Goal: Information Seeking & Learning: Learn about a topic

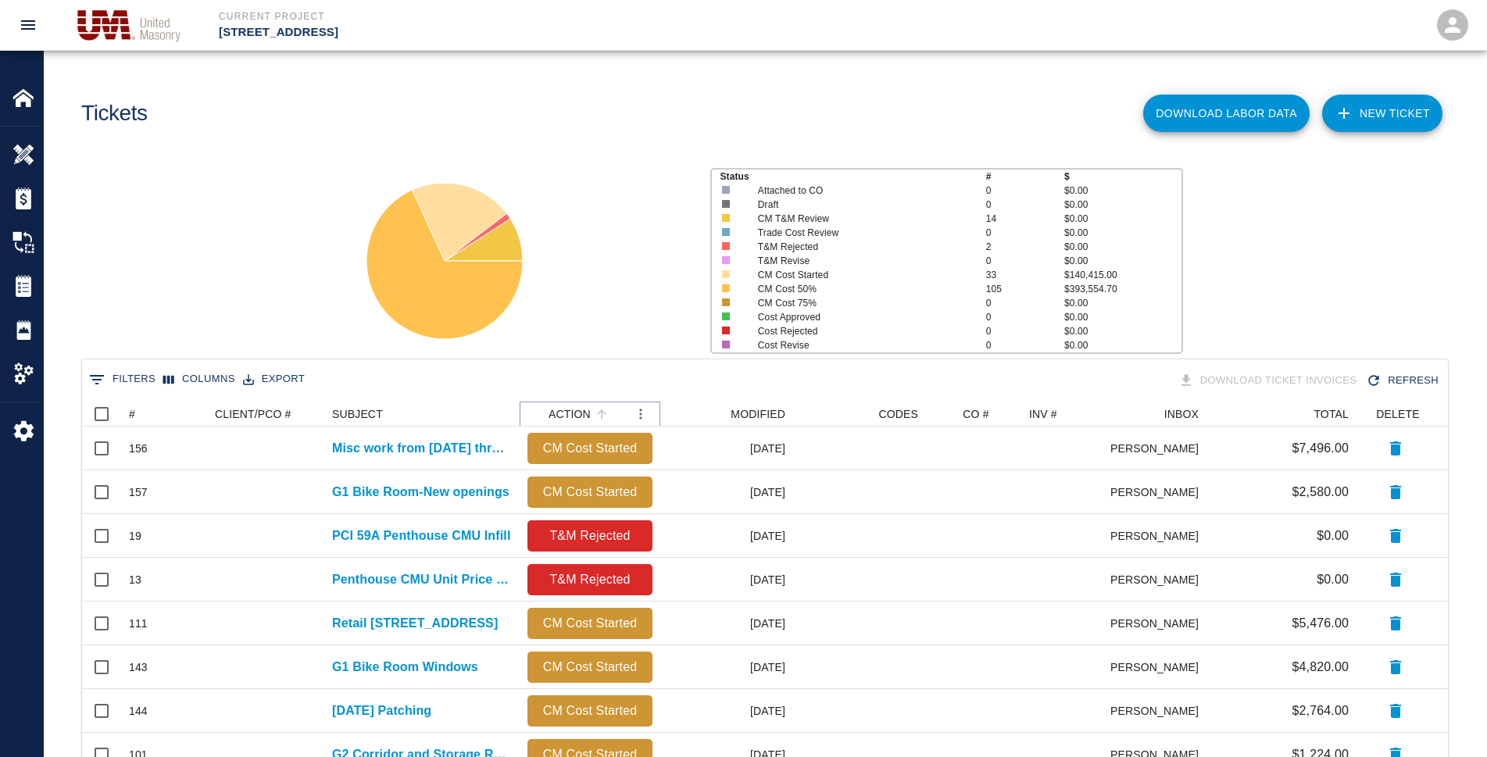
click at [595, 409] on icon "Sort" at bounding box center [602, 414] width 14 height 14
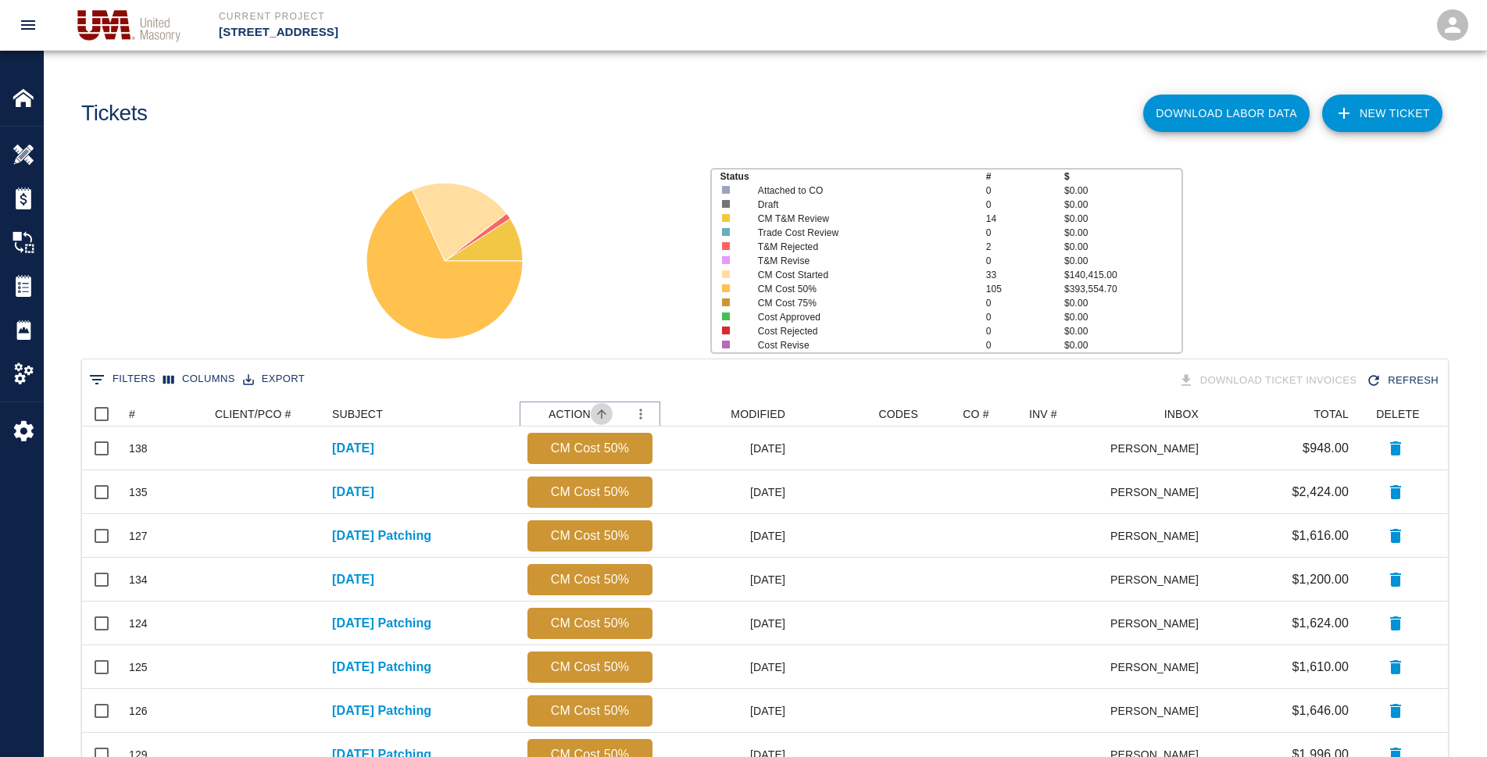
click at [595, 409] on icon "Sort" at bounding box center [602, 414] width 14 height 14
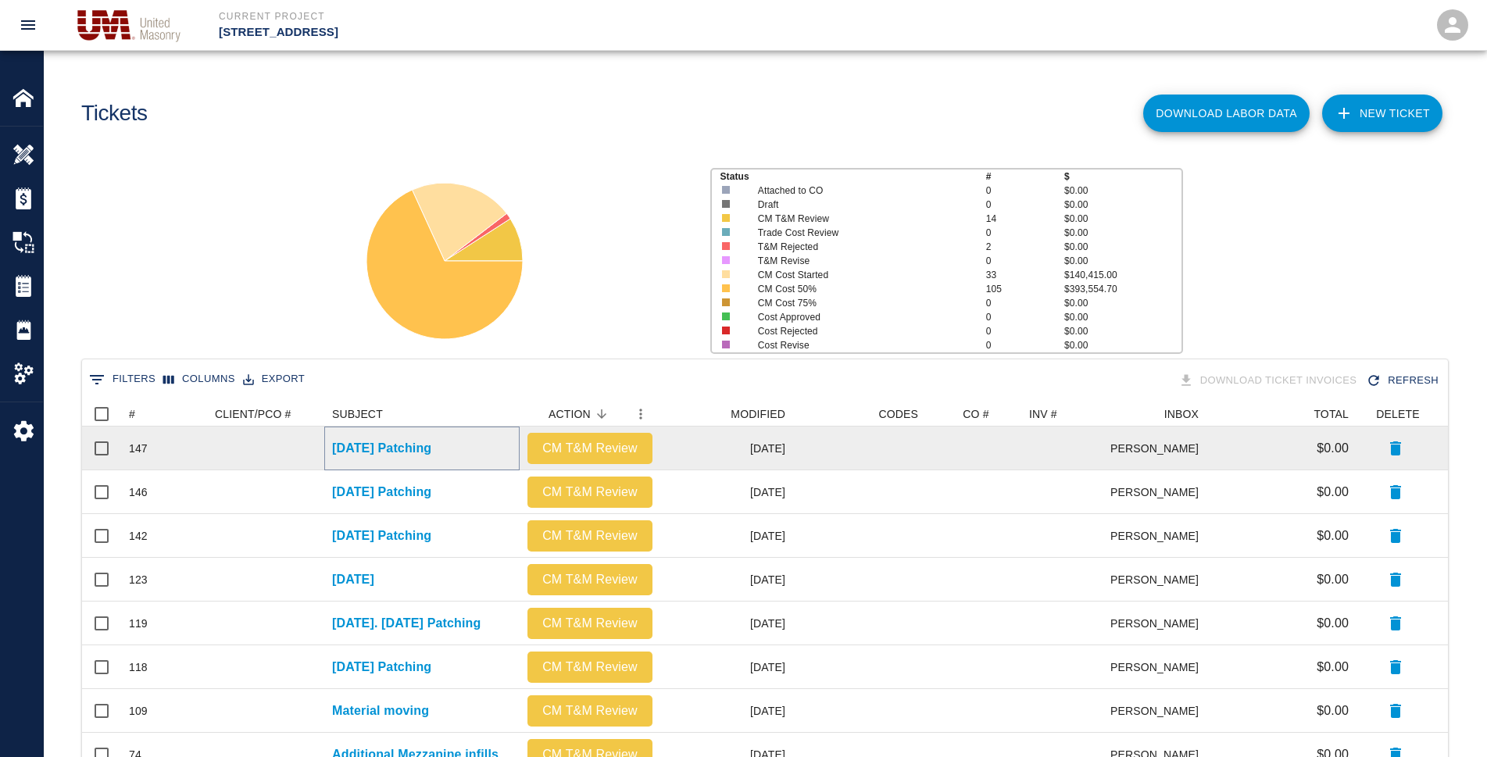
click at [399, 446] on p "[DATE] Patching" at bounding box center [381, 448] width 99 height 19
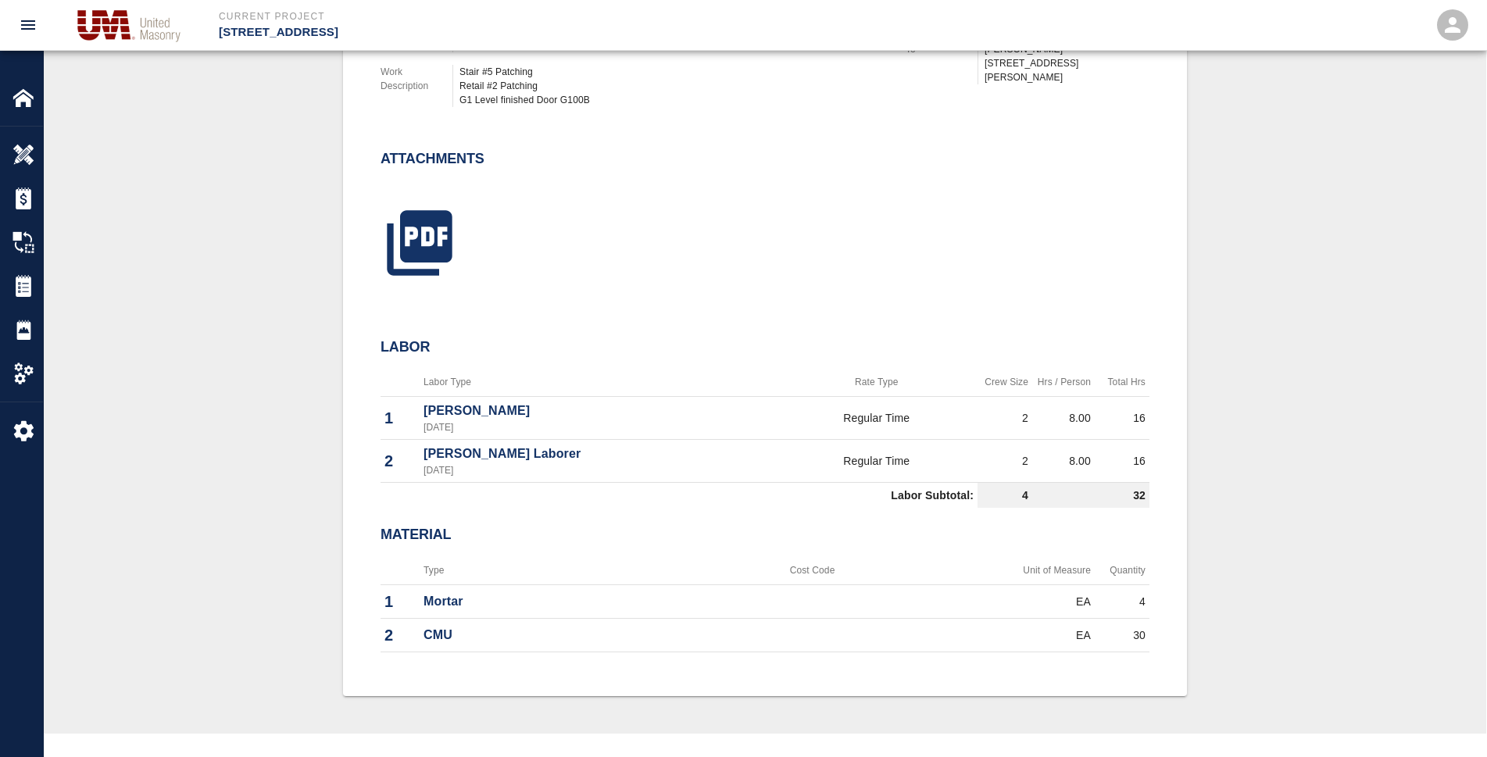
scroll to position [547, 0]
click at [20, 292] on img at bounding box center [24, 286] width 22 height 22
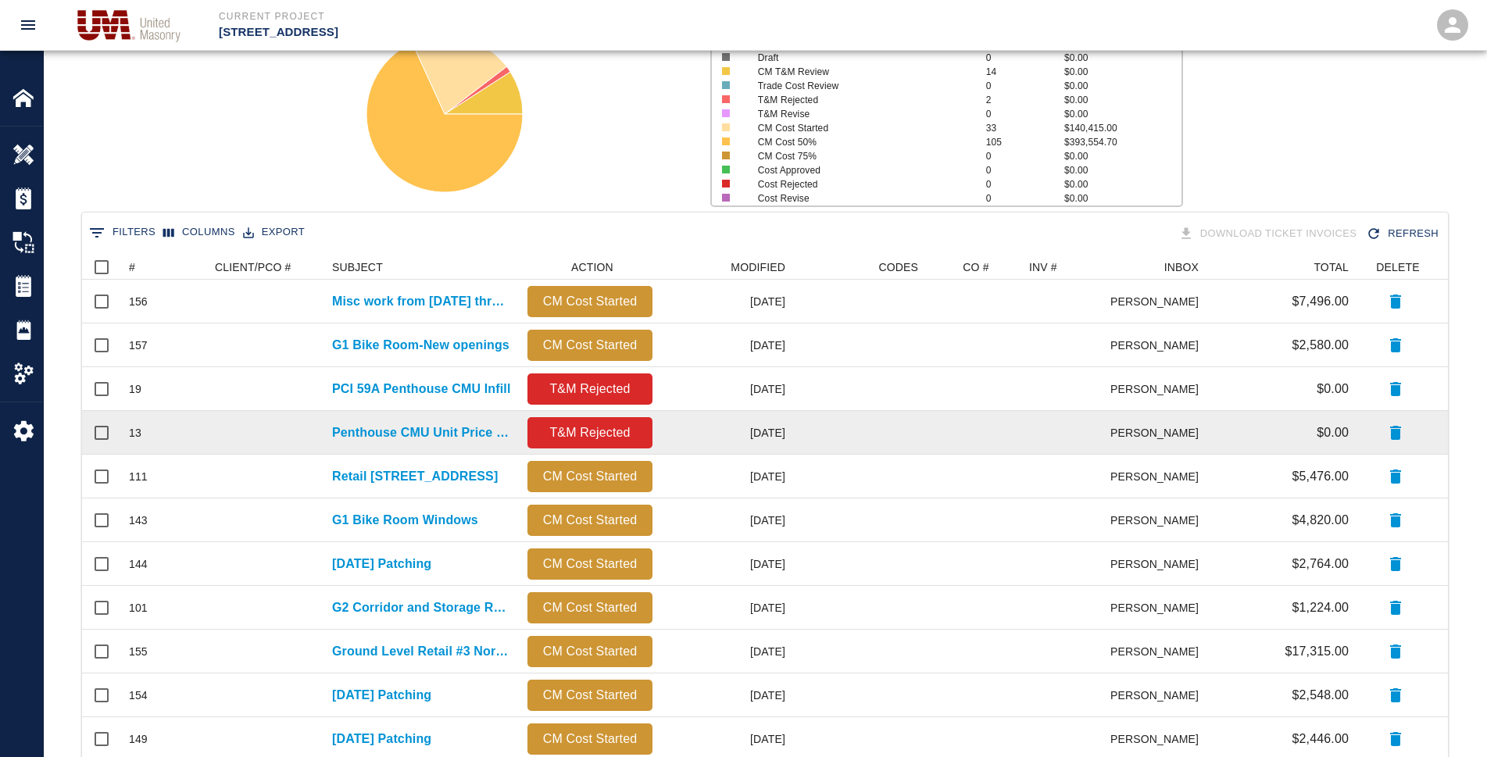
scroll to position [156, 0]
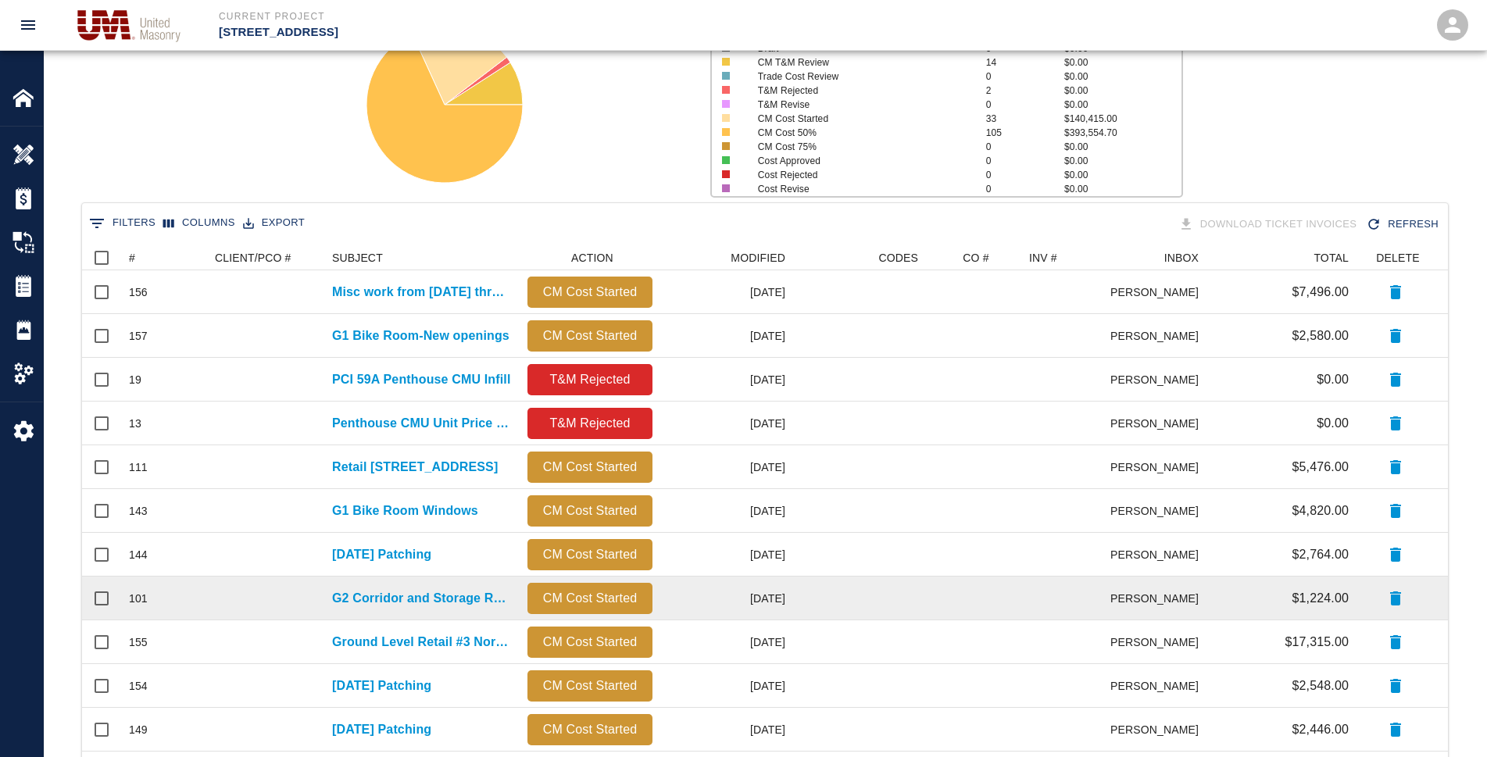
click at [451, 577] on div "G2 Corridor and Storage Rooms Patching" at bounding box center [421, 599] width 195 height 44
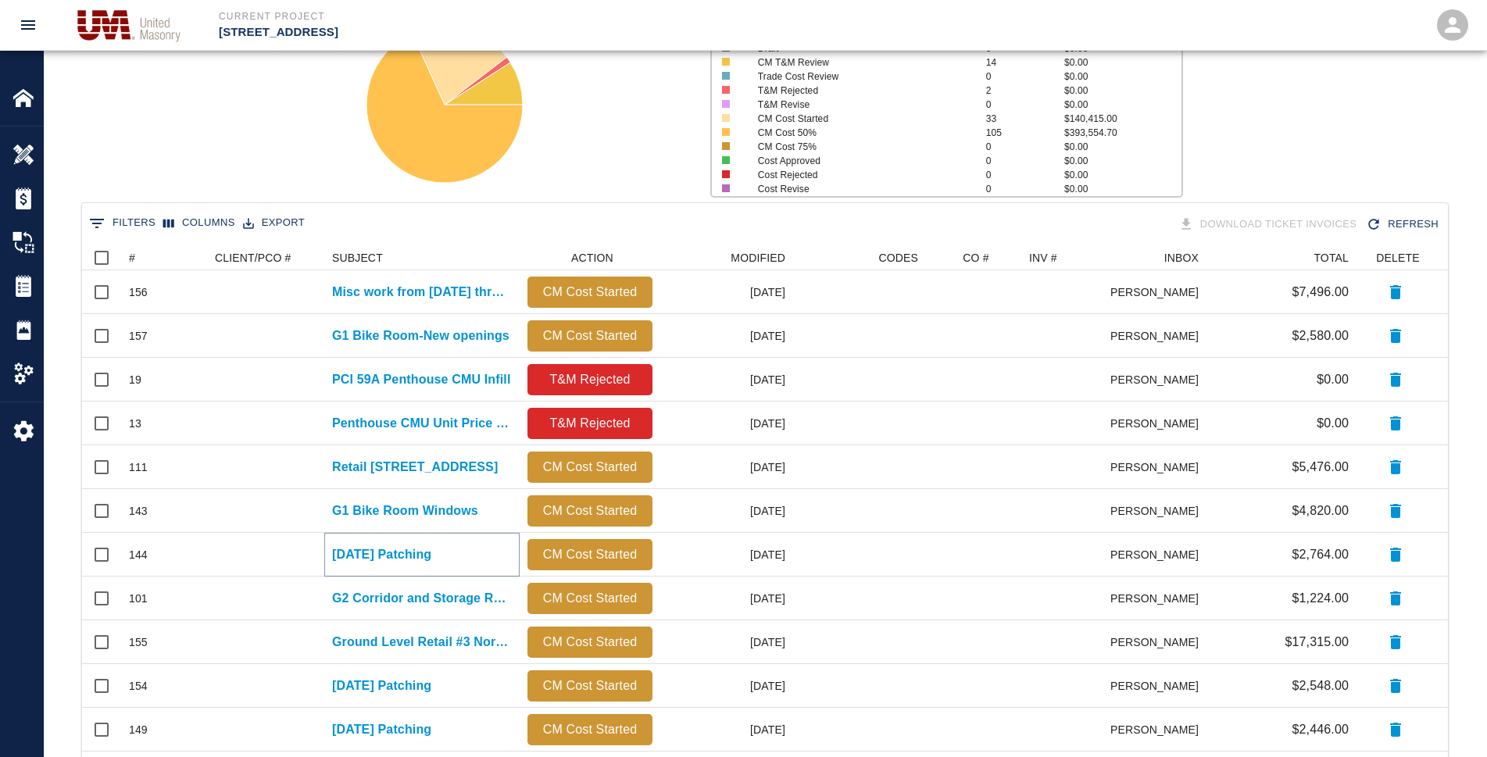
click at [431, 563] on p "[DATE] Patching" at bounding box center [381, 554] width 99 height 19
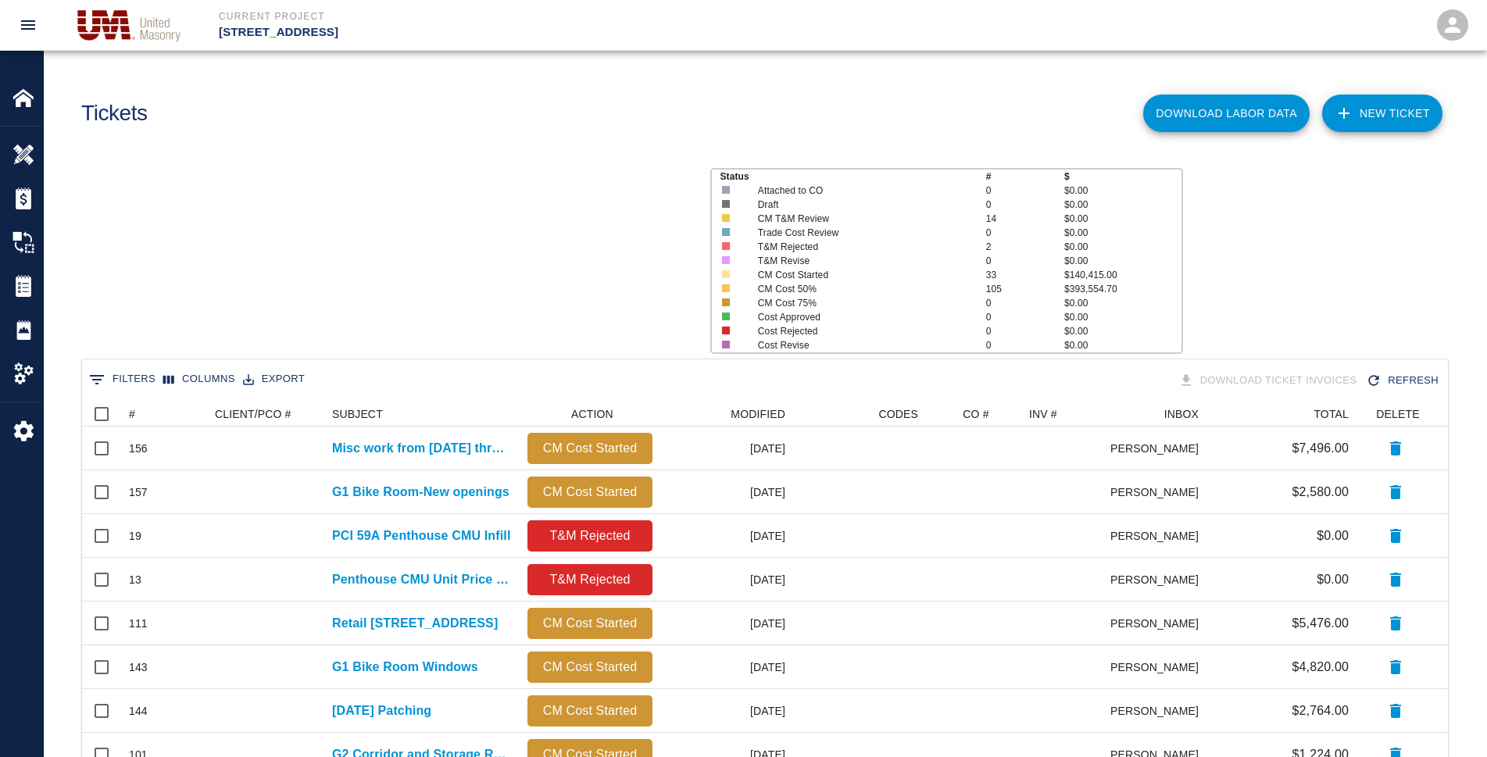
scroll to position [14, 14]
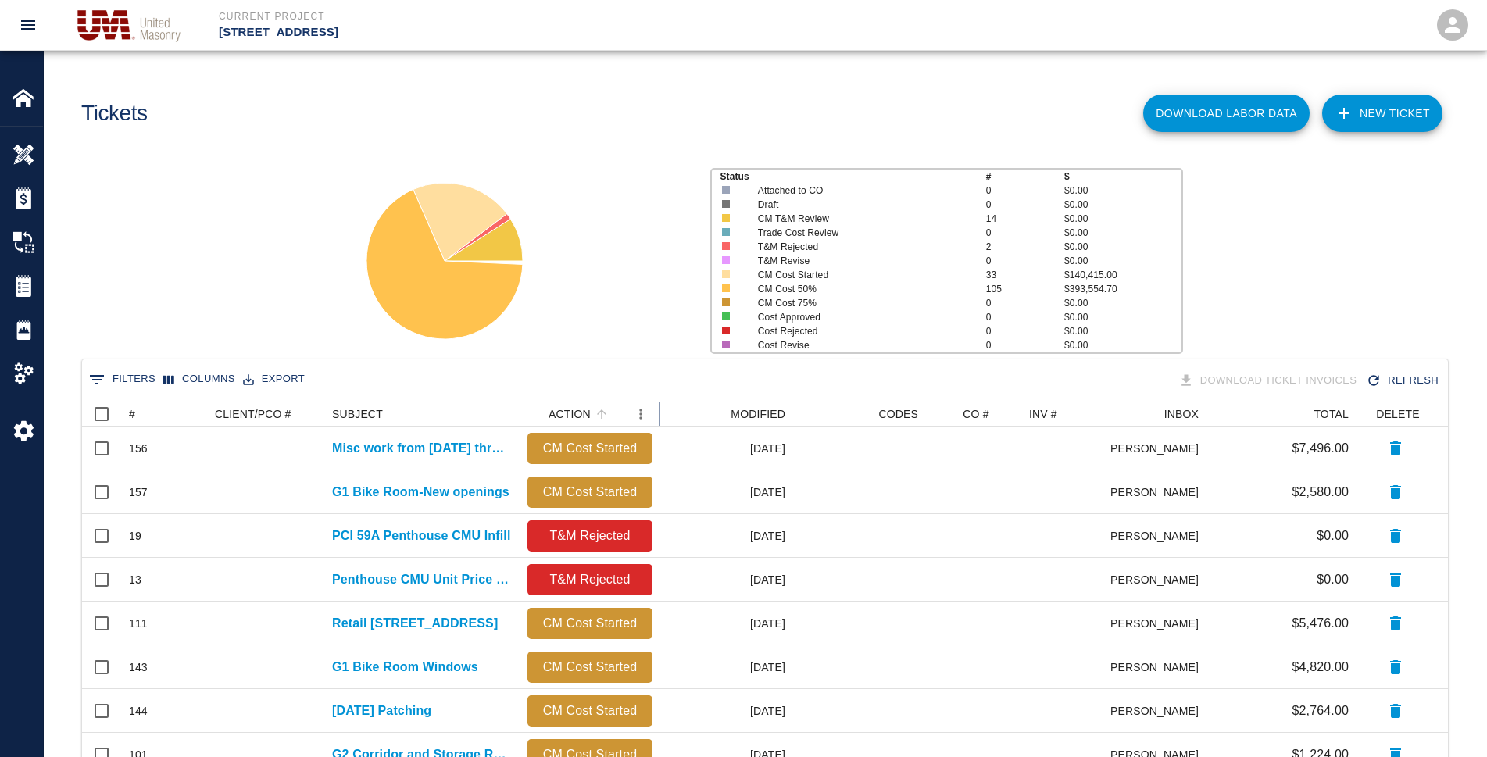
click at [598, 415] on icon "Sort" at bounding box center [602, 414] width 14 height 14
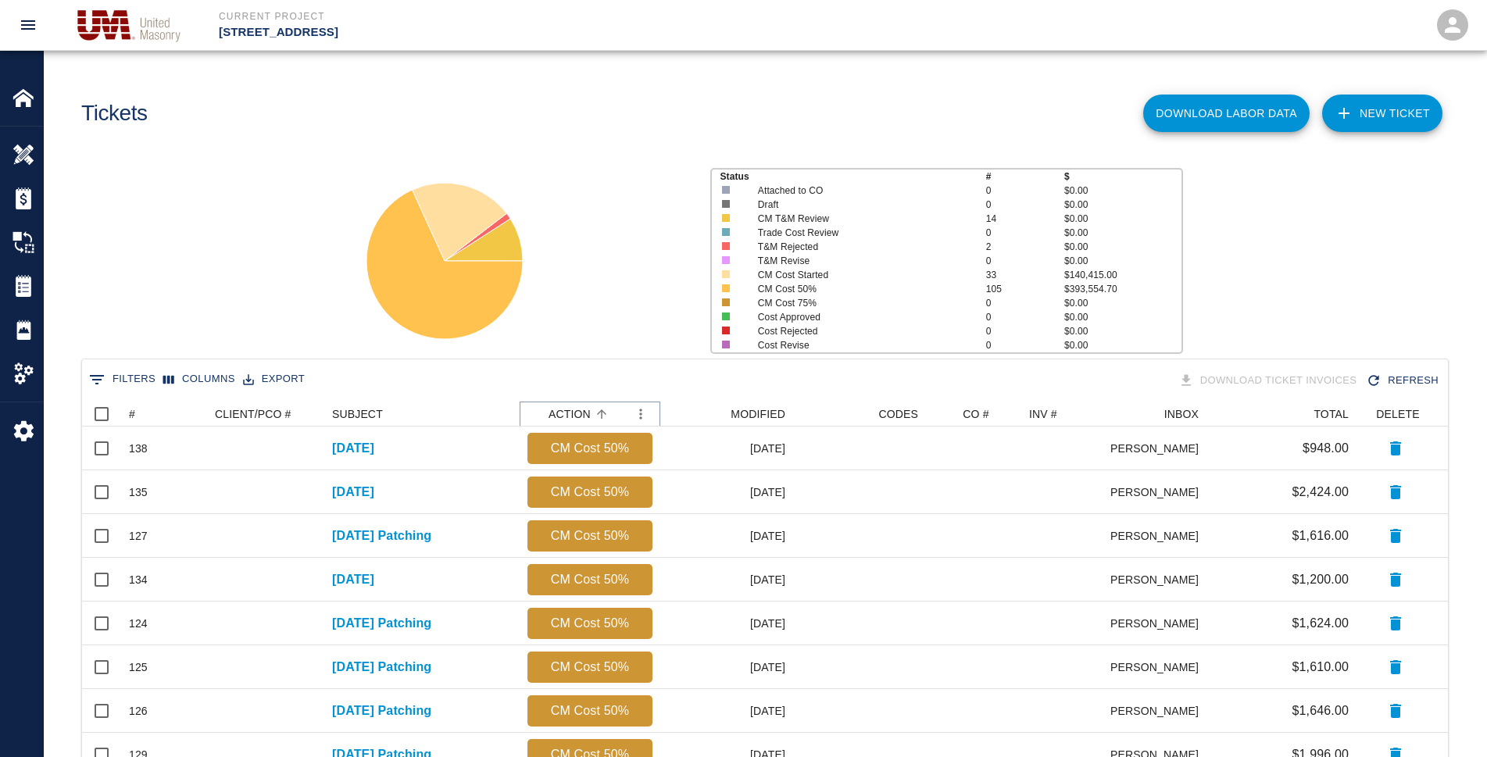
click at [598, 415] on icon "Sort" at bounding box center [602, 414] width 14 height 14
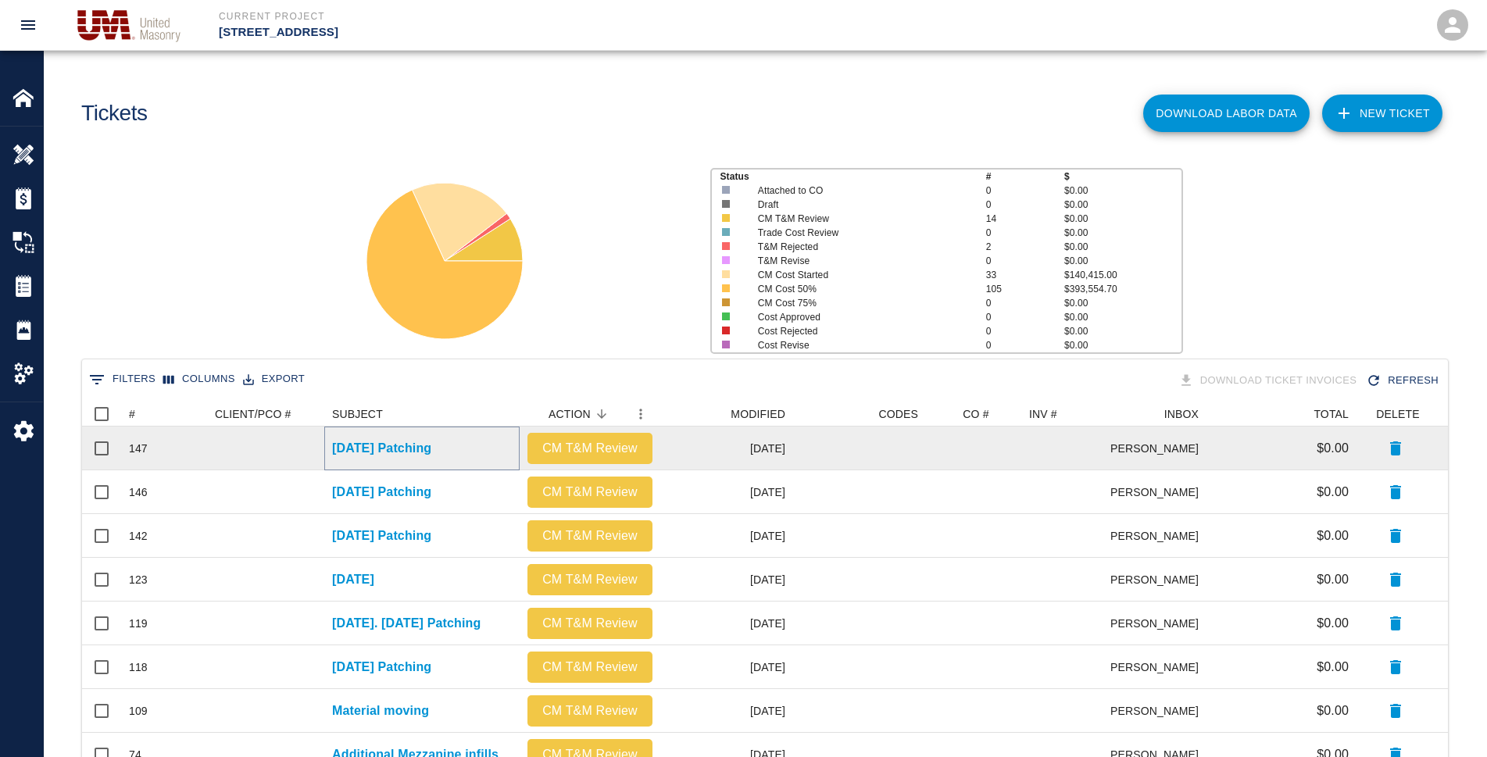
click at [389, 445] on p "[DATE] Patching" at bounding box center [381, 448] width 99 height 19
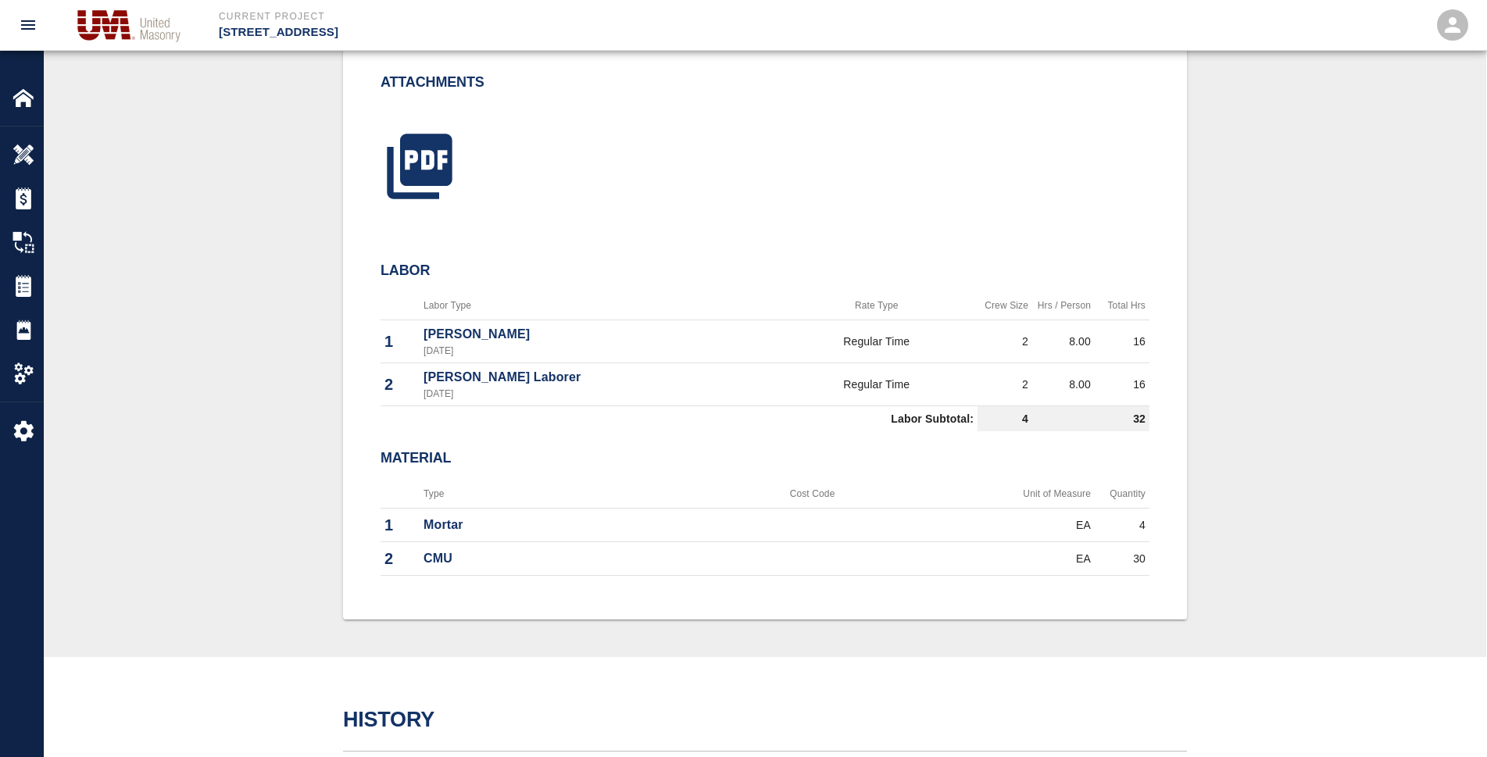
scroll to position [625, 0]
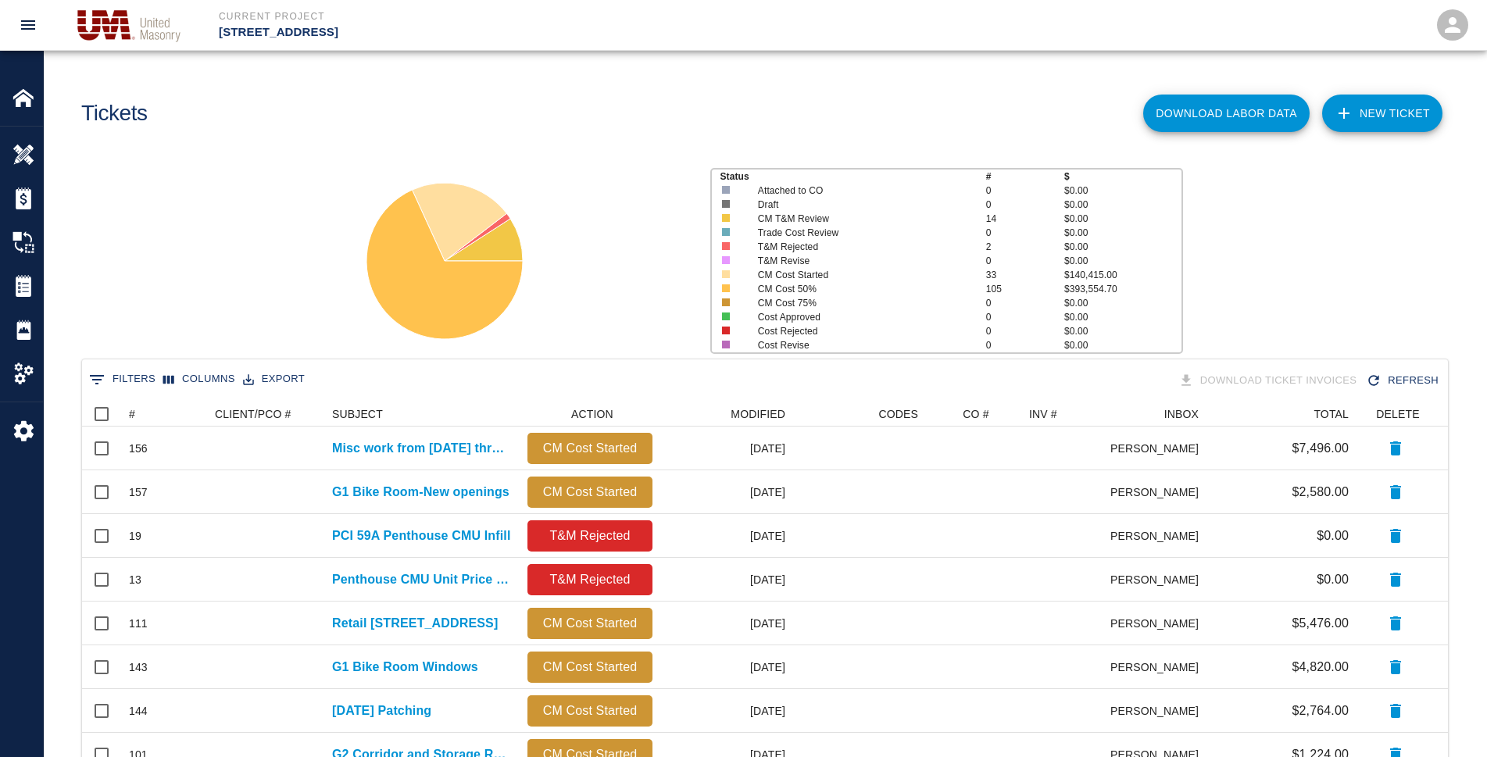
scroll to position [14, 14]
click at [605, 408] on icon "Sort" at bounding box center [602, 414] width 14 height 14
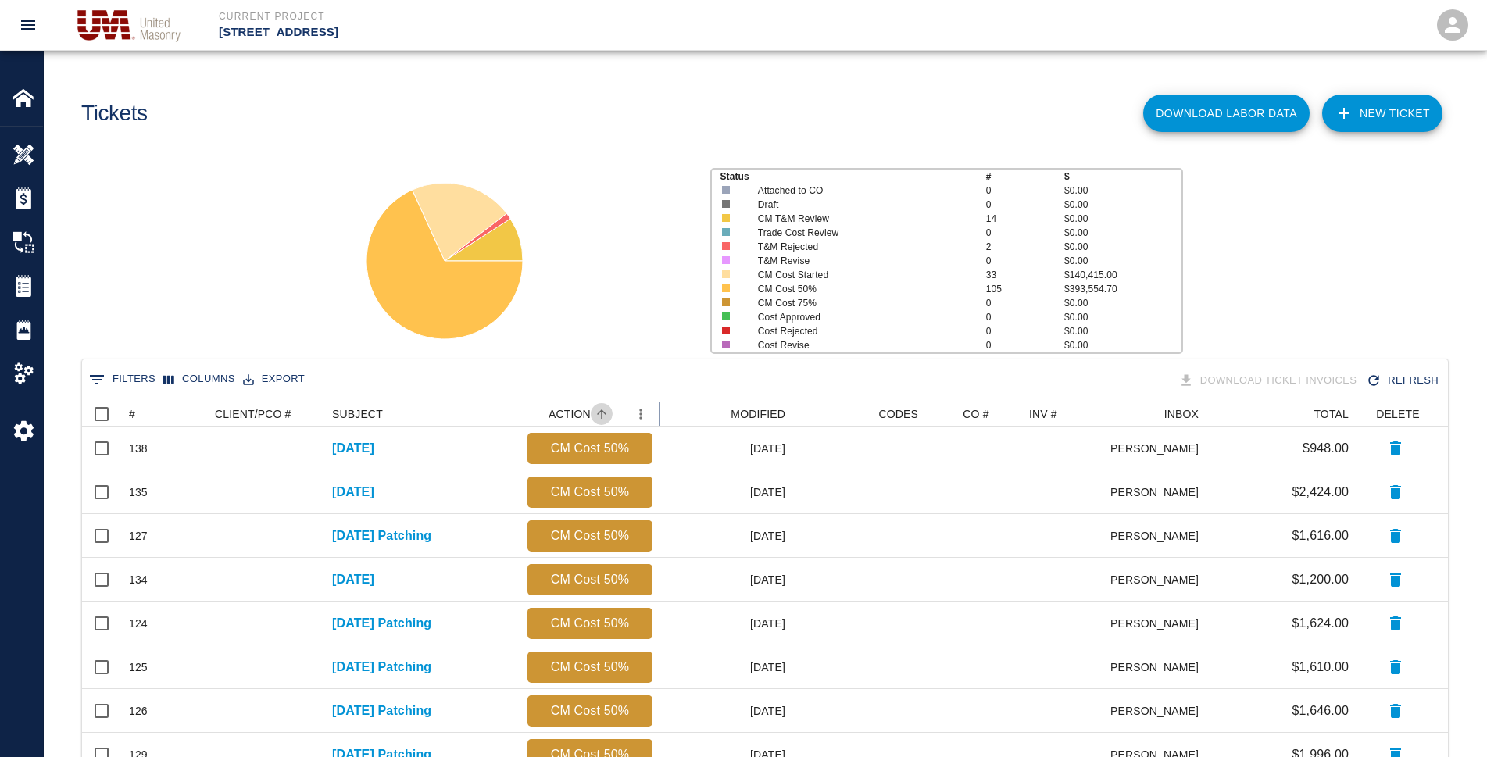
click at [605, 408] on icon "Sort" at bounding box center [602, 414] width 14 height 14
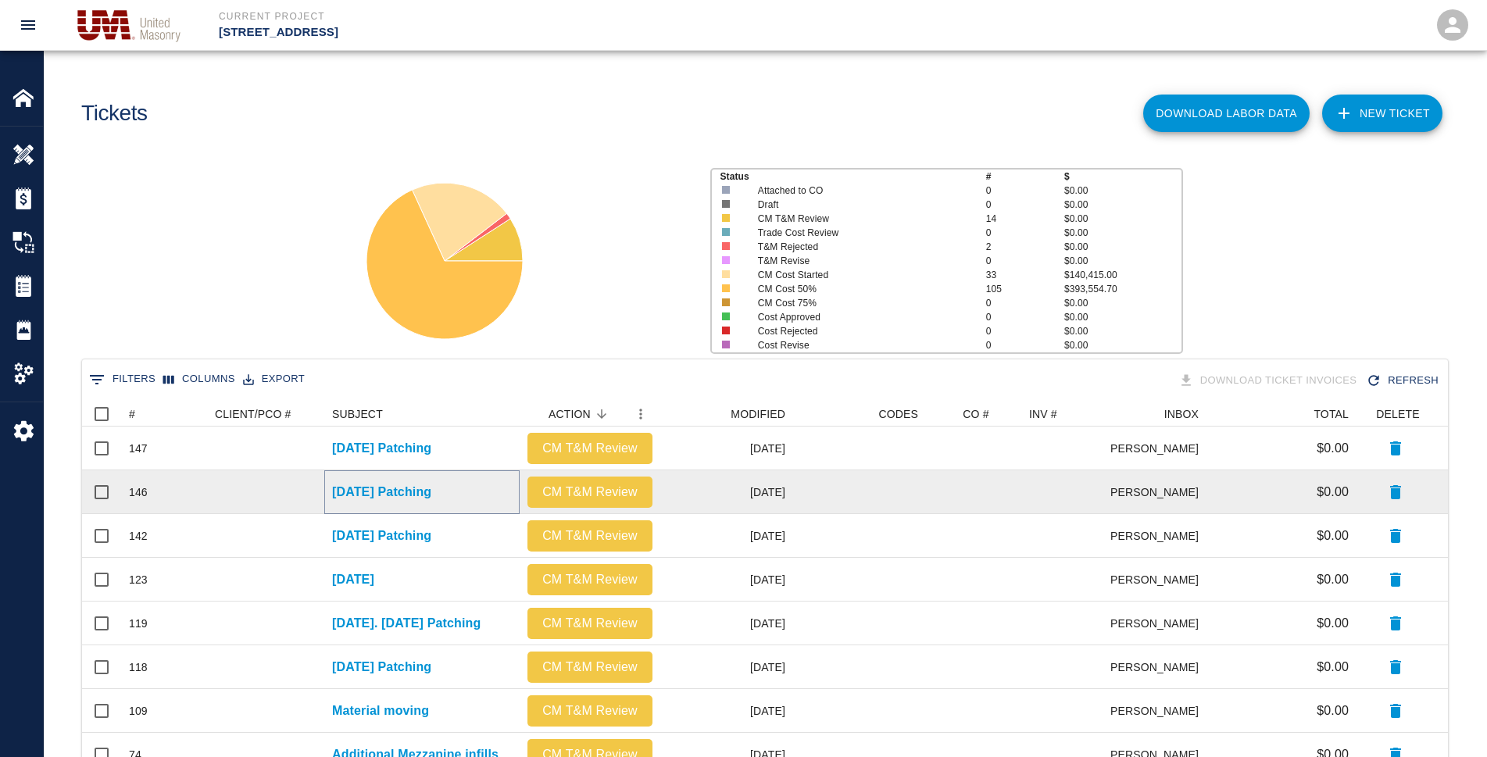
click at [425, 493] on p "[DATE] Patching" at bounding box center [381, 492] width 99 height 19
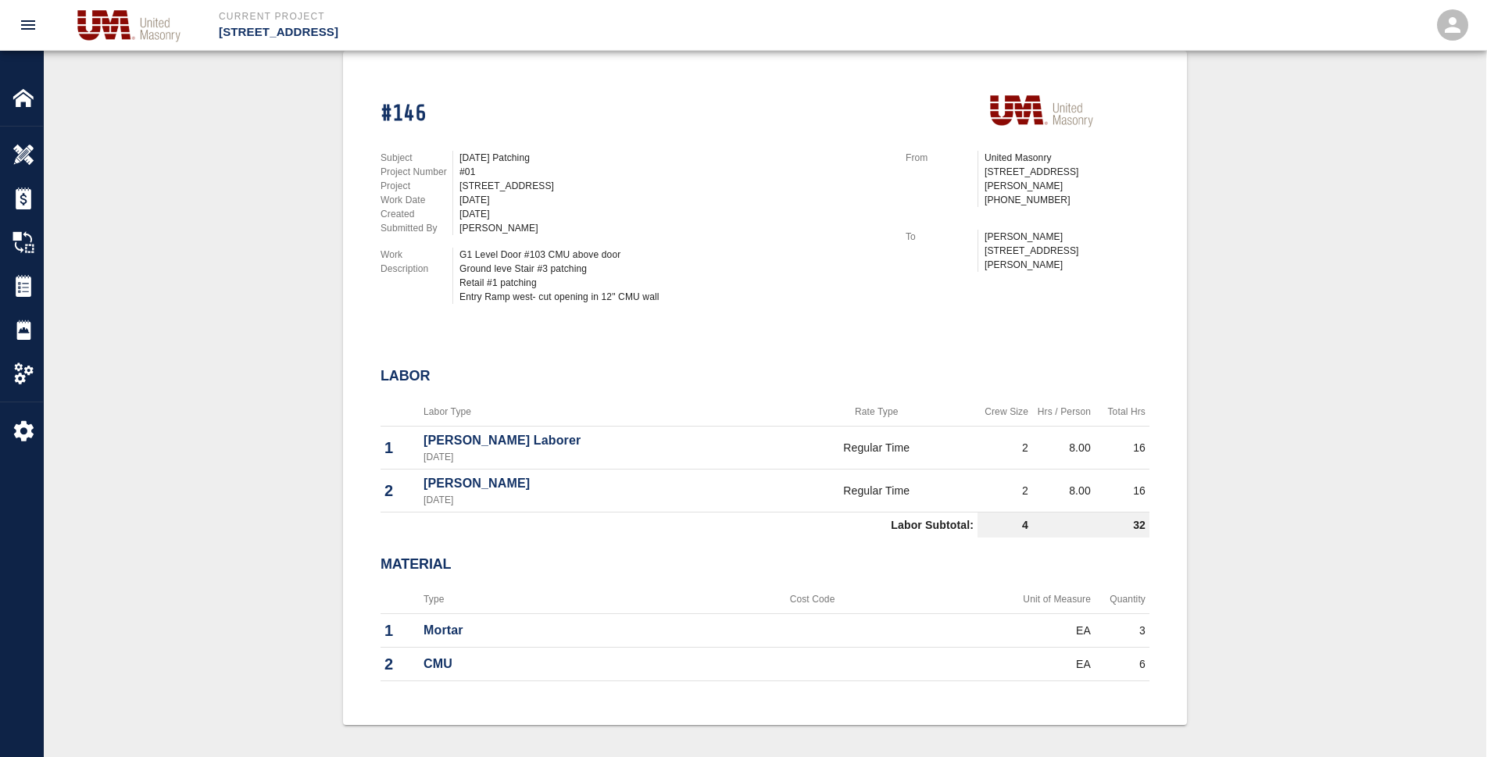
scroll to position [391, 0]
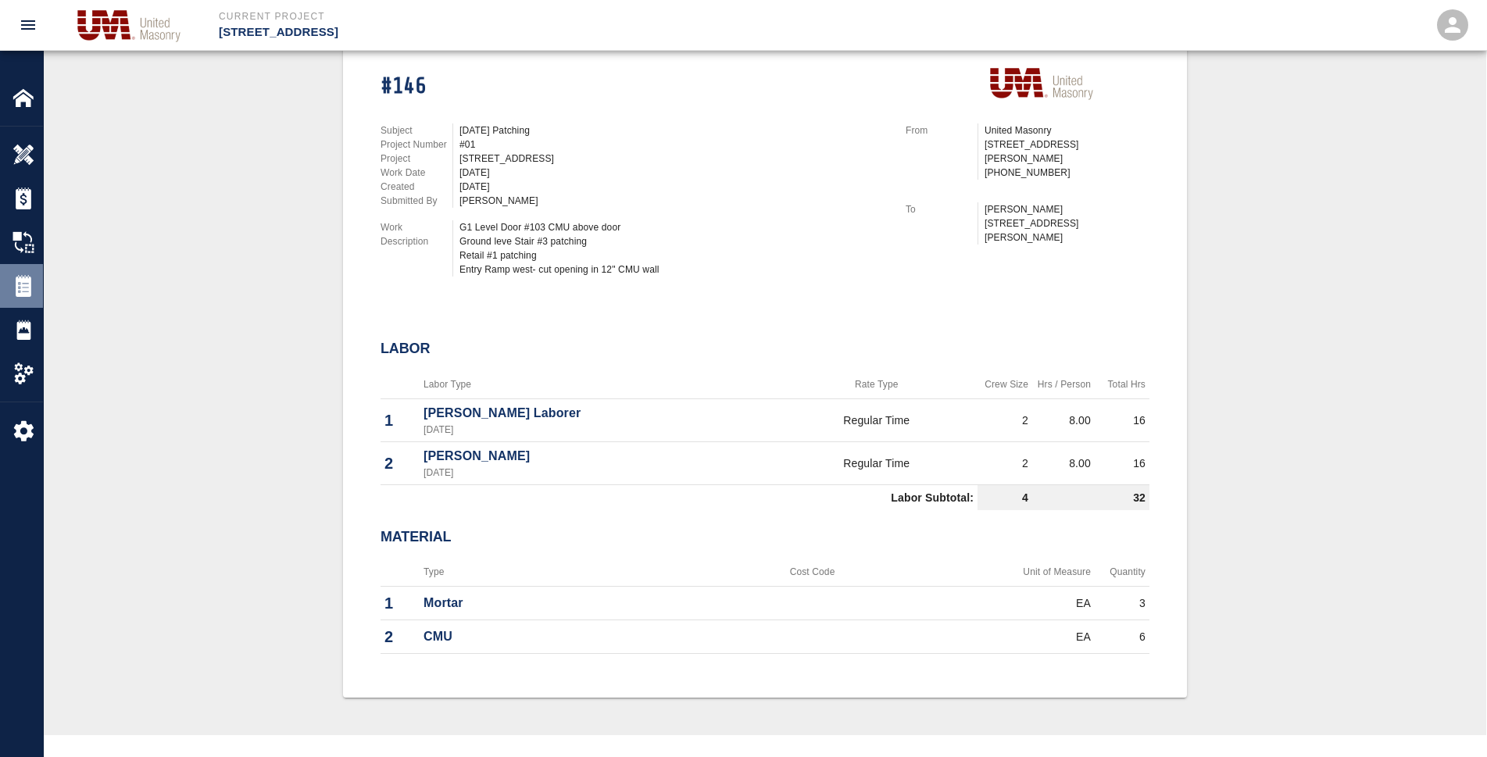
click at [30, 279] on img at bounding box center [24, 286] width 22 height 22
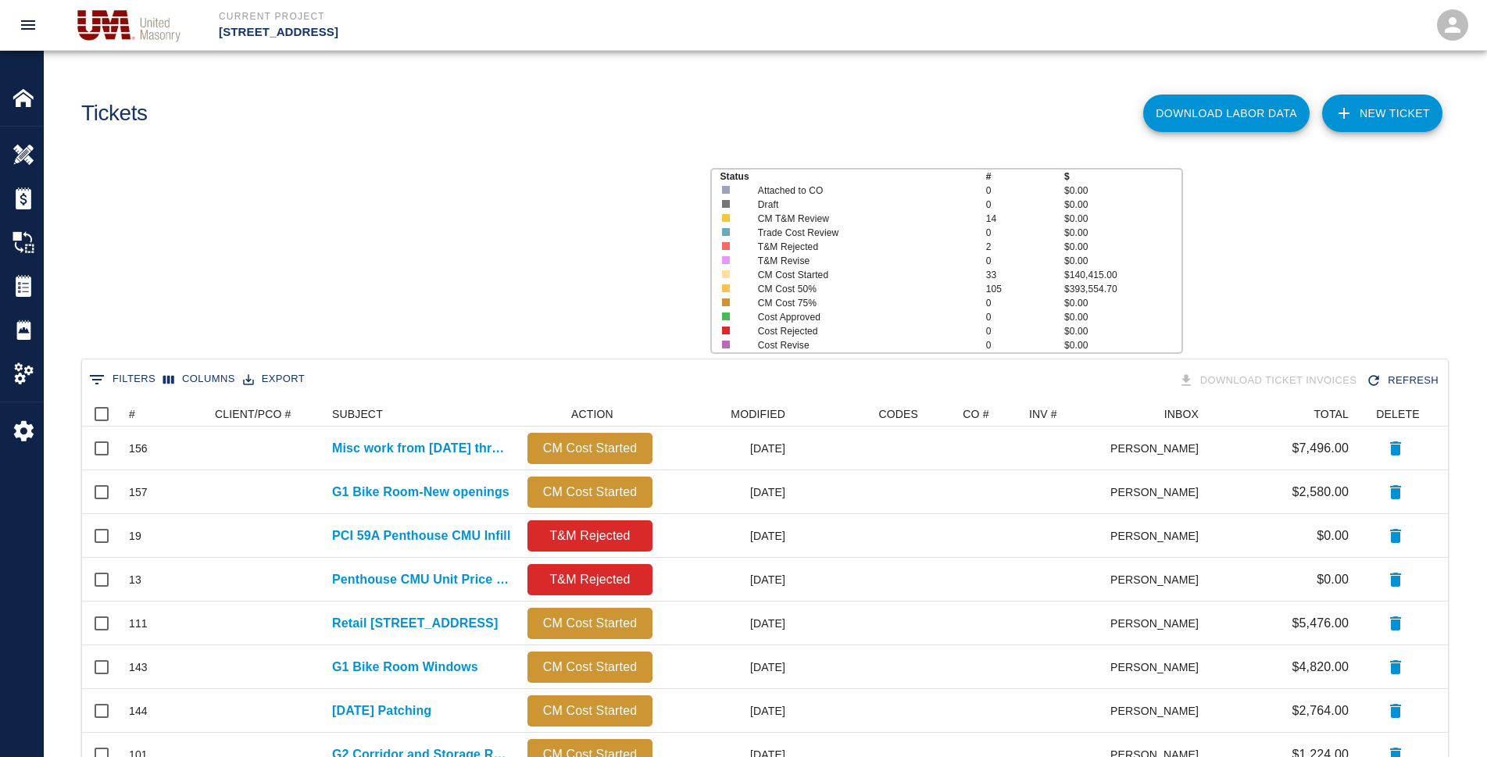
scroll to position [14, 14]
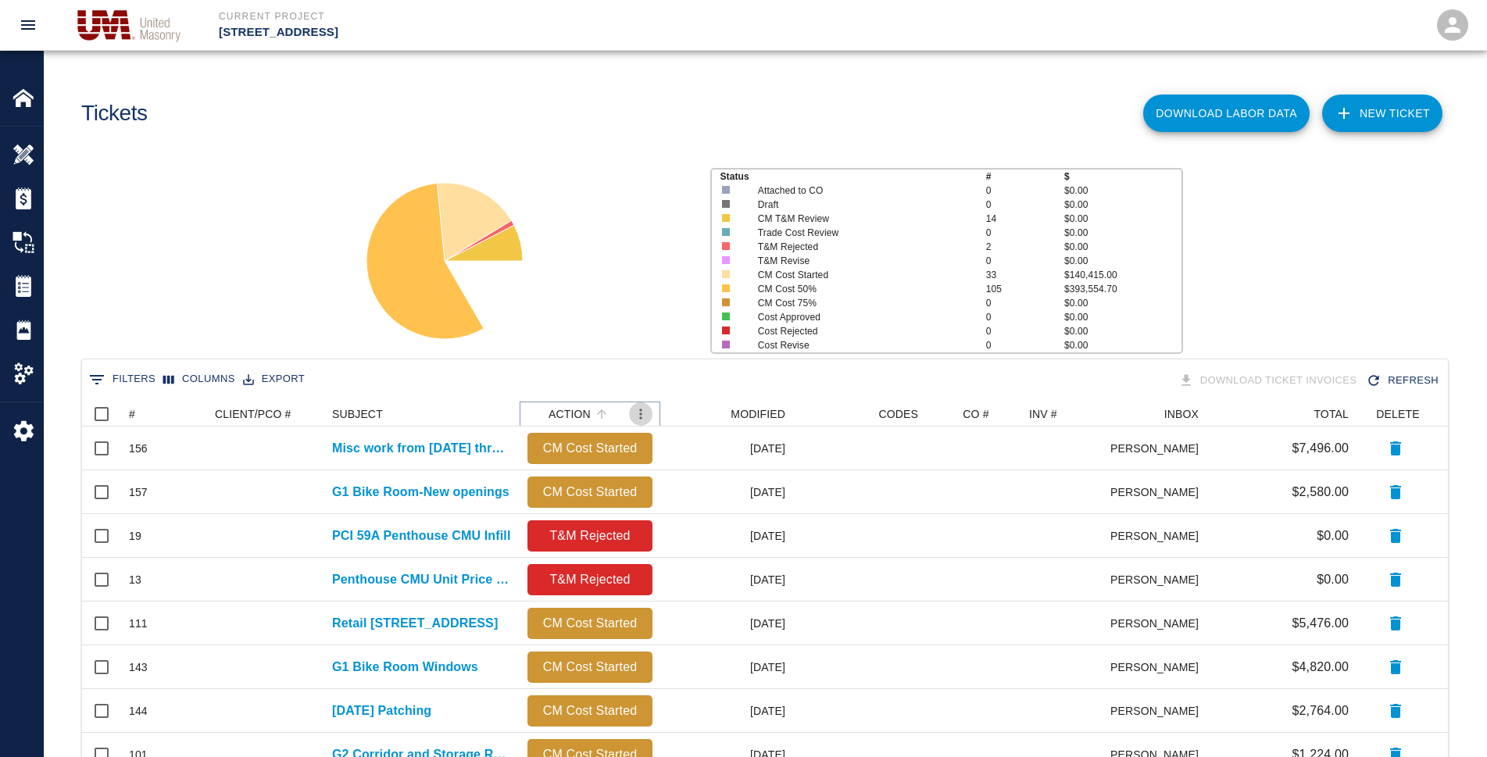
click at [645, 413] on icon "Menu" at bounding box center [641, 414] width 16 height 16
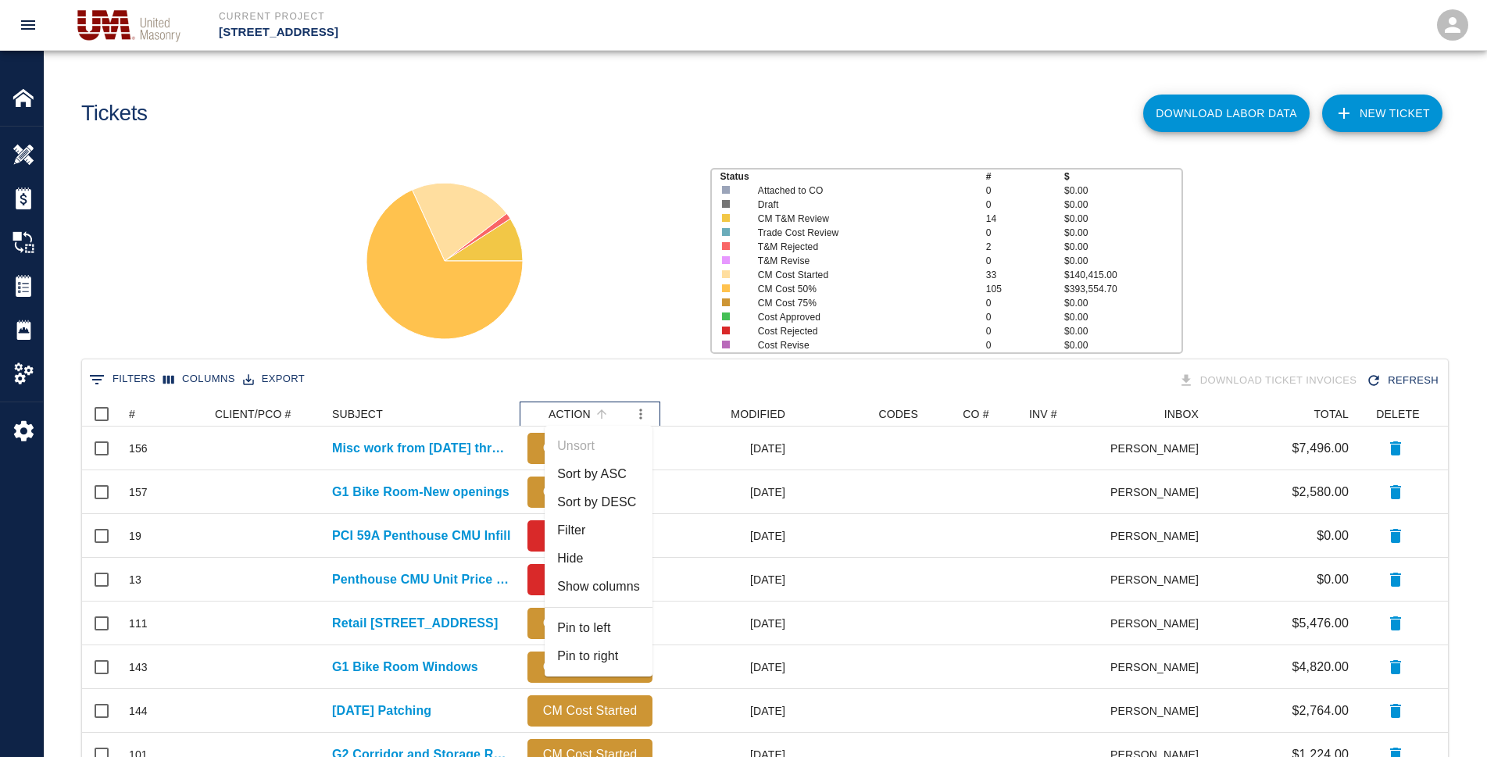
click at [588, 406] on div "ACTION" at bounding box center [569, 414] width 42 height 25
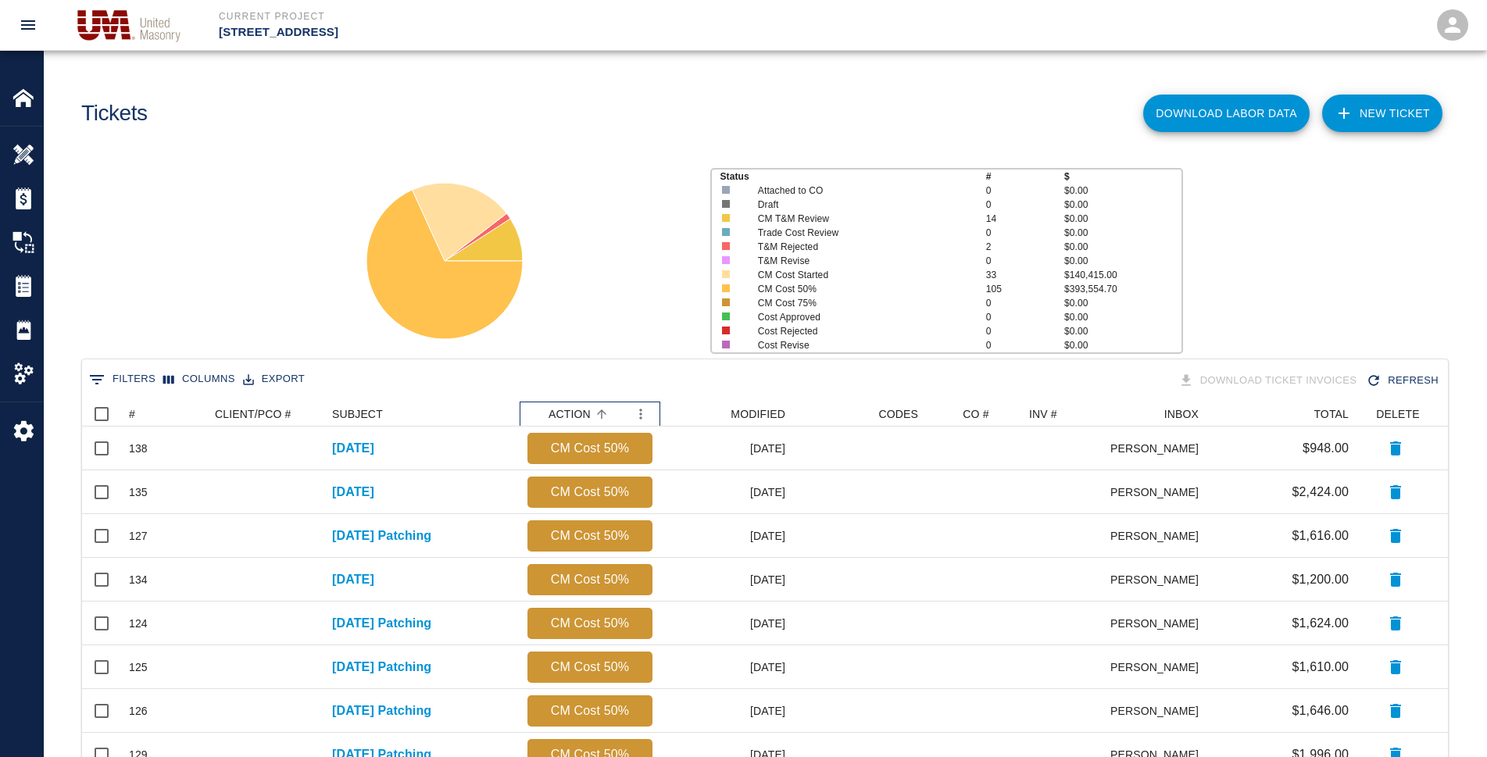
click at [588, 406] on div "ACTION" at bounding box center [569, 414] width 42 height 25
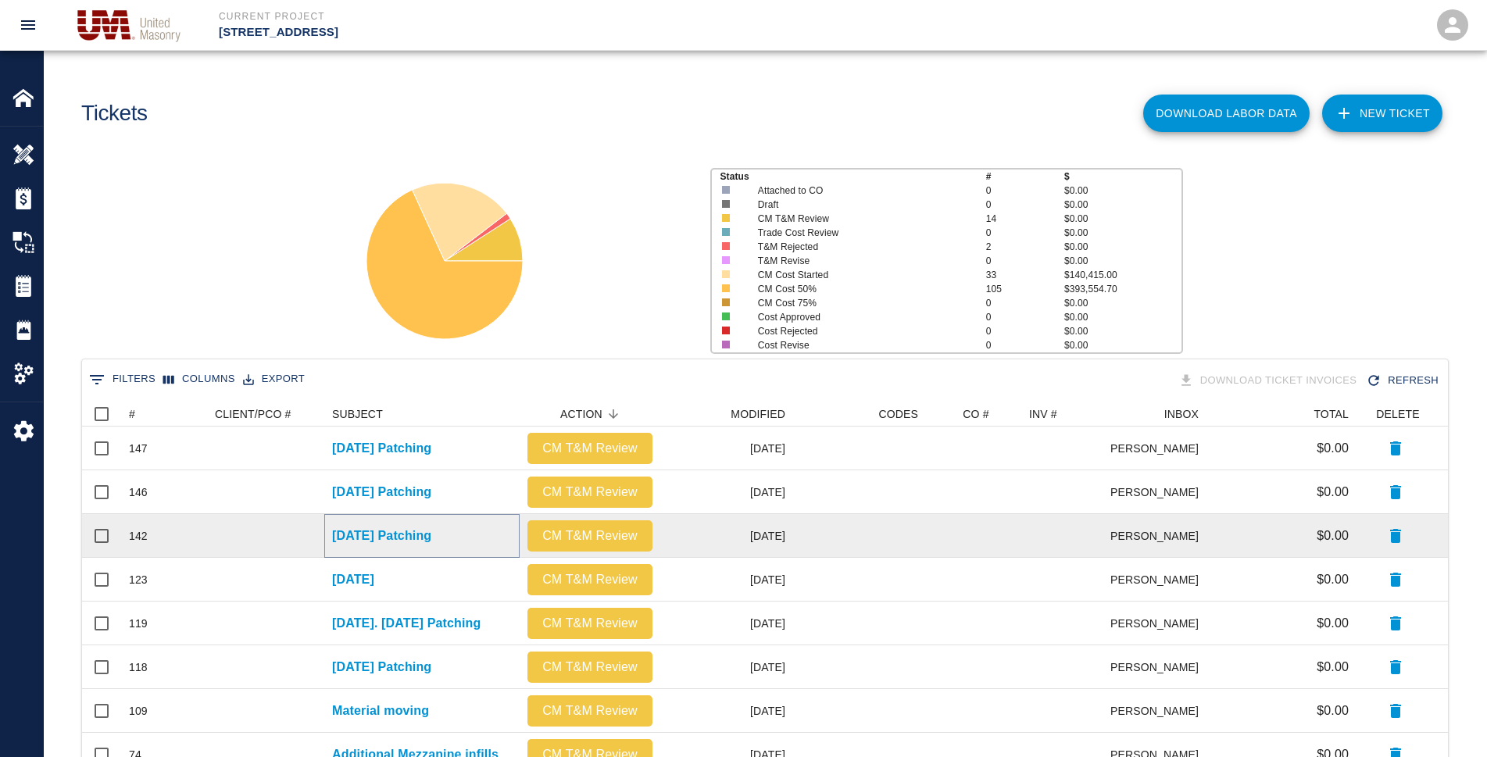
click at [410, 533] on p "[DATE] Patching" at bounding box center [381, 536] width 99 height 19
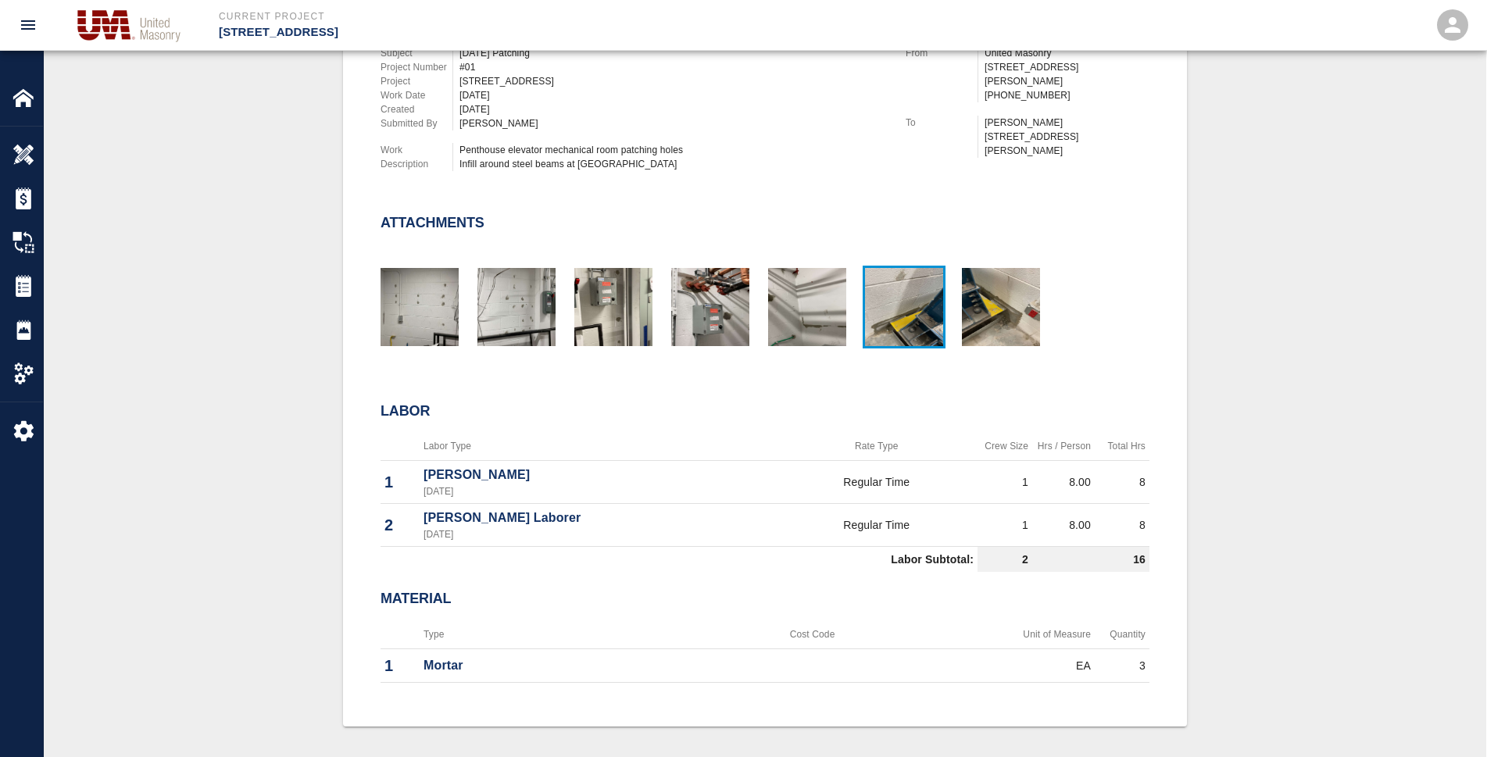
scroll to position [469, 0]
click at [27, 285] on img at bounding box center [24, 286] width 22 height 22
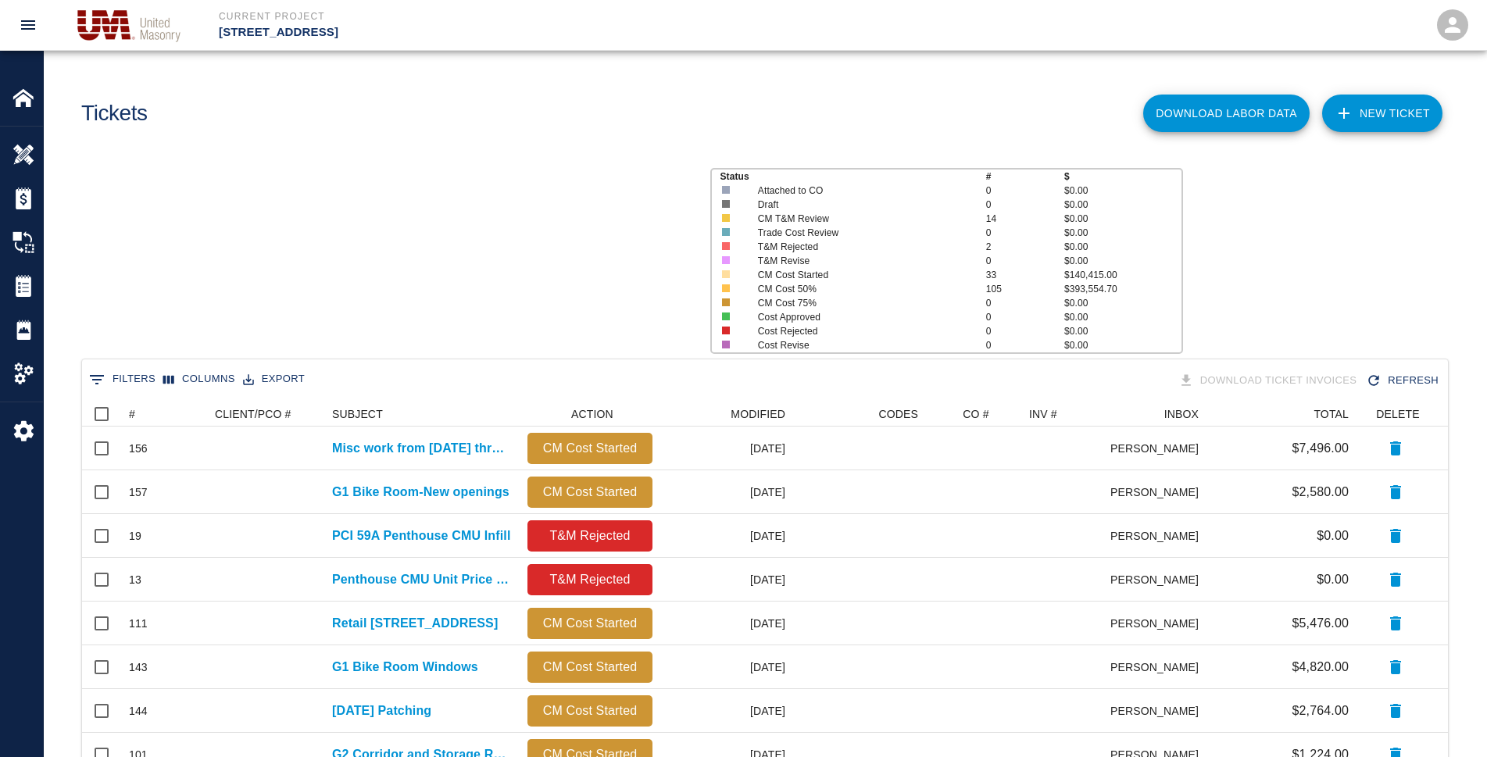
scroll to position [14, 14]
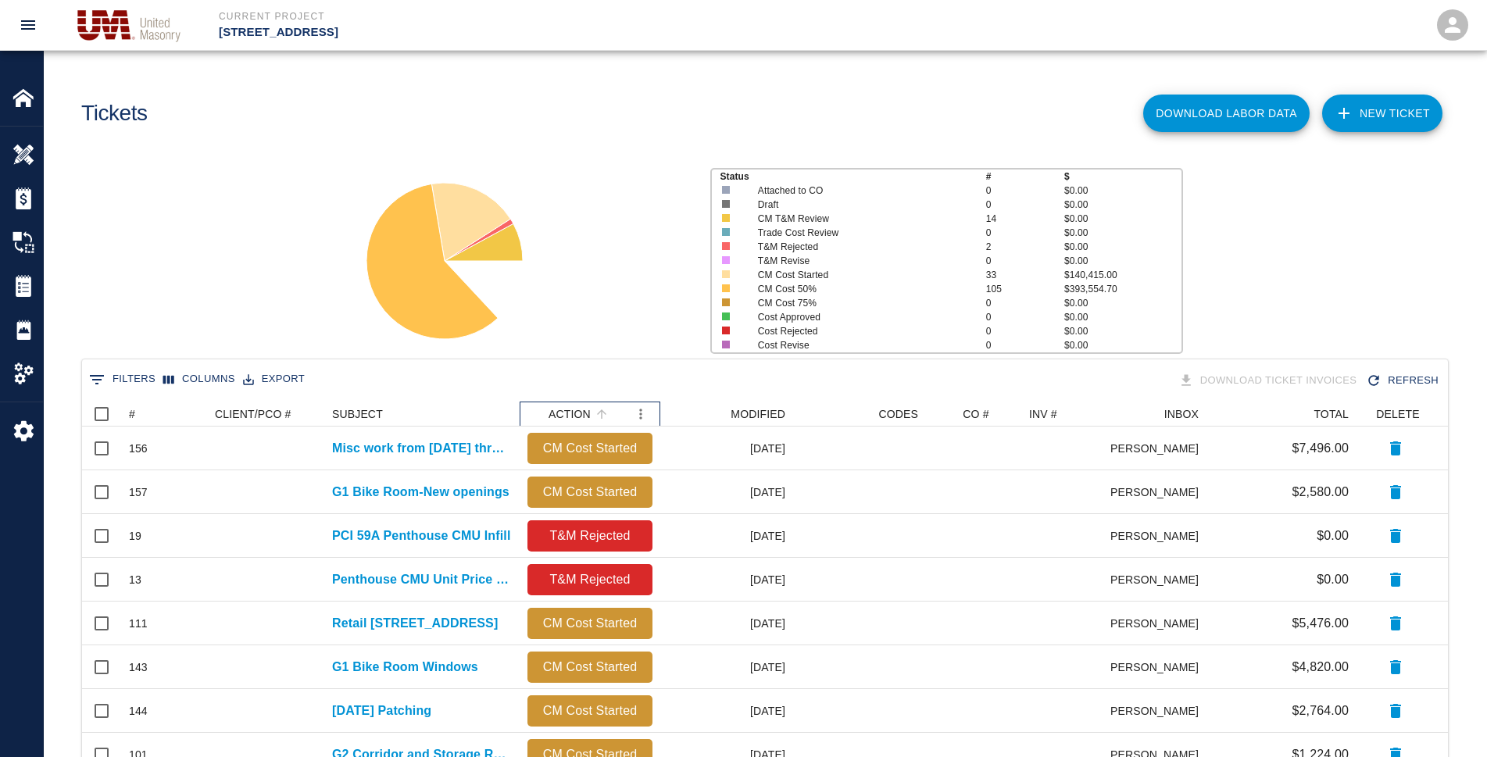
click at [587, 419] on div "ACTION" at bounding box center [569, 414] width 42 height 25
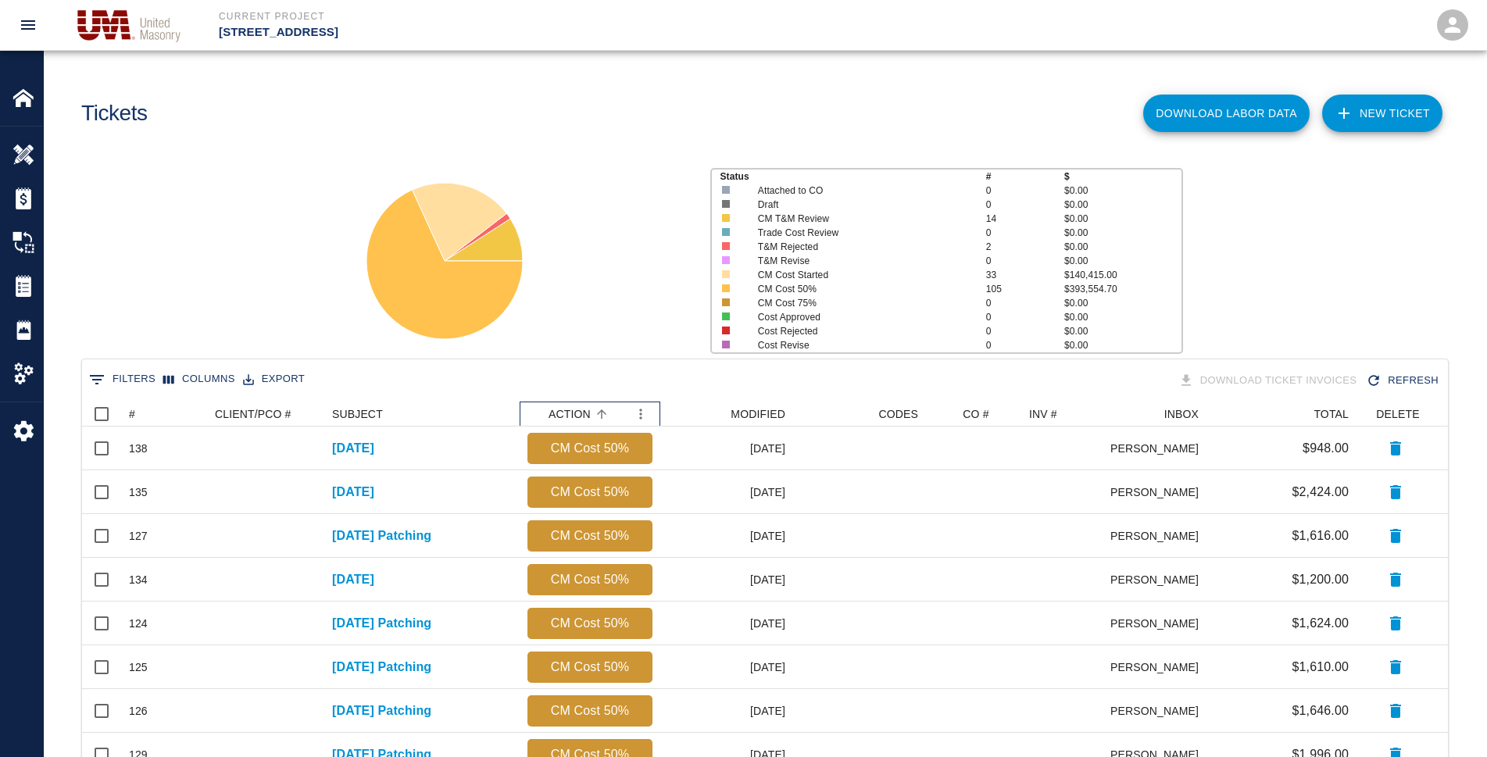
click at [585, 413] on div "ACTION" at bounding box center [569, 414] width 42 height 25
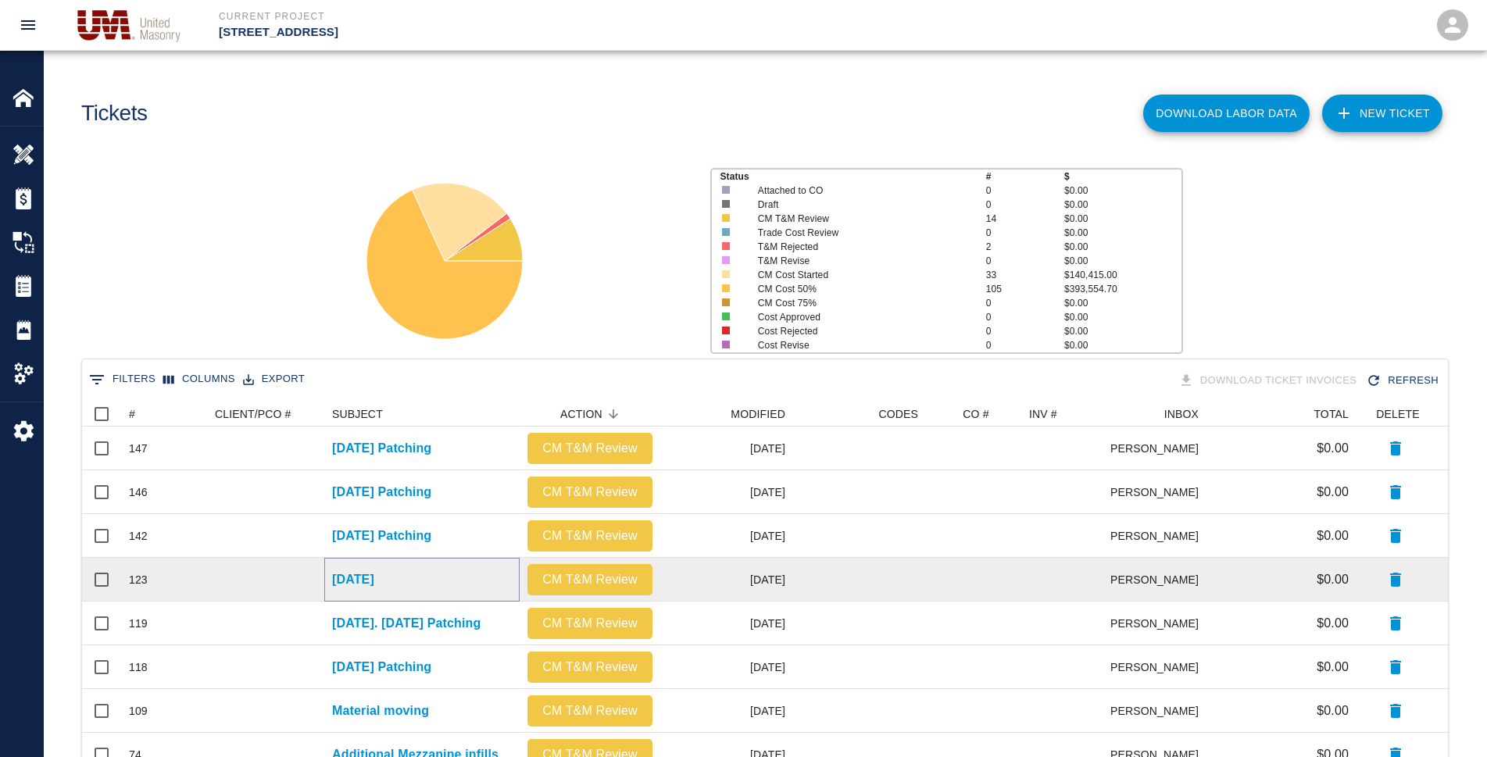
click at [374, 580] on p "[DATE]" at bounding box center [353, 579] width 42 height 19
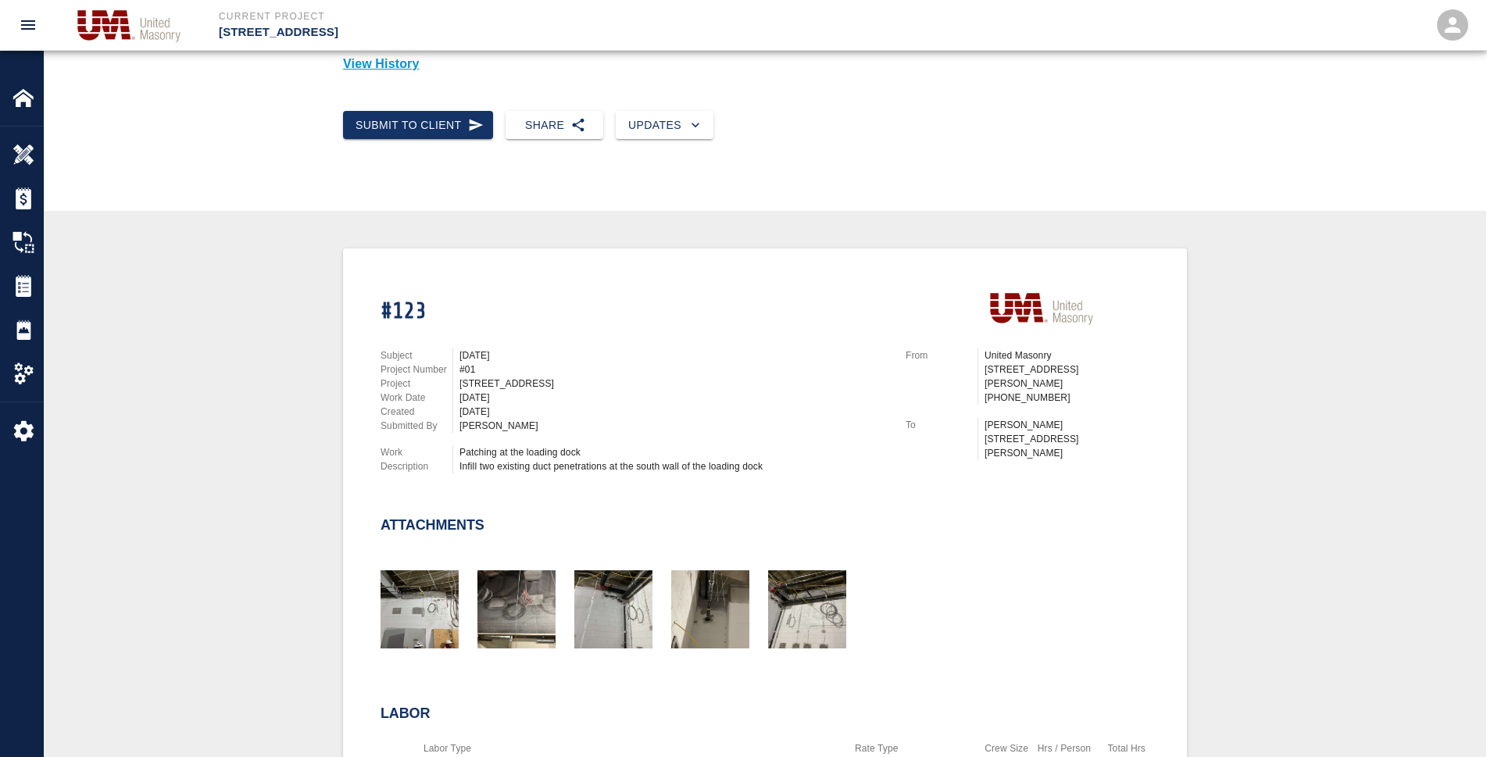
scroll to position [156, 0]
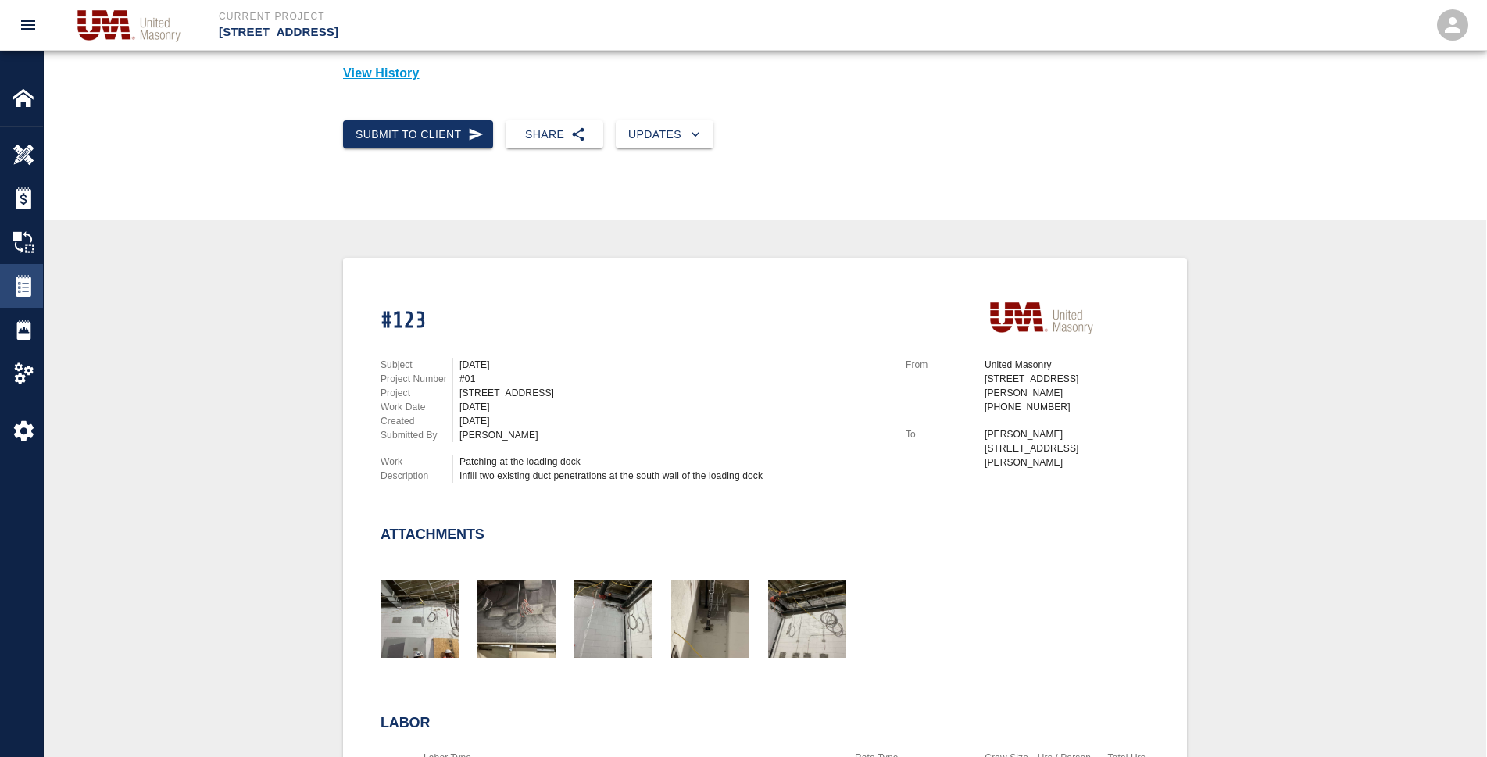
click at [25, 291] on img at bounding box center [24, 286] width 22 height 22
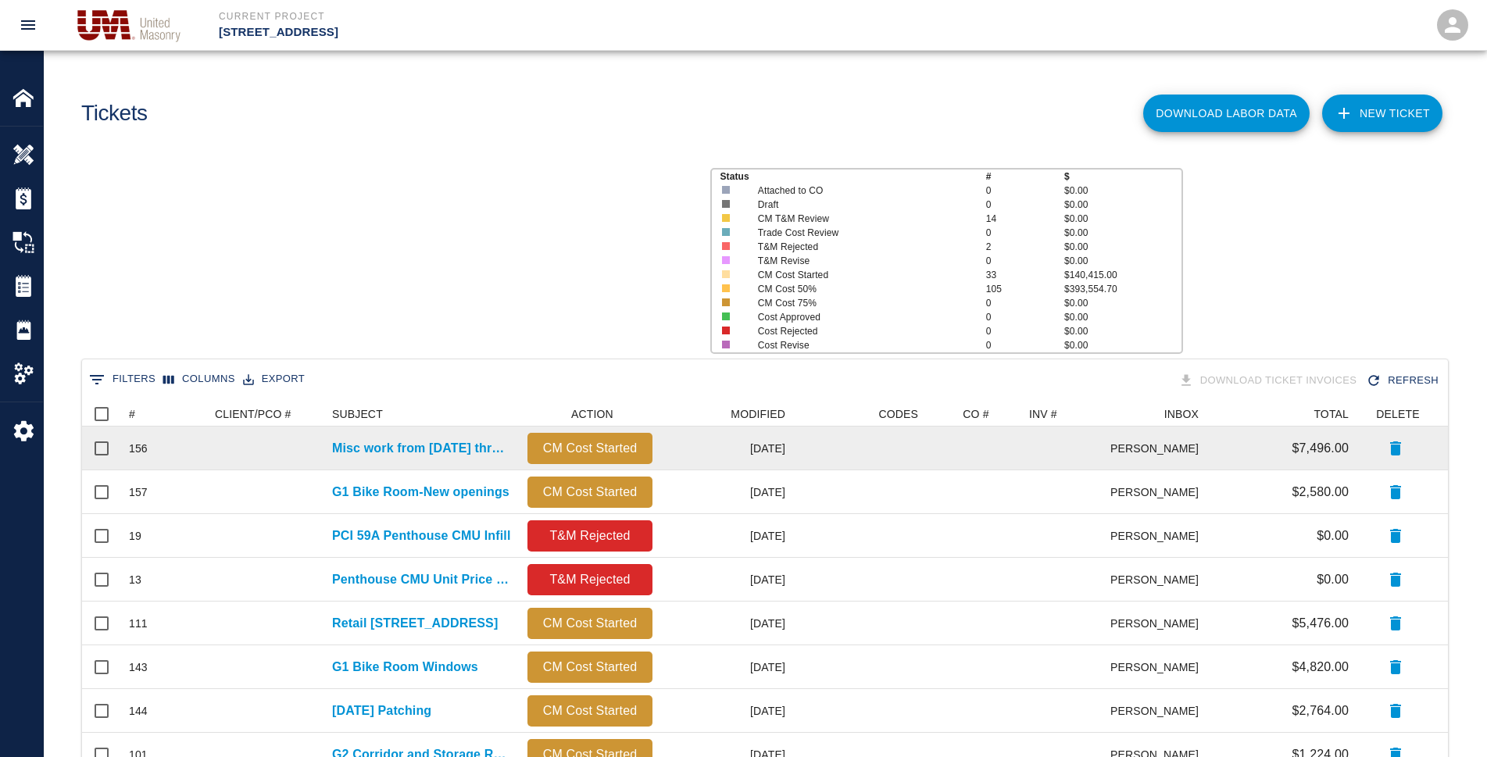
scroll to position [14, 14]
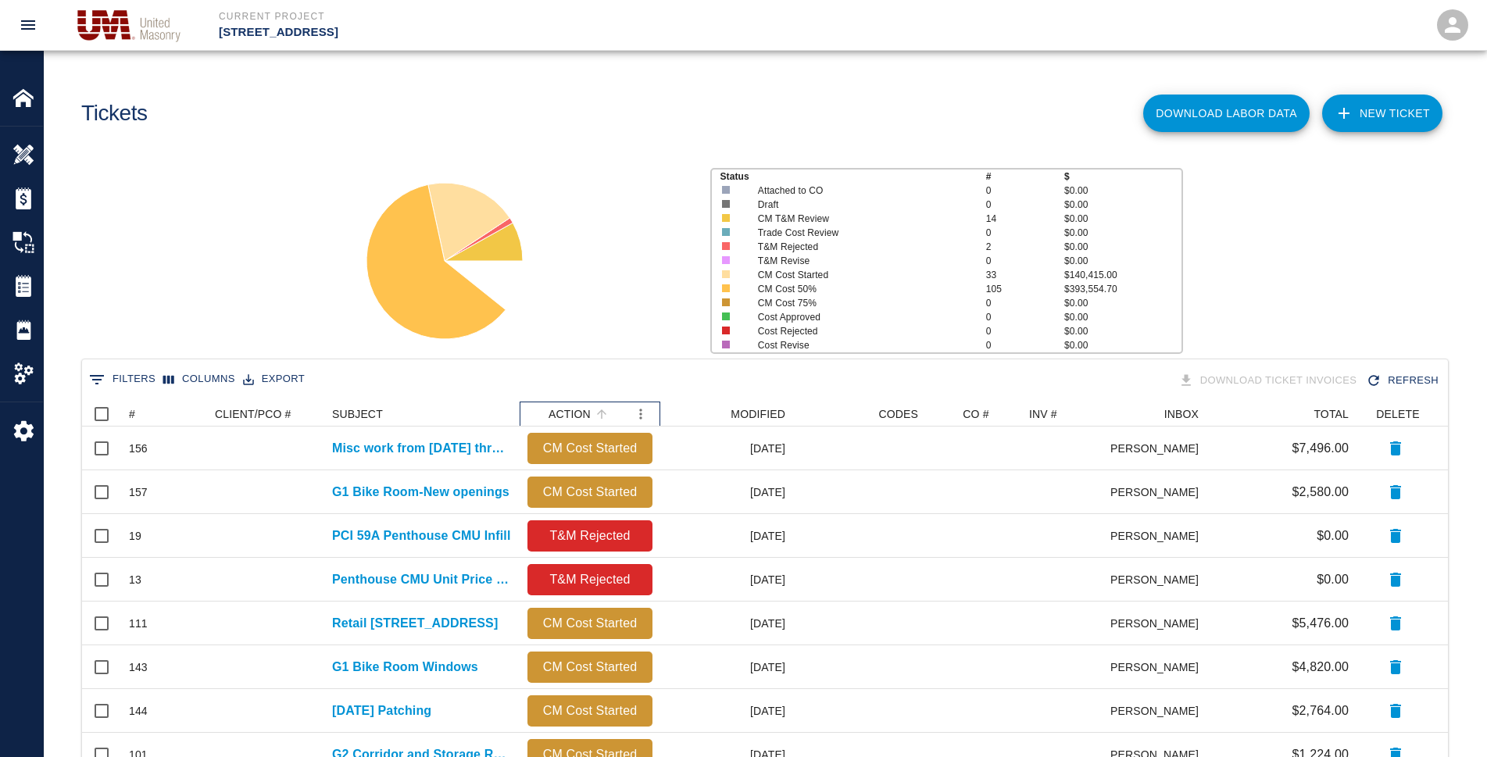
click at [588, 405] on div "ACTION" at bounding box center [569, 414] width 42 height 25
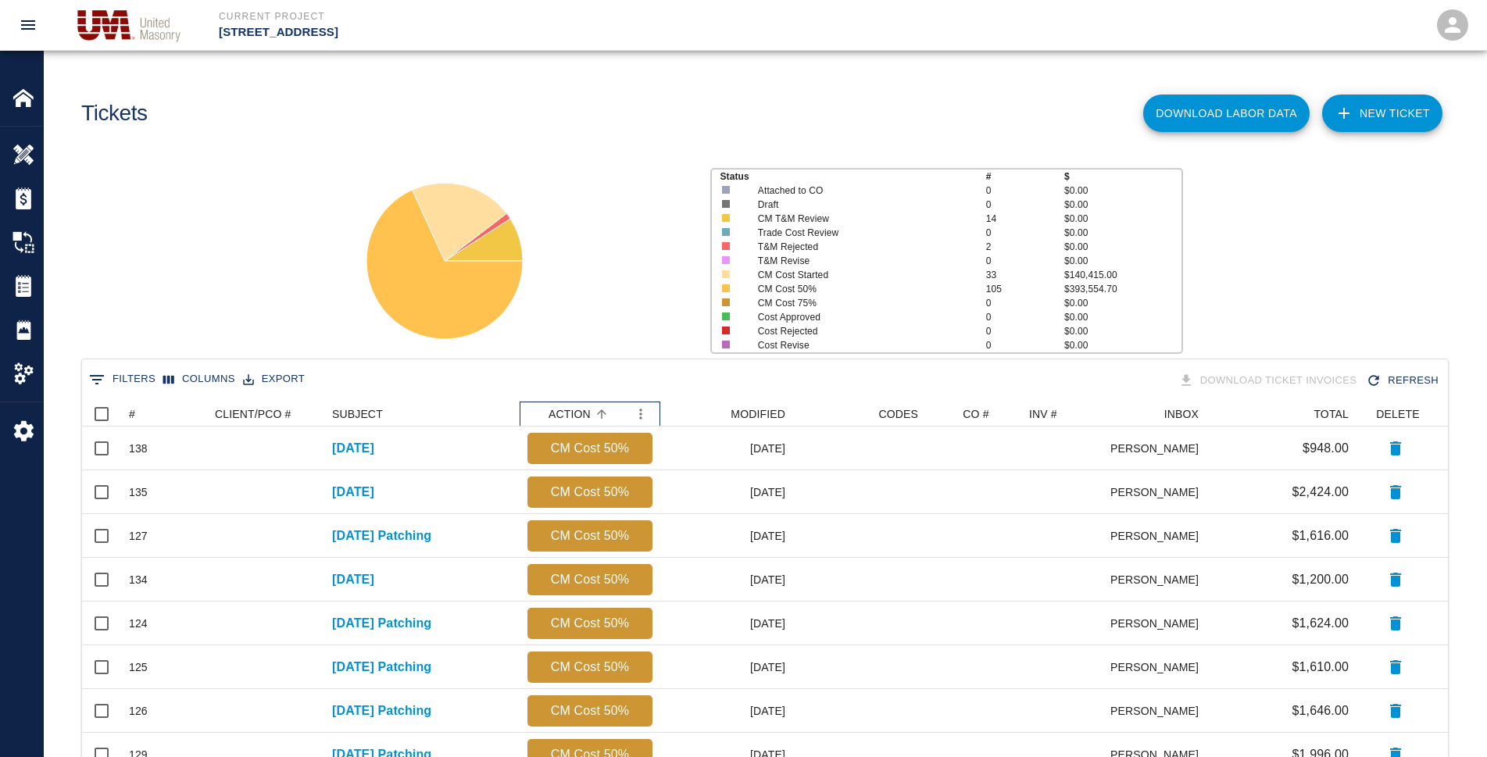
click at [588, 405] on div "ACTION" at bounding box center [569, 414] width 42 height 25
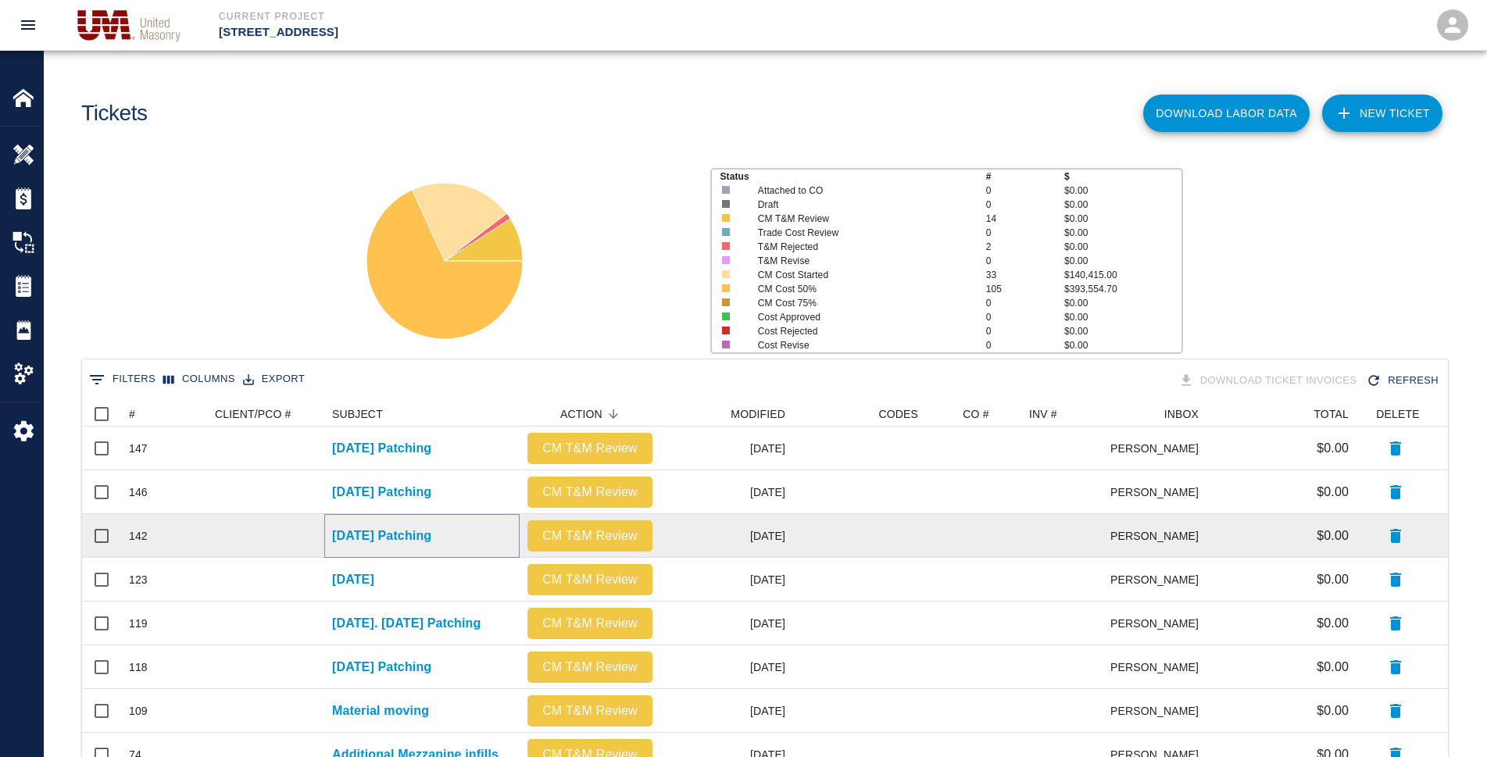
click at [422, 538] on p "[DATE] Patching" at bounding box center [381, 536] width 99 height 19
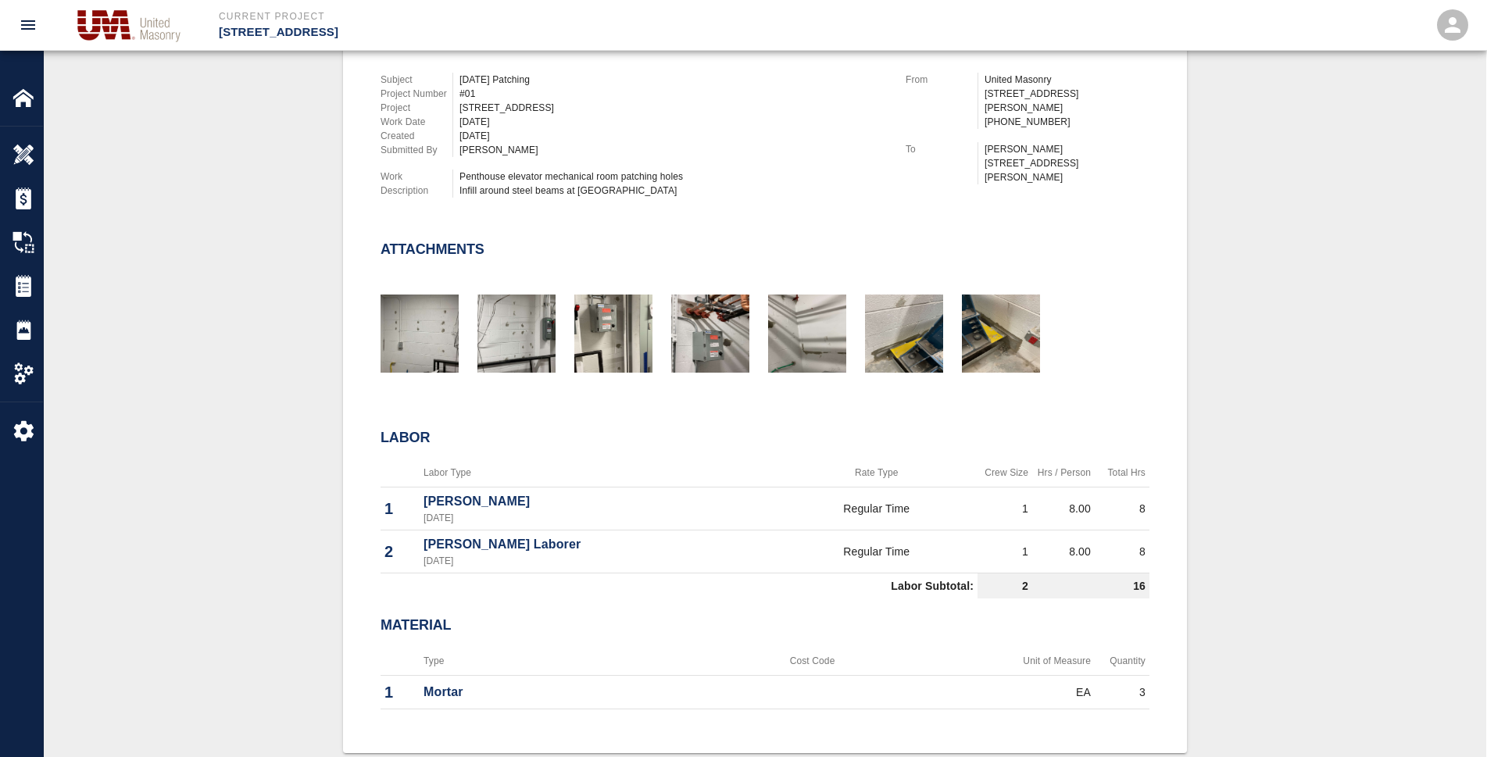
scroll to position [469, 0]
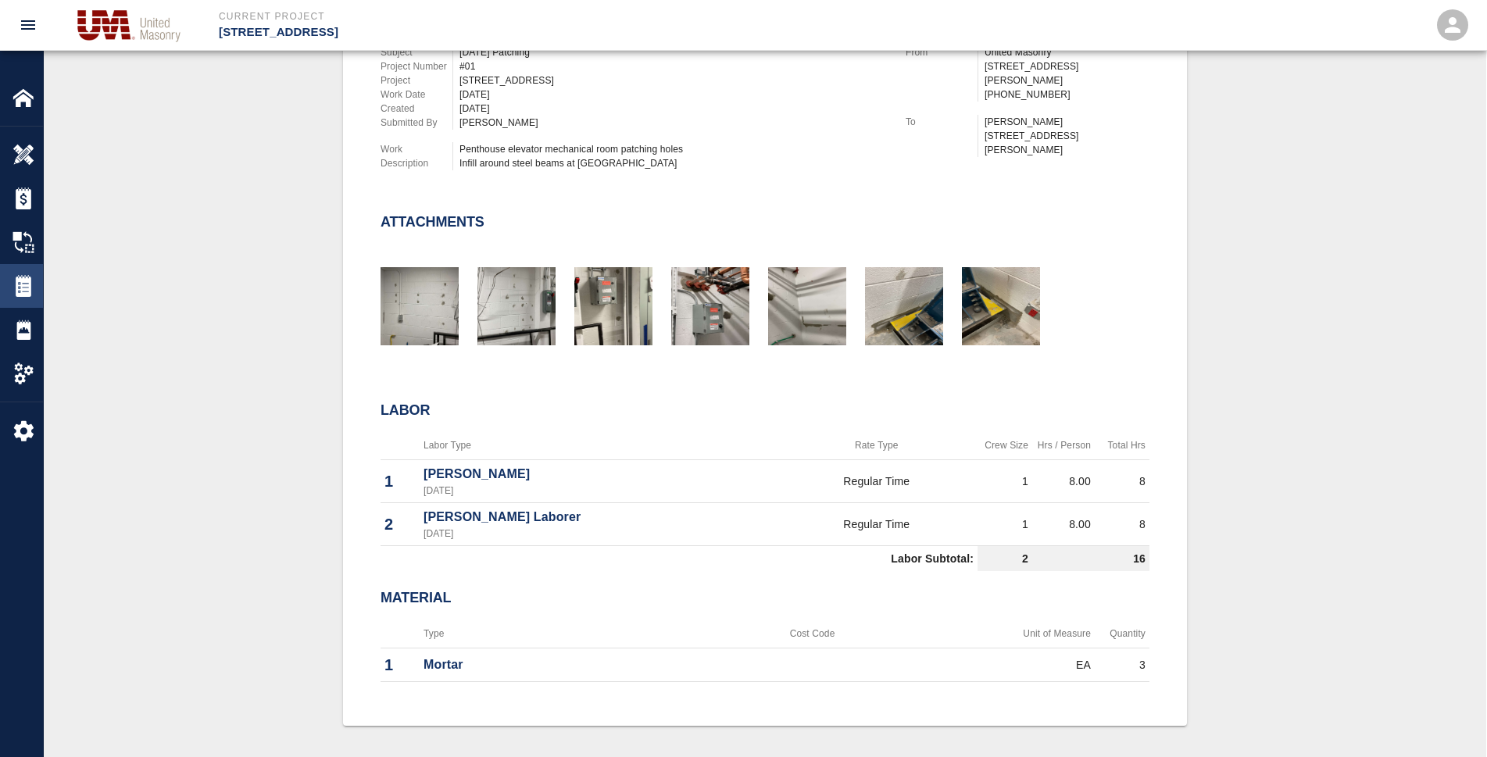
click at [28, 284] on img at bounding box center [24, 286] width 22 height 22
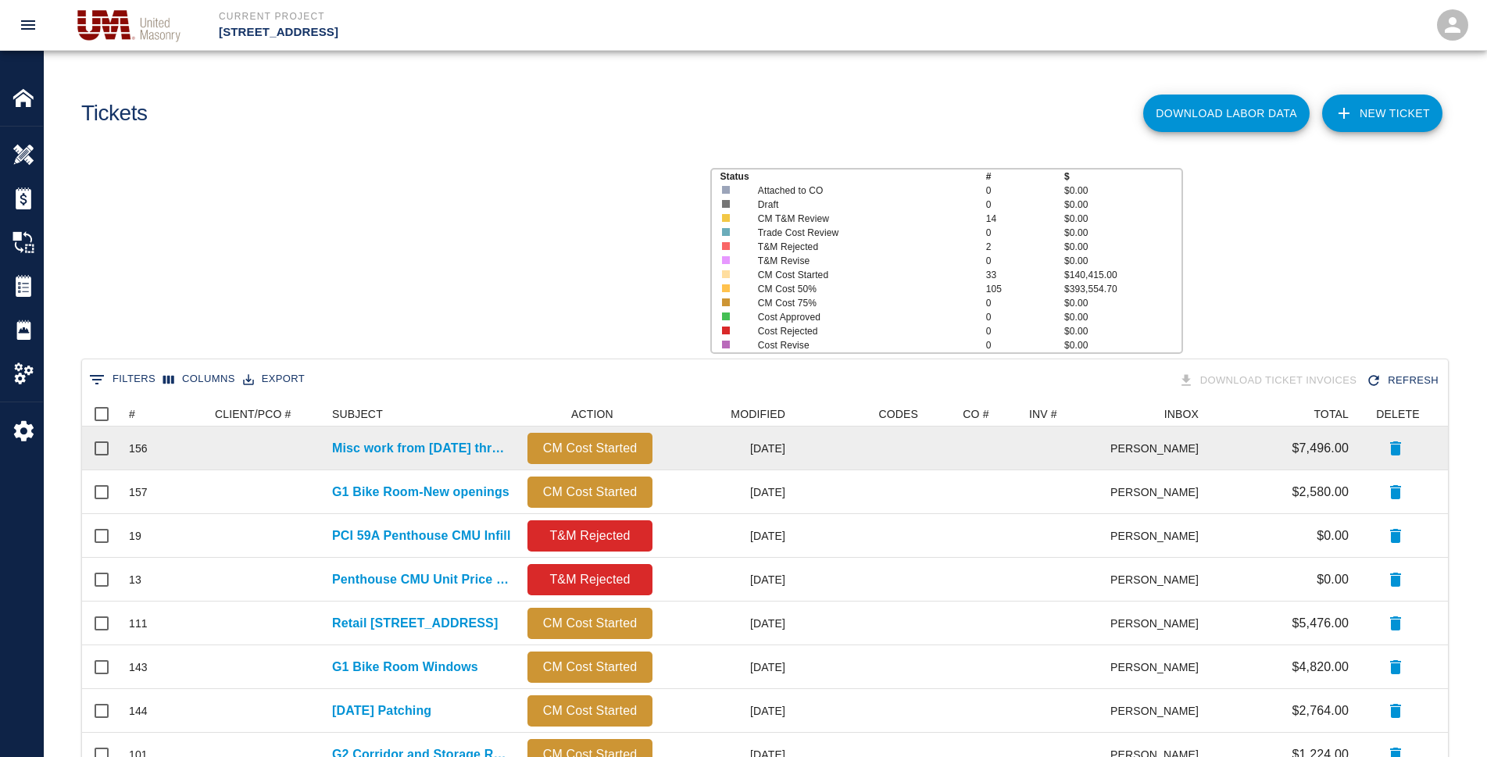
scroll to position [14, 14]
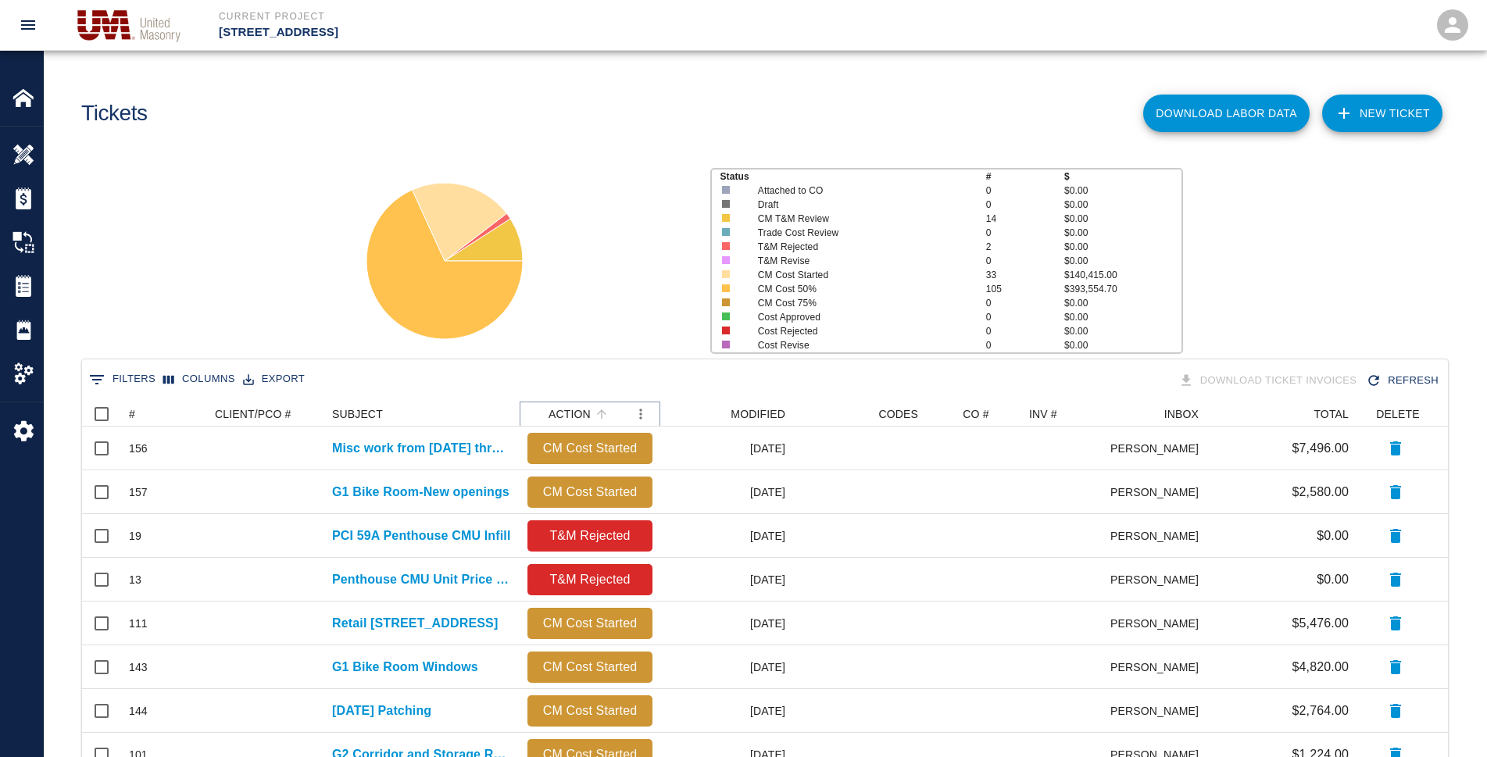
click at [595, 410] on icon "Sort" at bounding box center [602, 414] width 14 height 14
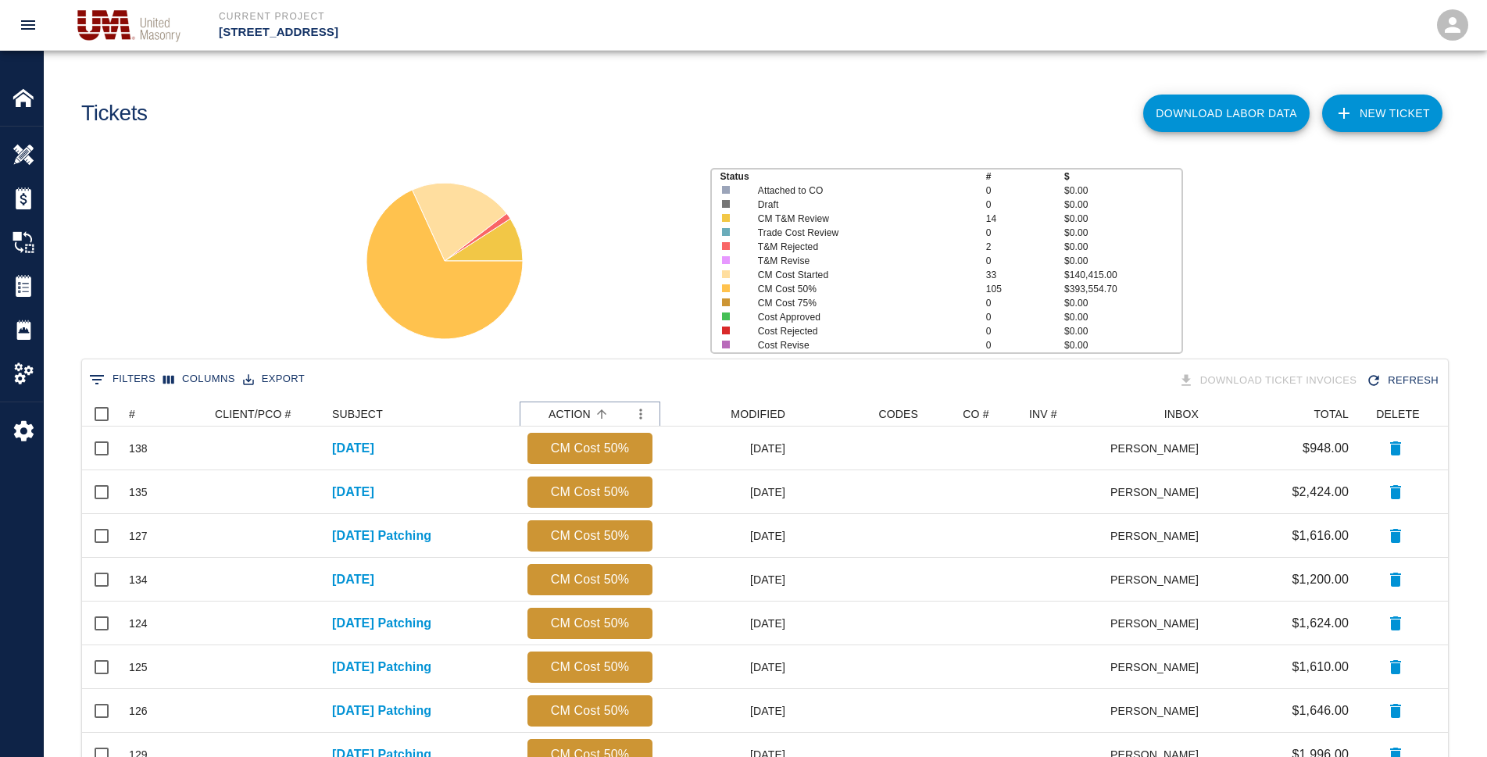
click at [601, 410] on icon "Sort" at bounding box center [601, 413] width 9 height 9
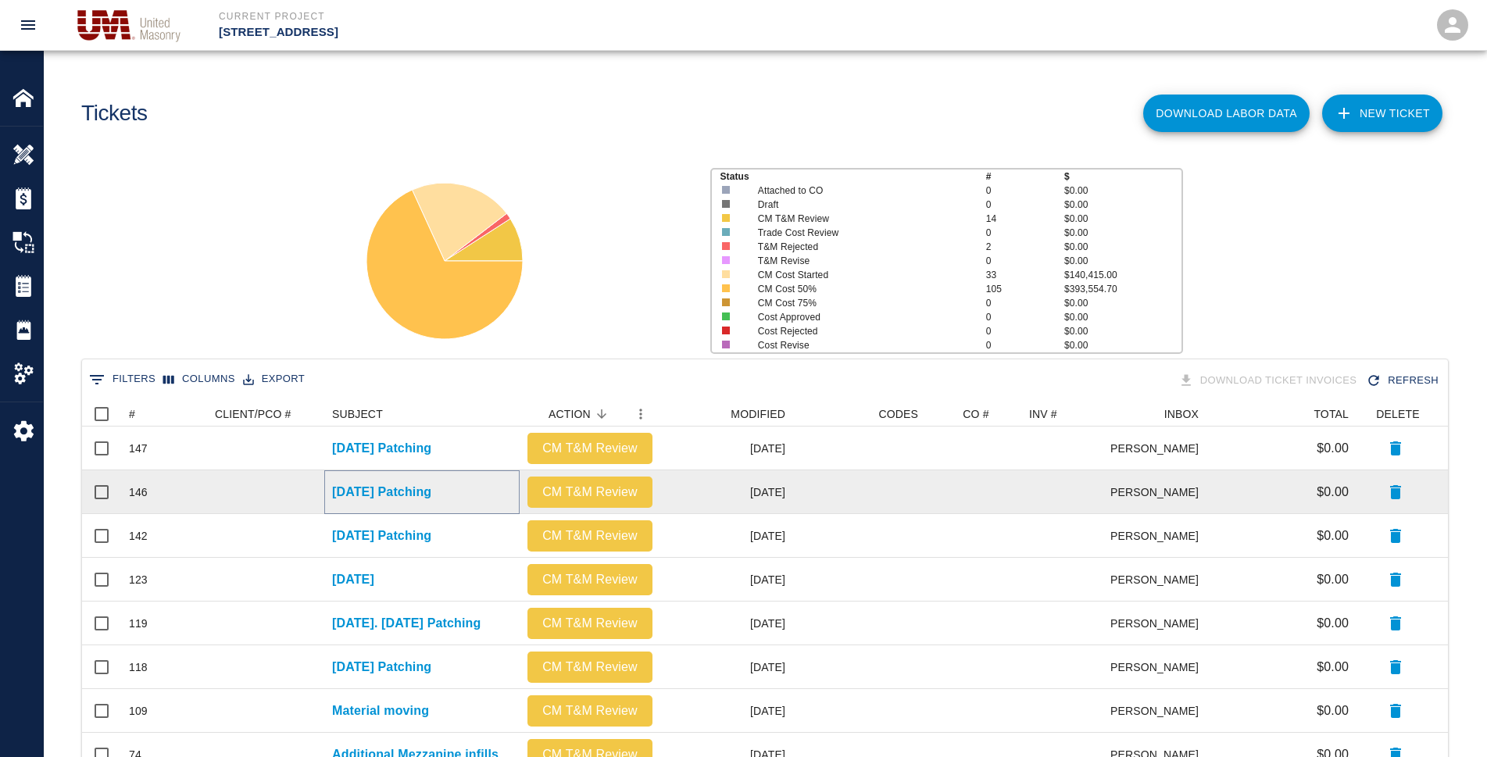
click at [380, 493] on p "[DATE] Patching" at bounding box center [381, 492] width 99 height 19
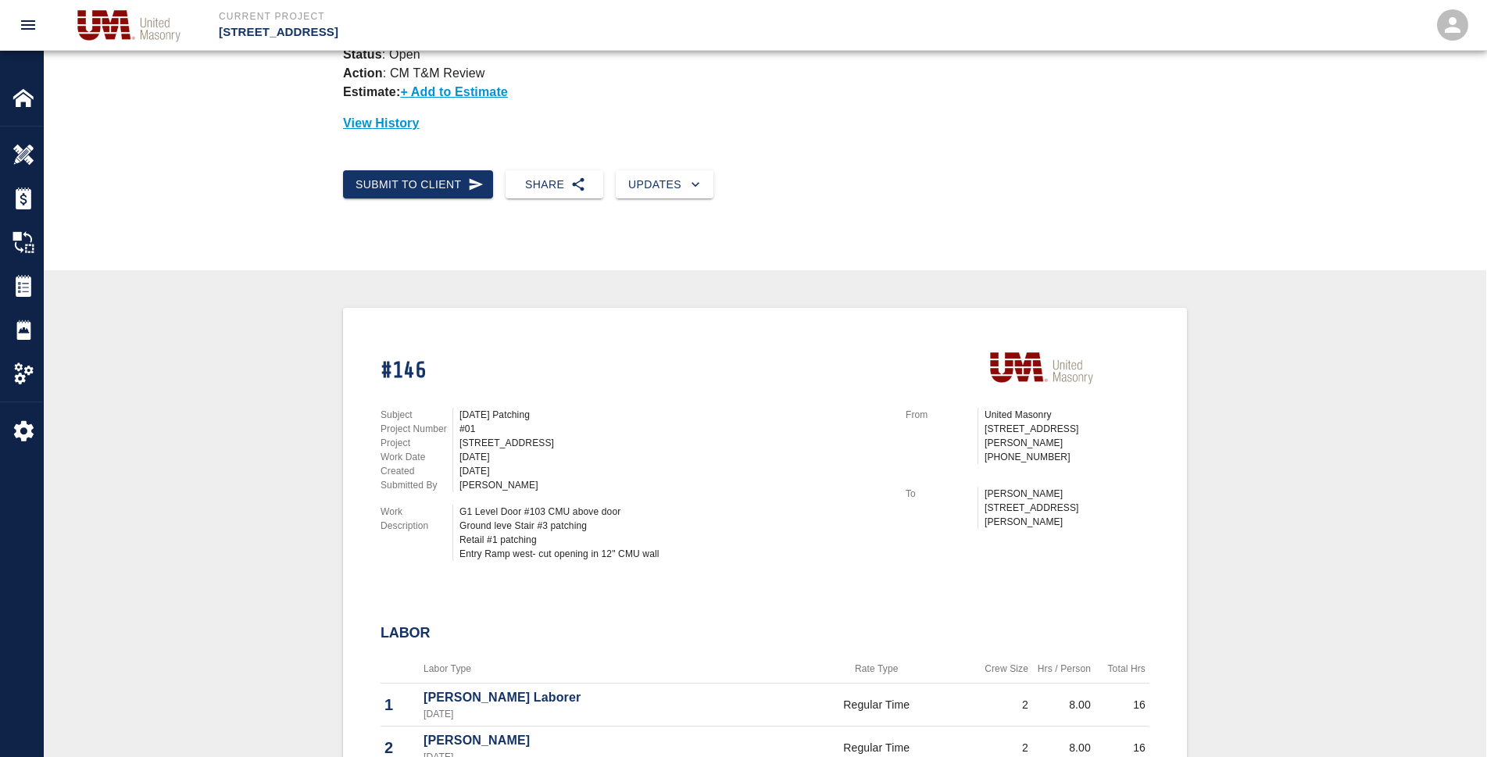
scroll to position [78, 0]
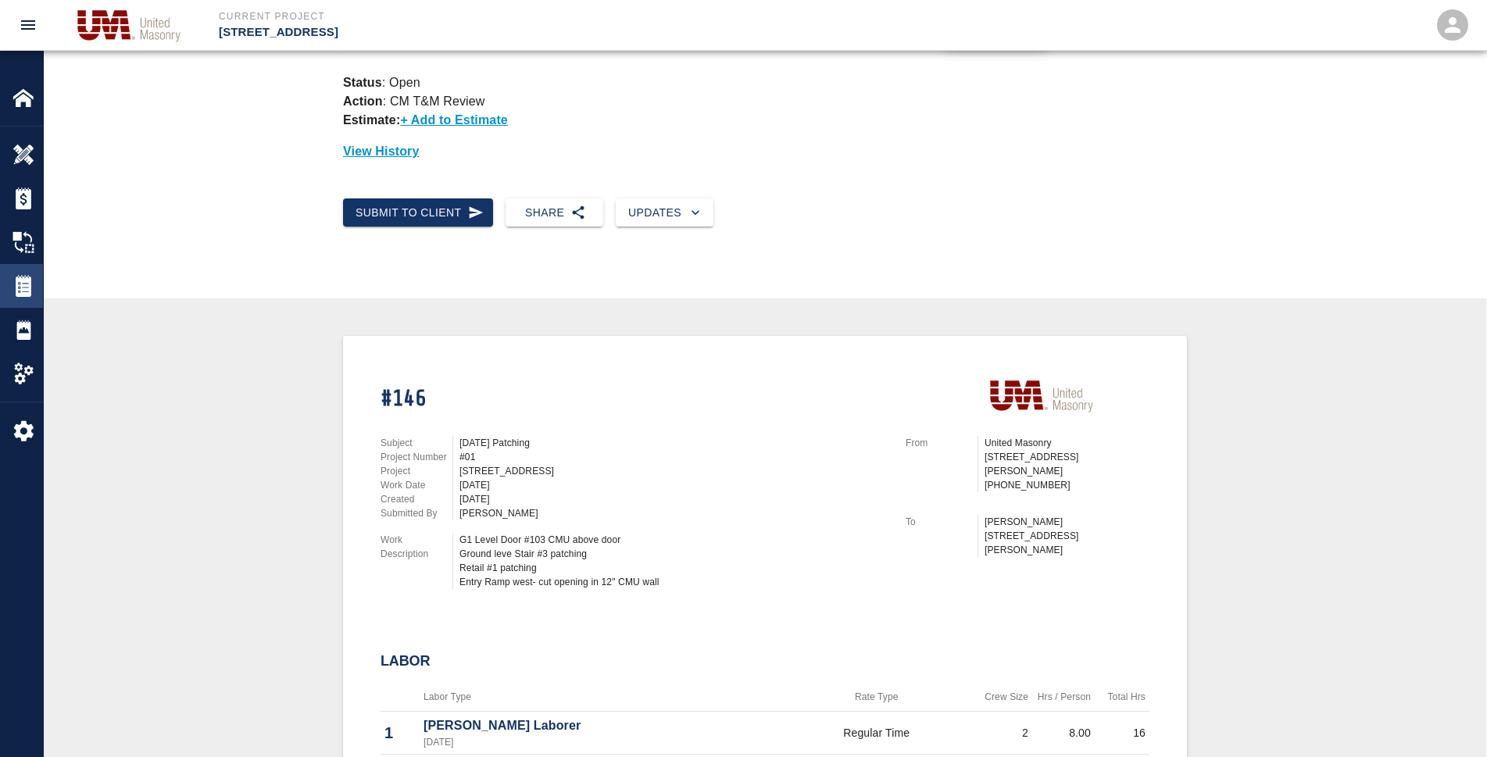
click at [20, 280] on img at bounding box center [24, 286] width 22 height 22
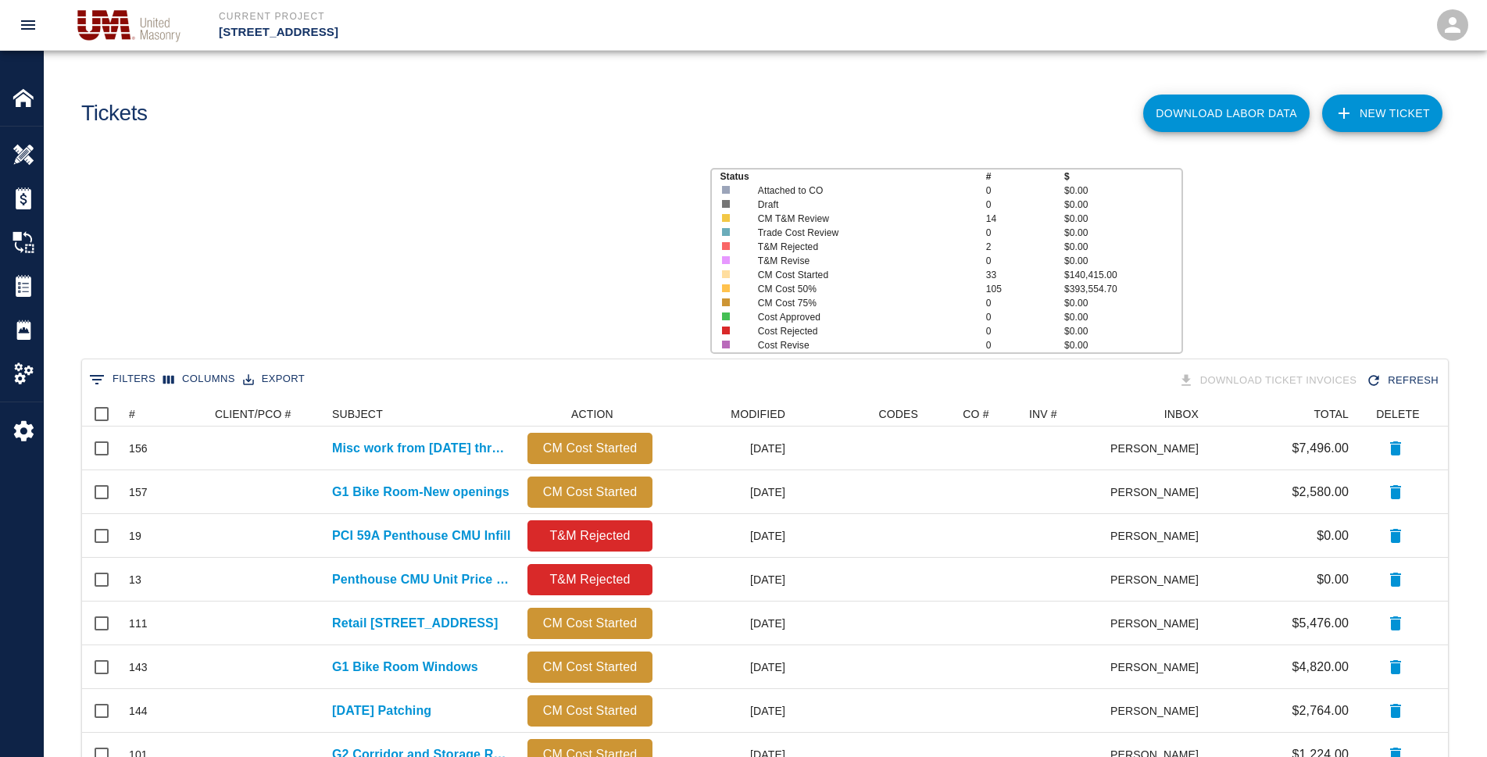
scroll to position [14, 14]
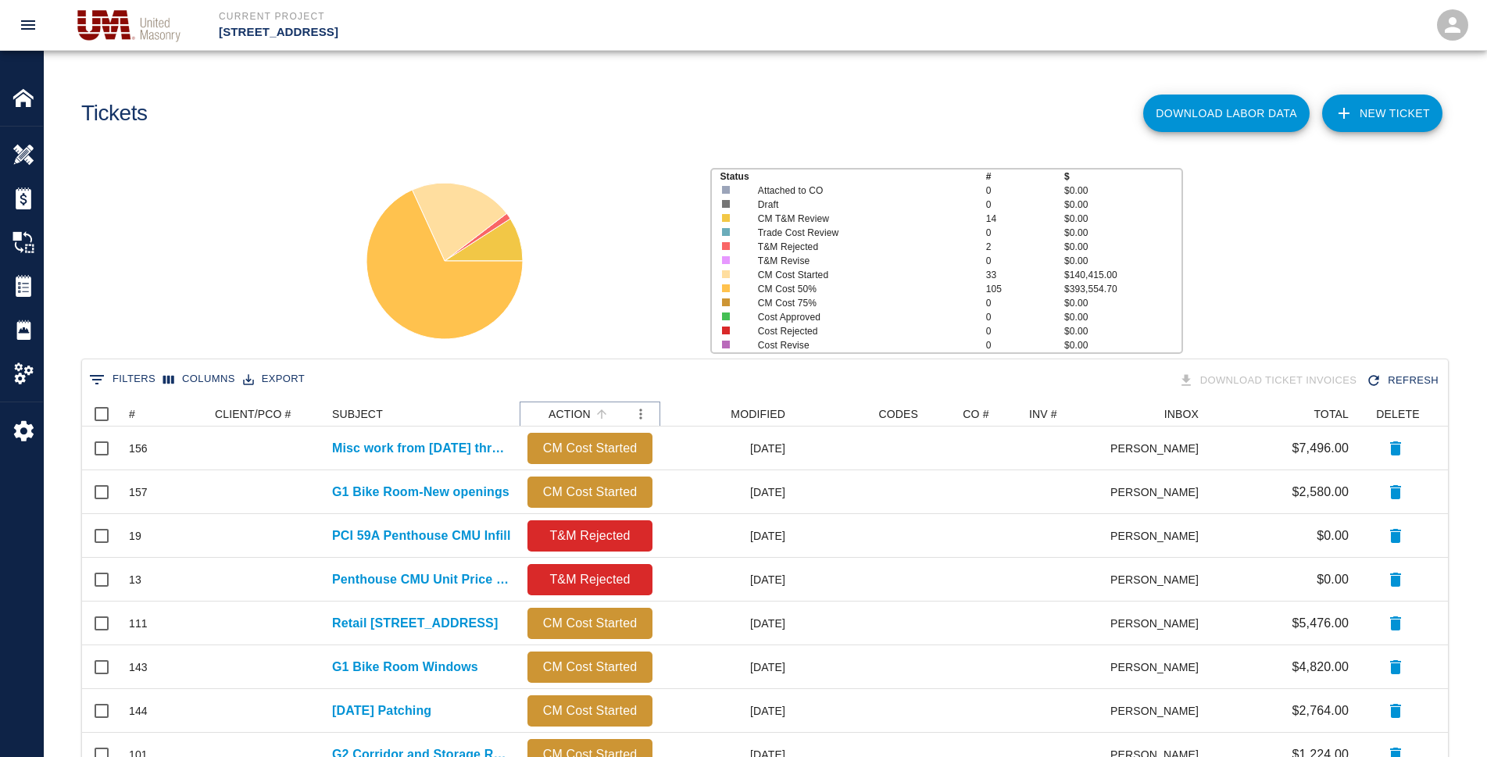
click at [591, 409] on button "Sort" at bounding box center [602, 414] width 22 height 22
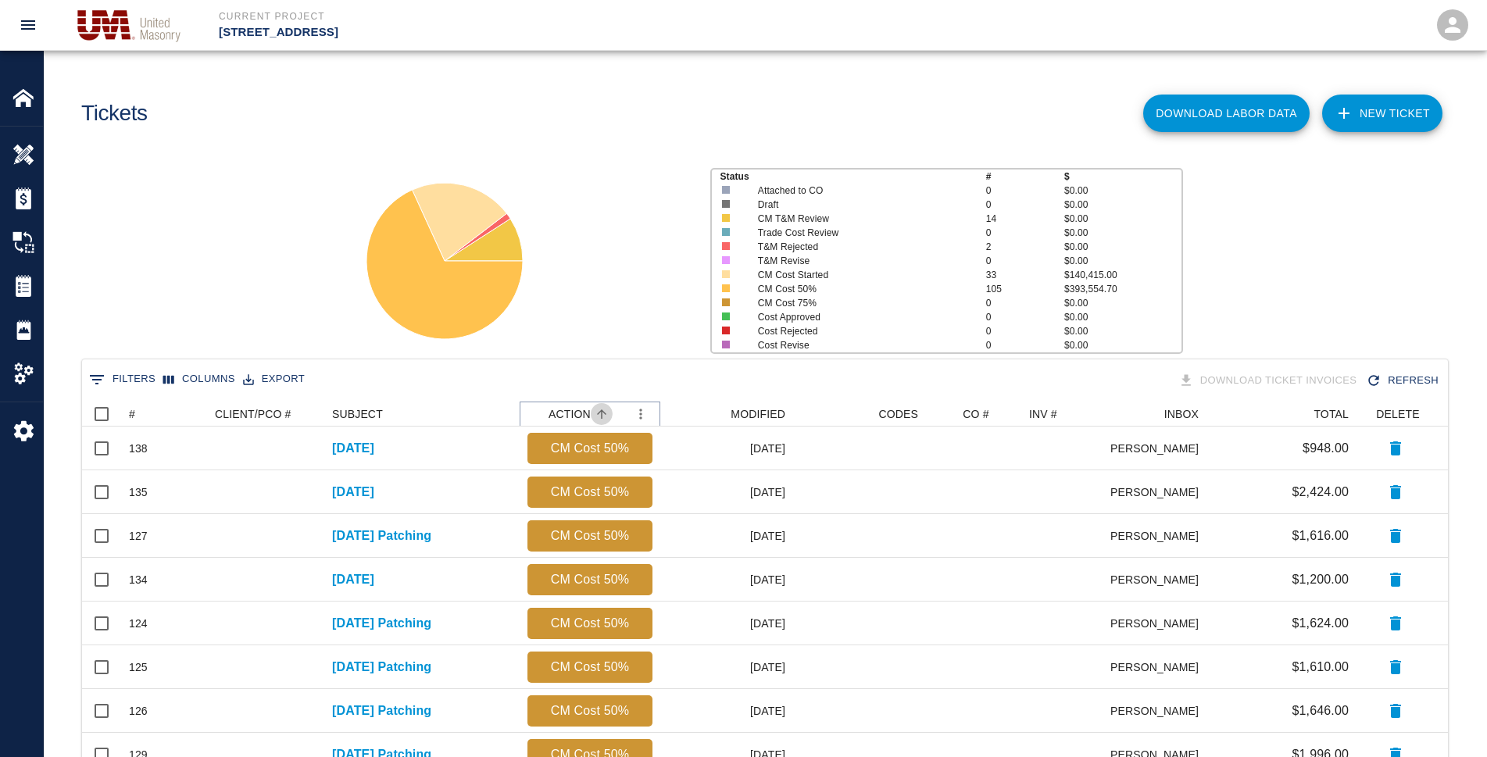
click at [591, 409] on button "Sort" at bounding box center [602, 414] width 22 height 22
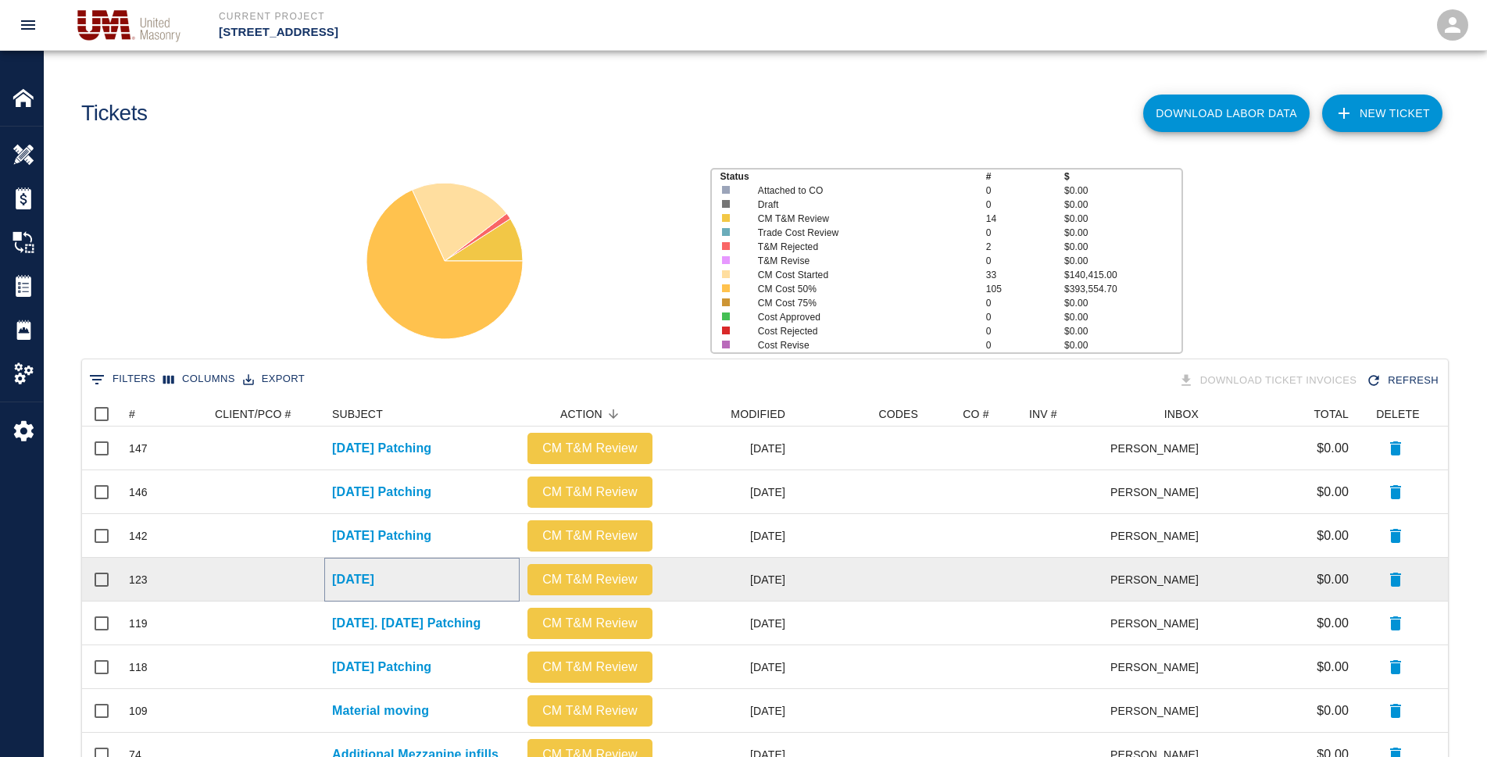
click at [374, 577] on p "[DATE]" at bounding box center [353, 579] width 42 height 19
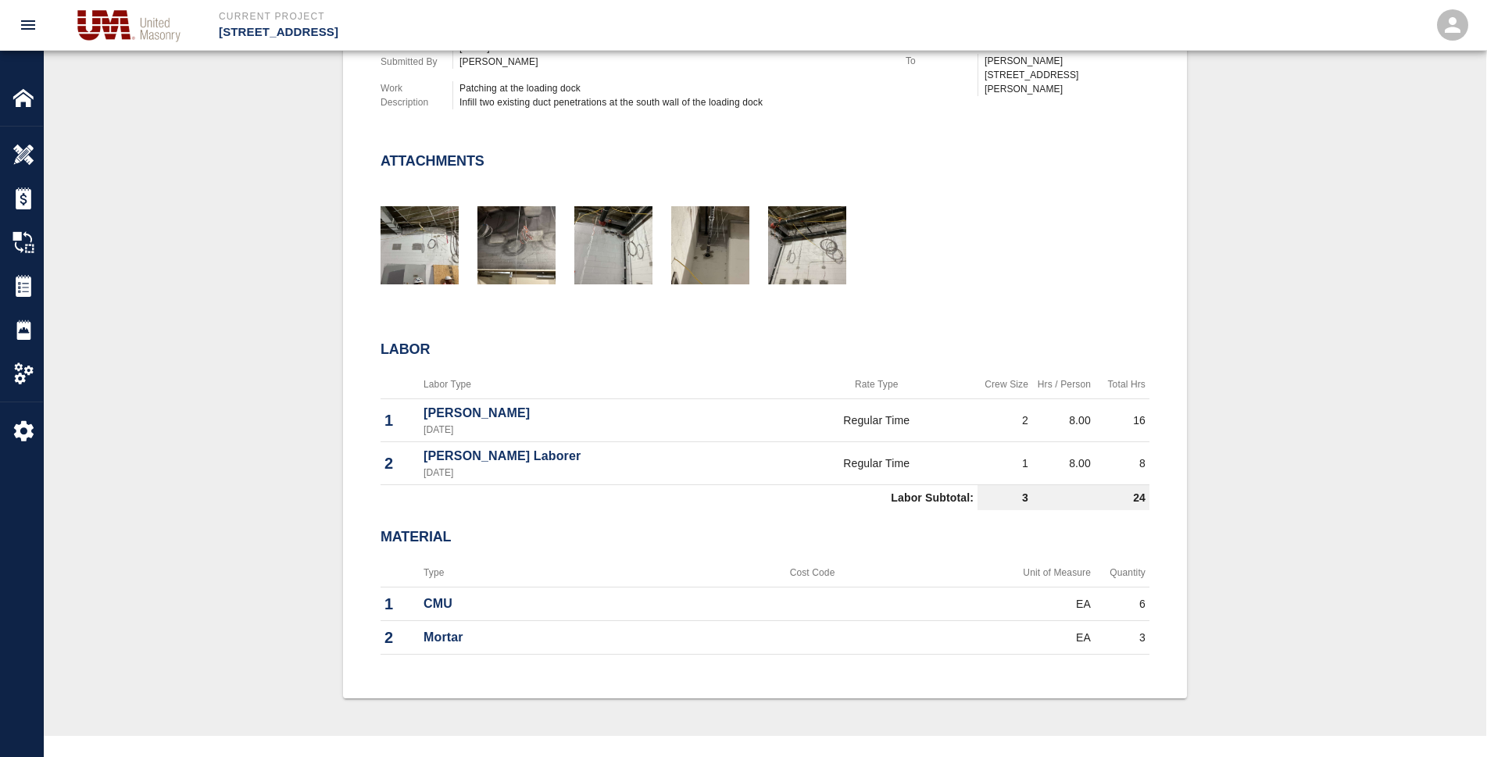
scroll to position [469, 0]
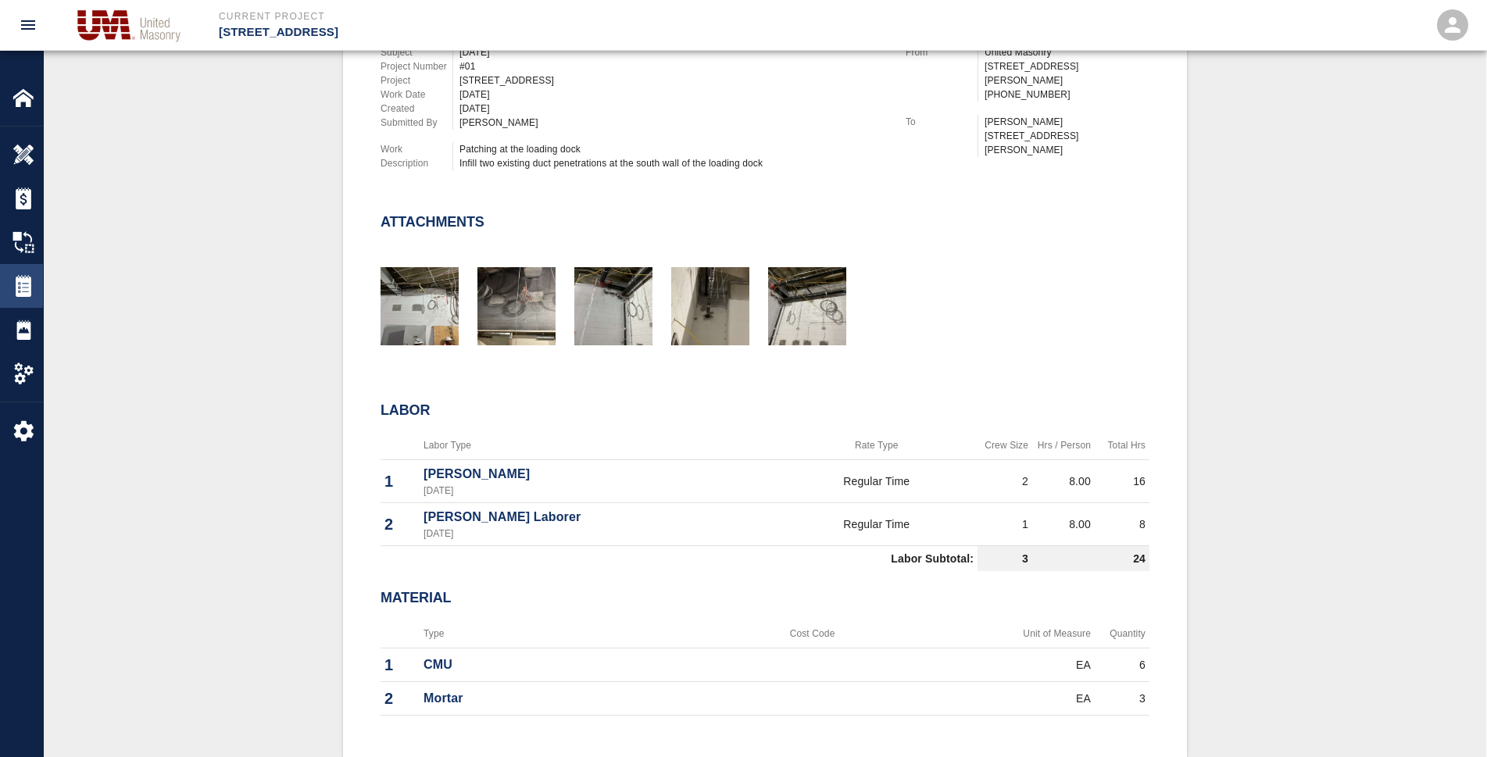
click at [16, 293] on img at bounding box center [24, 286] width 22 height 22
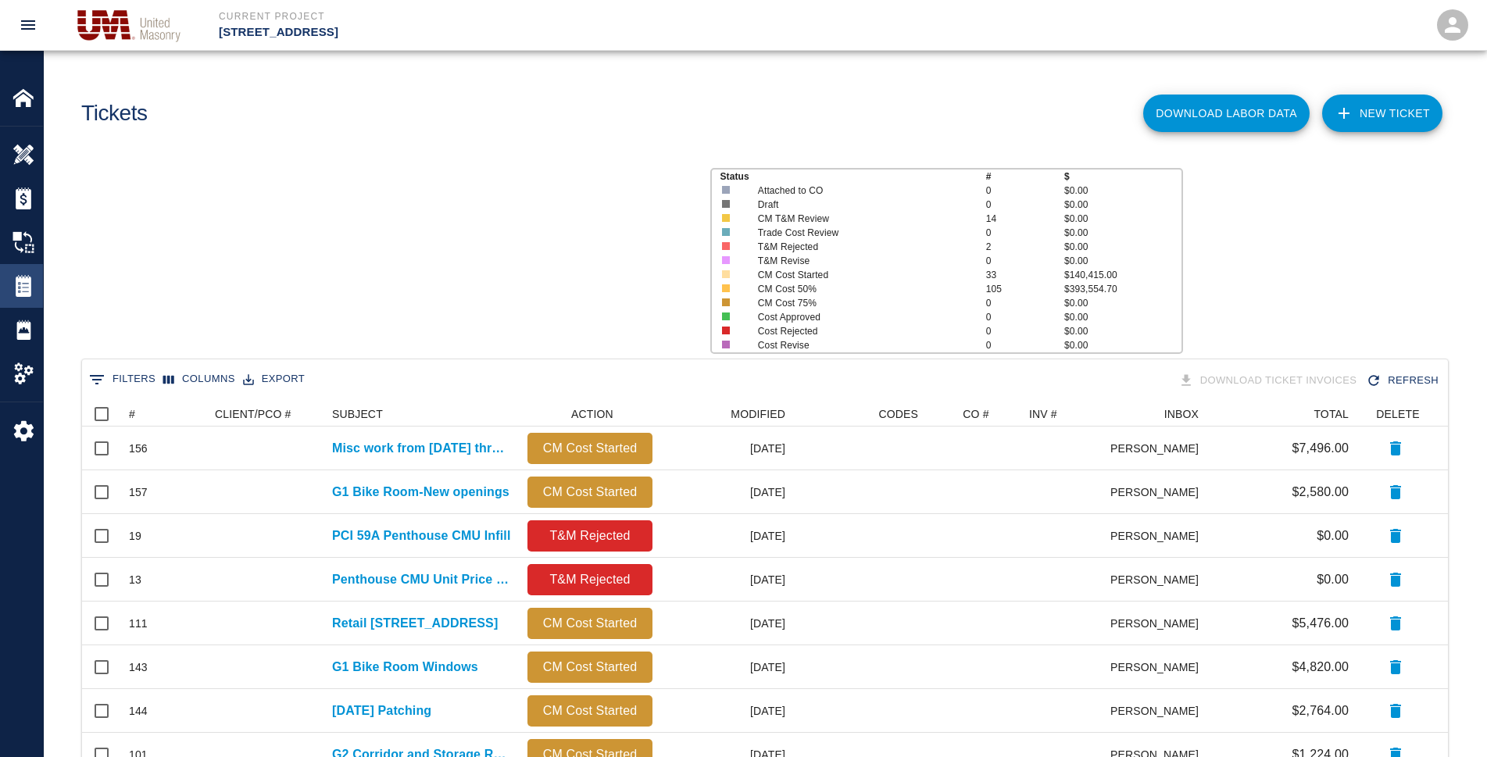
scroll to position [14, 14]
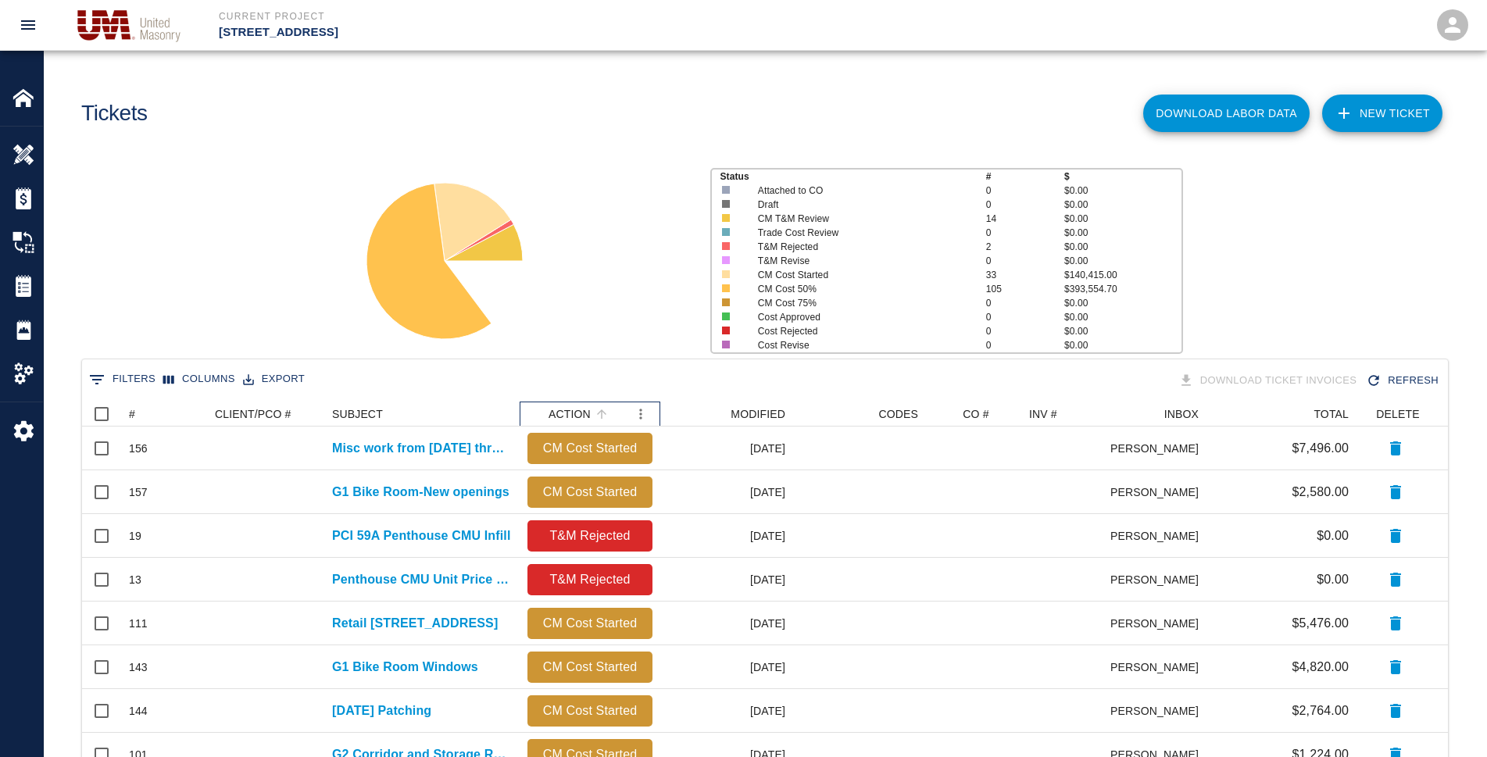
click at [582, 424] on div "ACTION" at bounding box center [569, 414] width 42 height 25
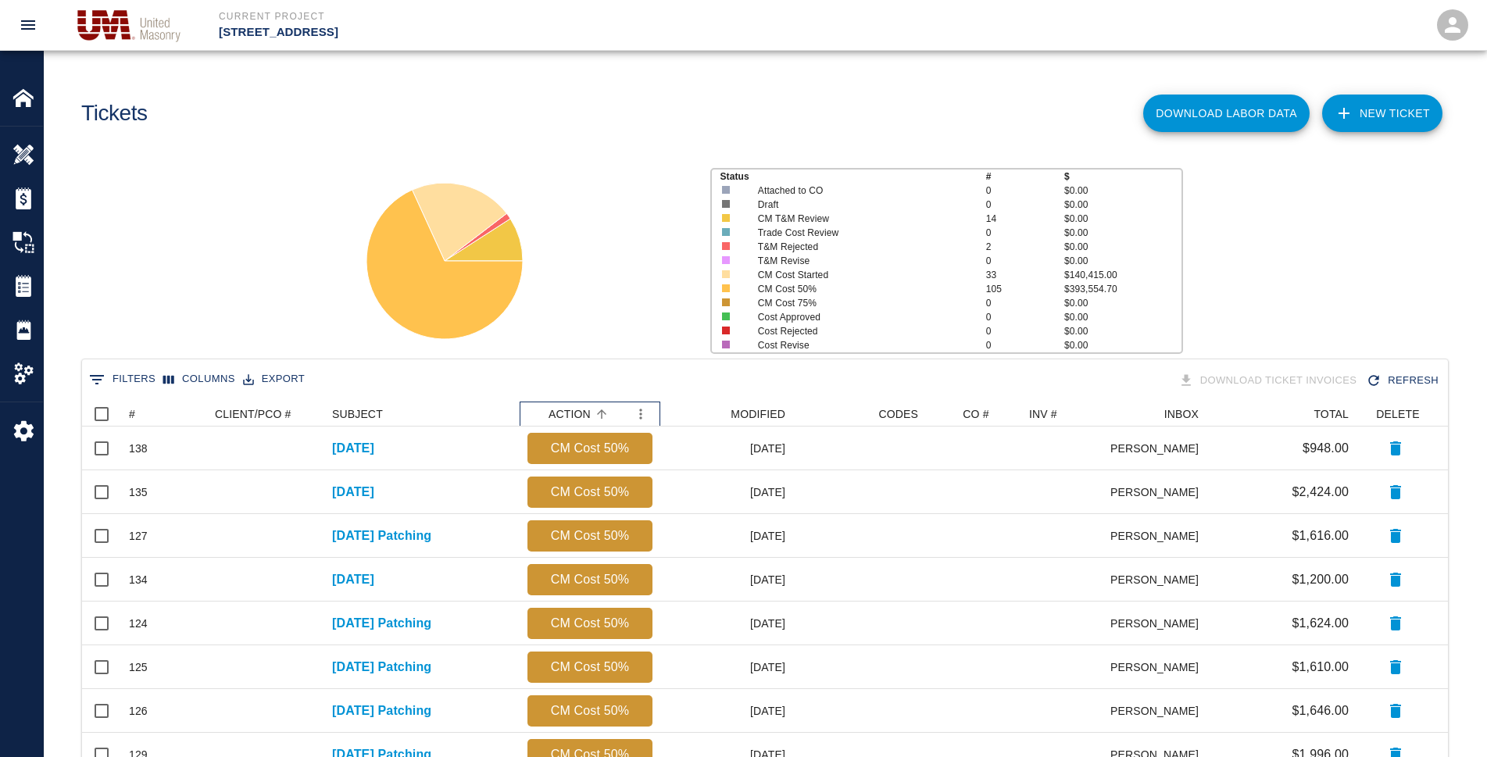
click at [581, 416] on div "ACTION" at bounding box center [569, 414] width 42 height 25
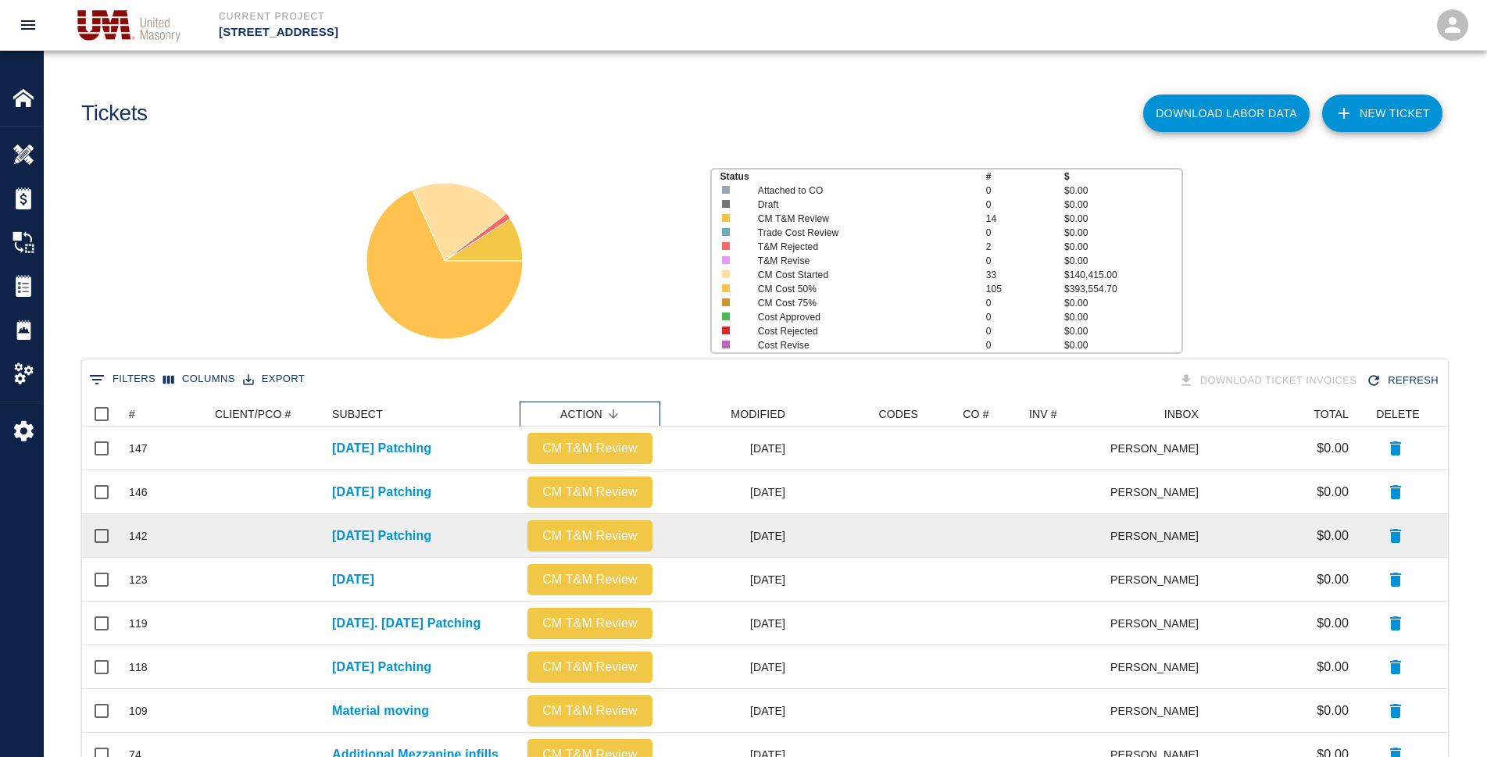
scroll to position [78, 0]
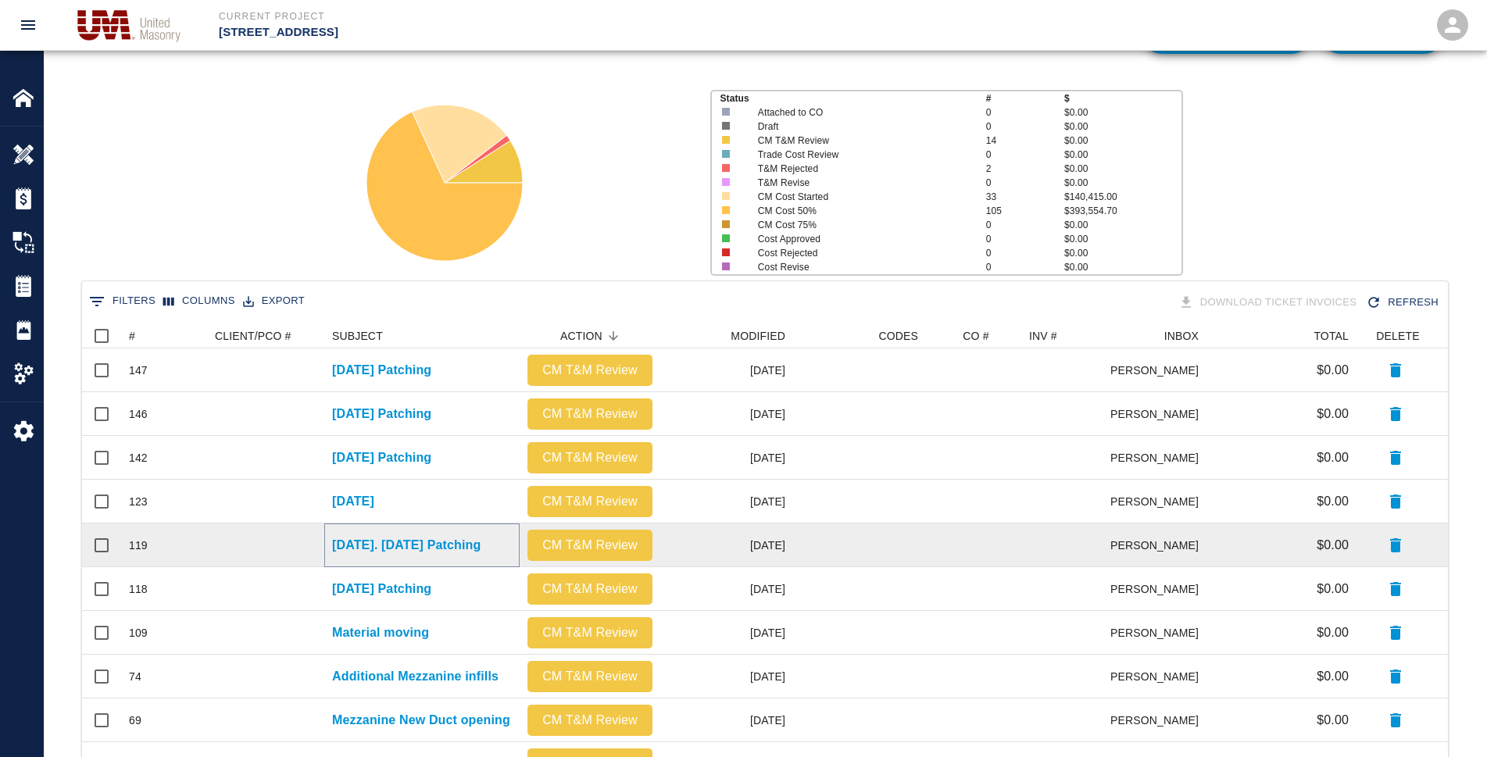
click at [444, 540] on p "[DATE]. [DATE] Patching" at bounding box center [406, 545] width 148 height 19
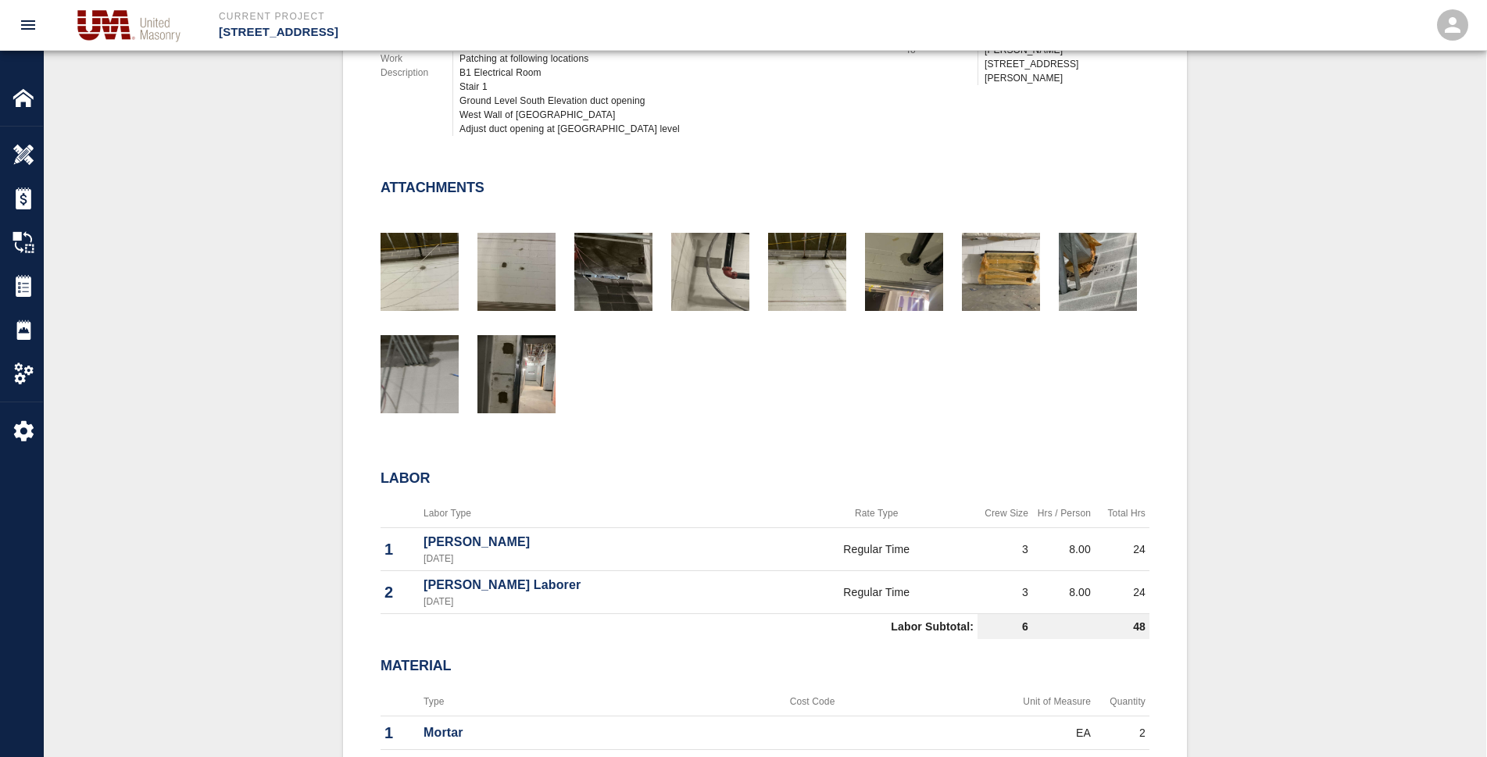
scroll to position [625, 0]
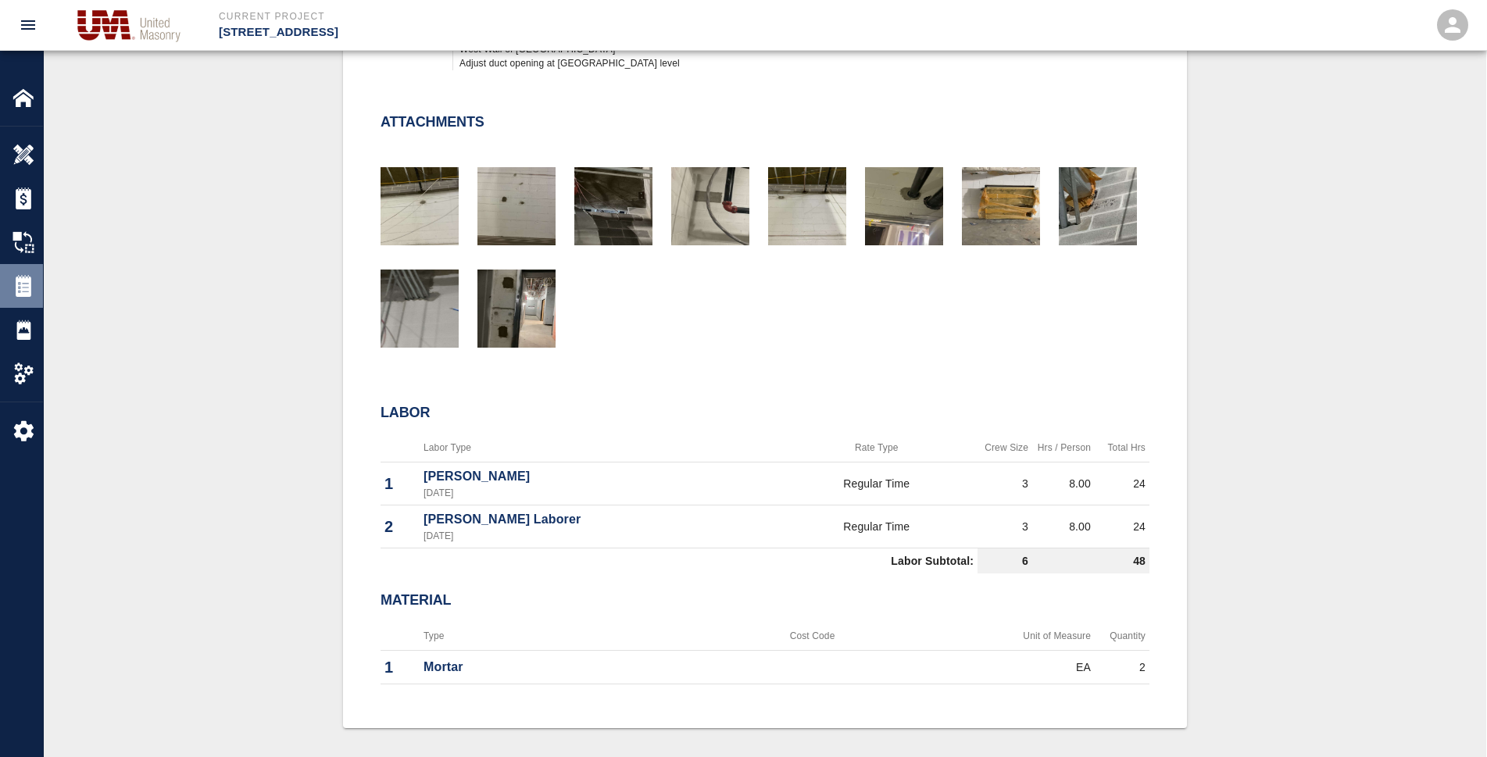
click at [27, 280] on img at bounding box center [24, 286] width 22 height 22
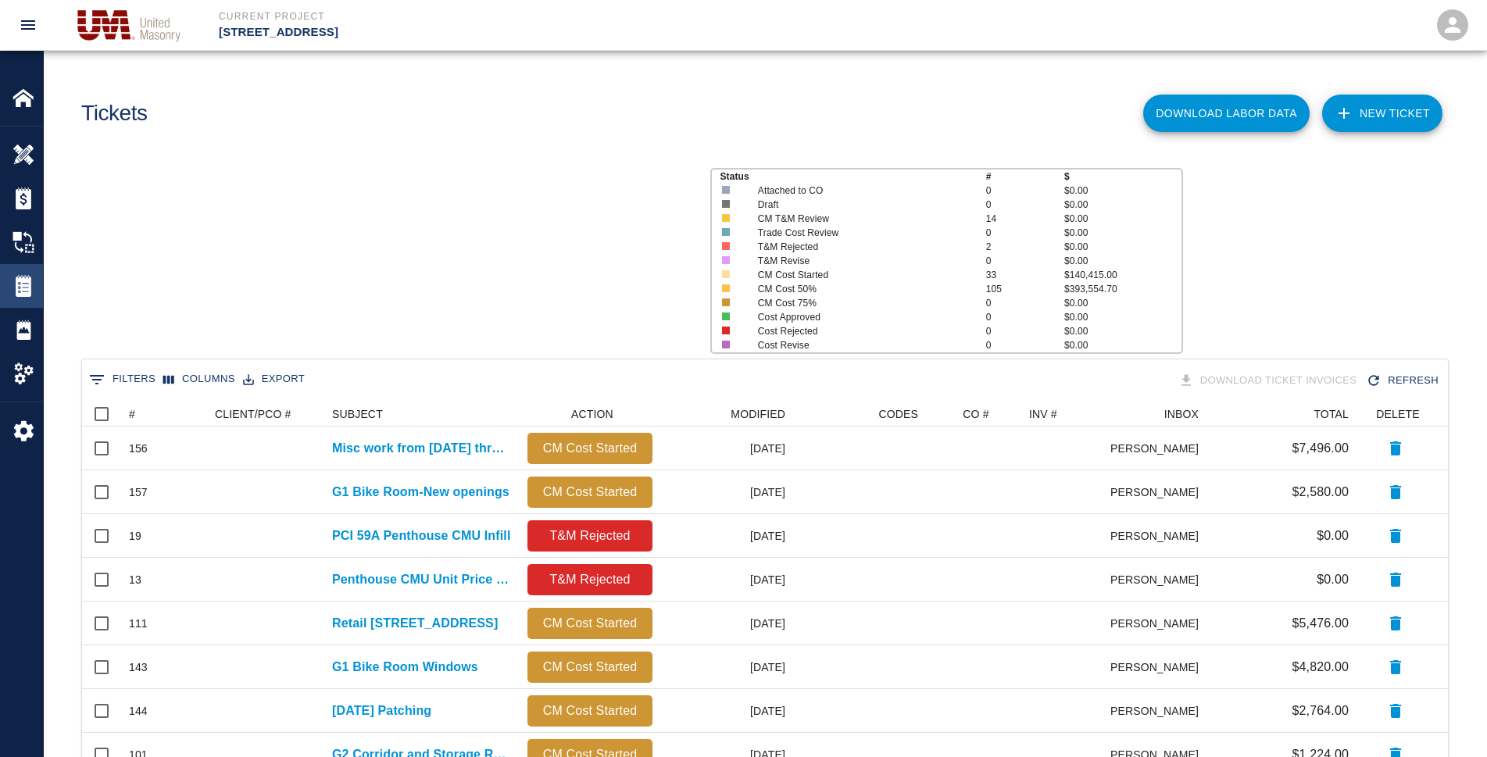
scroll to position [14, 14]
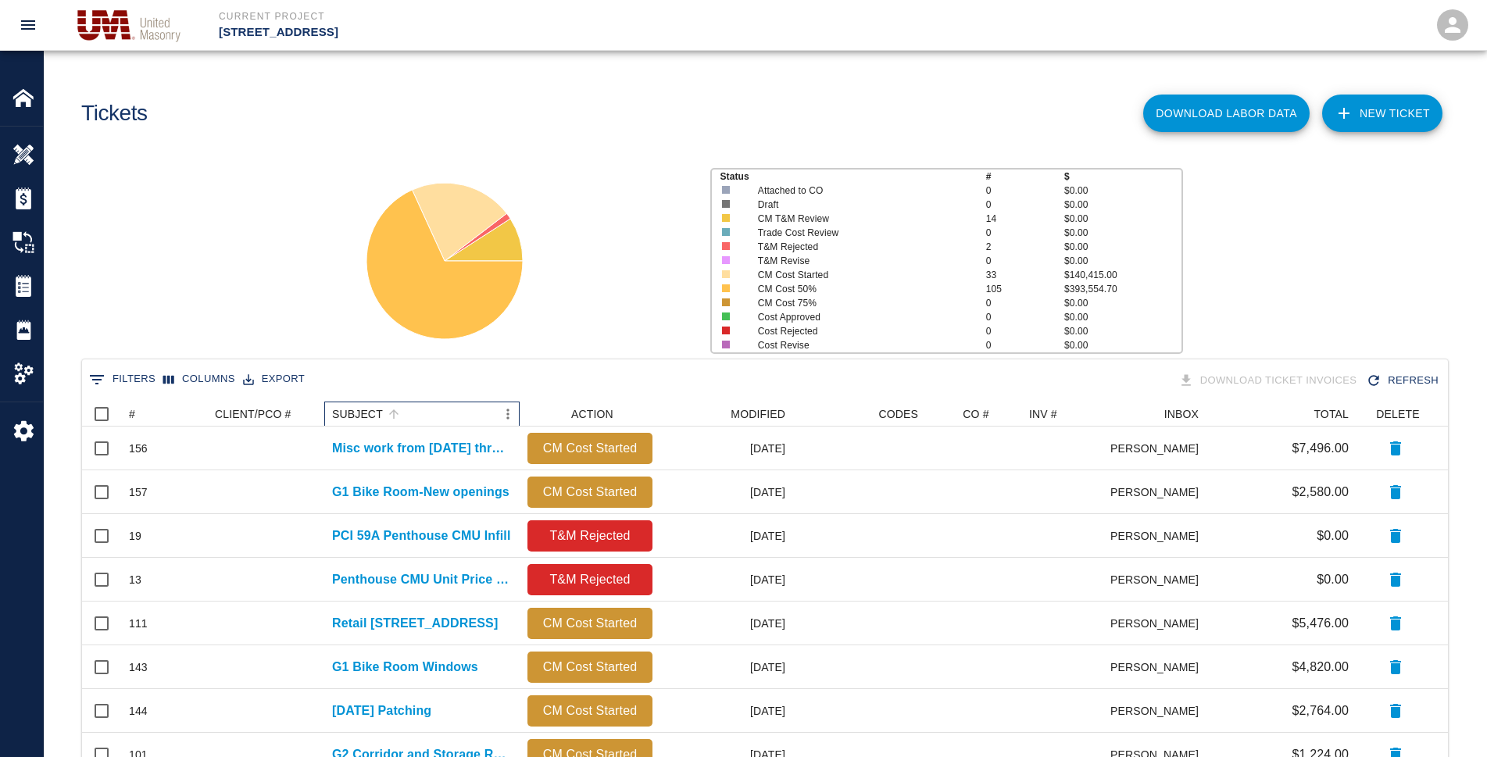
click at [348, 407] on div "SUBJECT" at bounding box center [357, 414] width 51 height 25
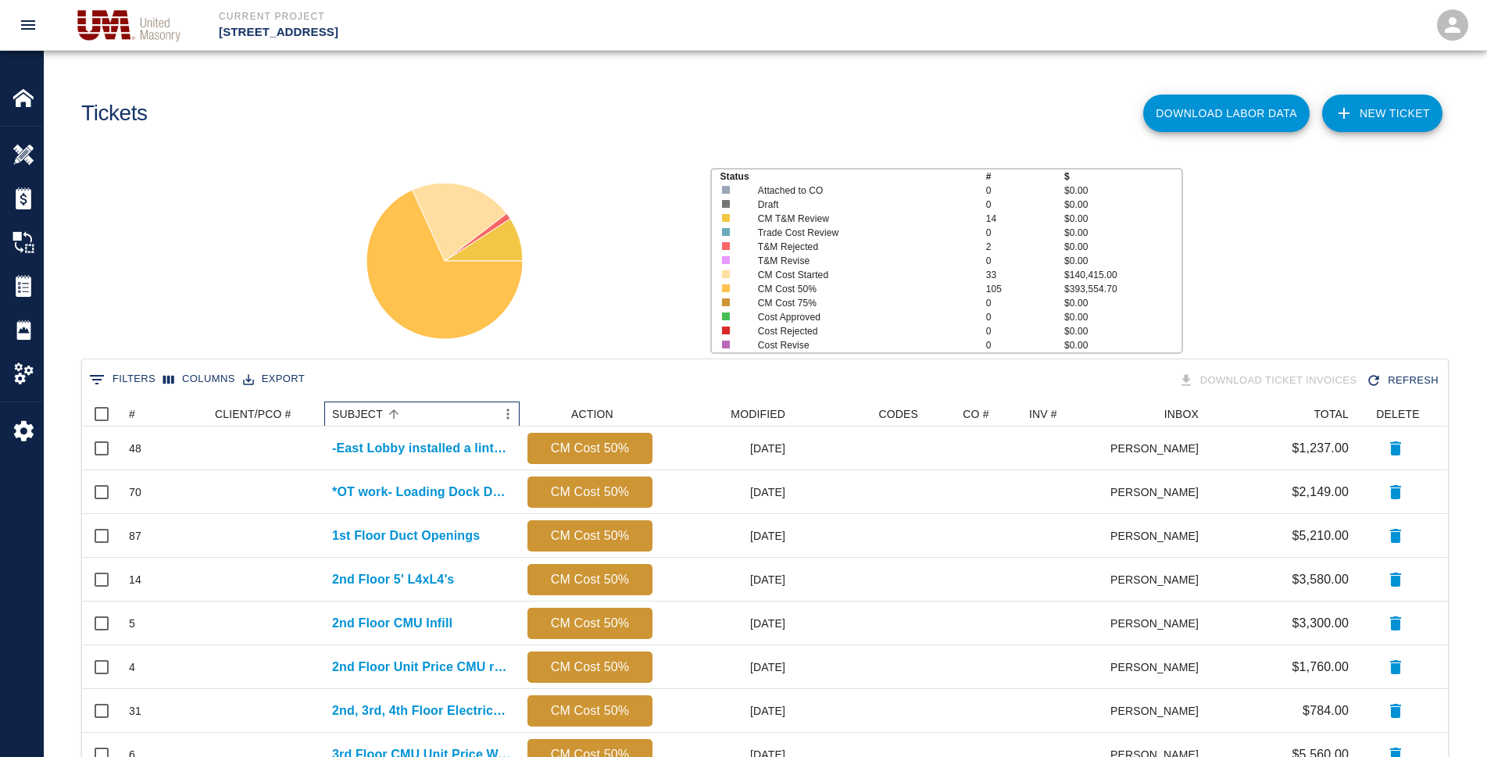
click at [355, 407] on div "SUBJECT" at bounding box center [357, 414] width 51 height 25
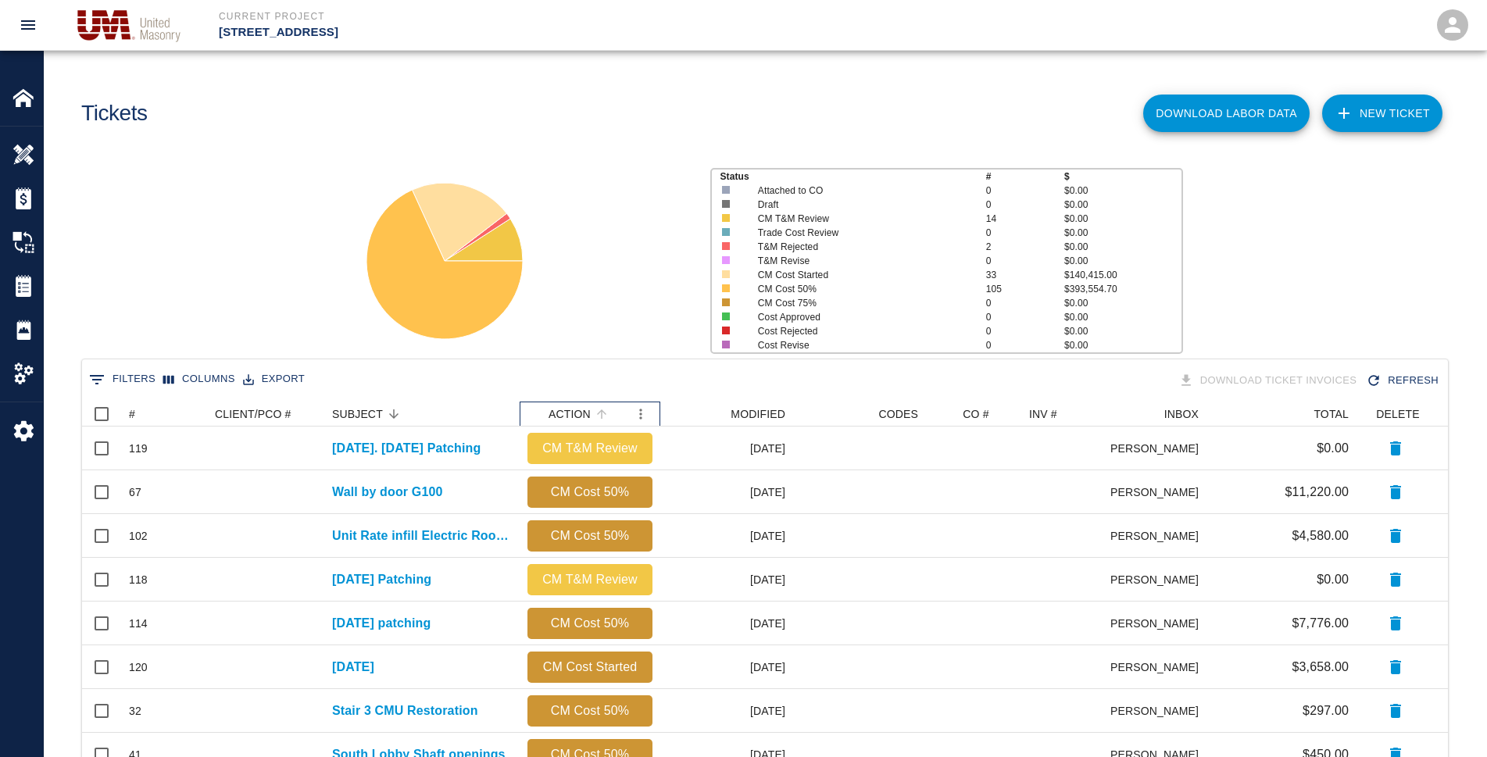
click at [580, 421] on div "ACTION" at bounding box center [569, 414] width 42 height 25
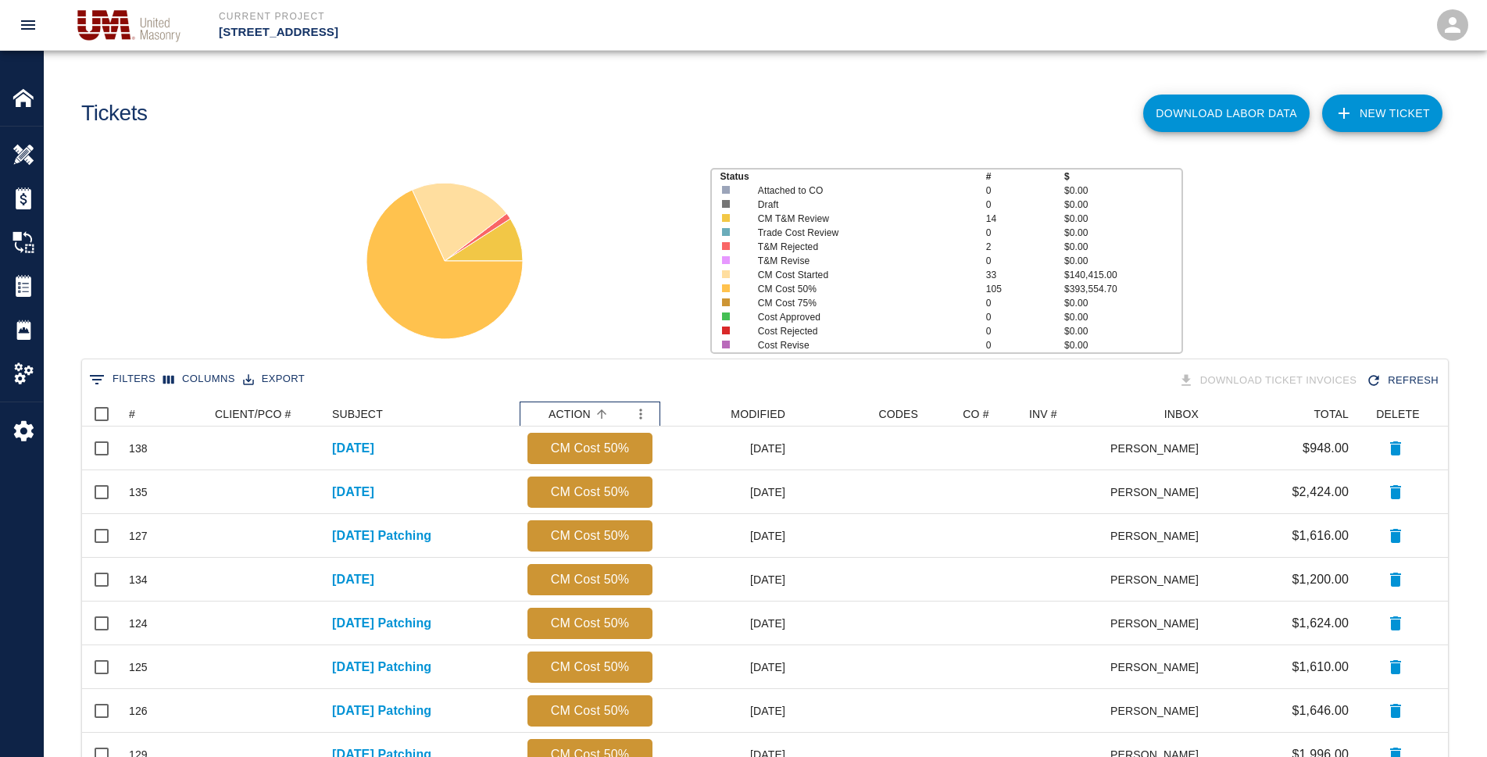
click at [580, 413] on div "ACTION" at bounding box center [569, 414] width 42 height 25
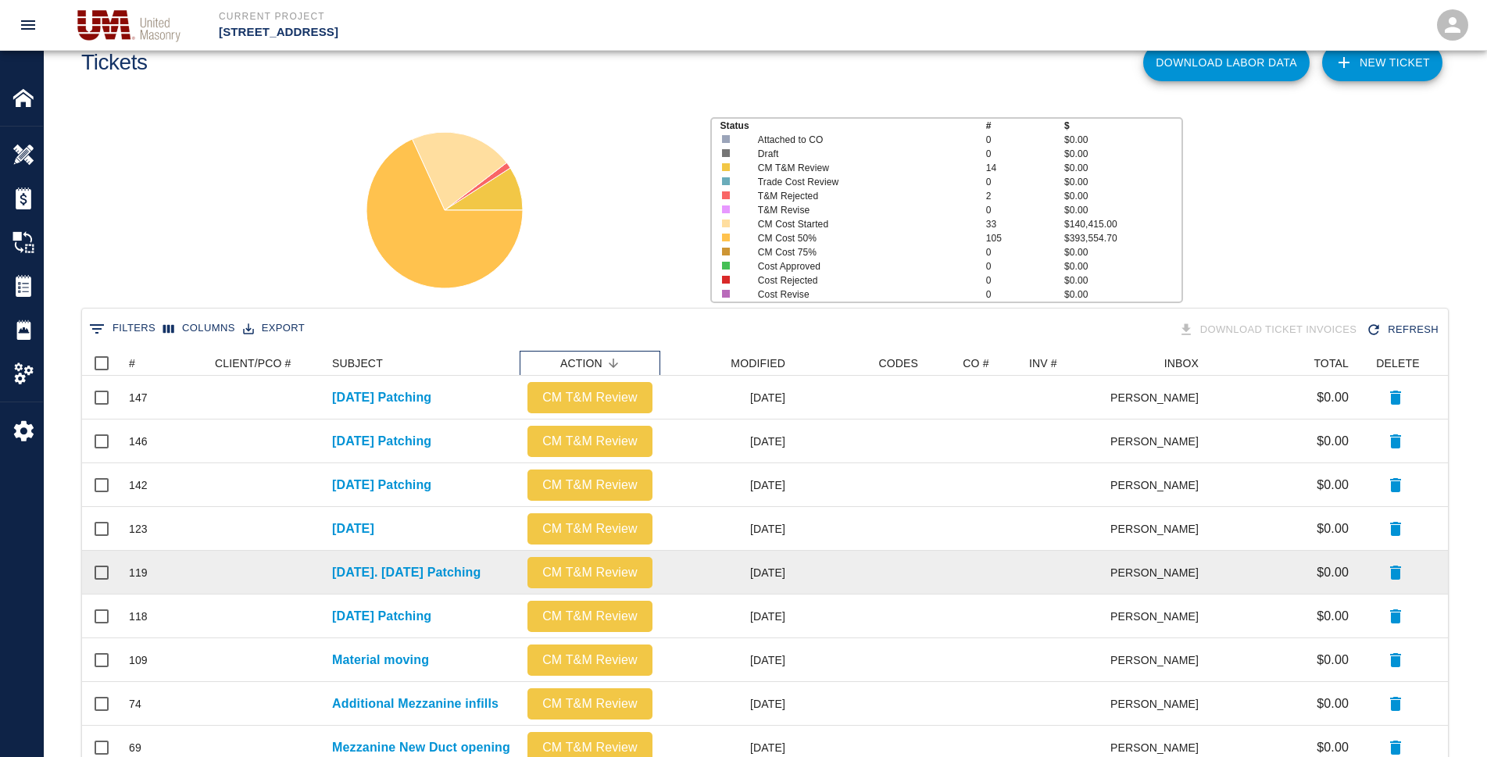
scroll to position [78, 0]
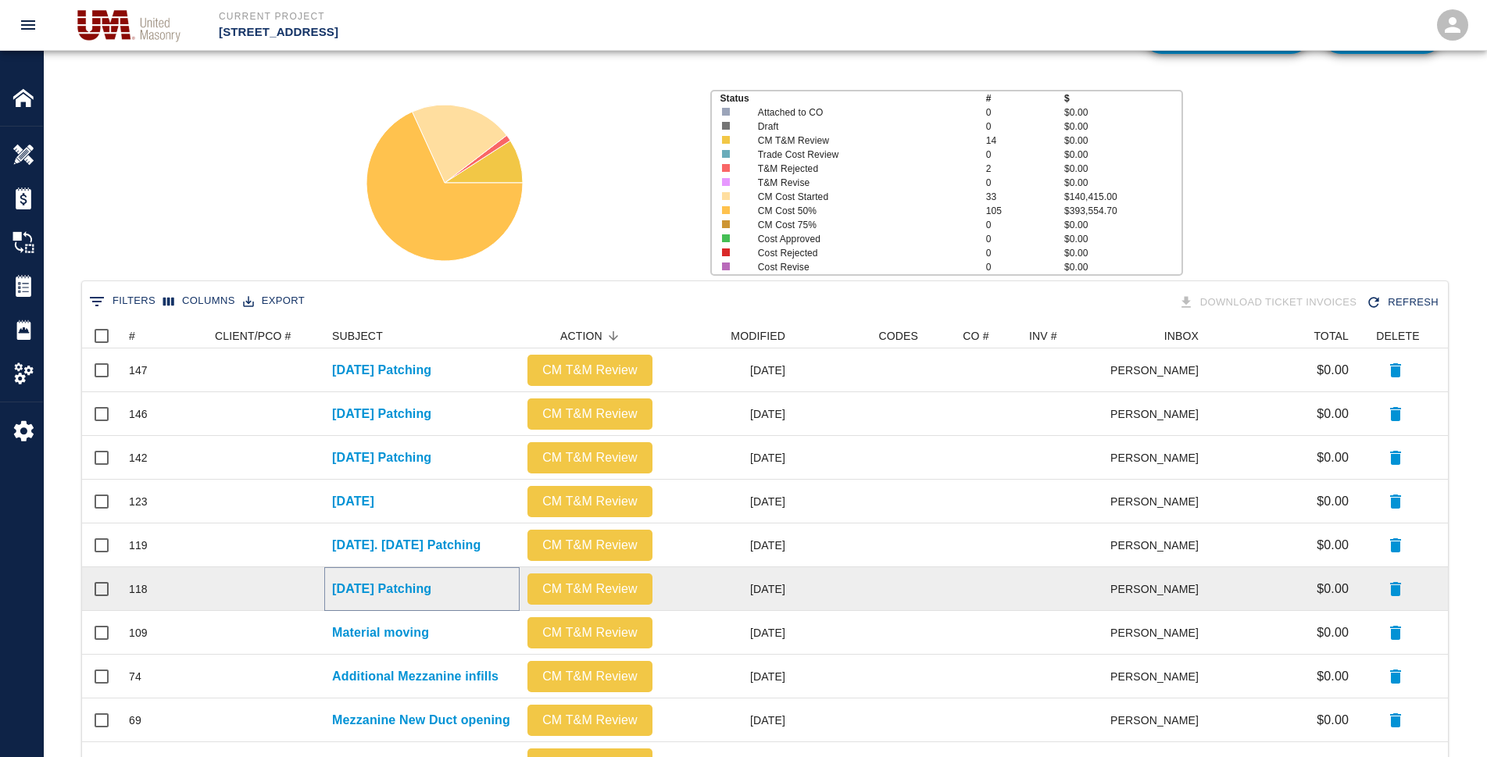
click at [415, 593] on p "[DATE] Patching" at bounding box center [381, 589] width 99 height 19
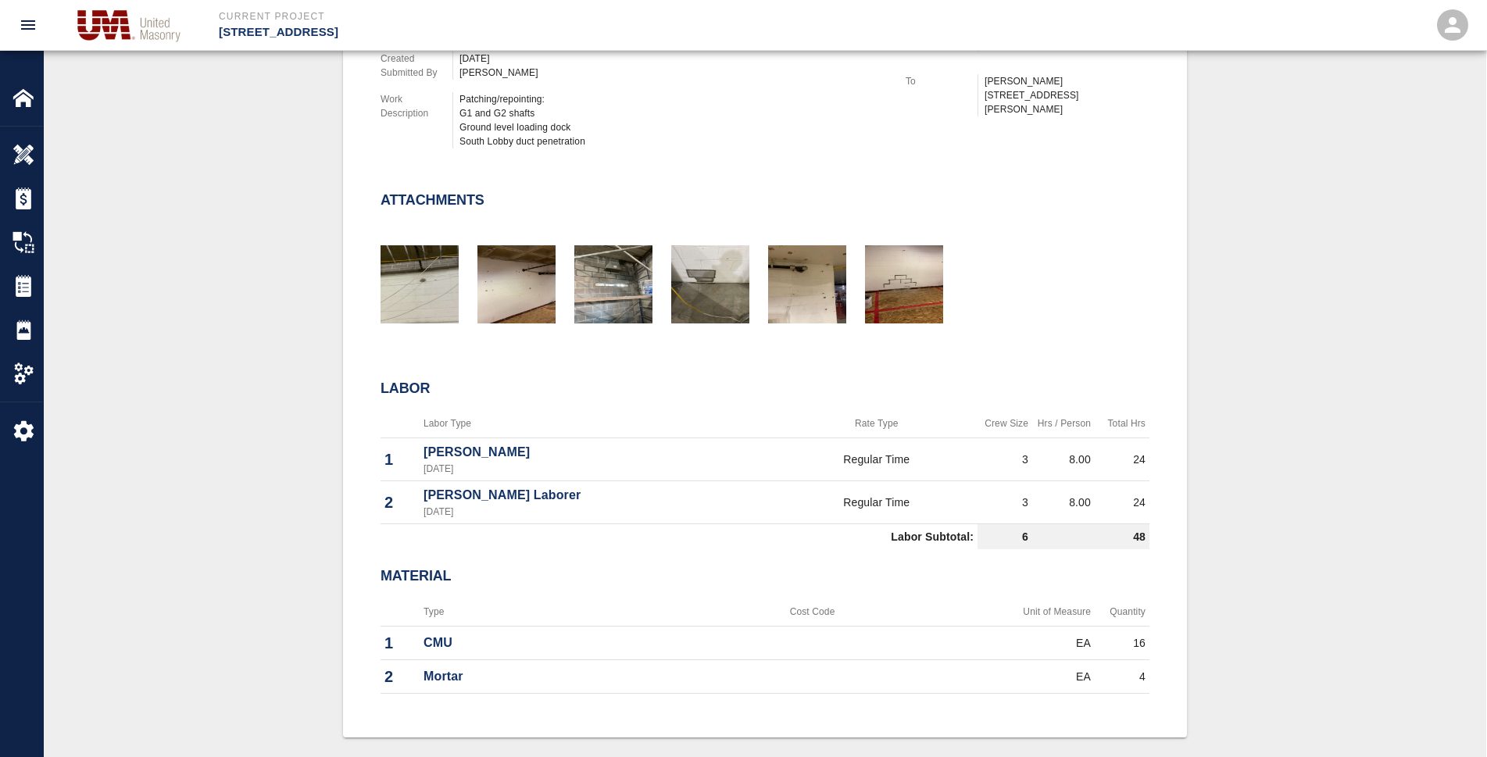
scroll to position [547, 0]
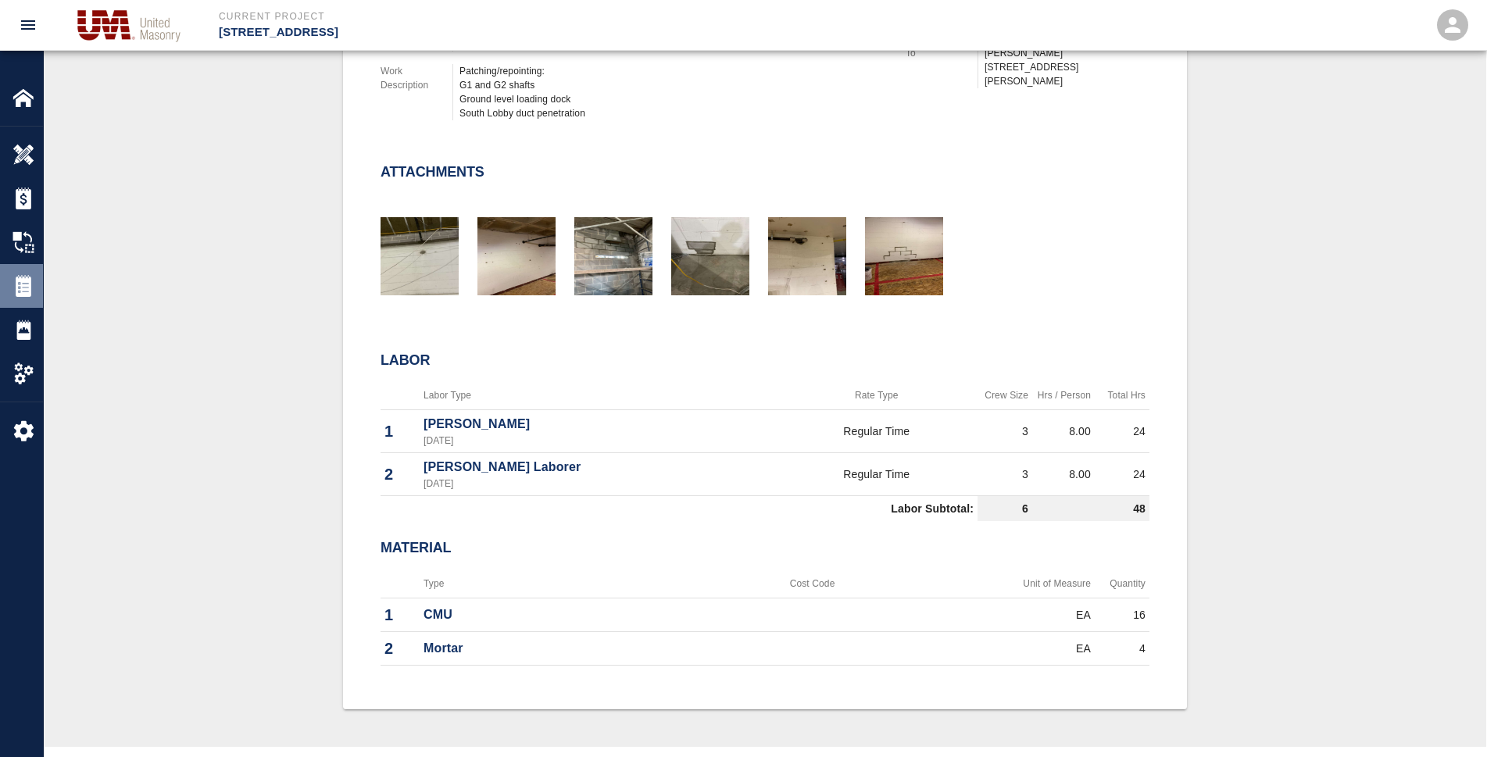
click at [14, 282] on img at bounding box center [24, 286] width 22 height 22
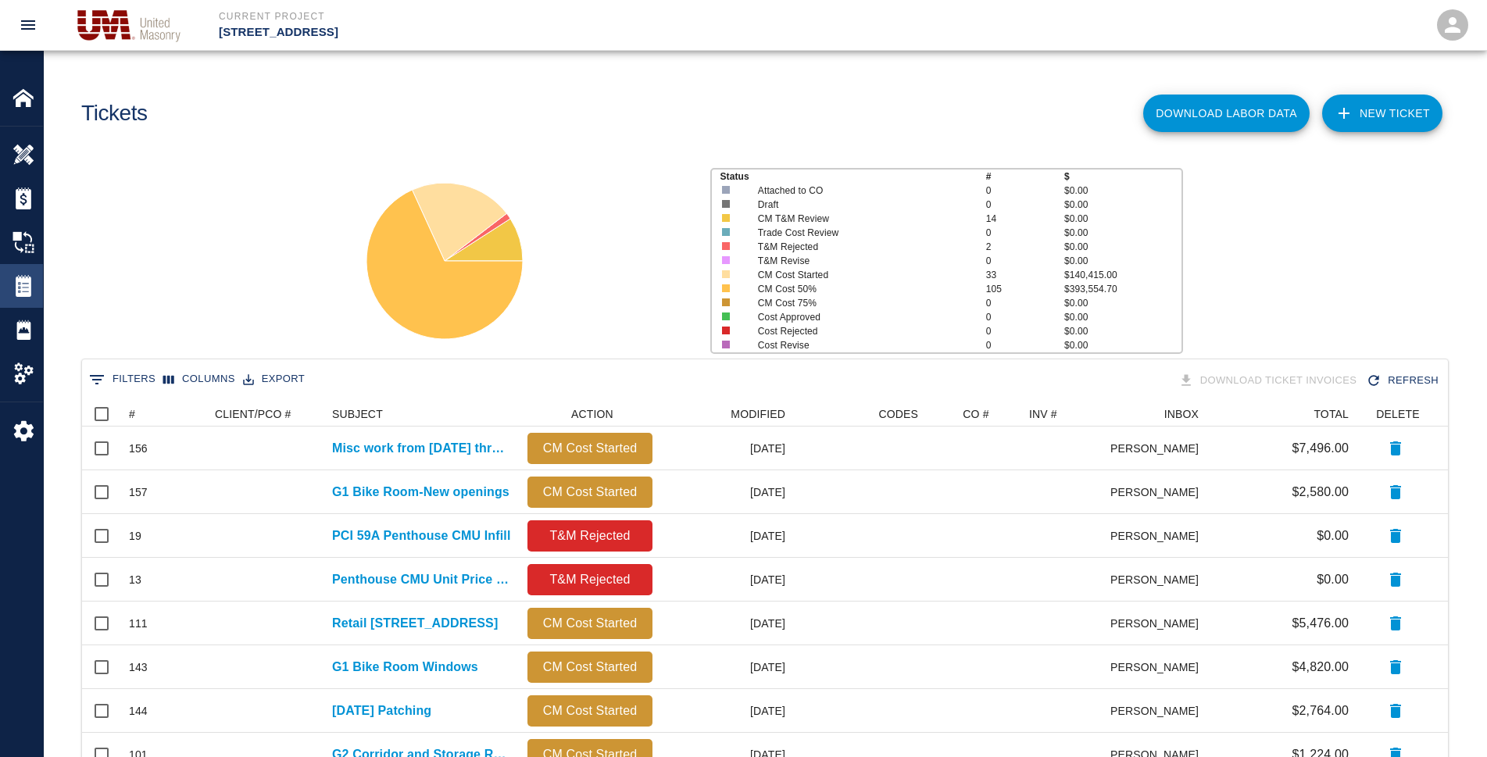
scroll to position [14, 14]
click at [616, 409] on div "ACTION" at bounding box center [580, 414] width 106 height 25
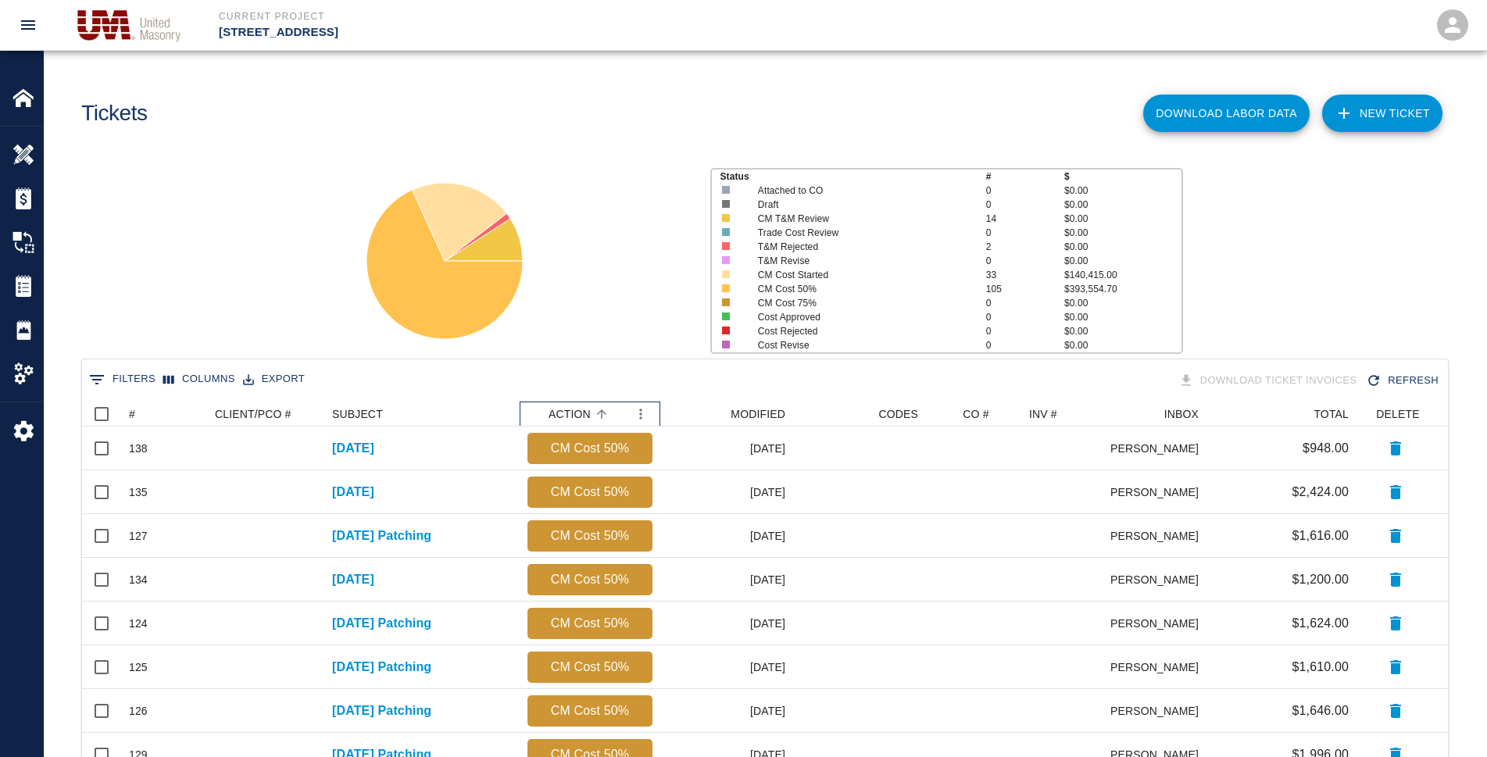
click at [616, 409] on div "ACTION" at bounding box center [580, 414] width 106 height 25
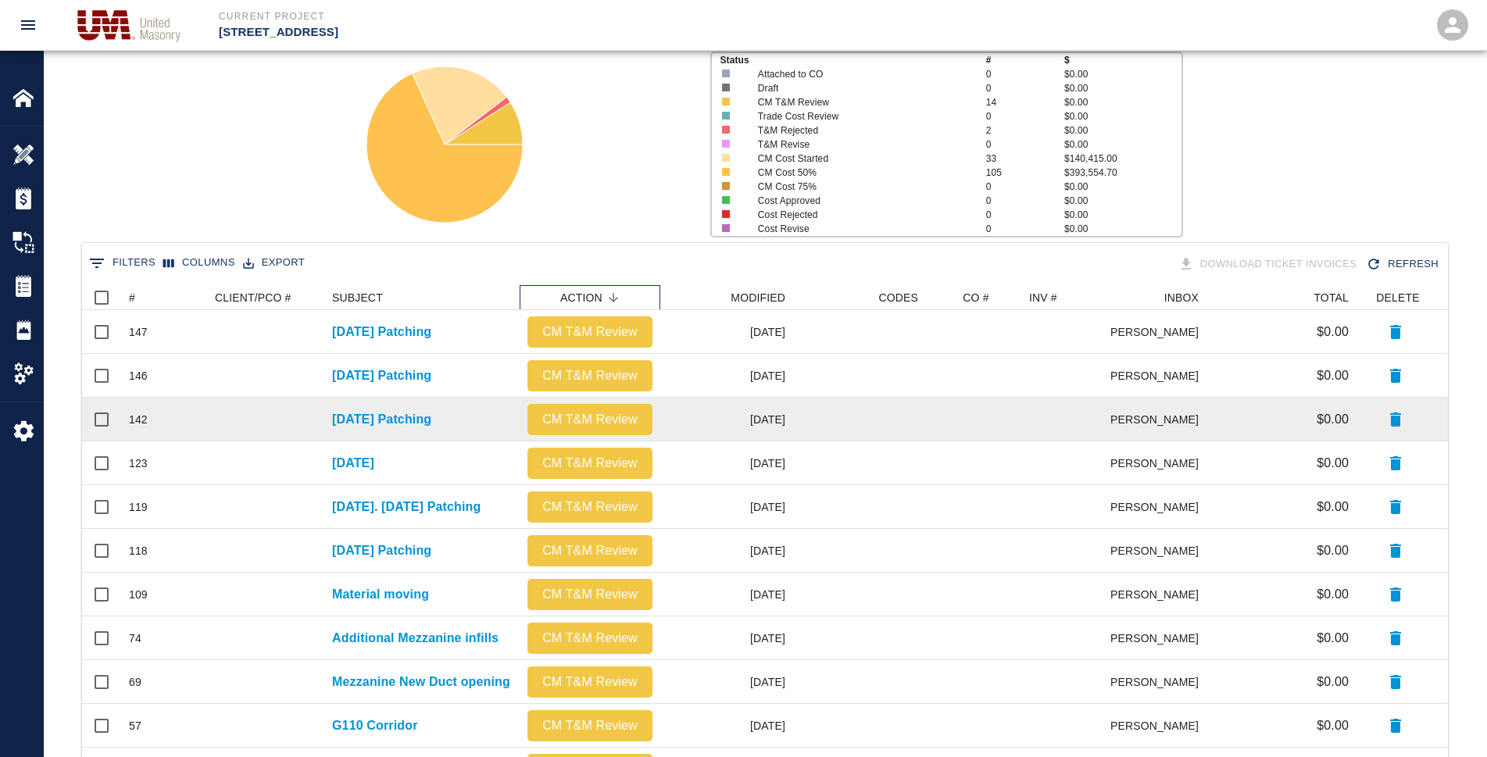
scroll to position [156, 0]
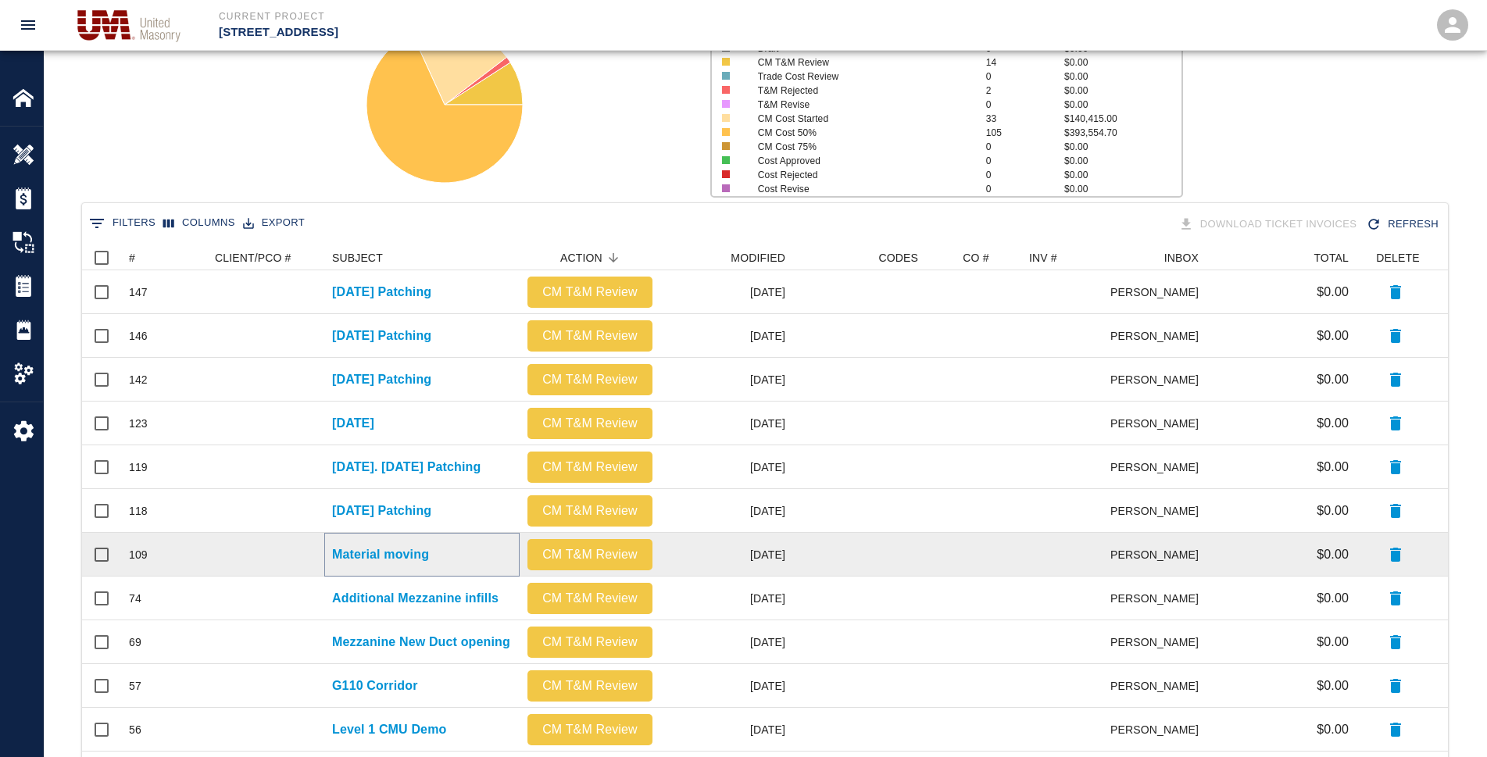
click at [415, 549] on p "Material moving" at bounding box center [380, 554] width 97 height 19
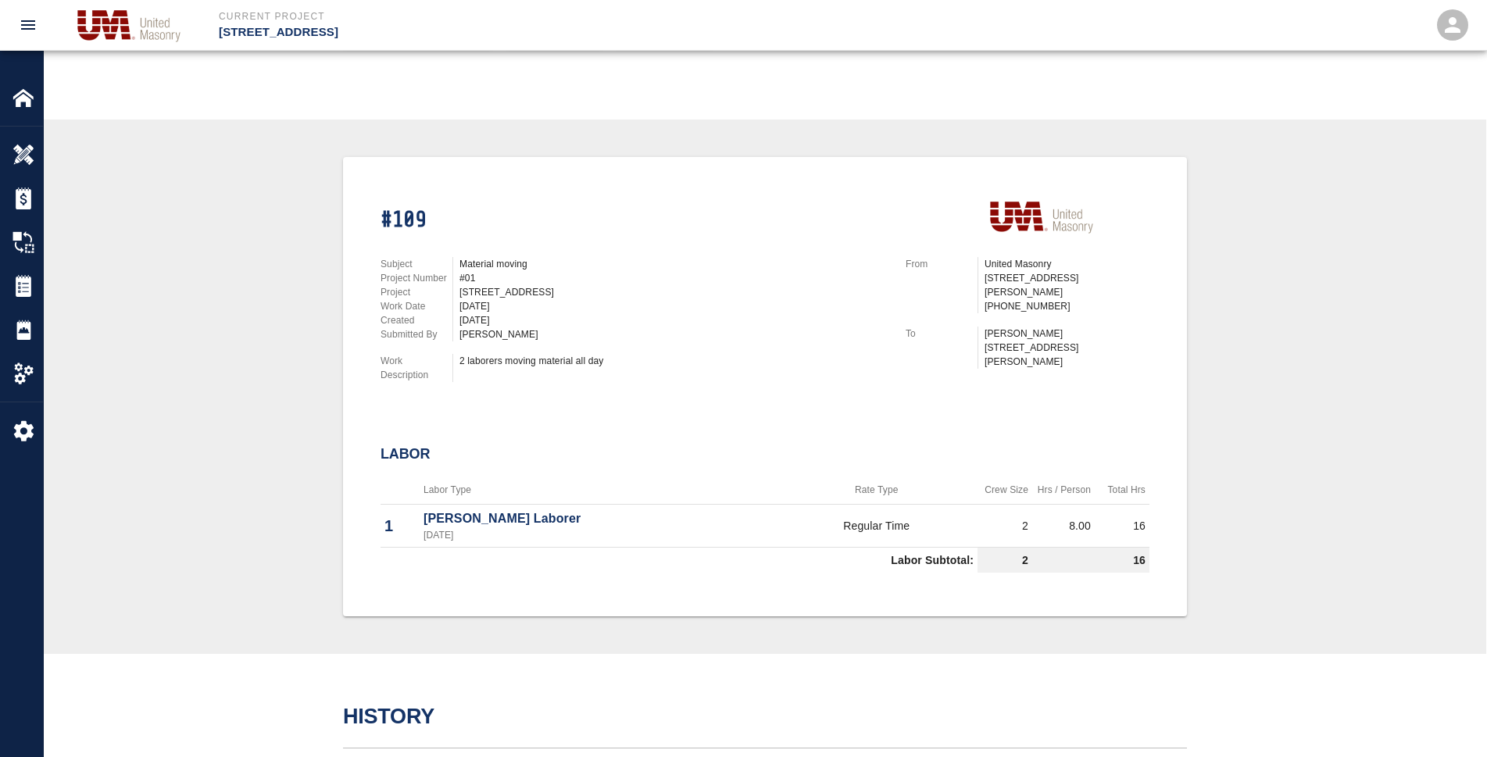
scroll to position [229, 0]
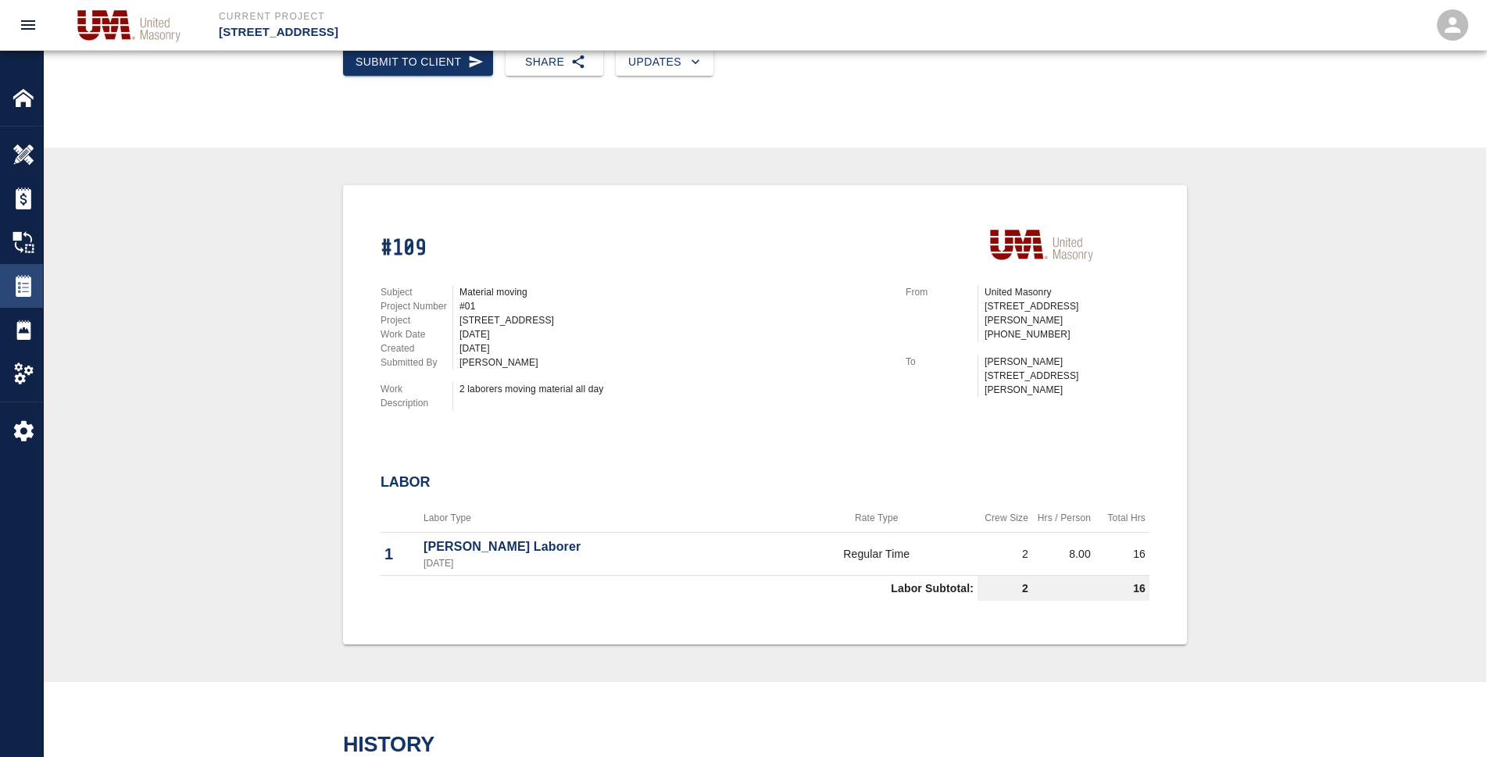
click at [23, 291] on img at bounding box center [24, 286] width 22 height 22
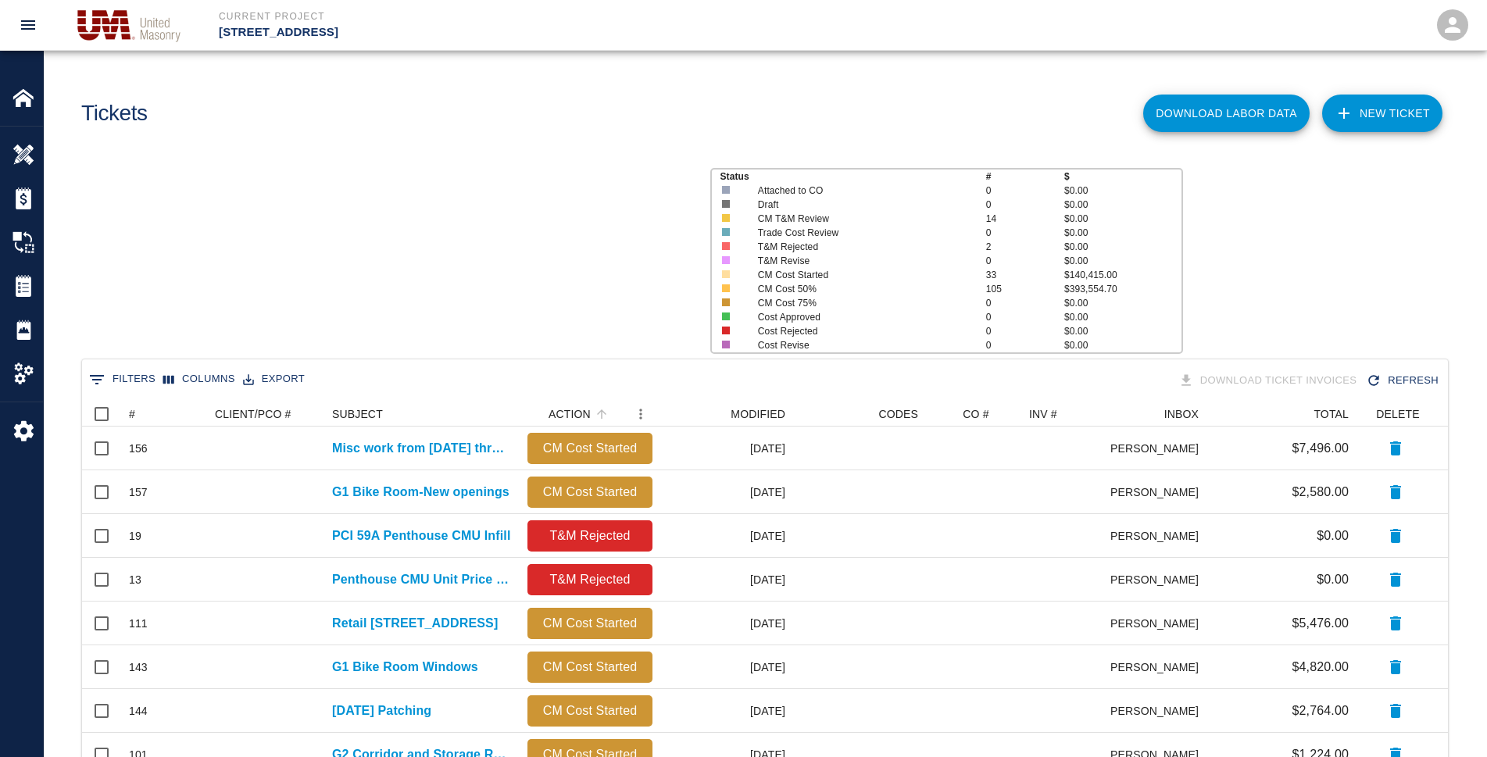
scroll to position [14, 14]
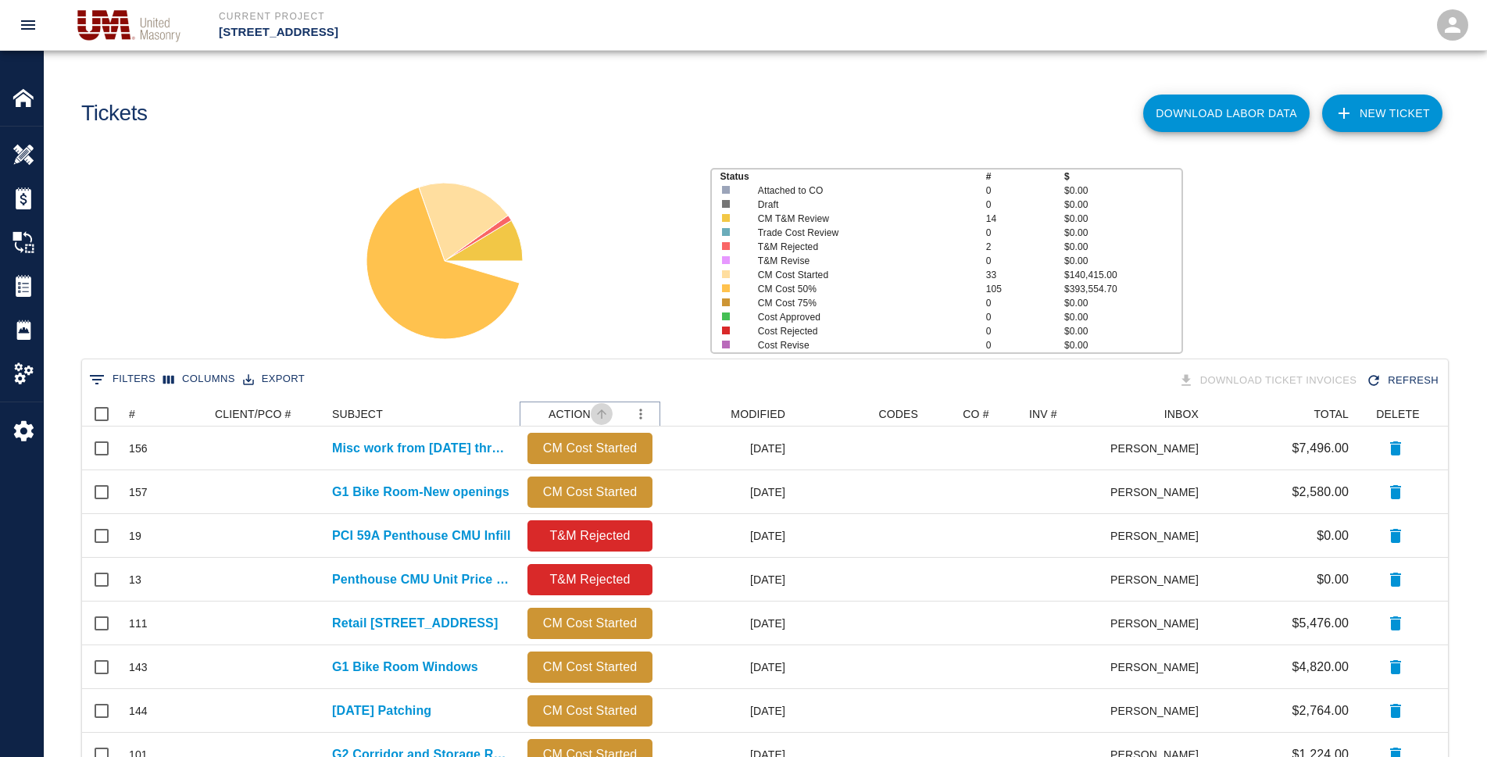
click at [597, 412] on icon "Sort" at bounding box center [602, 414] width 14 height 14
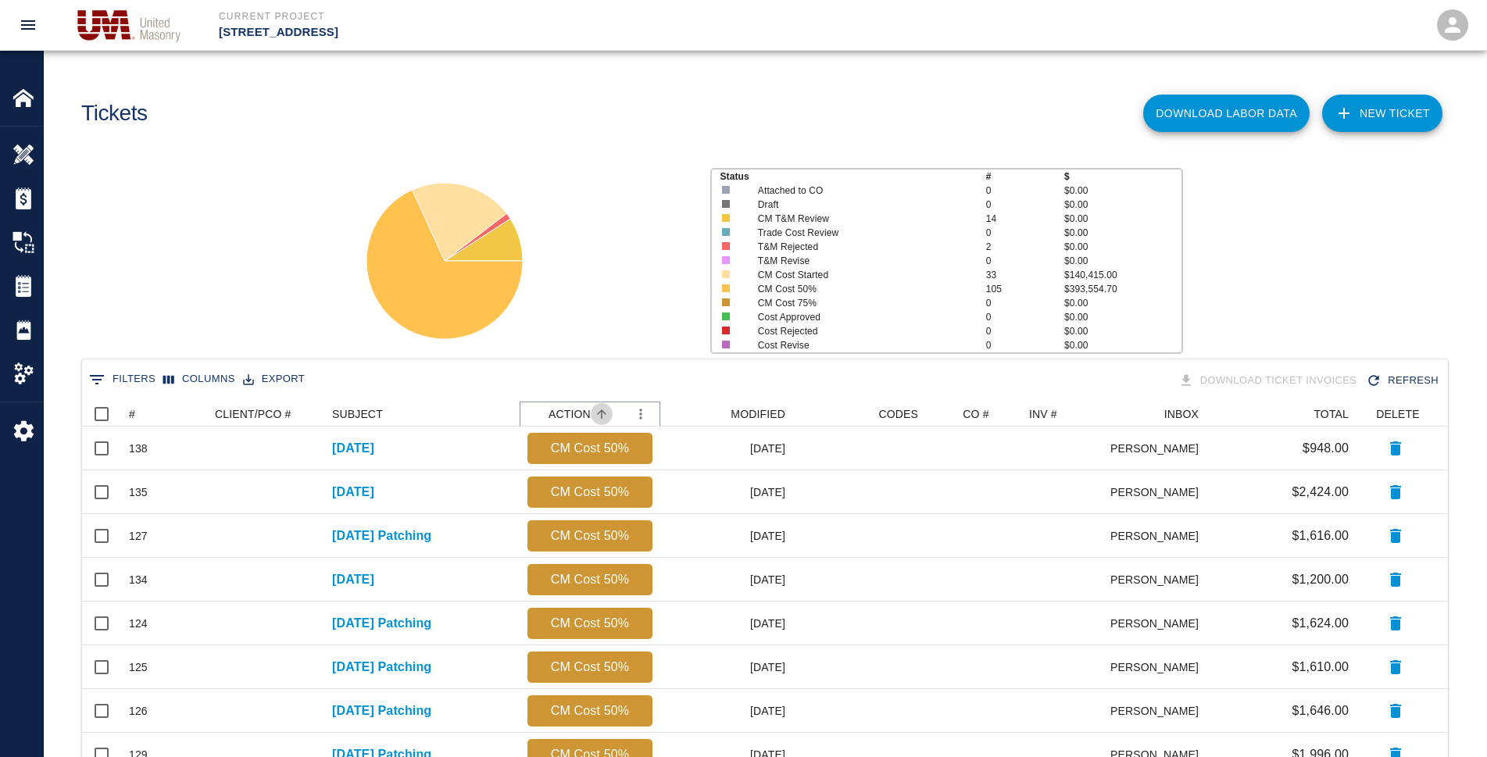
click at [597, 412] on icon "Sort" at bounding box center [602, 414] width 14 height 14
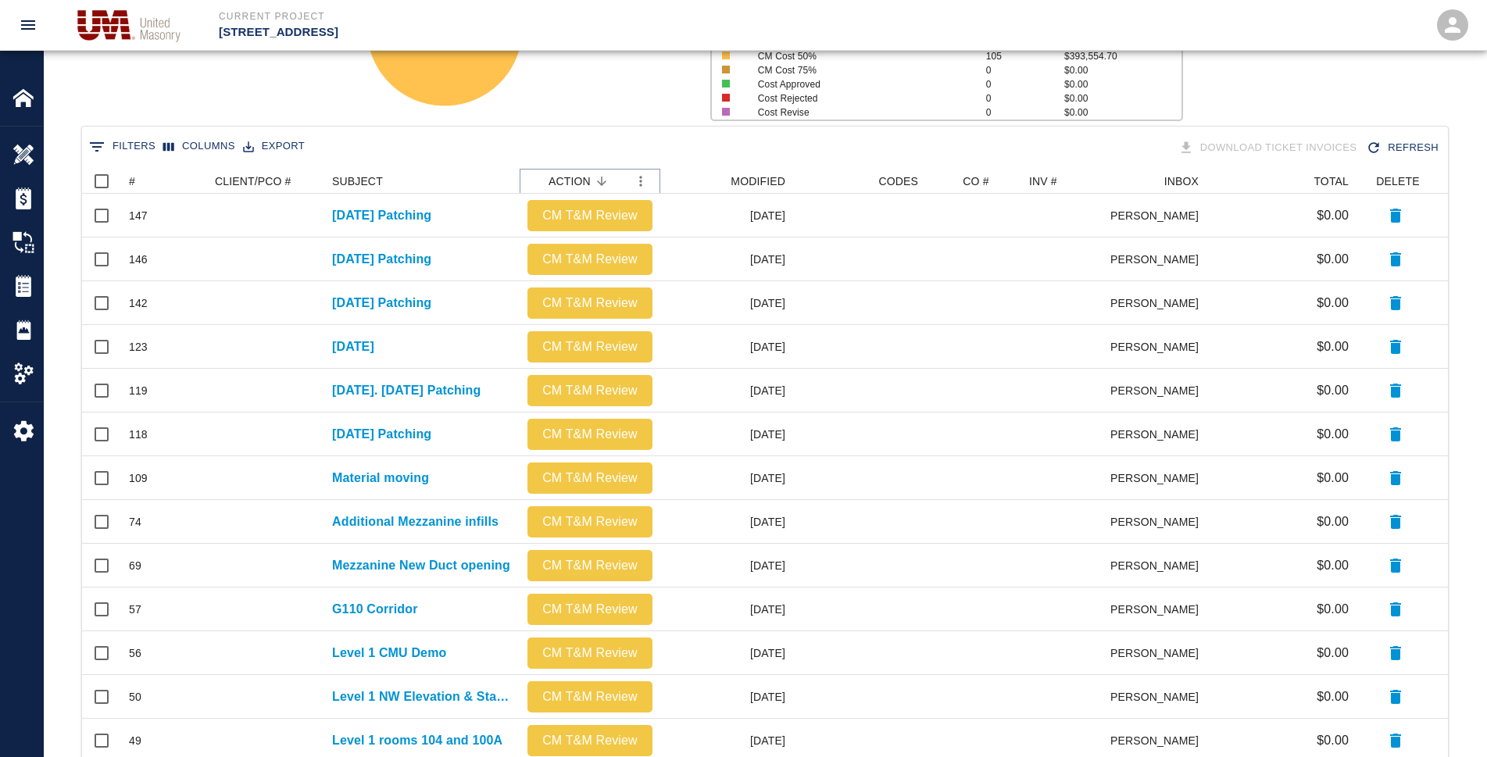
scroll to position [234, 0]
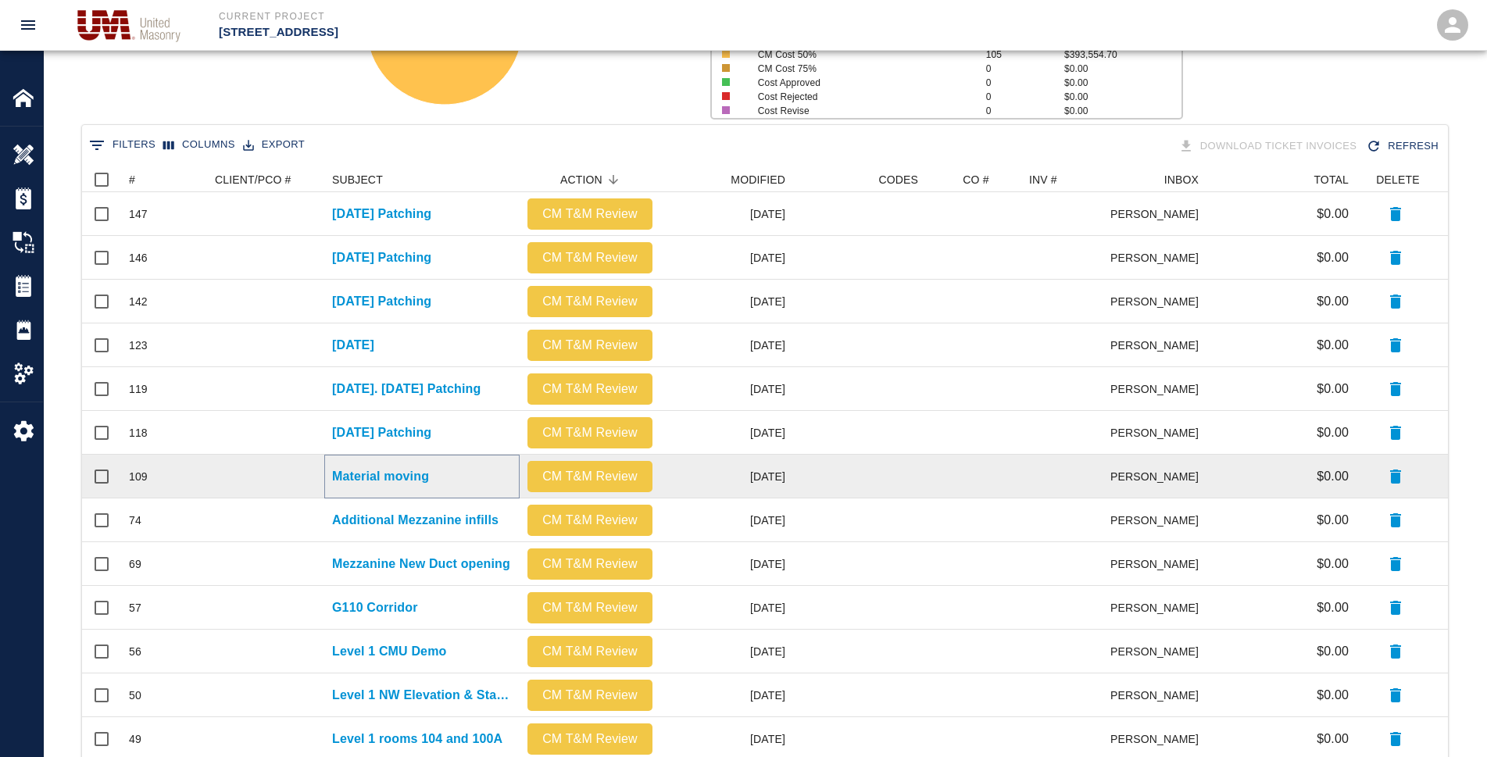
click at [390, 471] on p "Material moving" at bounding box center [380, 476] width 97 height 19
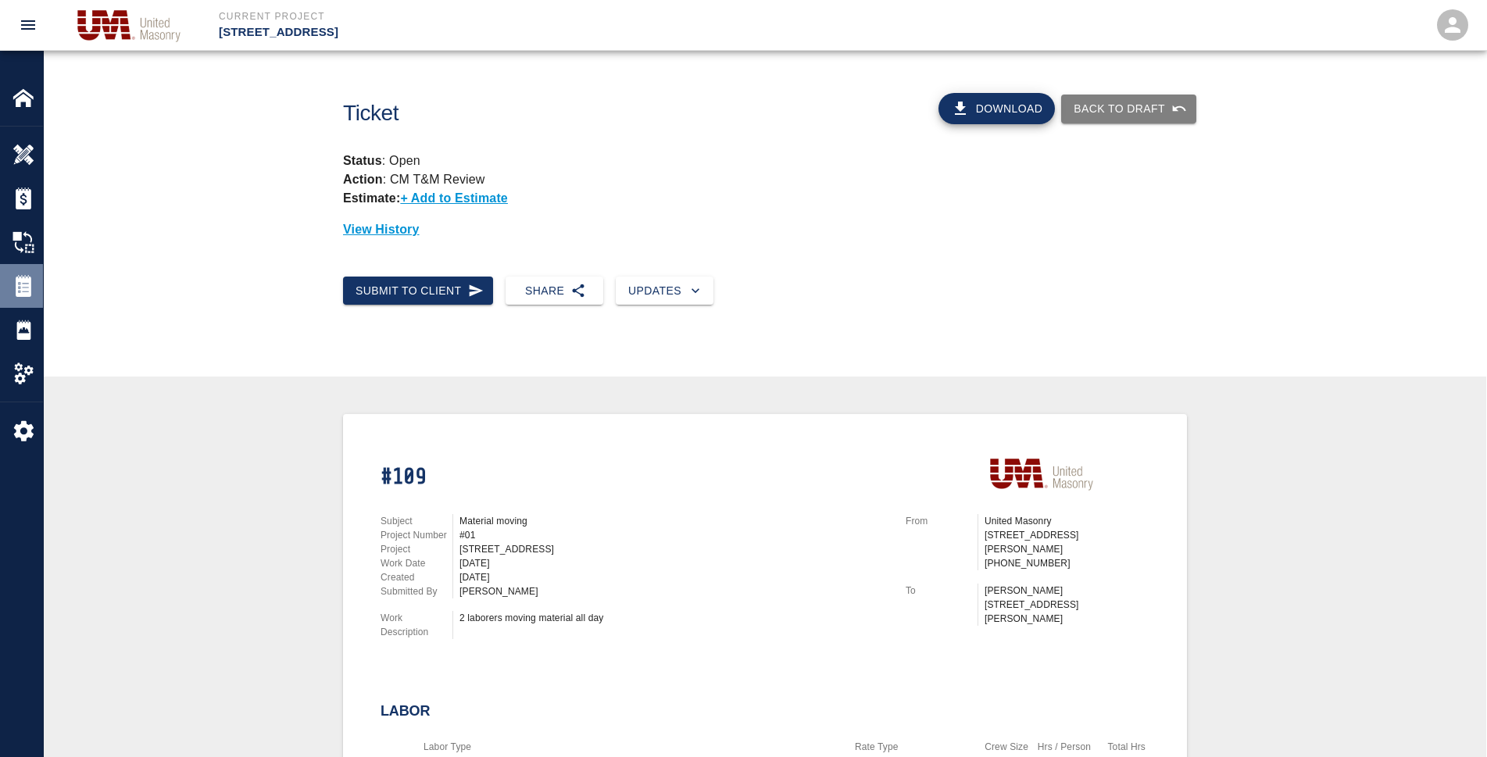
click at [12, 277] on div "Tickets" at bounding box center [21, 286] width 43 height 44
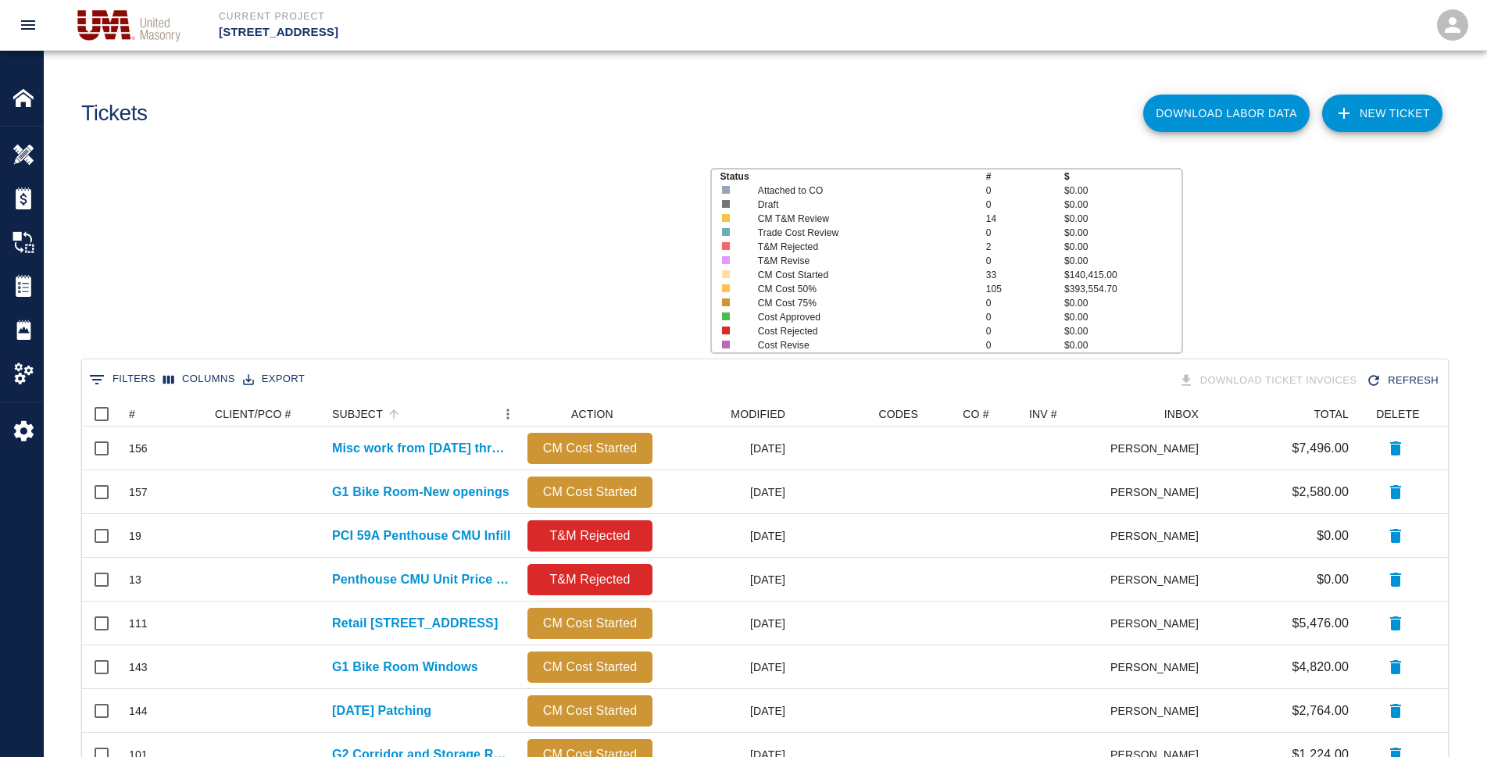
scroll to position [14, 14]
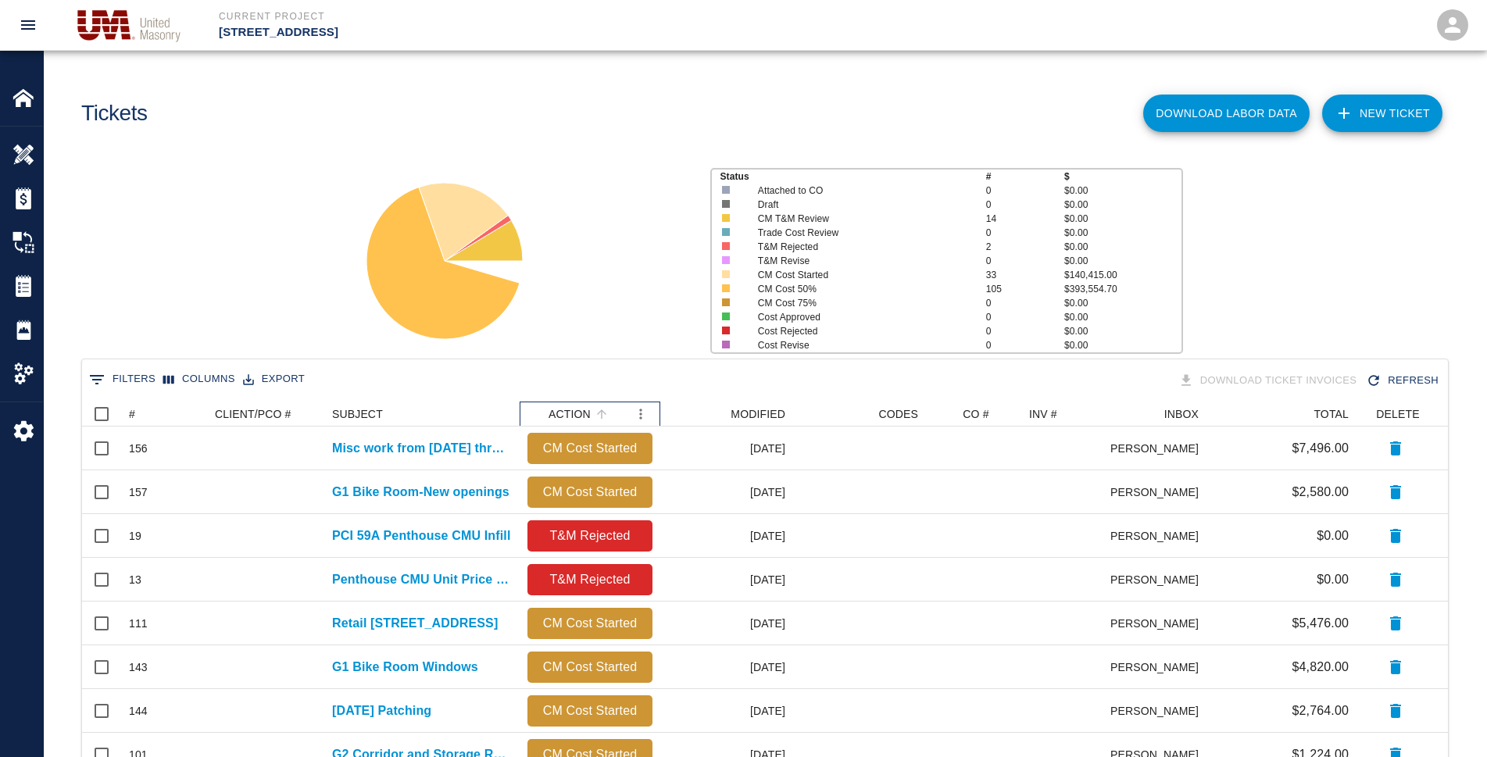
click at [582, 413] on div "ACTION" at bounding box center [569, 414] width 42 height 25
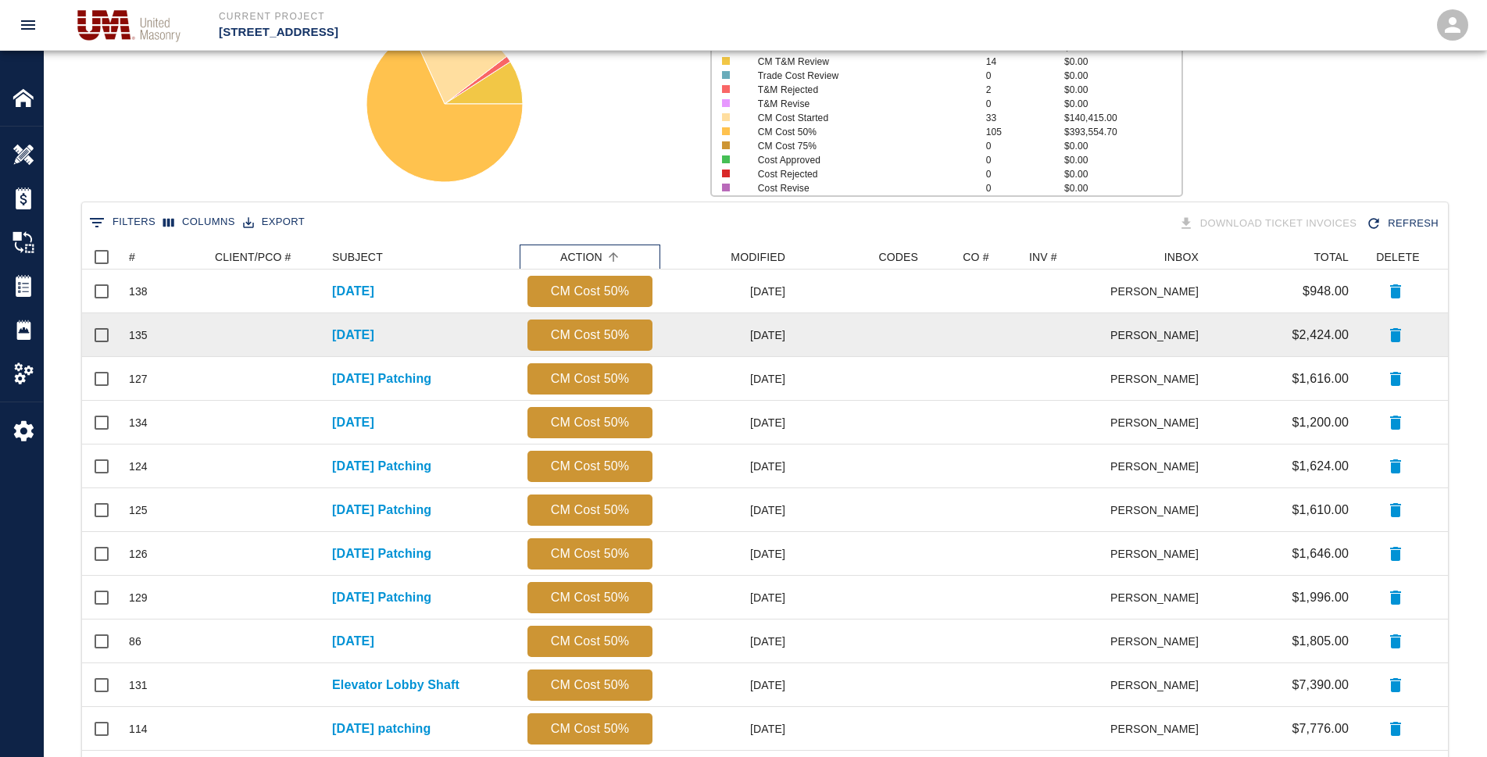
scroll to position [156, 0]
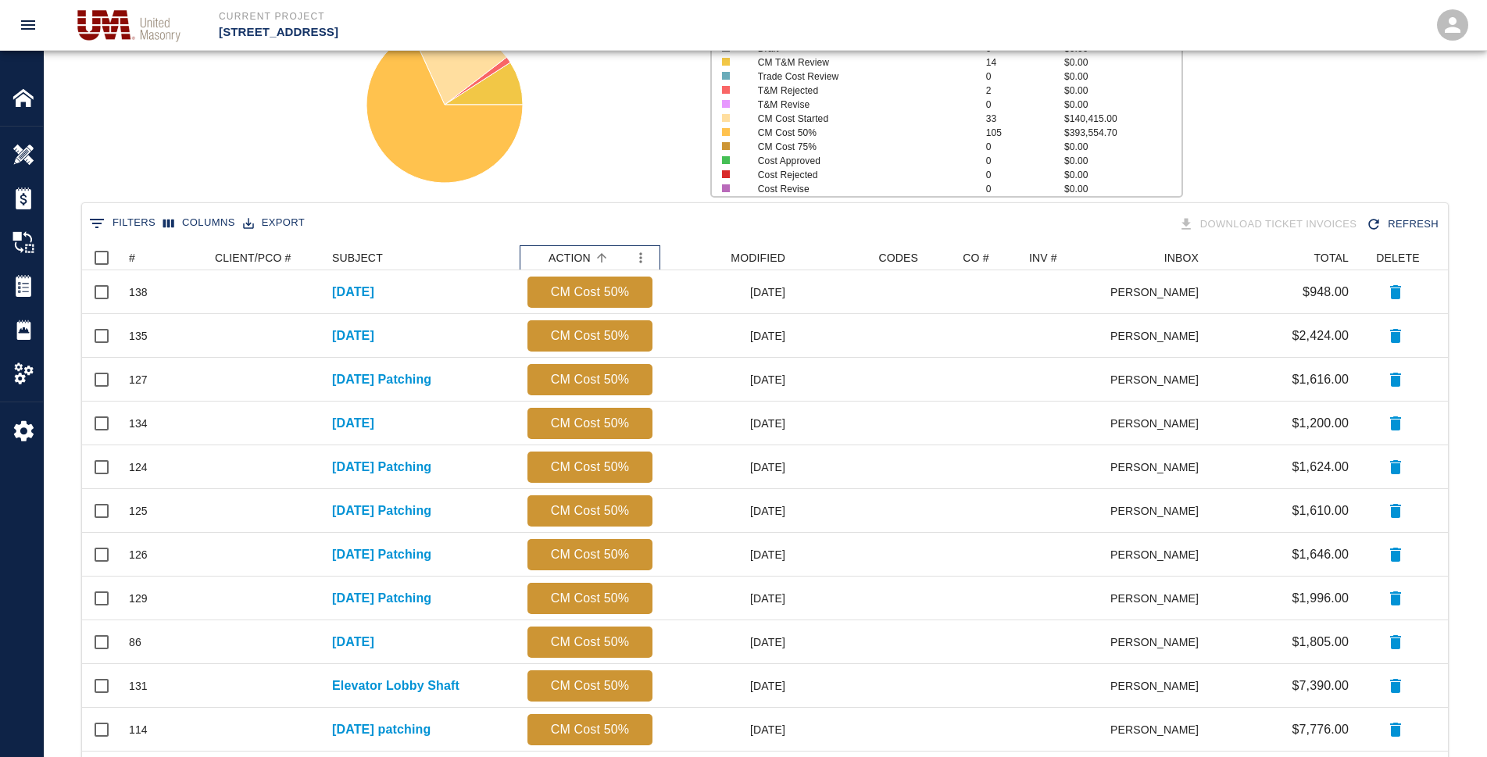
click at [585, 260] on div "ACTION" at bounding box center [569, 257] width 42 height 25
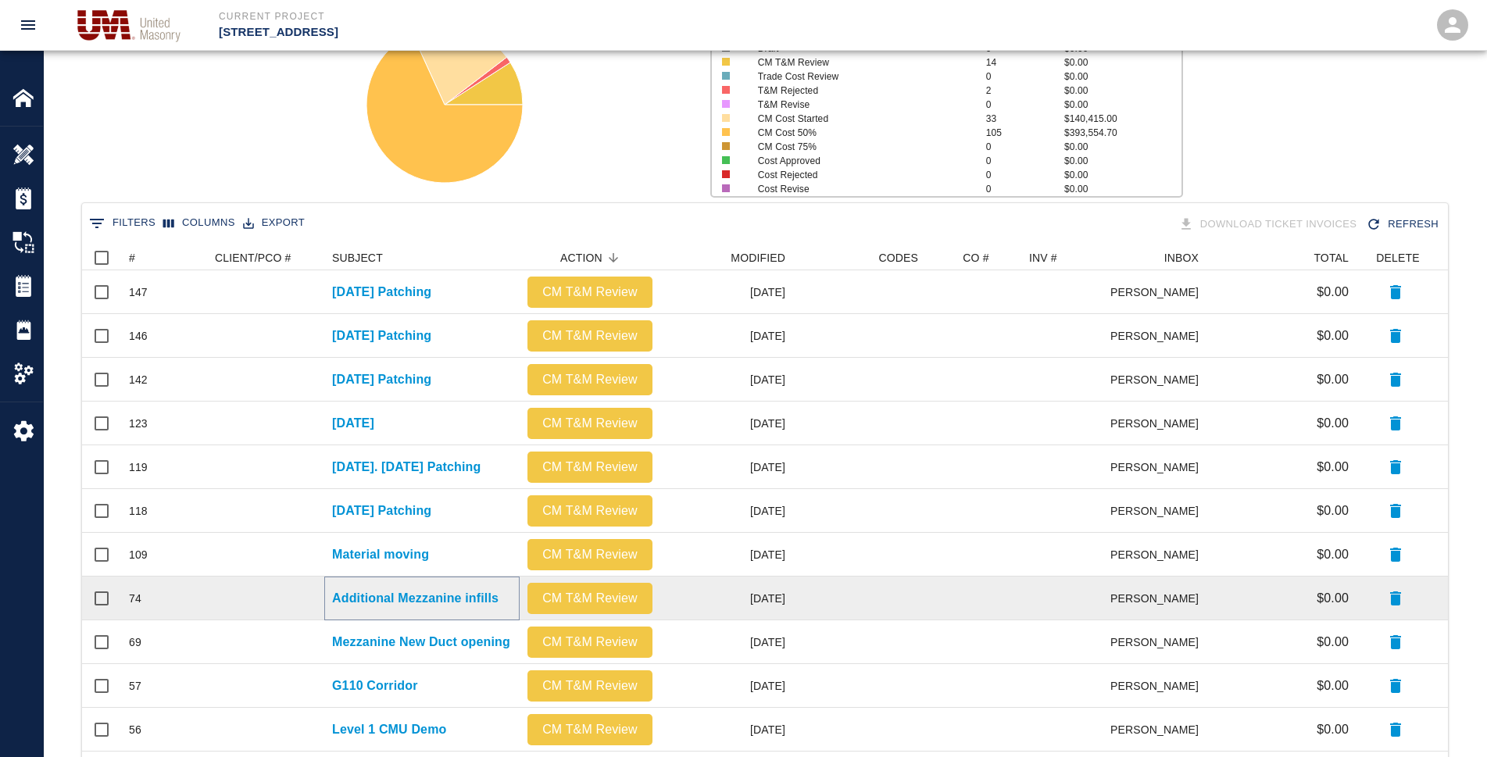
click at [461, 598] on p "Additional Mezzanine infills" at bounding box center [415, 598] width 166 height 19
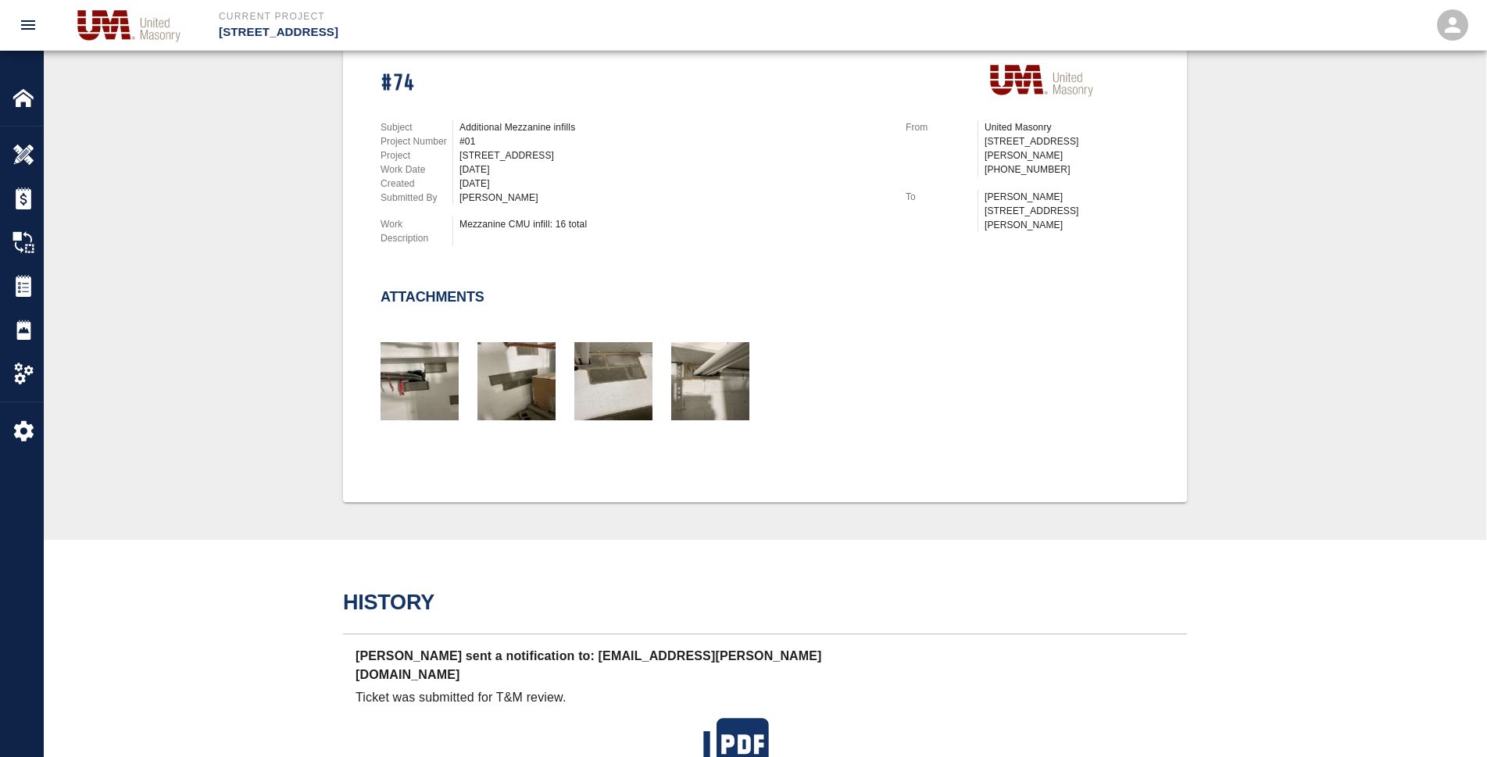
scroll to position [313, 0]
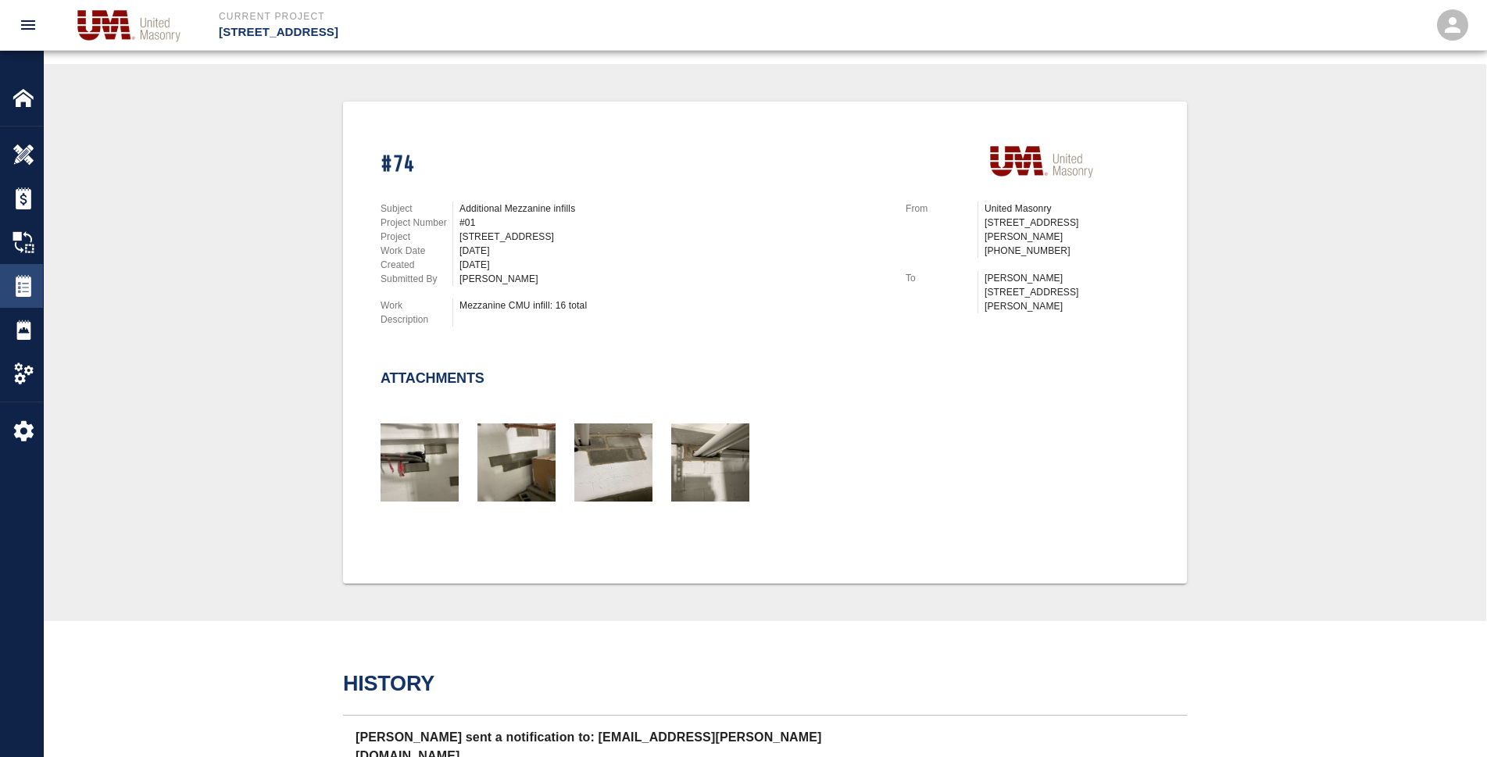
click at [28, 286] on img at bounding box center [24, 286] width 22 height 22
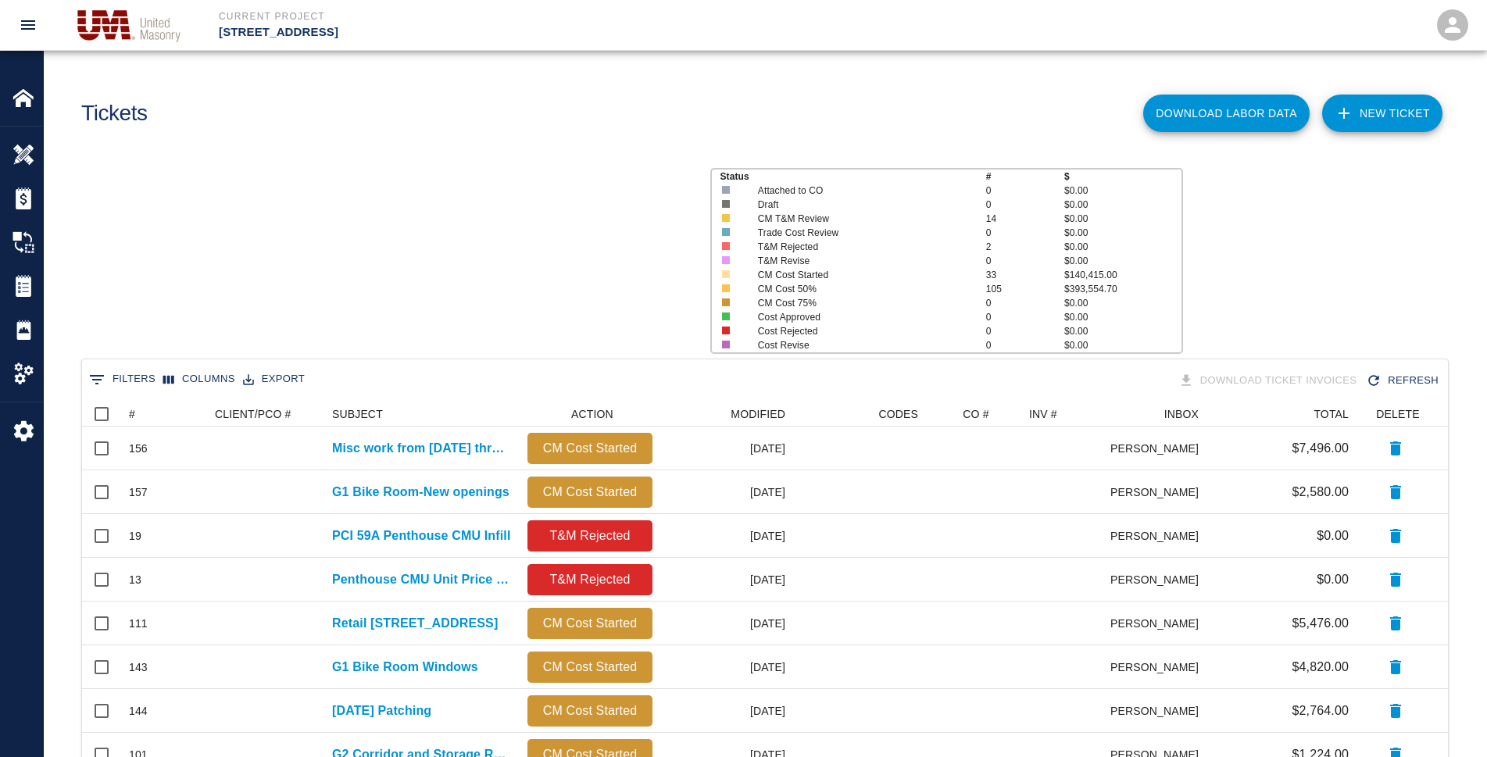
scroll to position [887, 1352]
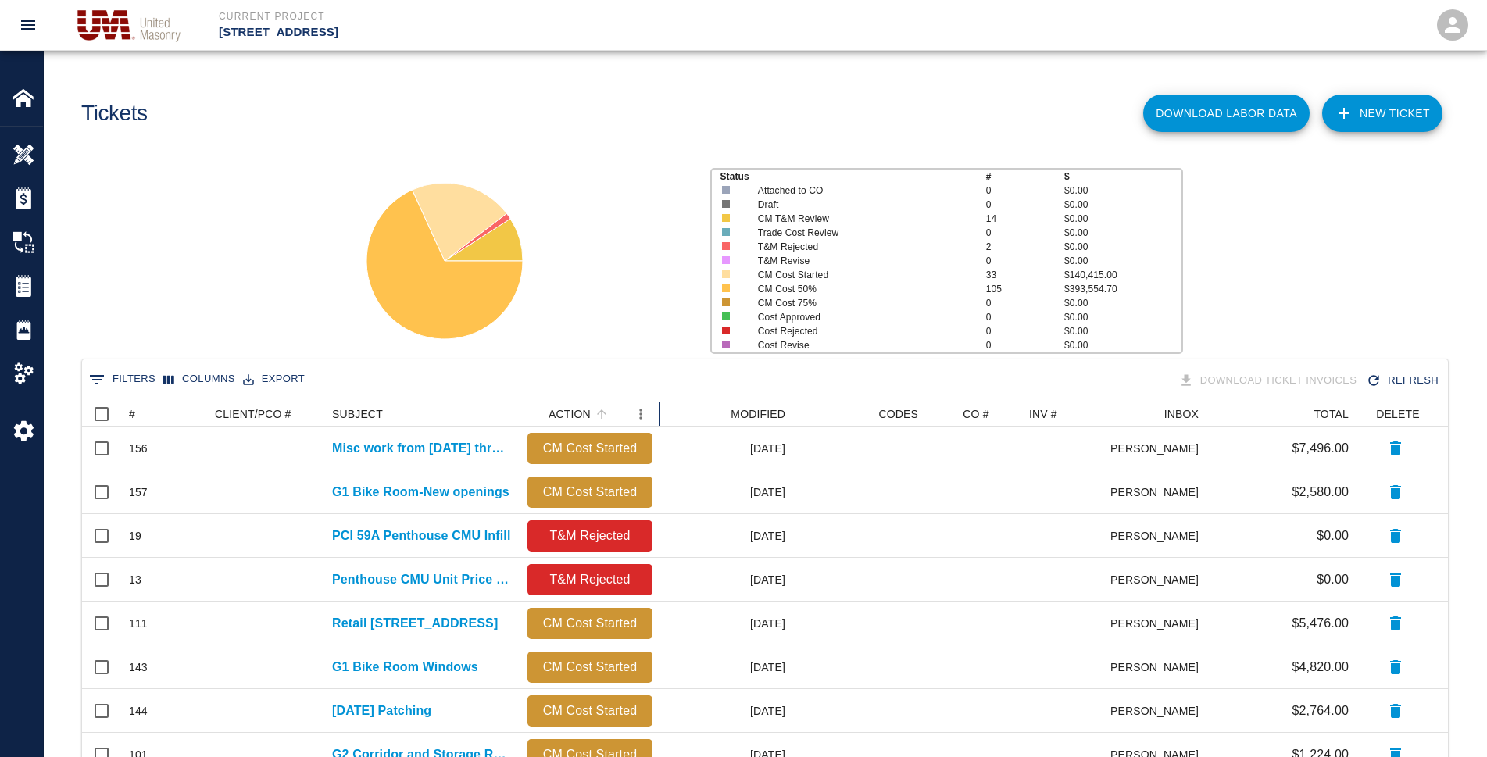
click at [572, 408] on div "ACTION" at bounding box center [569, 414] width 42 height 25
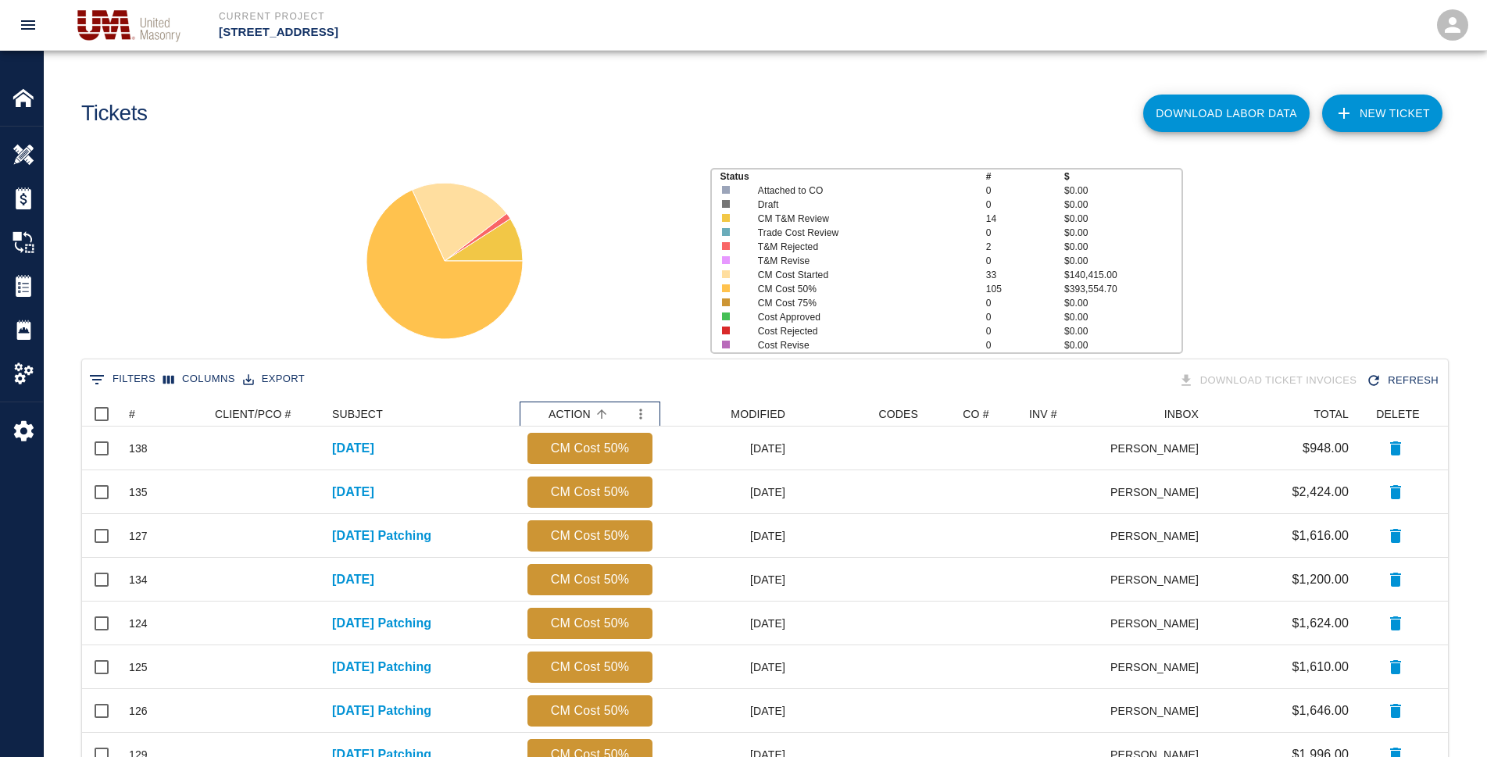
click at [572, 408] on div "ACTION" at bounding box center [569, 414] width 42 height 25
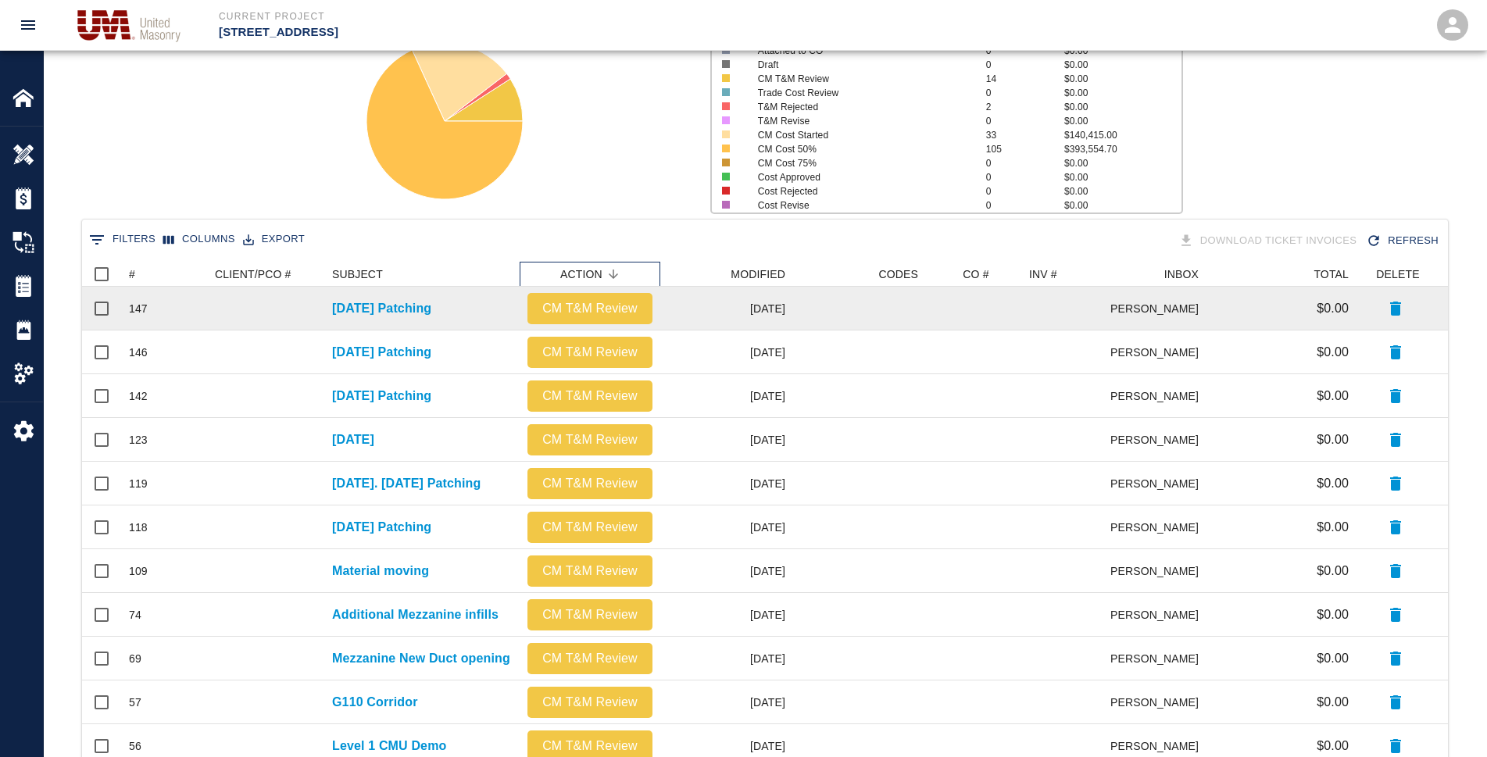
scroll to position [234, 0]
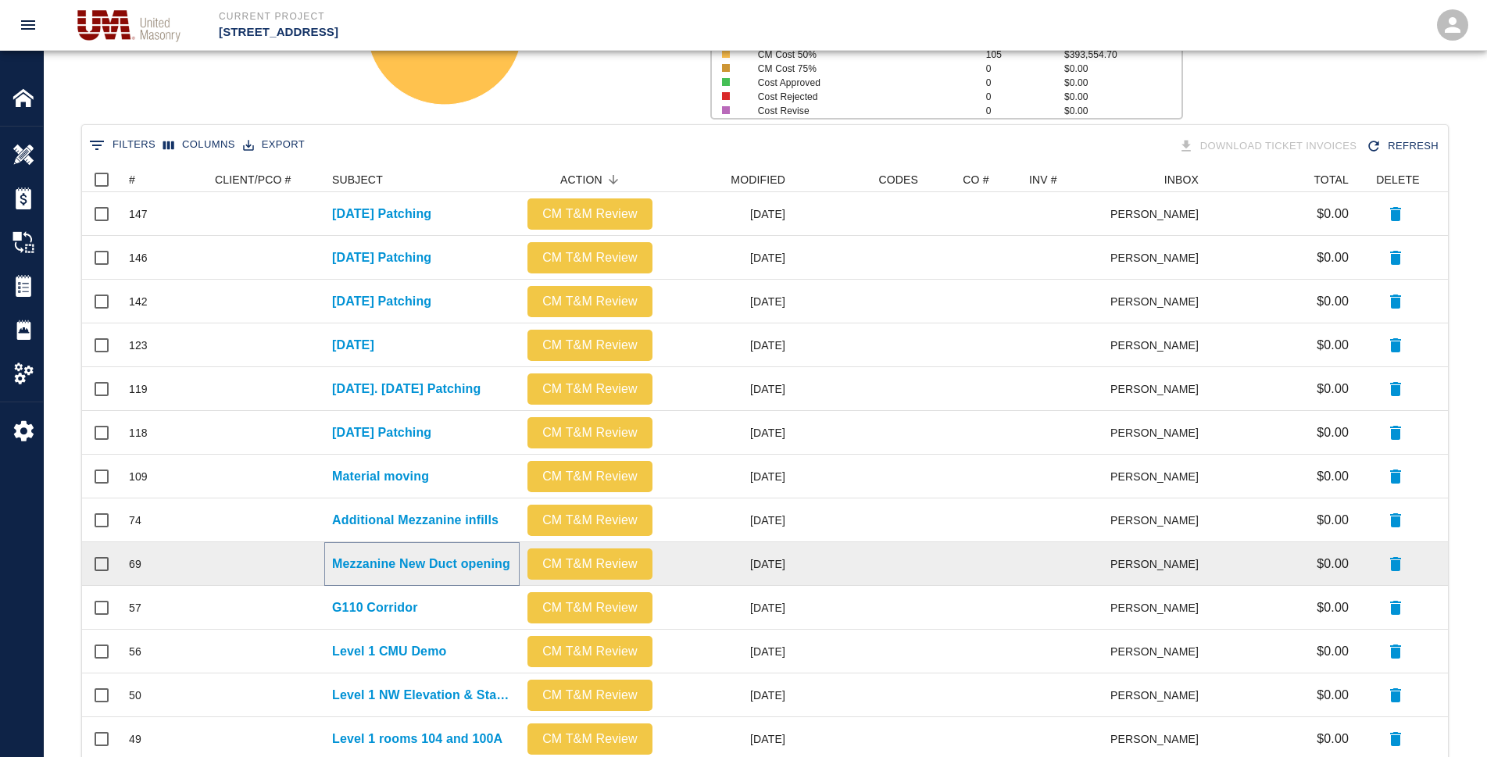
click at [402, 564] on p "Mezzanine New Duct opening" at bounding box center [421, 564] width 178 height 19
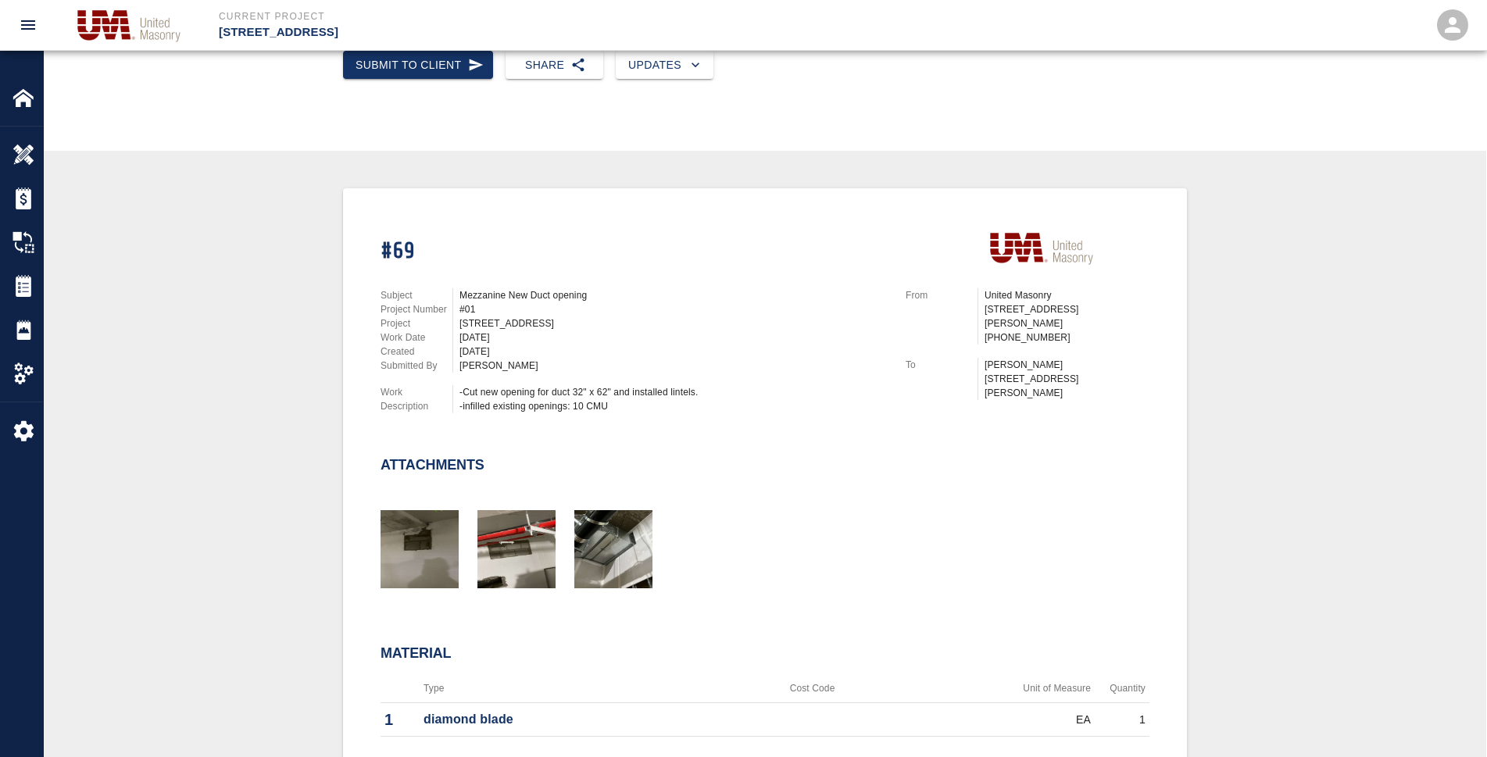
scroll to position [313, 0]
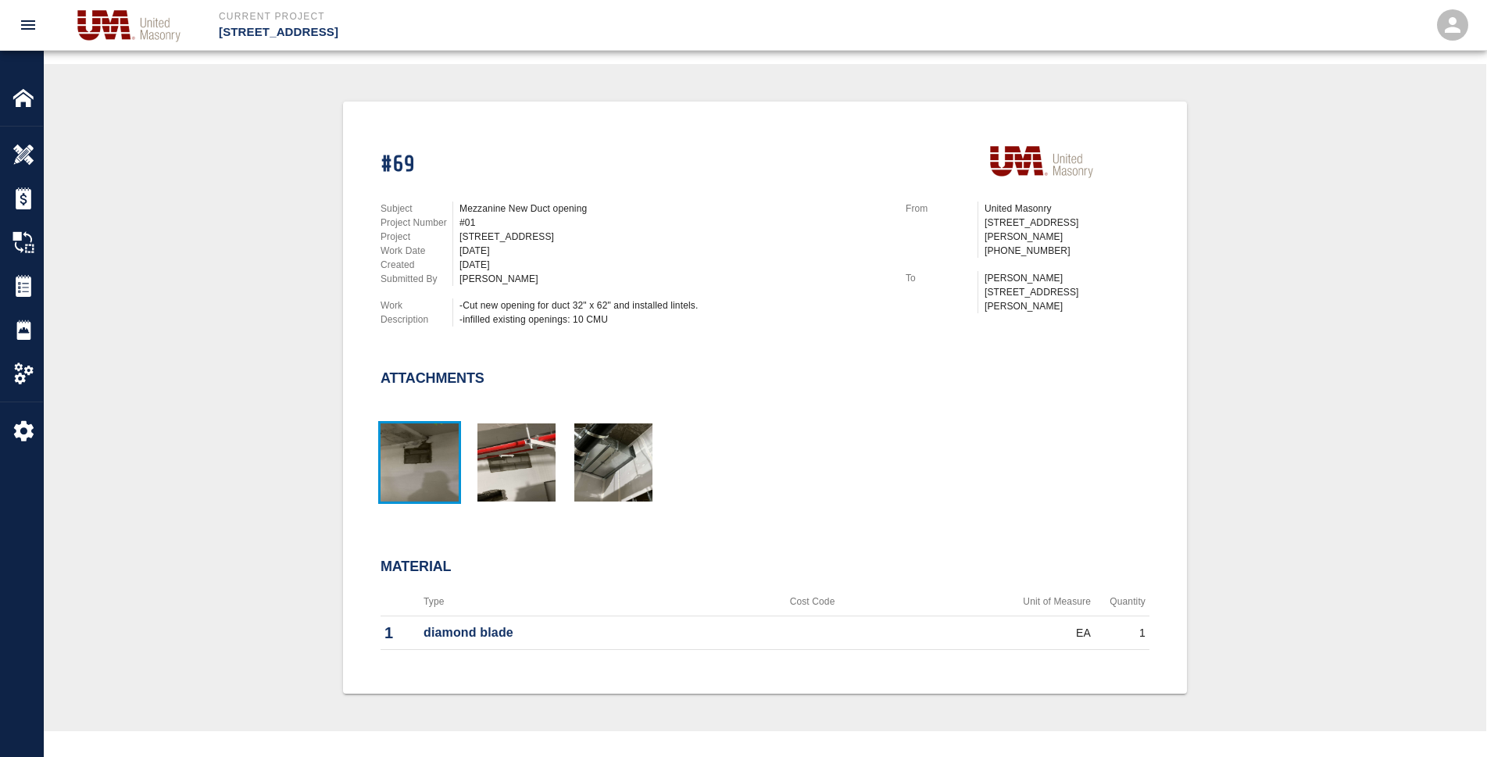
click at [416, 468] on img "button" at bounding box center [419, 462] width 78 height 78
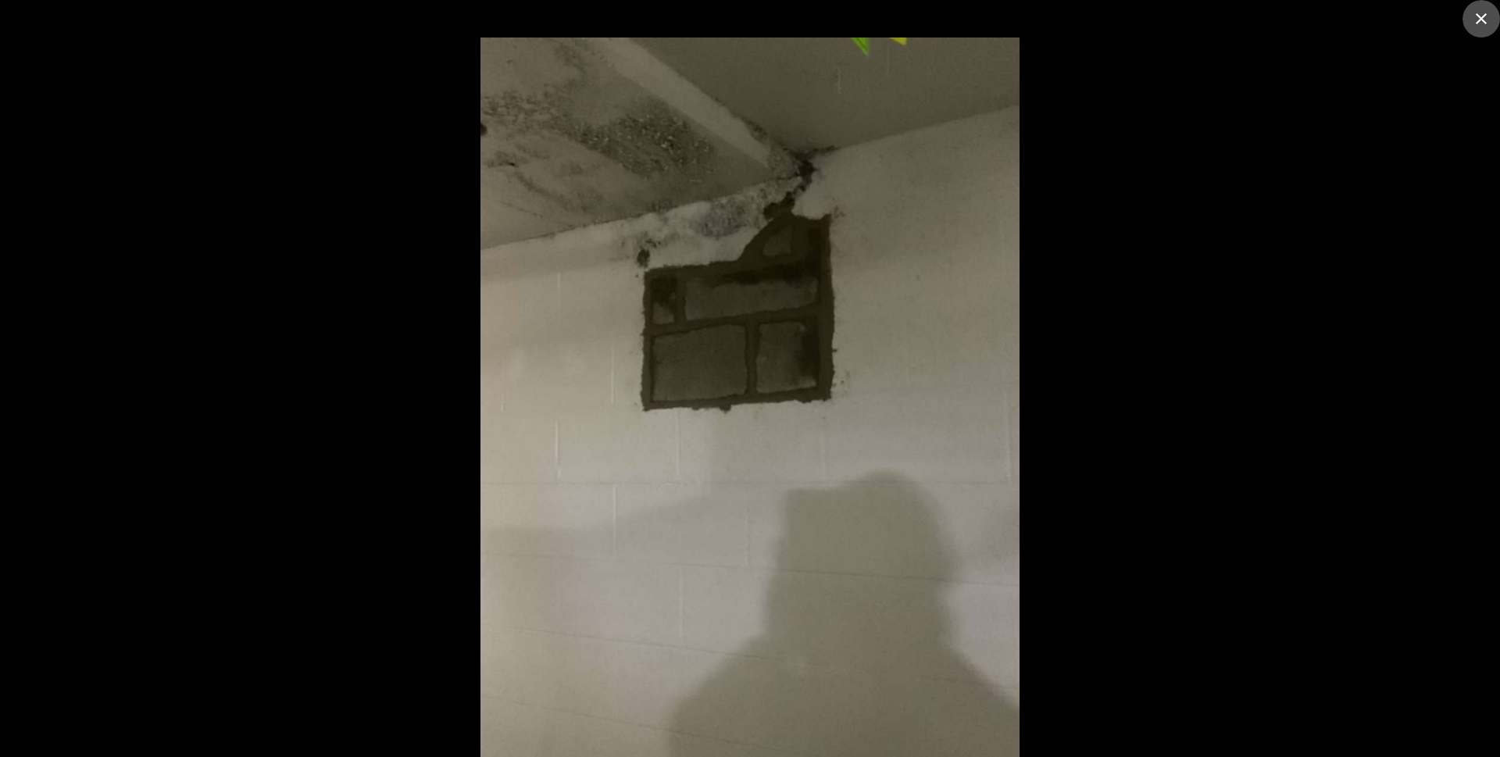
click at [1486, 12] on icon "close" at bounding box center [1481, 18] width 19 height 19
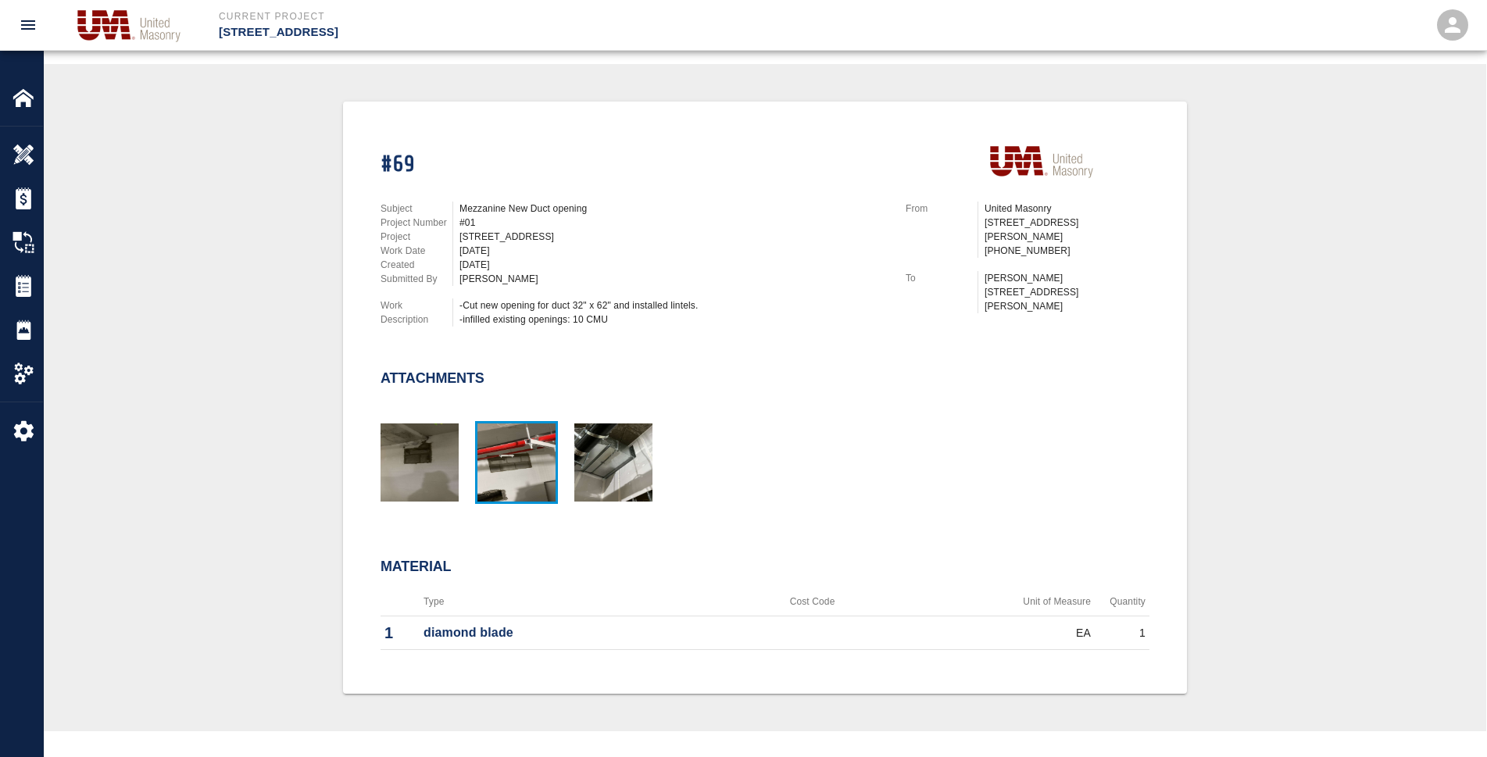
click at [478, 490] on img "button" at bounding box center [516, 462] width 78 height 78
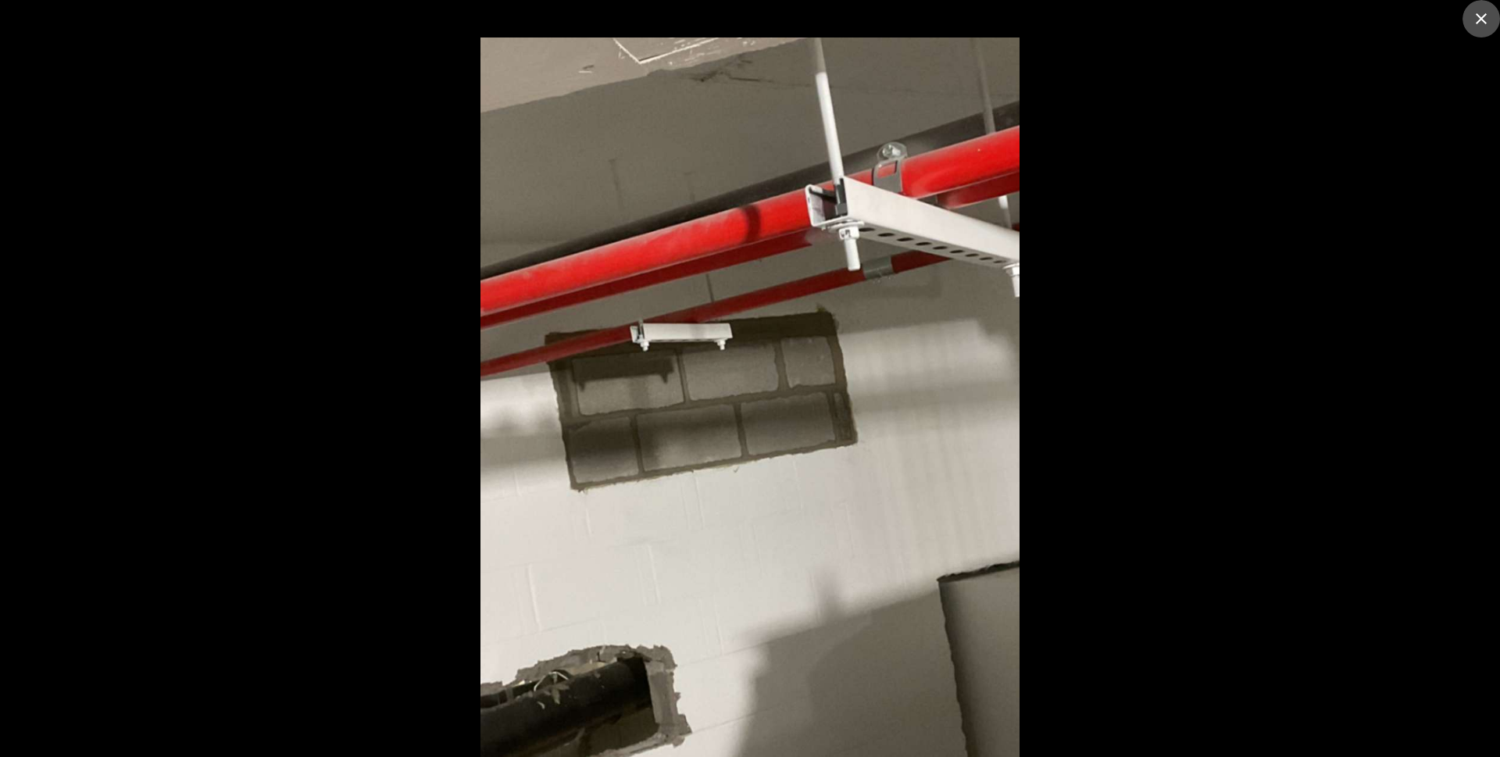
click at [1473, 24] on icon "close" at bounding box center [1481, 18] width 19 height 19
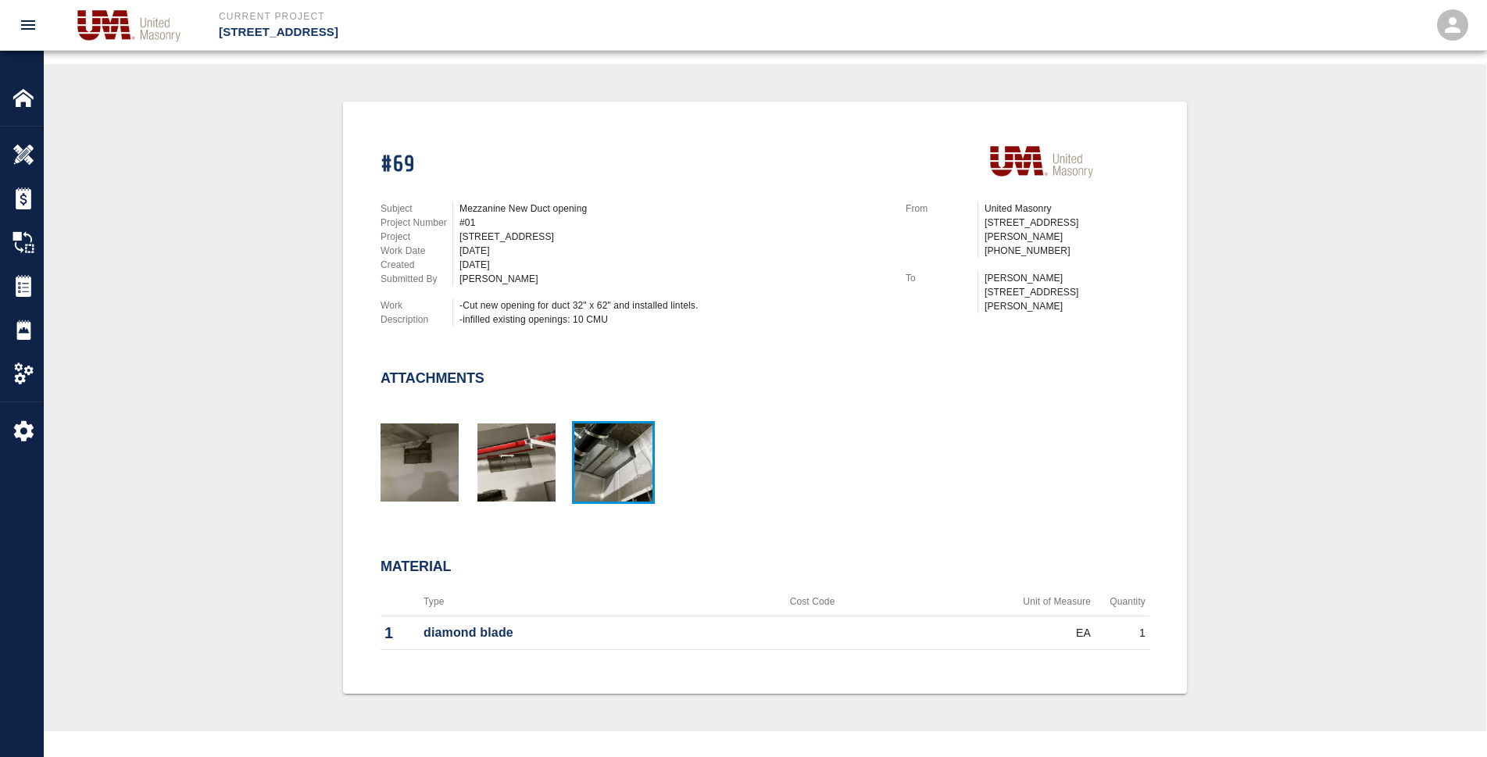
click at [615, 488] on img "button" at bounding box center [613, 462] width 78 height 78
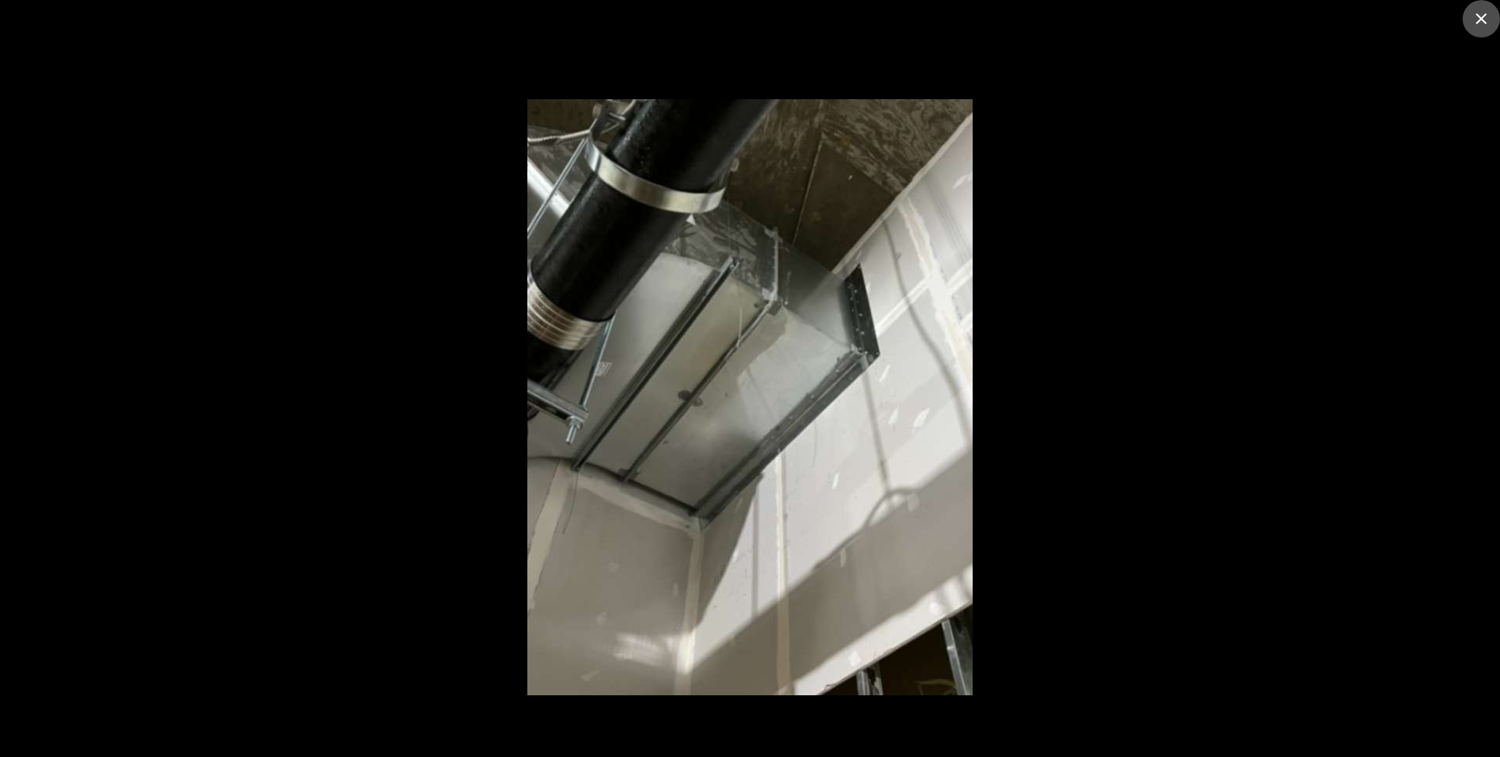
click at [1486, 18] on icon "close" at bounding box center [1481, 18] width 19 height 19
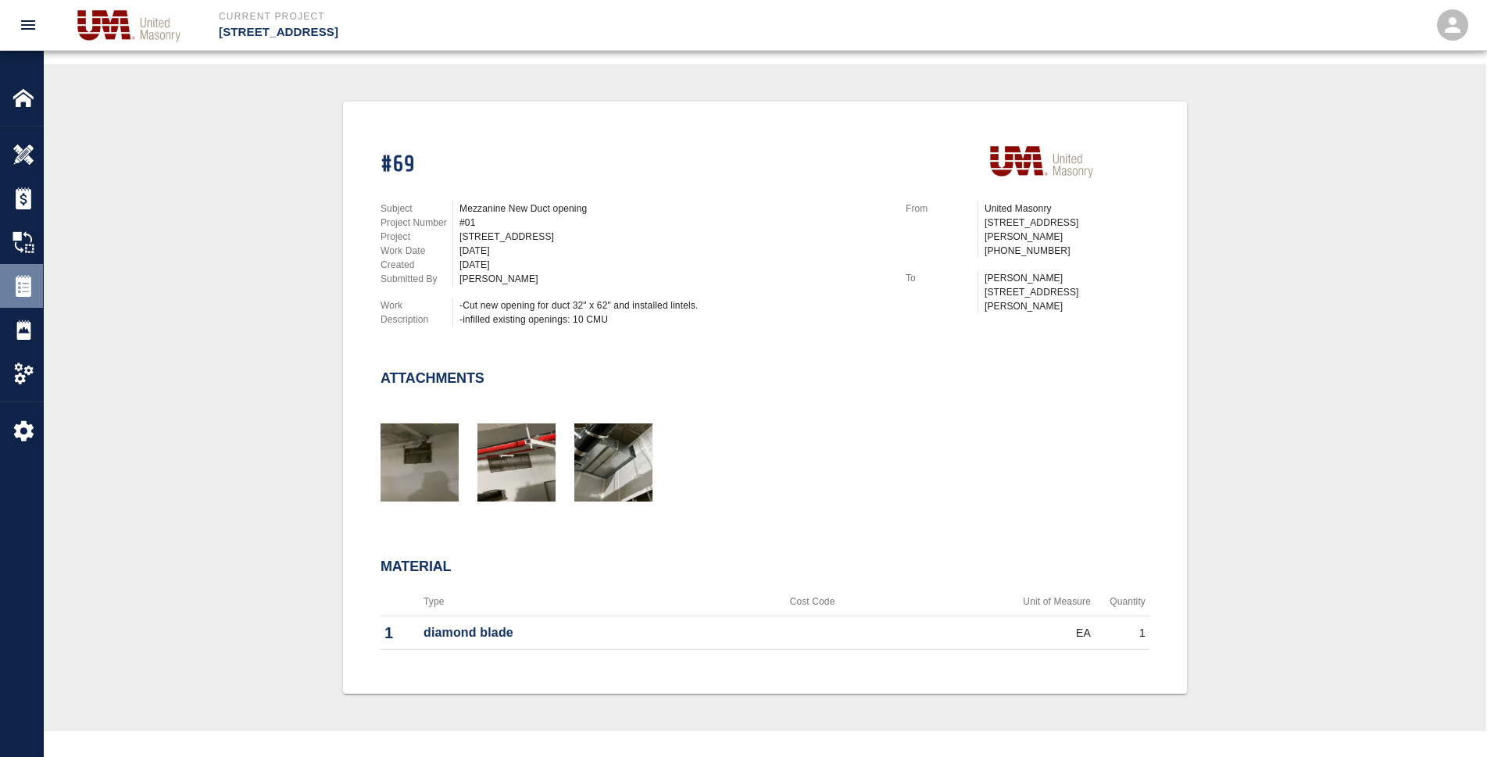
click at [5, 286] on div "Tickets" at bounding box center [21, 286] width 43 height 44
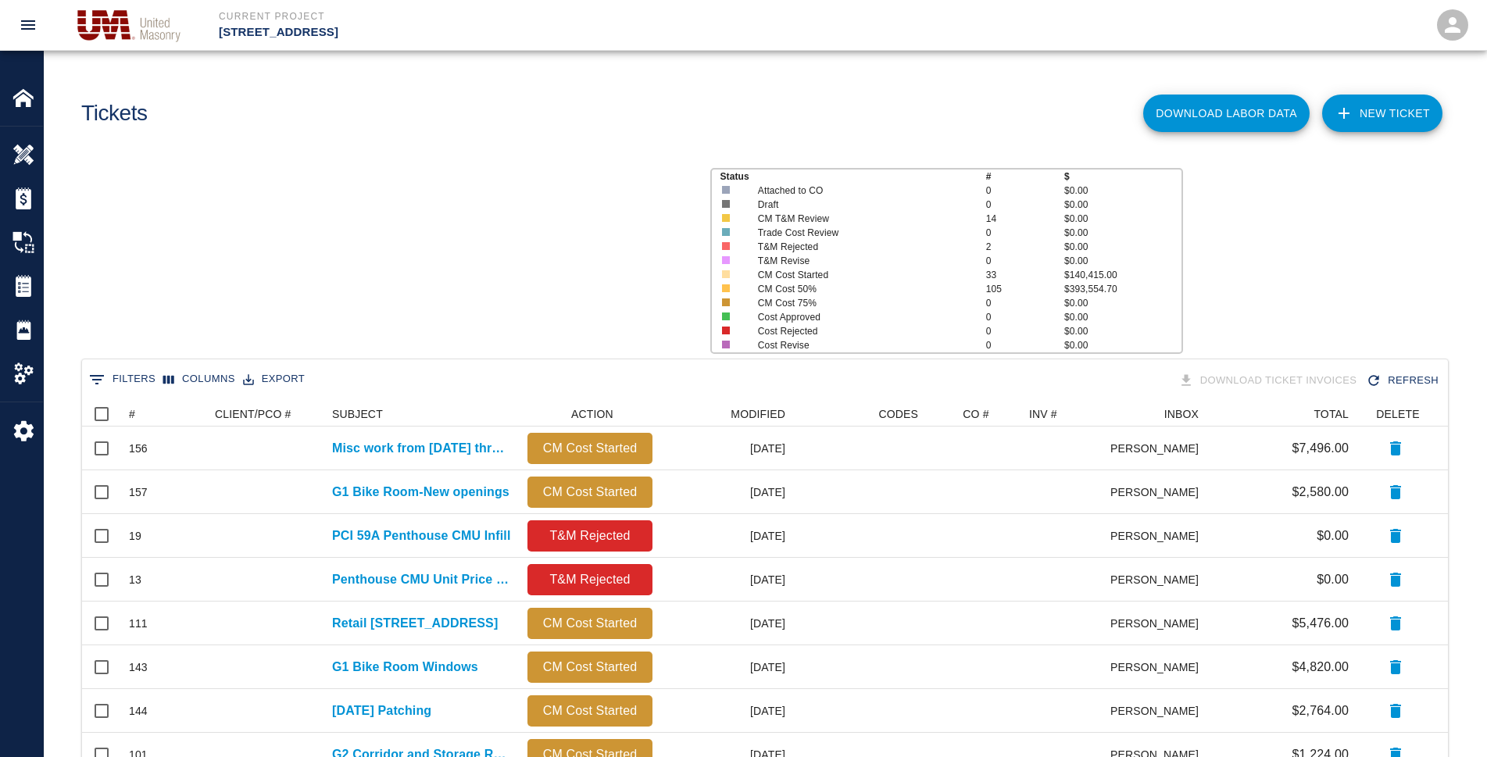
scroll to position [14, 14]
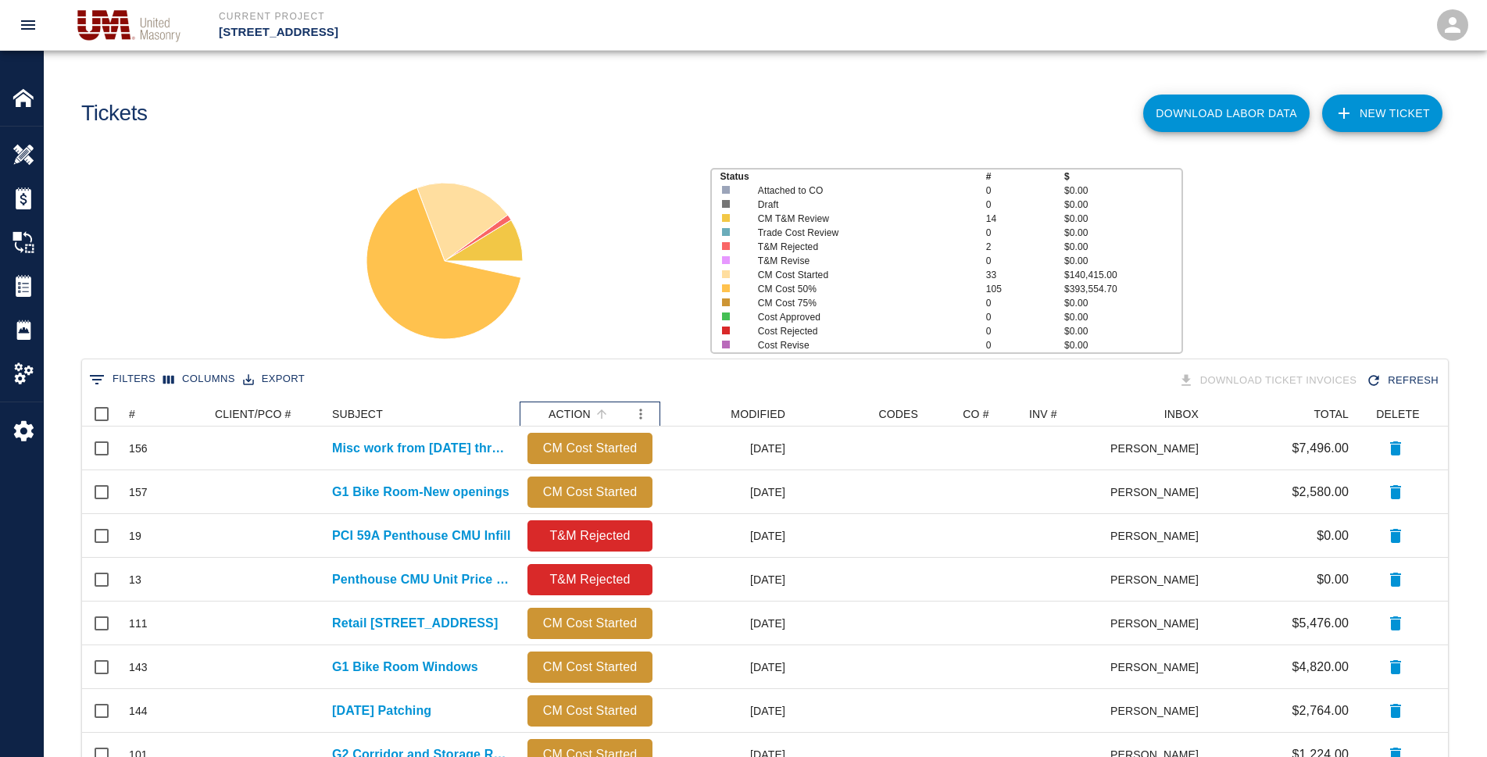
click at [595, 403] on div "ACTION" at bounding box center [602, 414] width 22 height 22
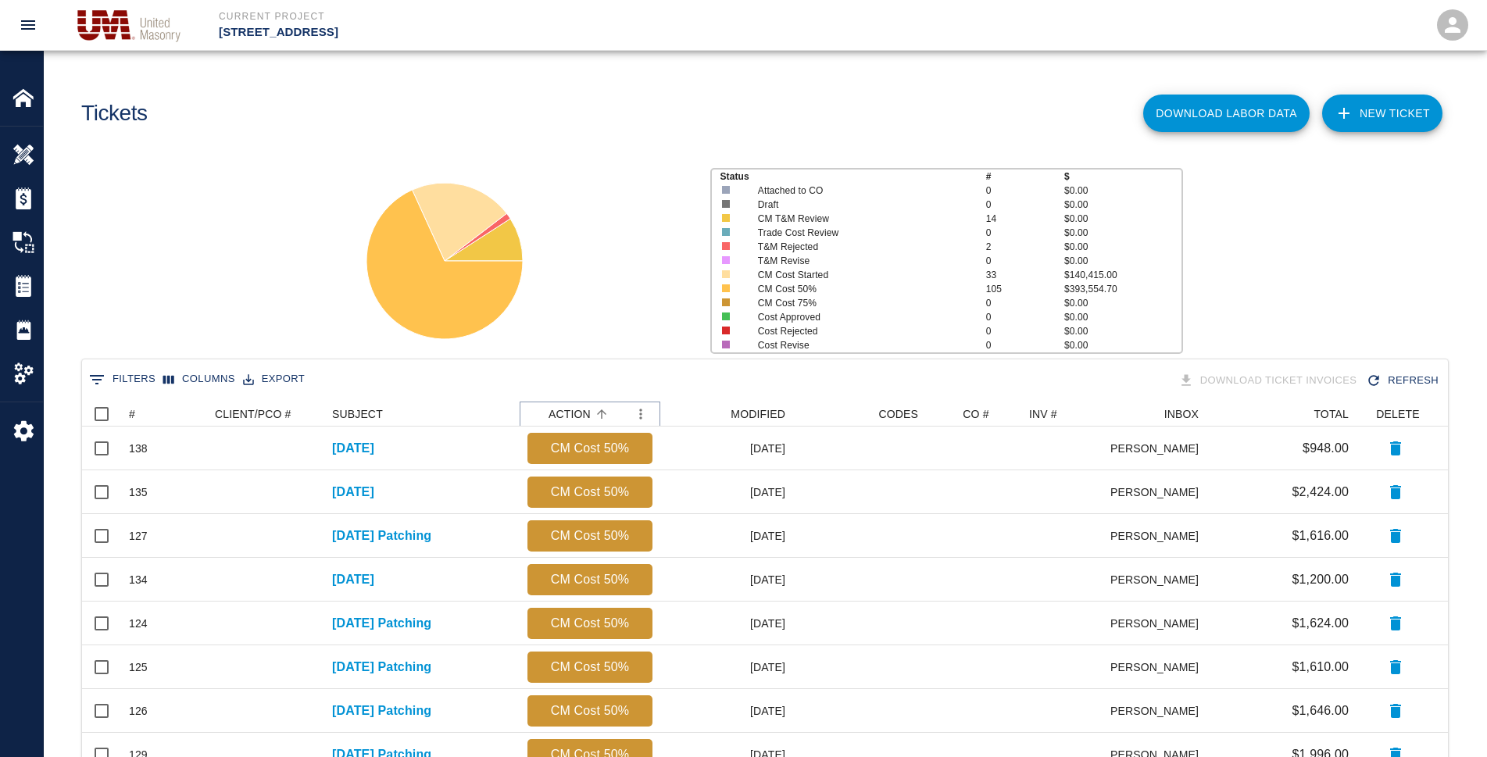
click at [600, 409] on icon "Sort" at bounding box center [602, 414] width 14 height 14
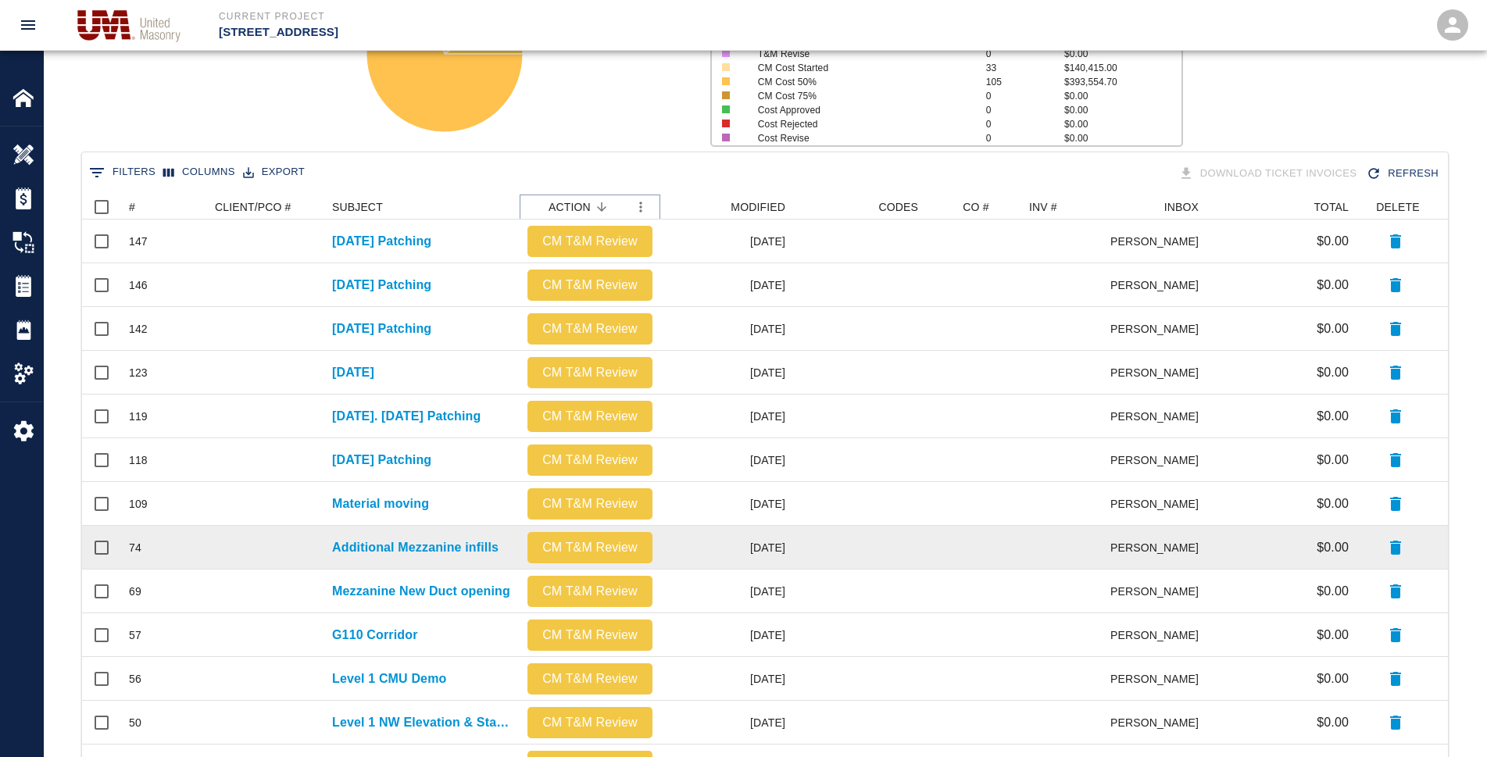
scroll to position [234, 0]
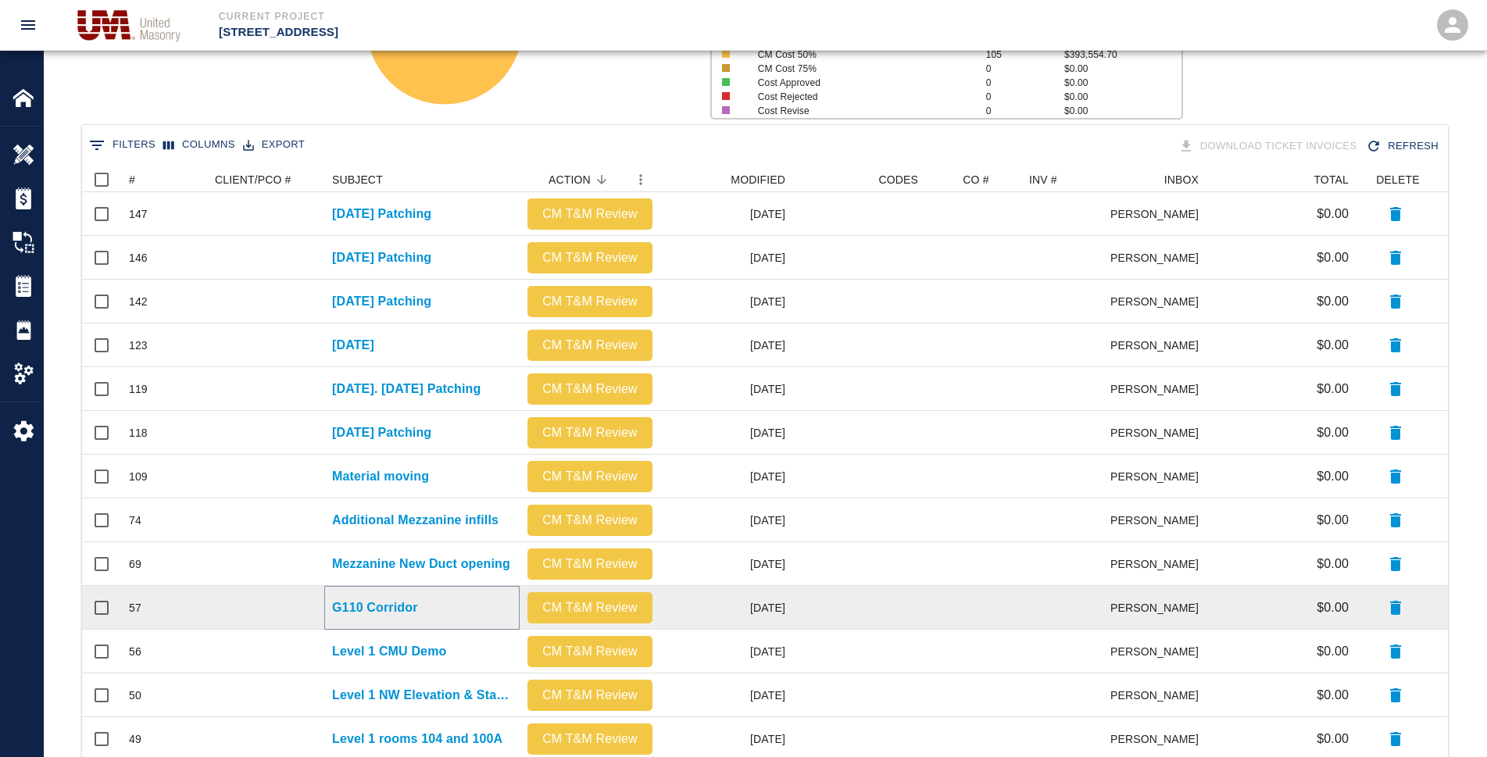
click at [411, 605] on p "G110 Corridor" at bounding box center [375, 607] width 86 height 19
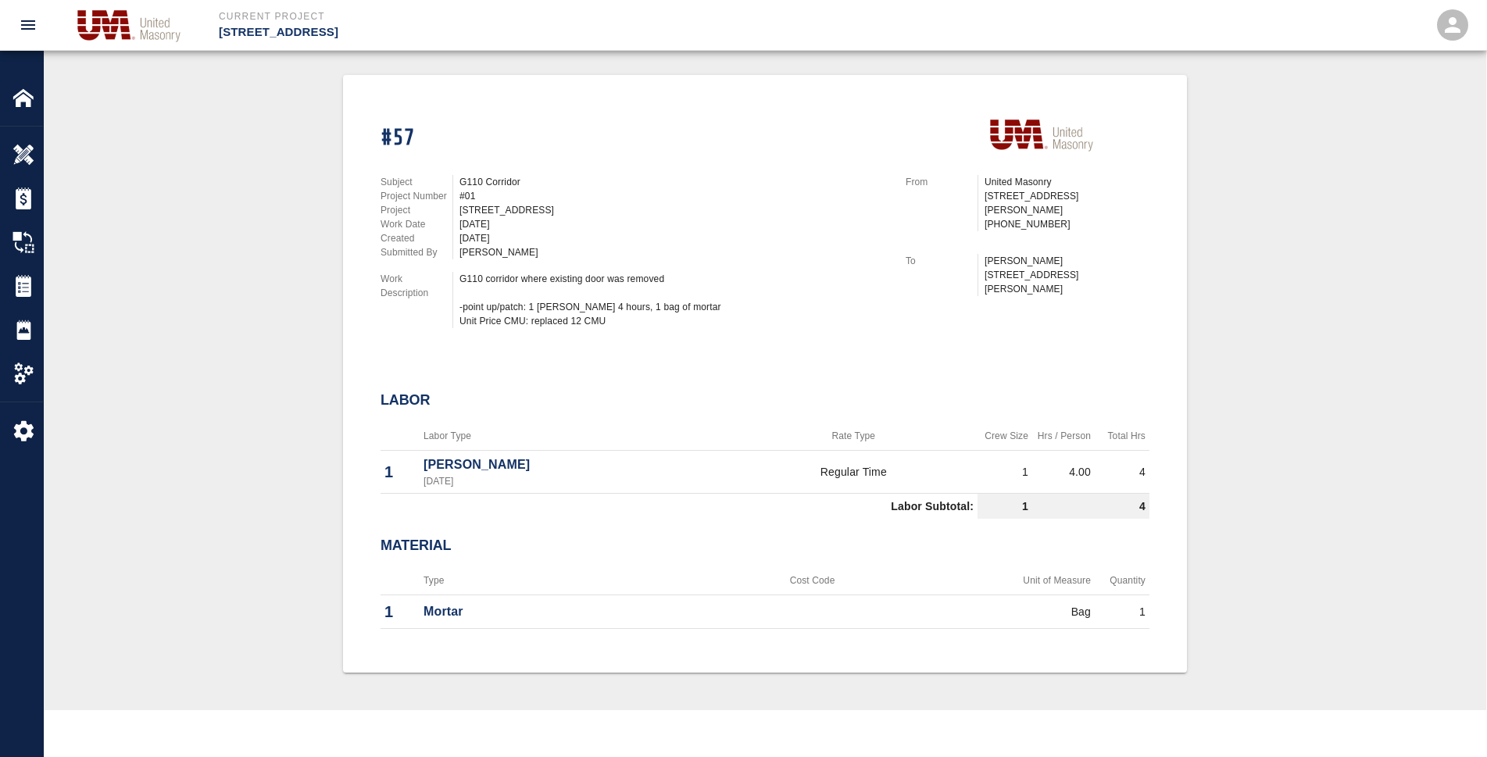
scroll to position [313, 0]
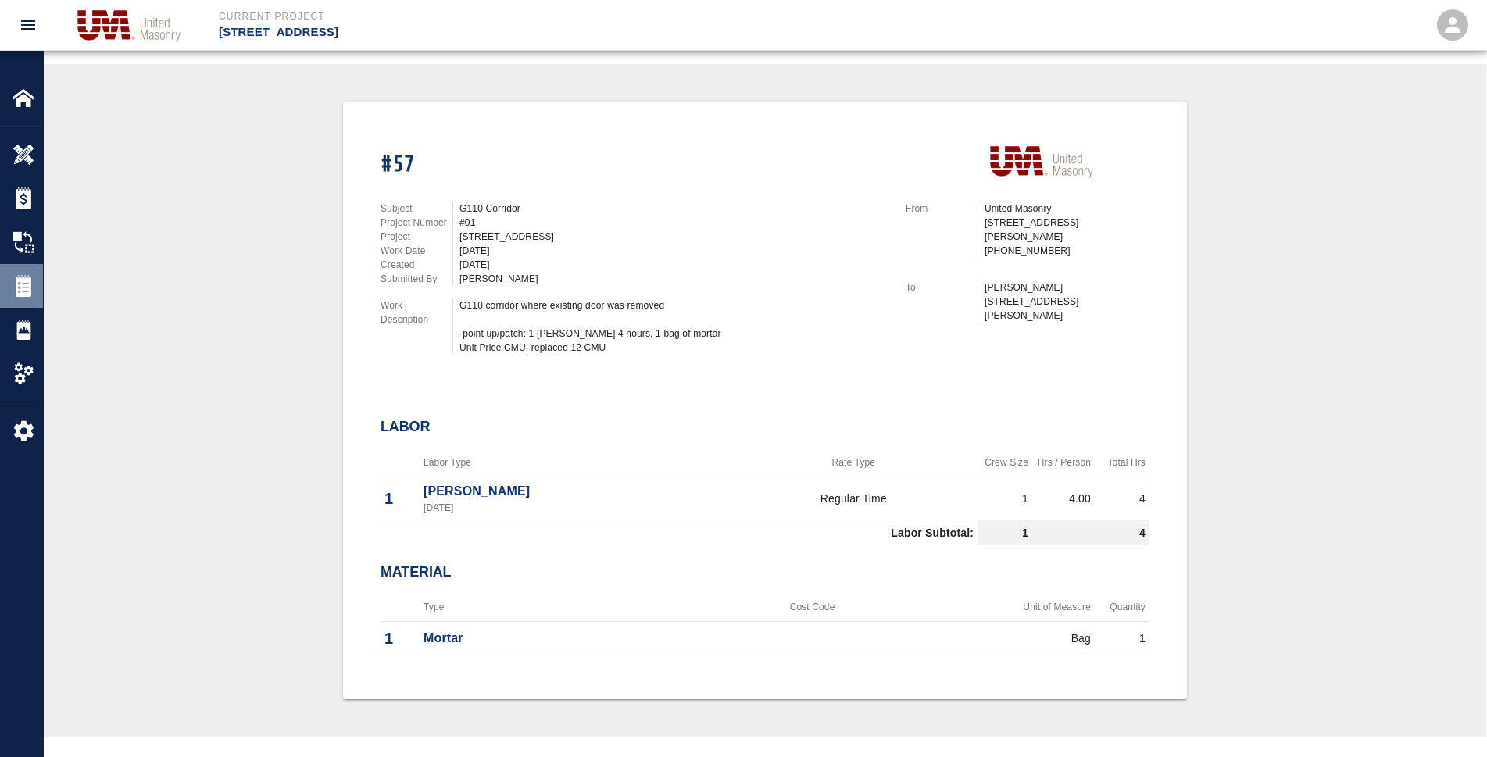
click at [28, 300] on div "Tickets" at bounding box center [21, 286] width 43 height 44
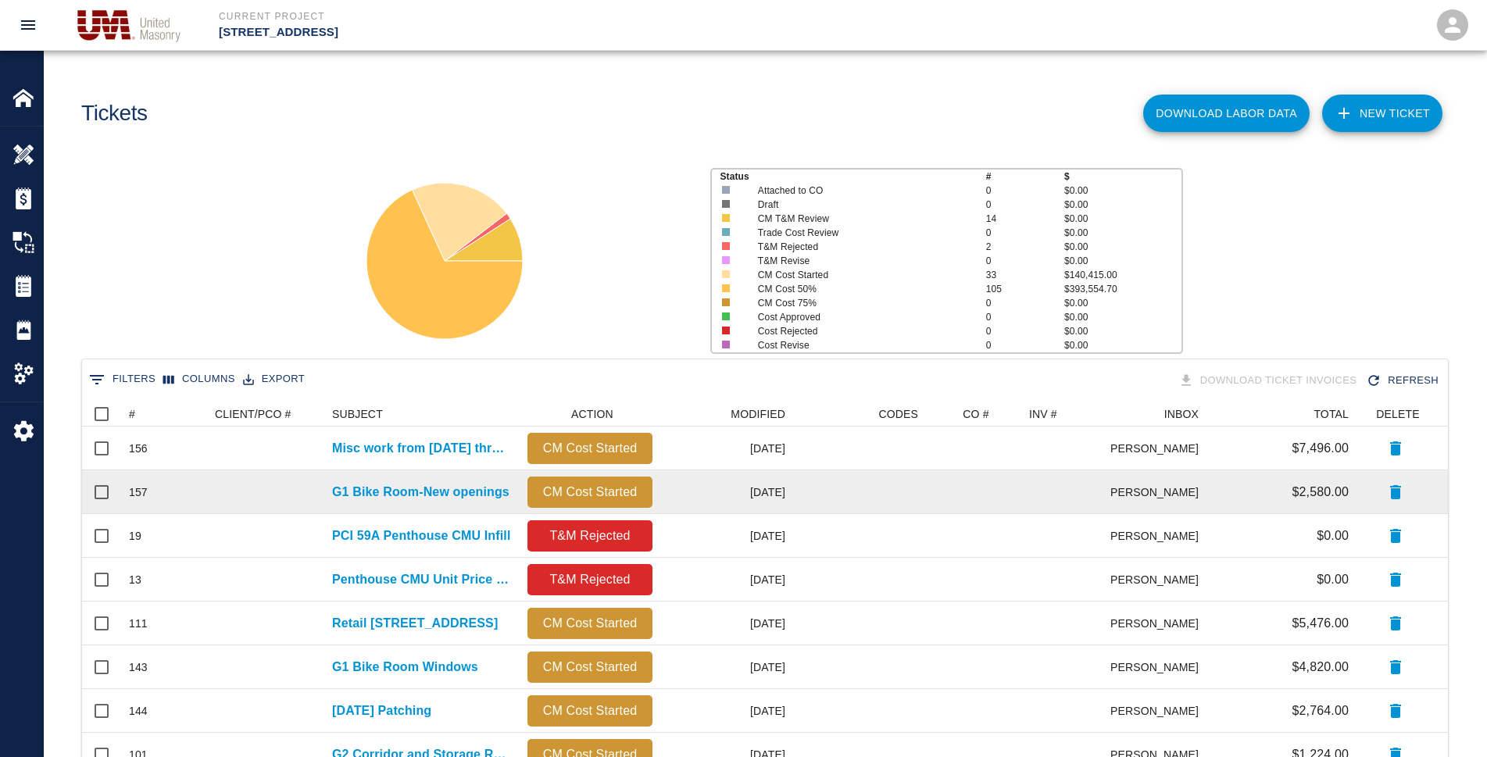
scroll to position [14, 14]
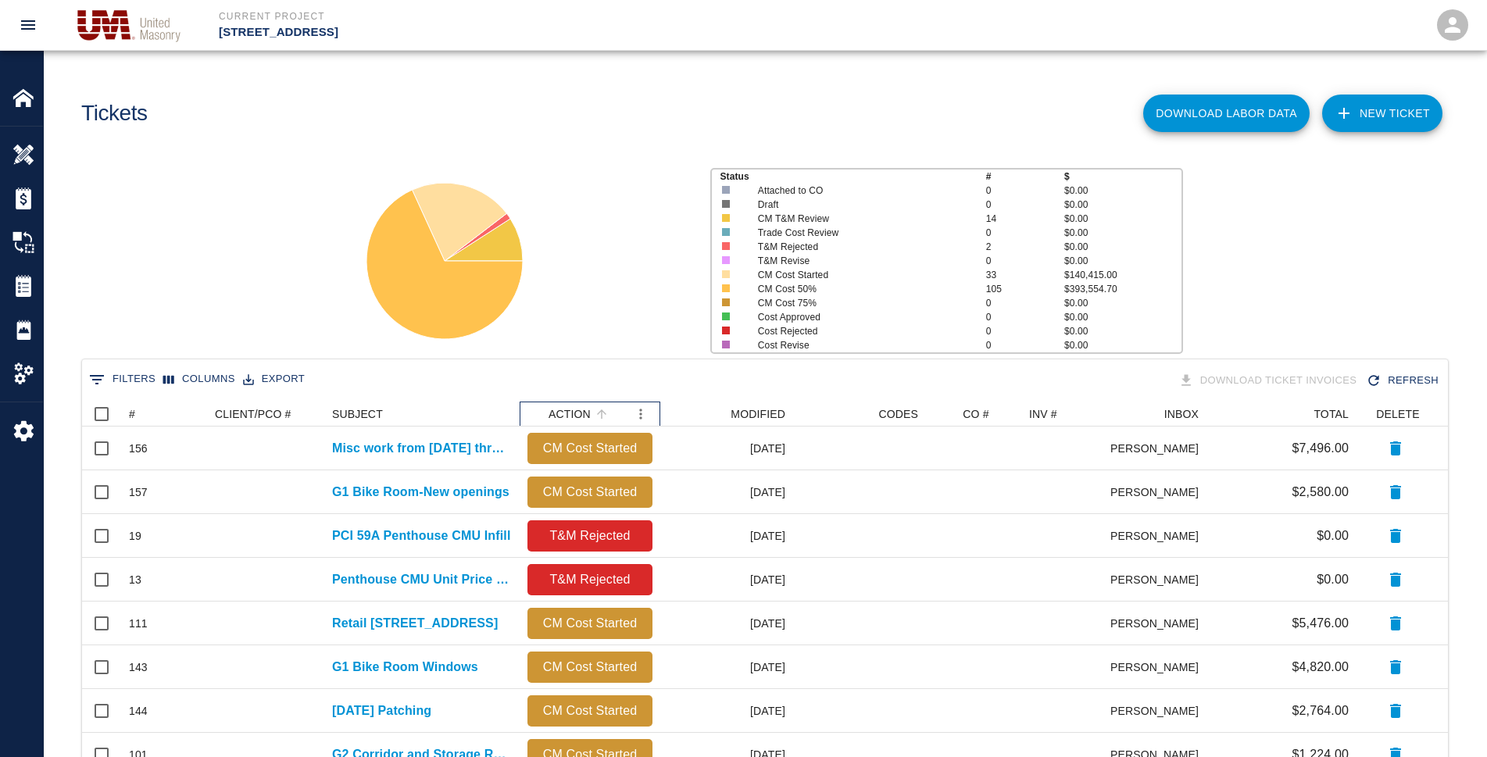
click at [613, 413] on div "ACTION" at bounding box center [580, 414] width 106 height 25
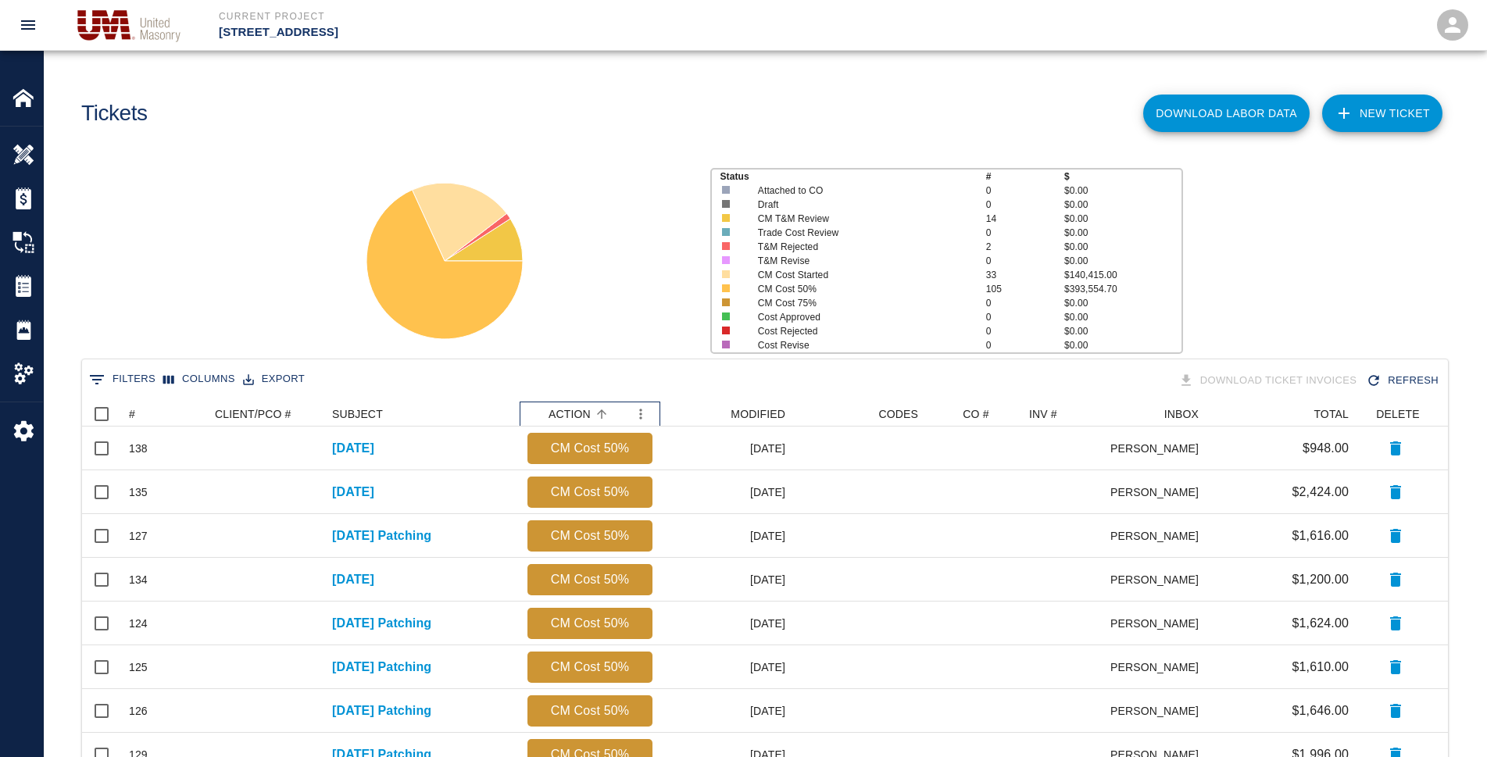
click at [613, 413] on div "ACTION" at bounding box center [580, 414] width 106 height 25
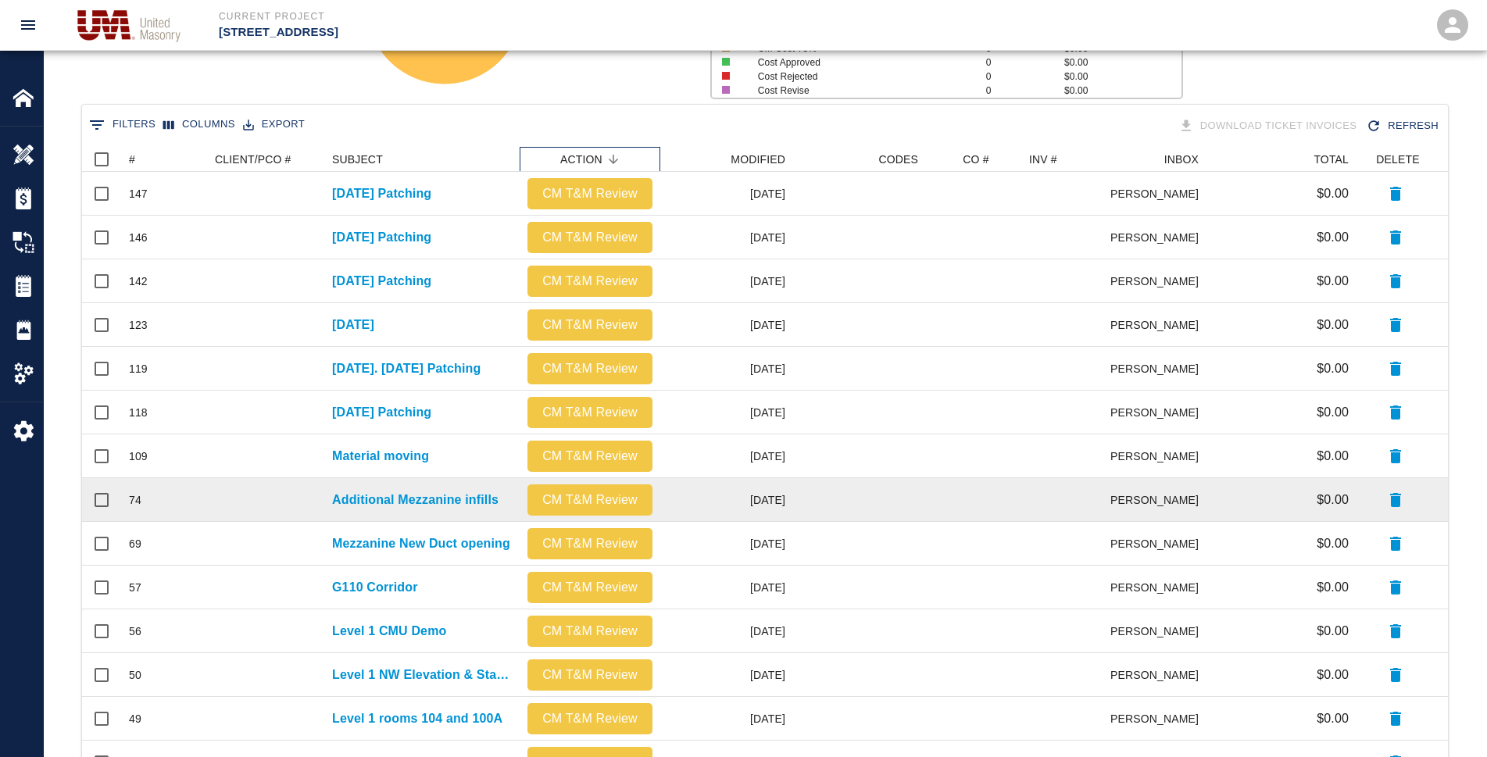
scroll to position [313, 0]
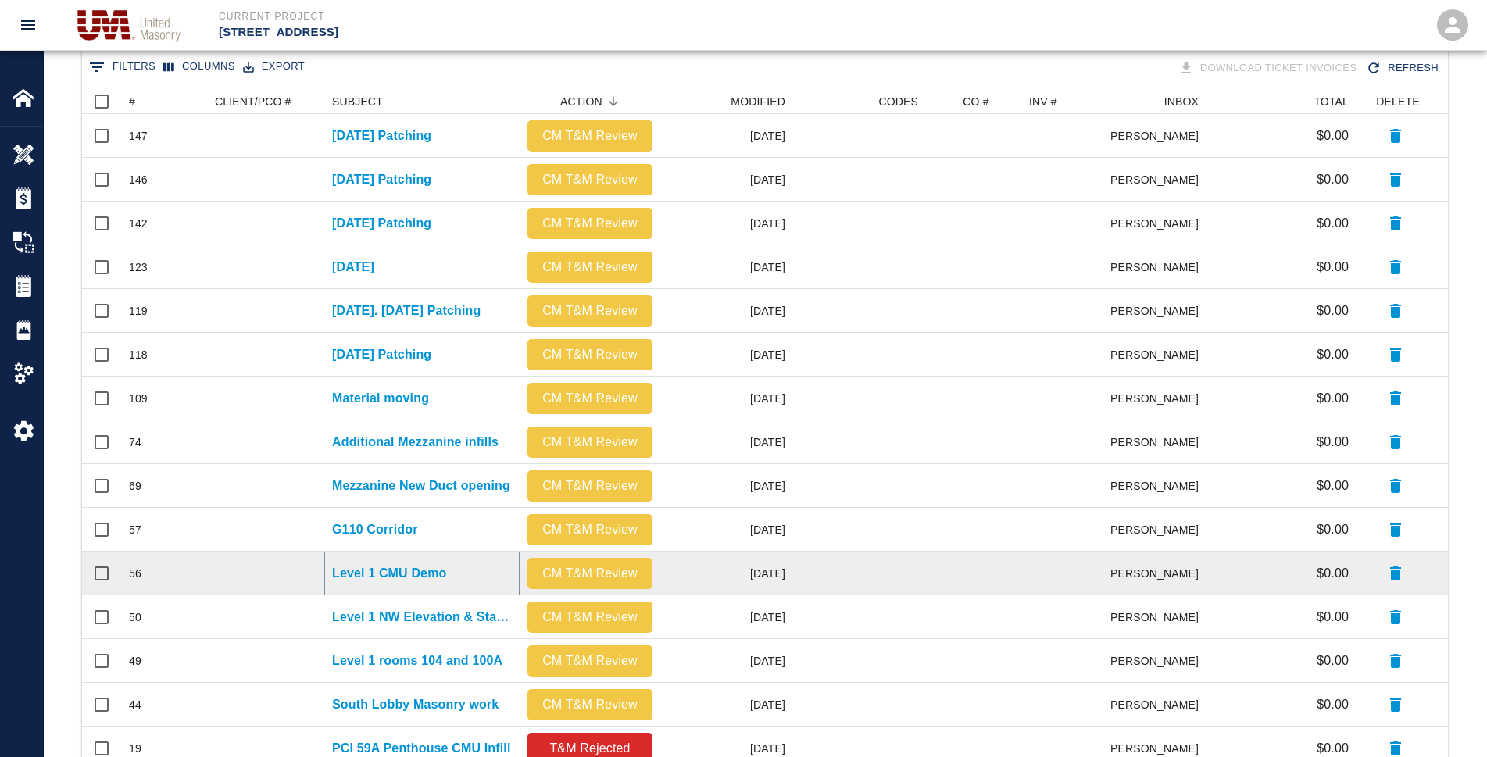
click at [398, 570] on p "Level 1 CMU Demo" at bounding box center [389, 573] width 114 height 19
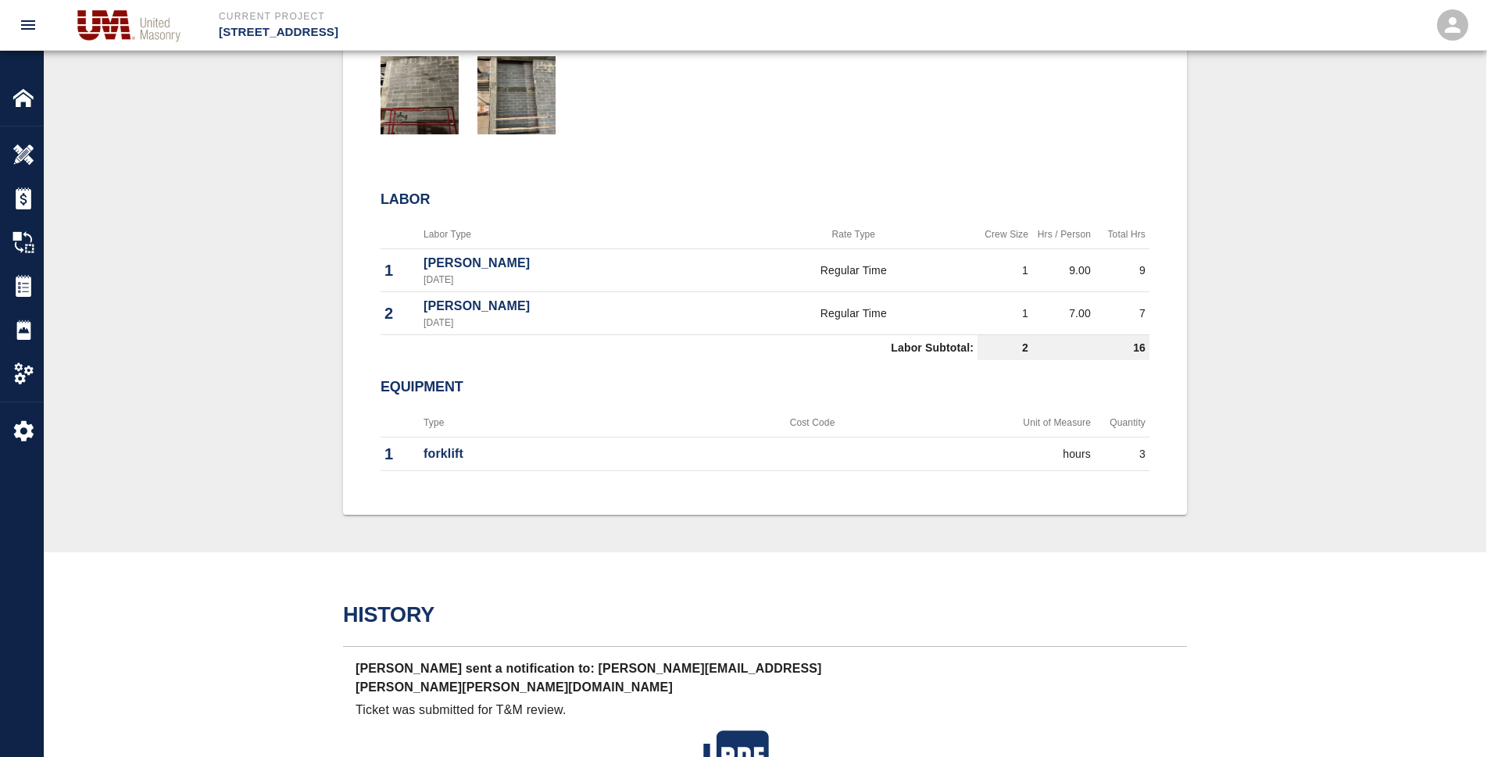
scroll to position [703, 0]
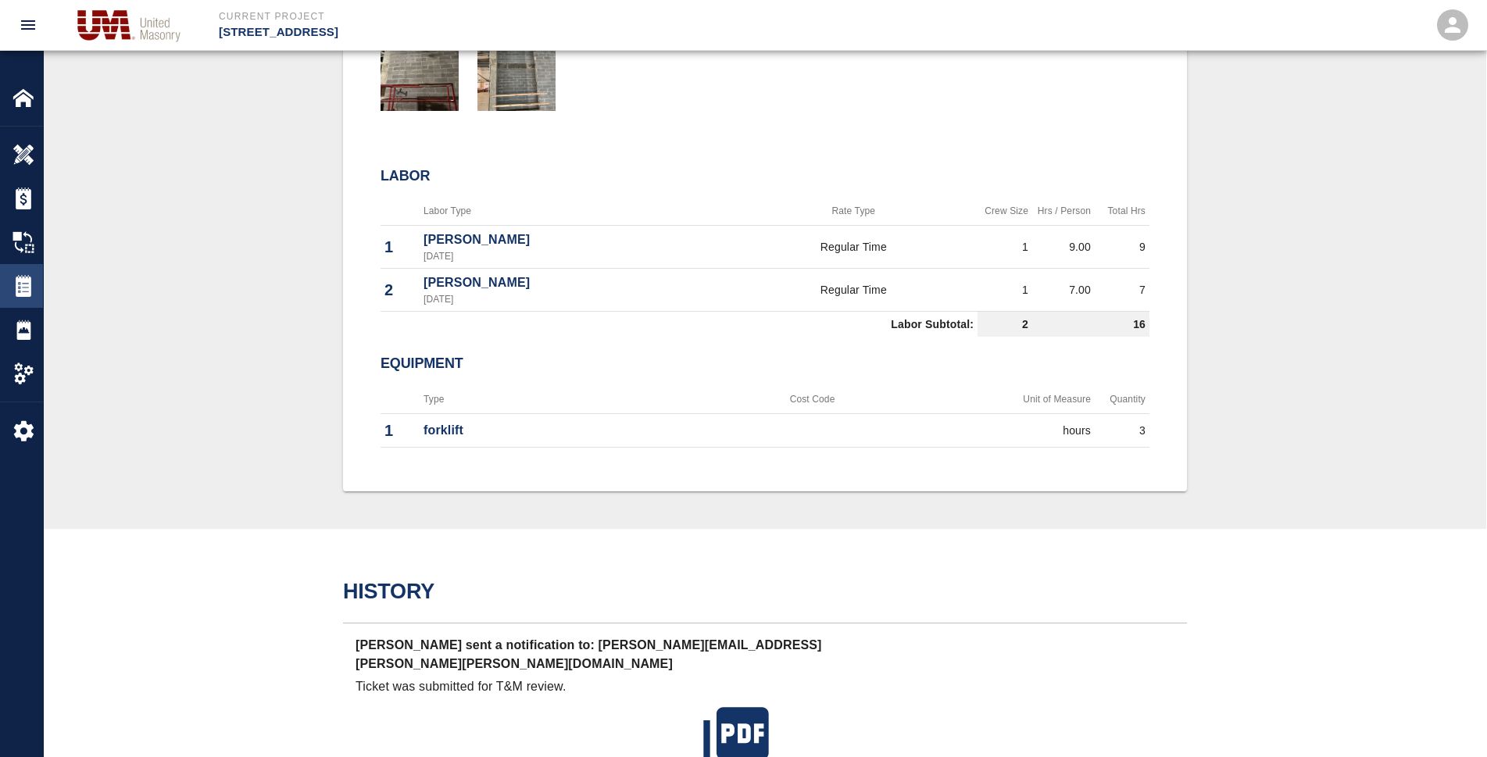
click at [25, 278] on img at bounding box center [24, 286] width 22 height 22
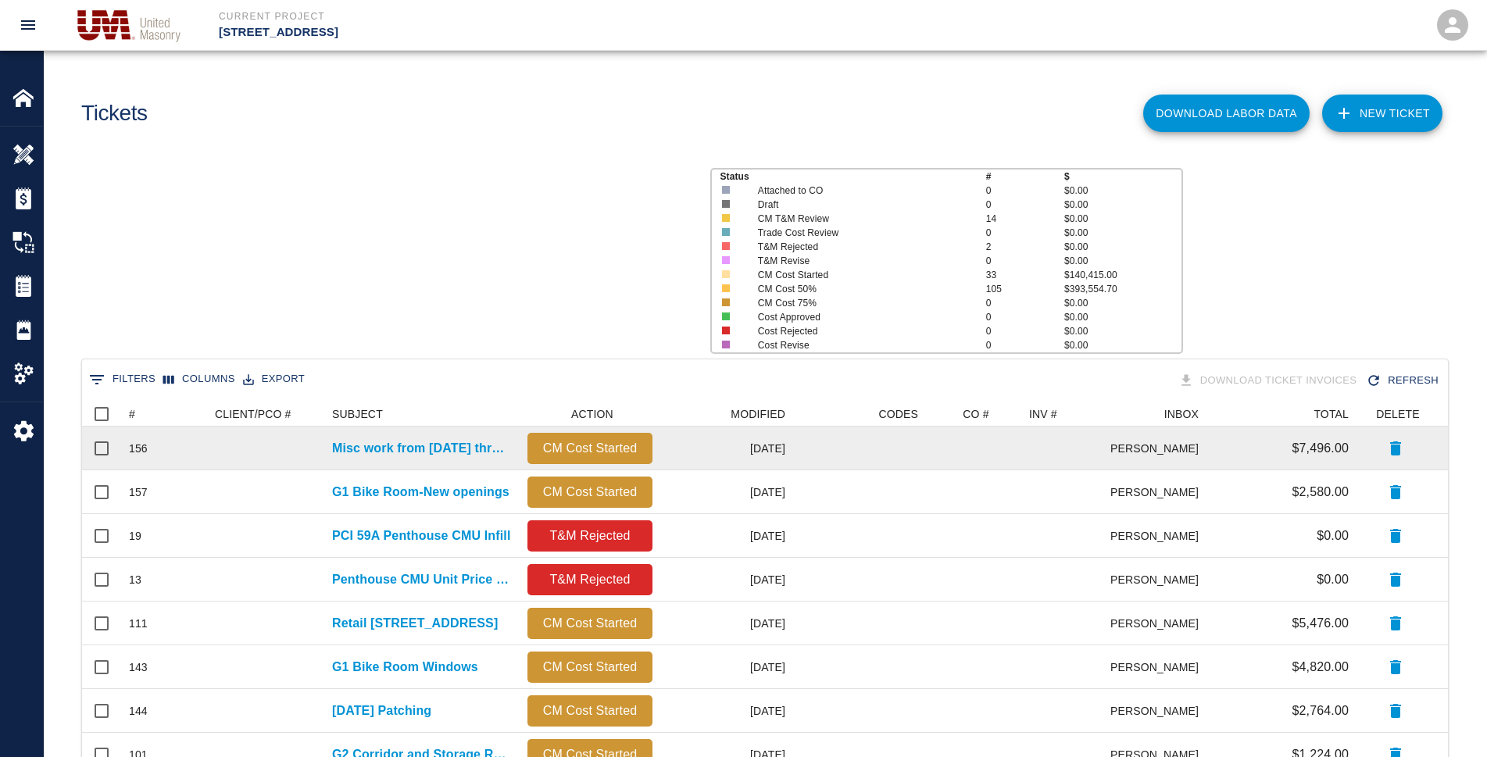
scroll to position [14, 14]
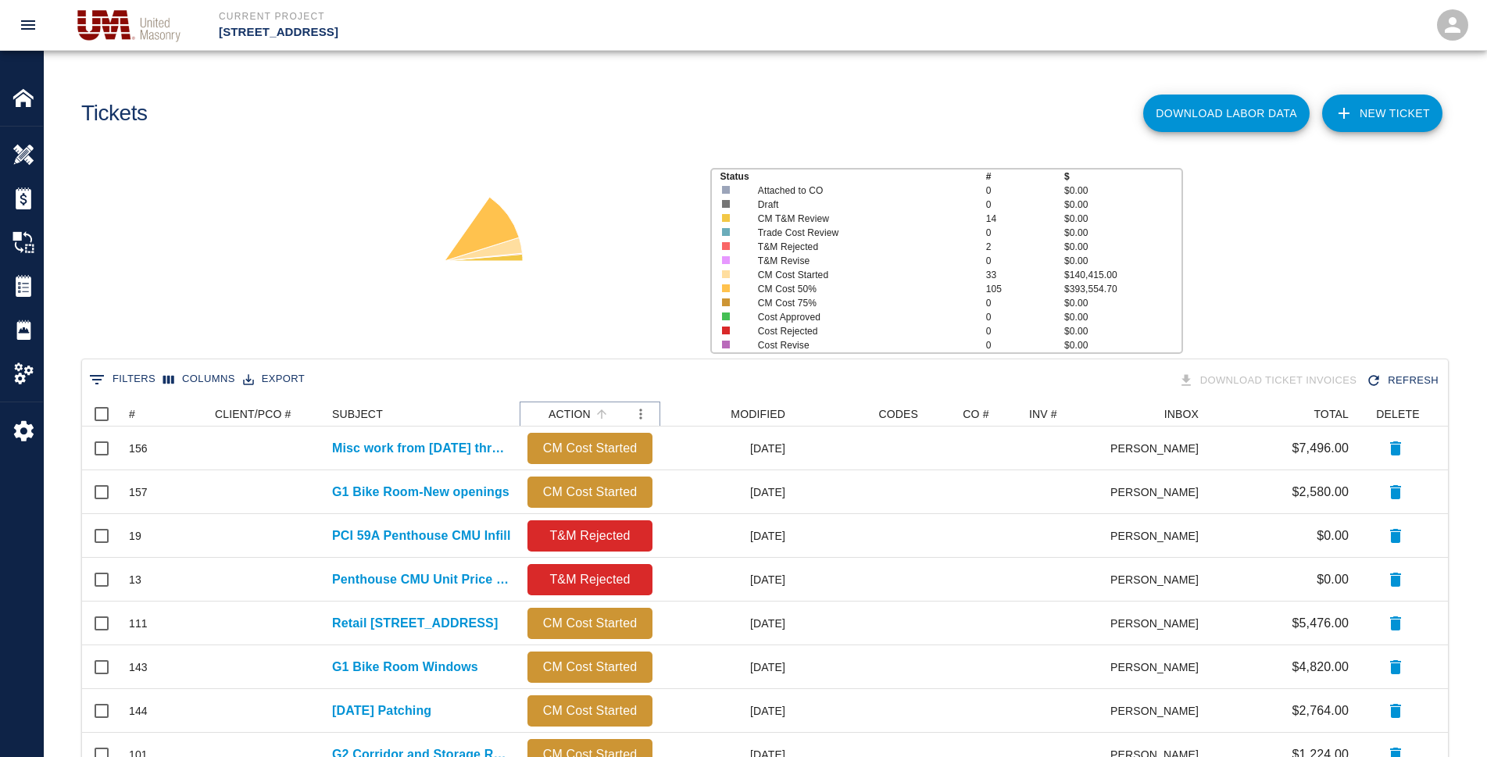
click at [595, 409] on icon "Sort" at bounding box center [602, 414] width 14 height 14
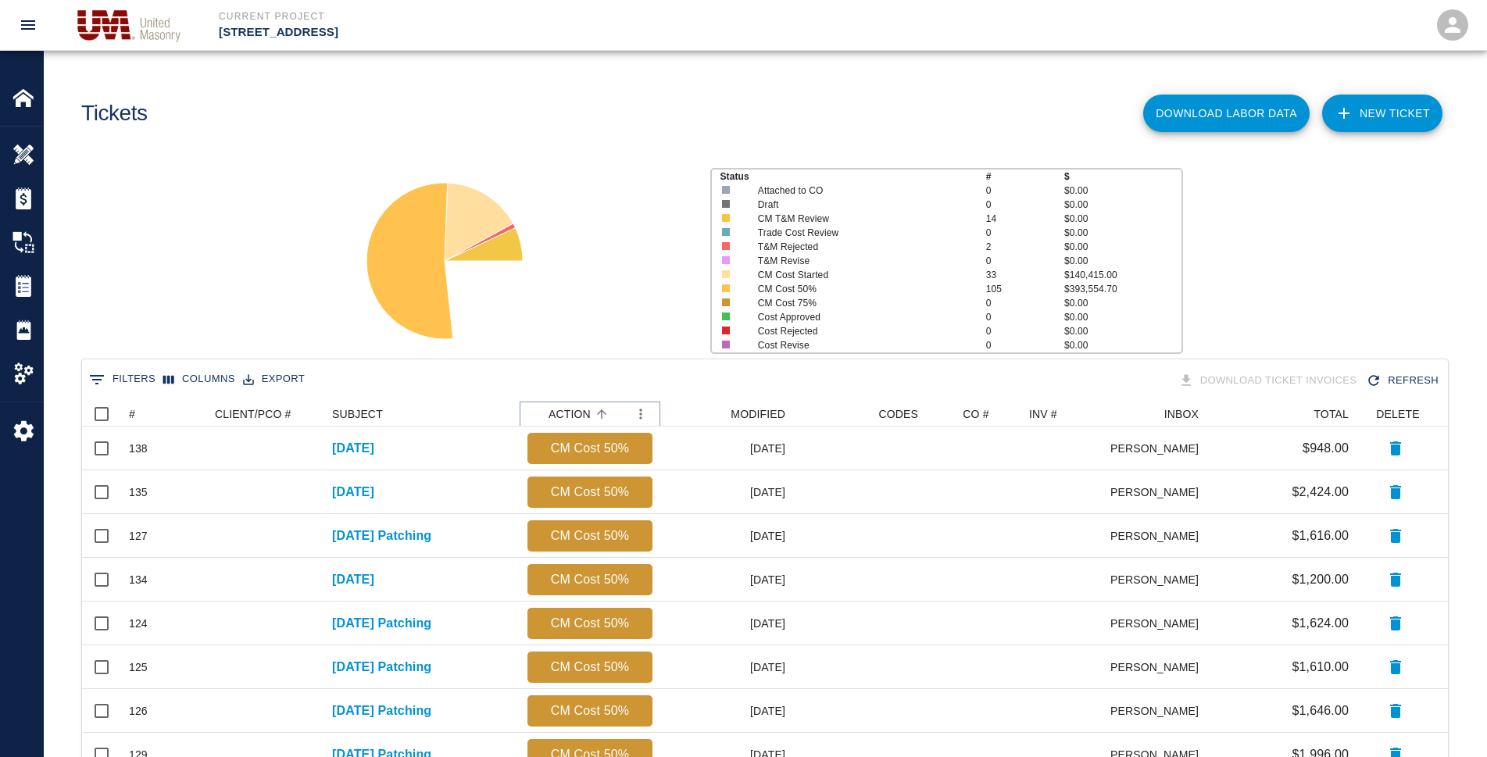
click at [595, 409] on icon "Sort" at bounding box center [602, 414] width 14 height 14
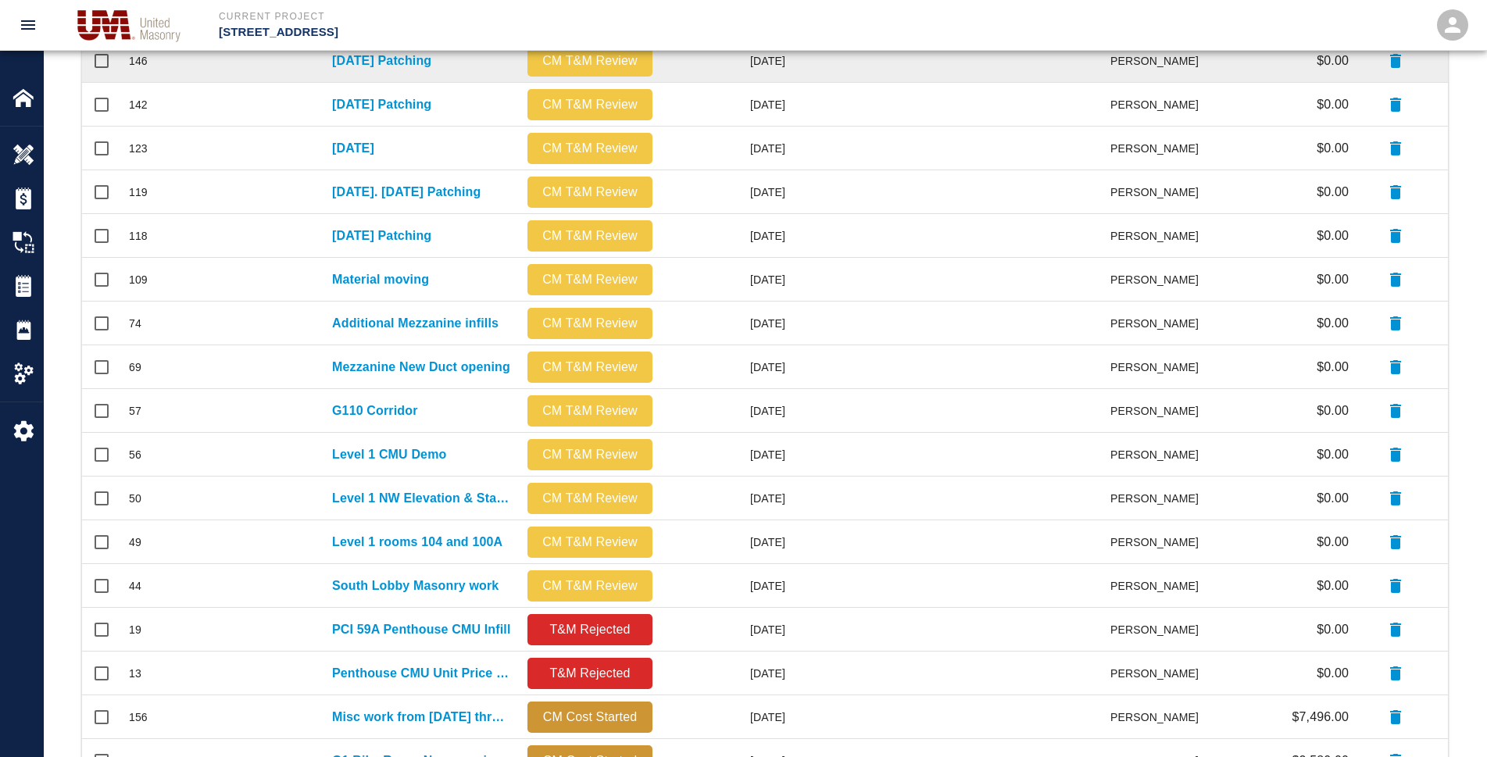
scroll to position [469, 0]
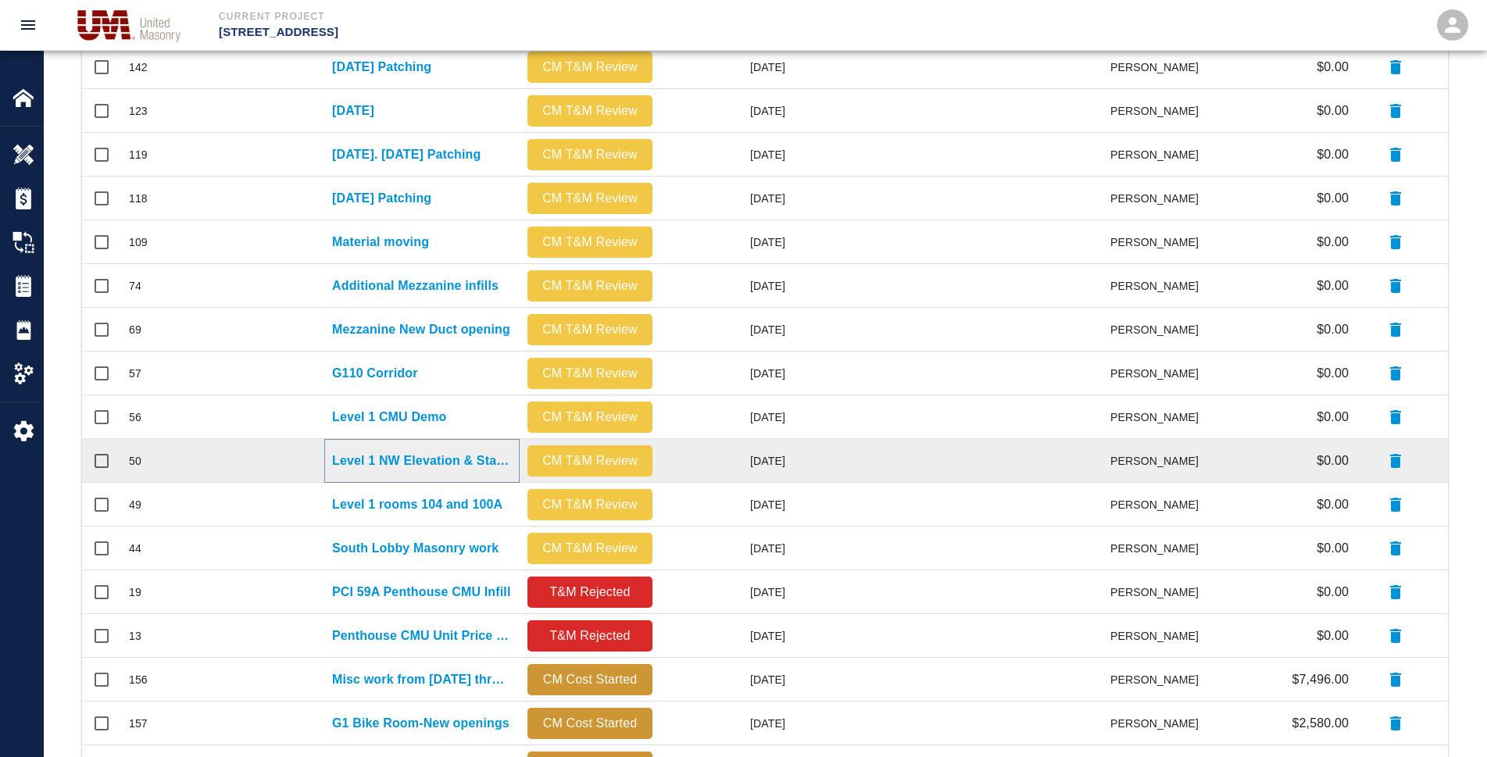
click at [417, 458] on p "Level 1 NW Elevation & Stair 2" at bounding box center [422, 461] width 180 height 19
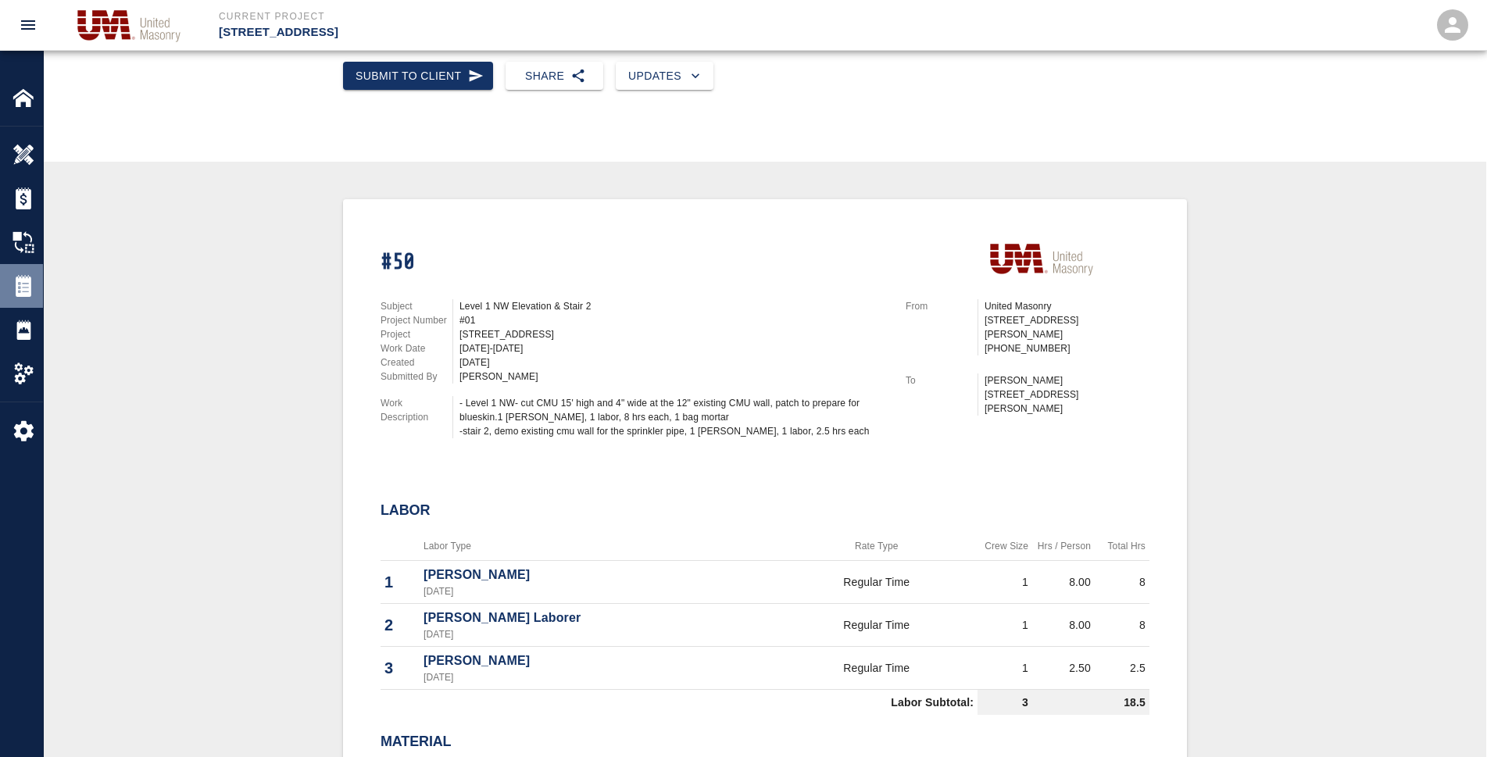
scroll to position [313, 0]
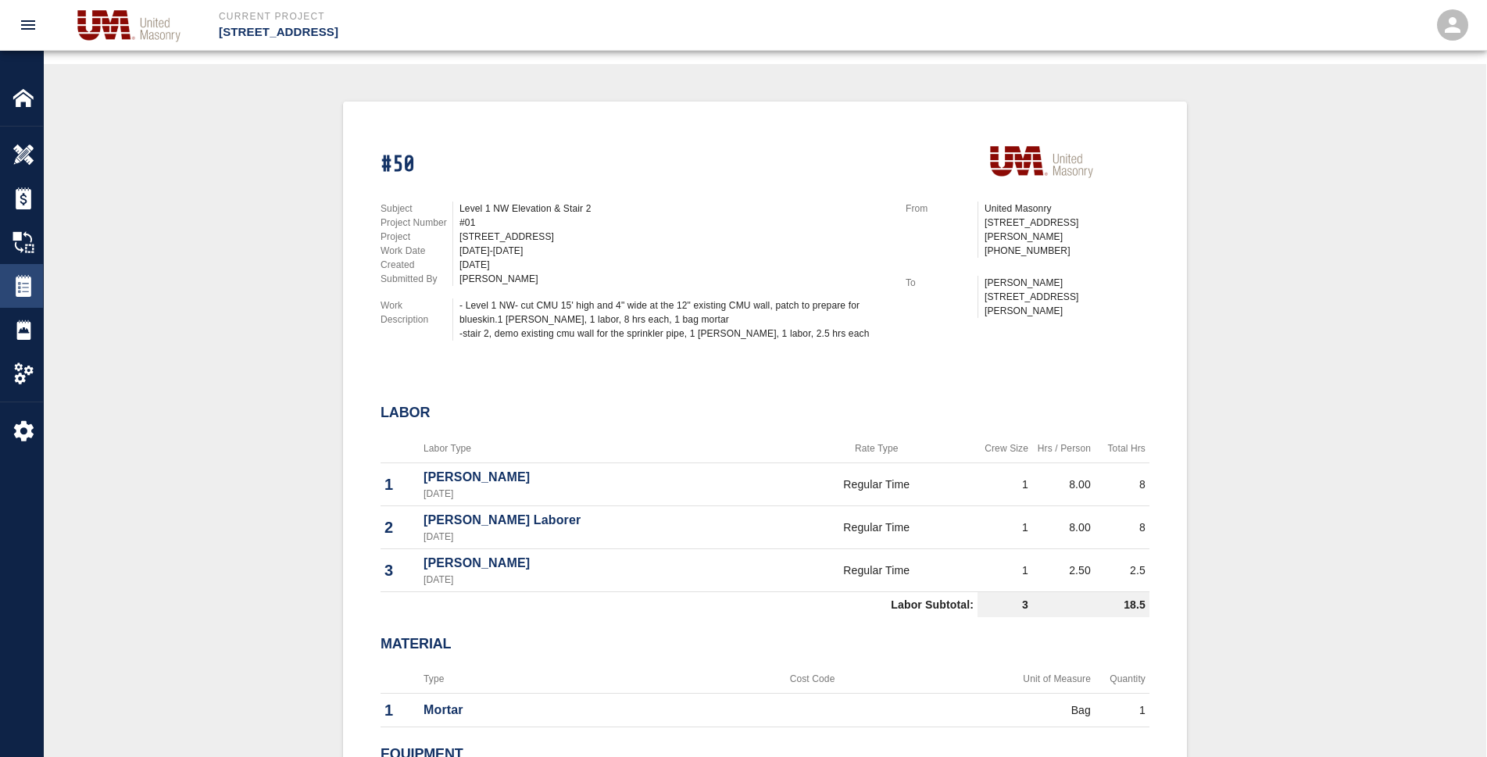
click at [26, 284] on img at bounding box center [24, 286] width 22 height 22
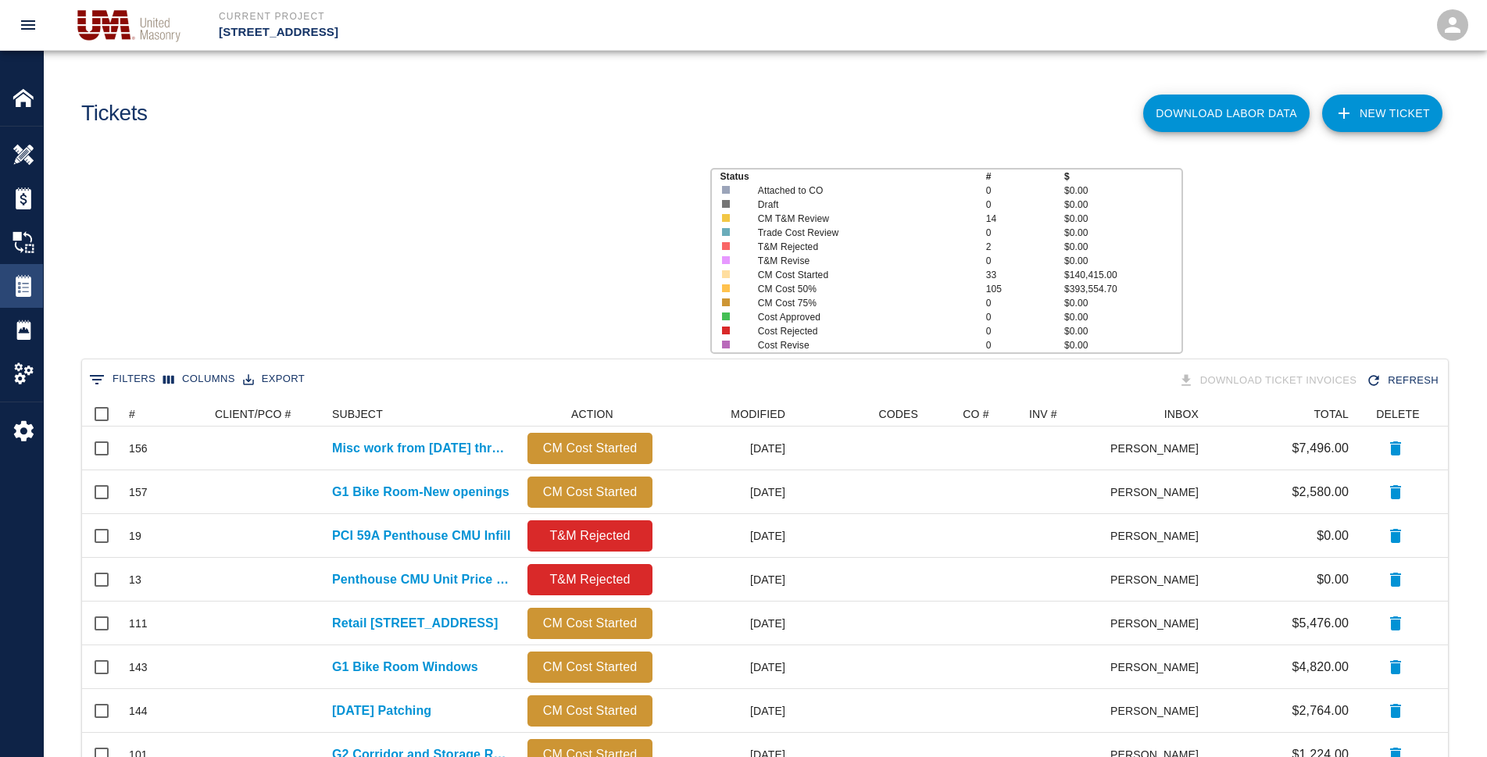
scroll to position [887, 1352]
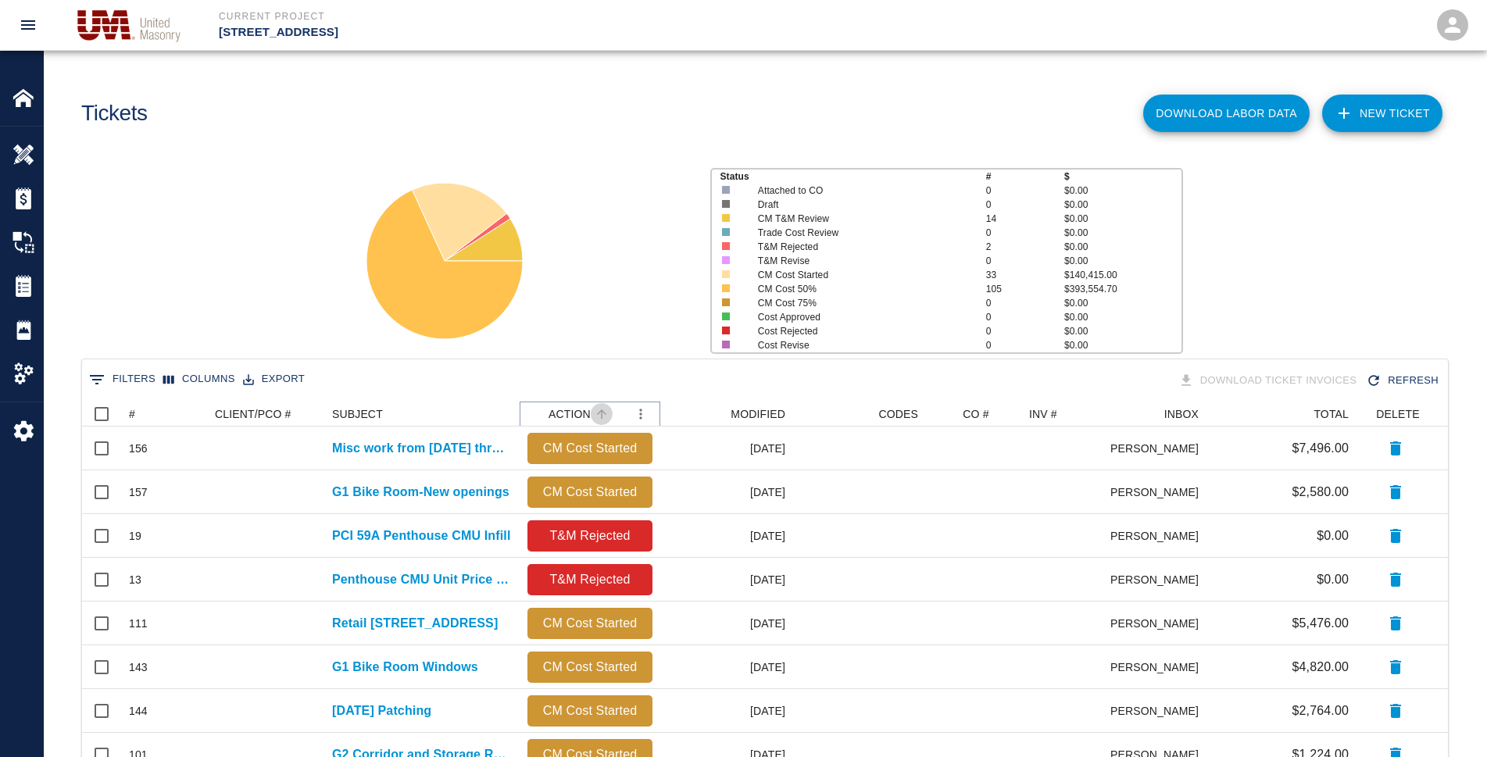
click at [600, 414] on icon "Sort" at bounding box center [602, 414] width 14 height 14
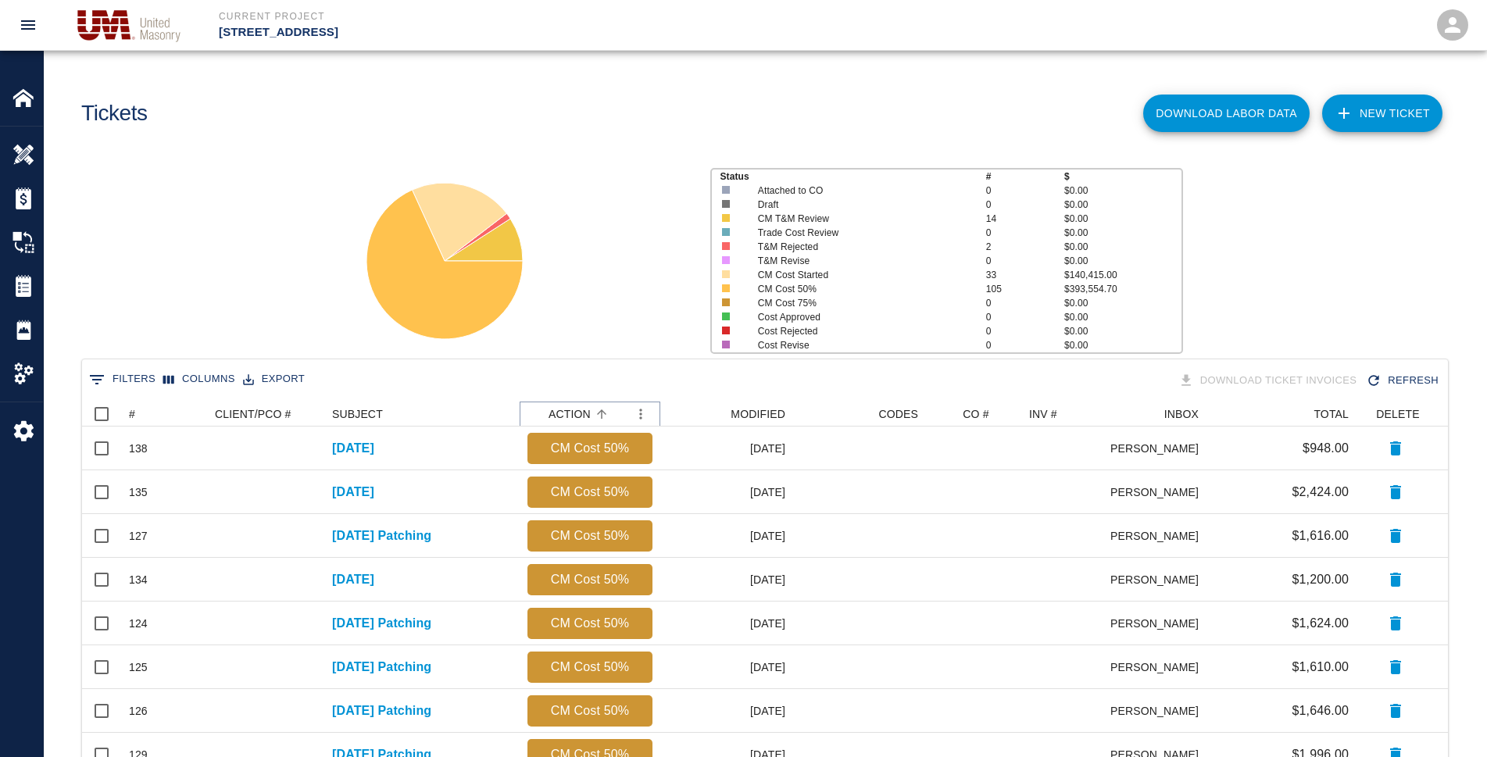
click at [595, 412] on icon "Sort" at bounding box center [602, 414] width 14 height 14
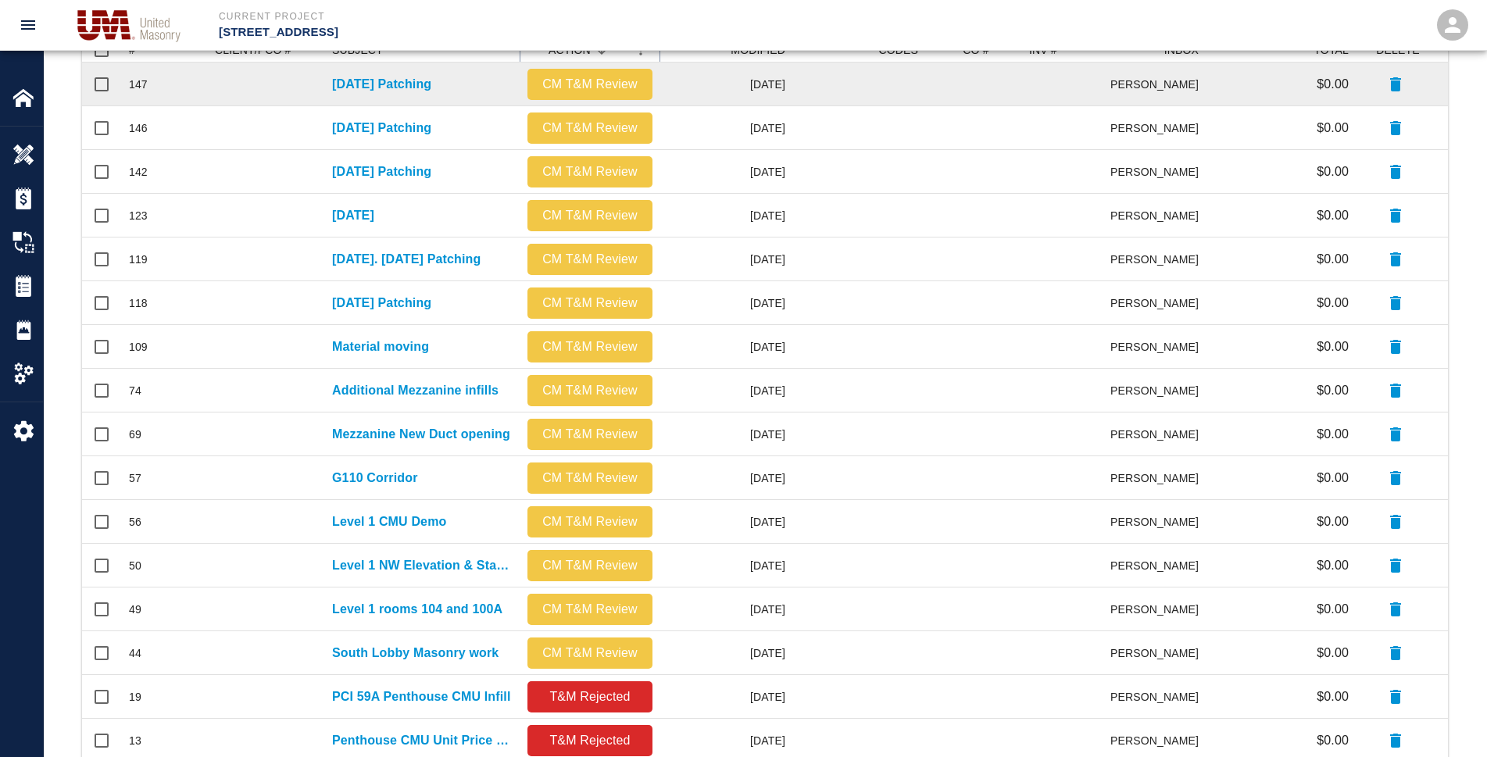
scroll to position [391, 0]
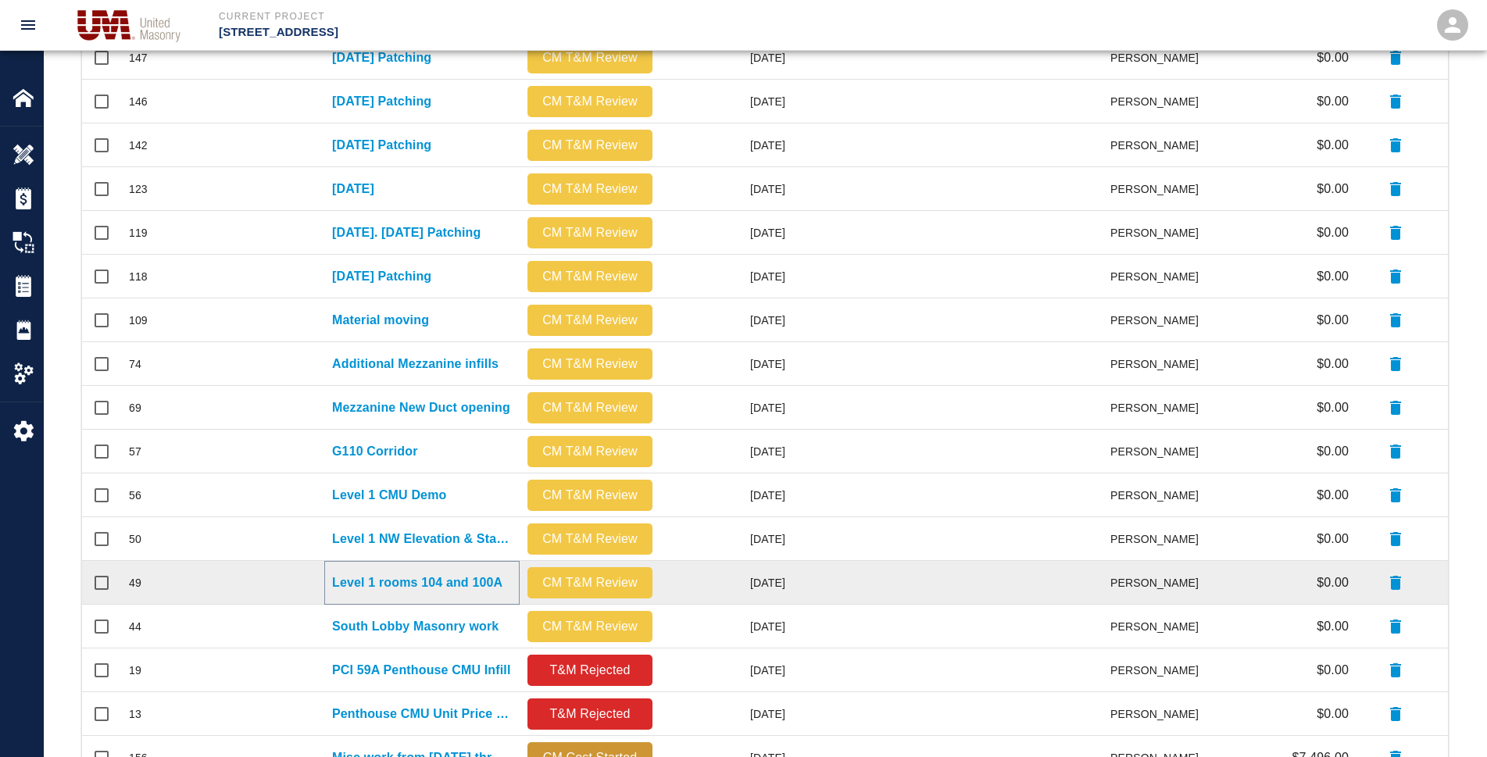
click at [448, 580] on p "Level 1 rooms 104 and 100A" at bounding box center [417, 582] width 170 height 19
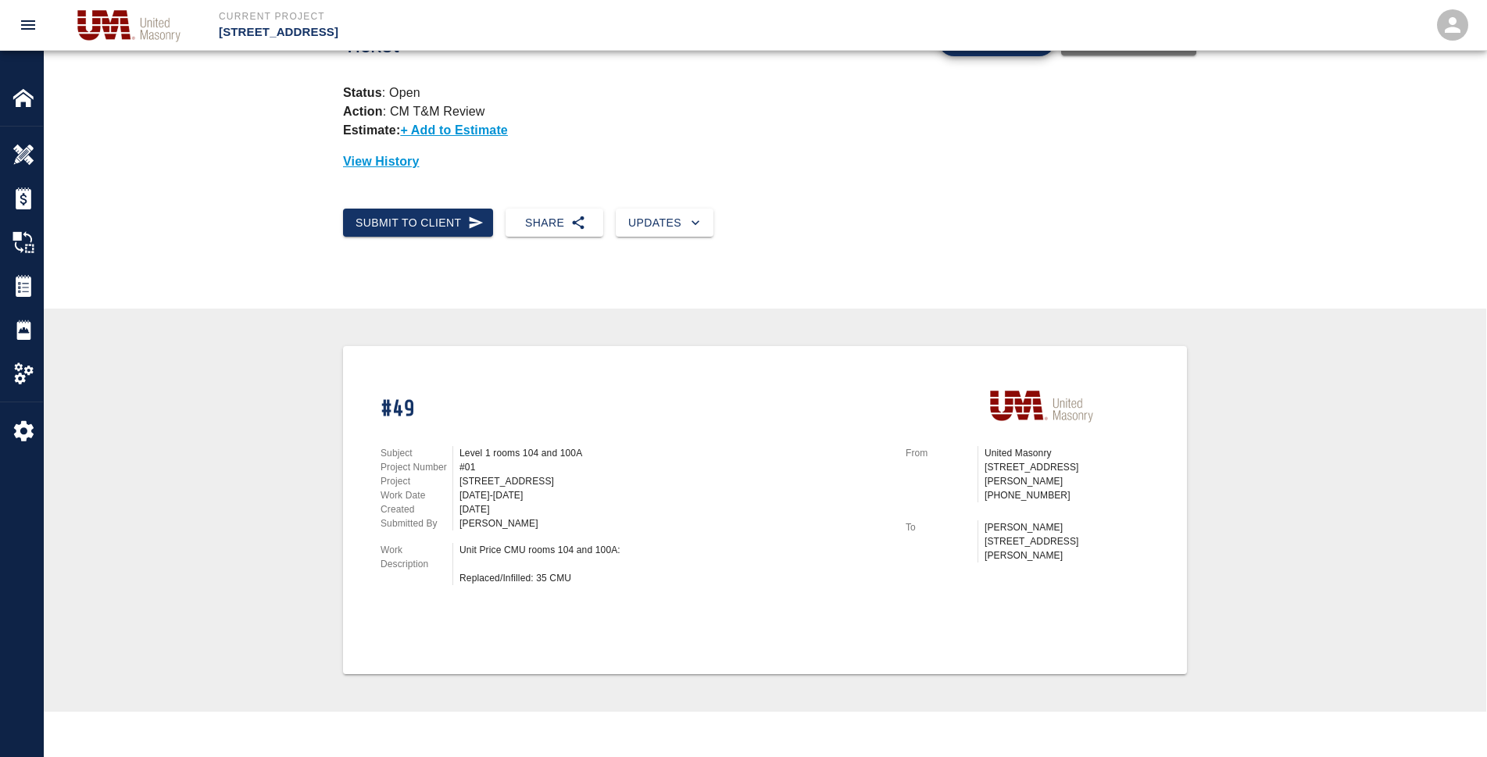
scroll to position [313, 0]
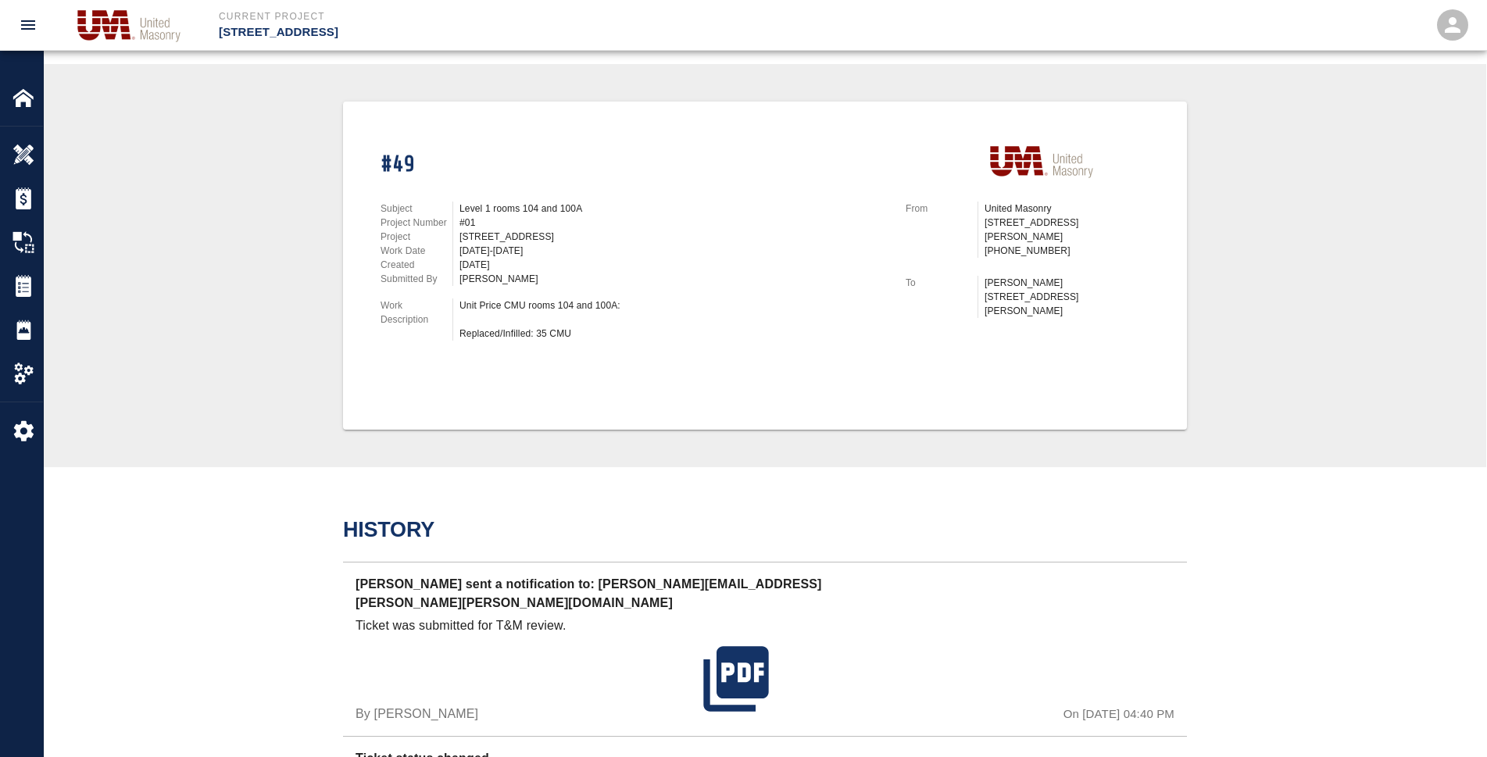
drag, startPoint x: 337, startPoint y: 448, endPoint x: 344, endPoint y: 434, distance: 16.4
click at [337, 448] on div "#49 Subject Level 1 rooms 104 and 100A Project Number #01 Project [STREET_ADDRE…" at bounding box center [765, 265] width 1442 height 403
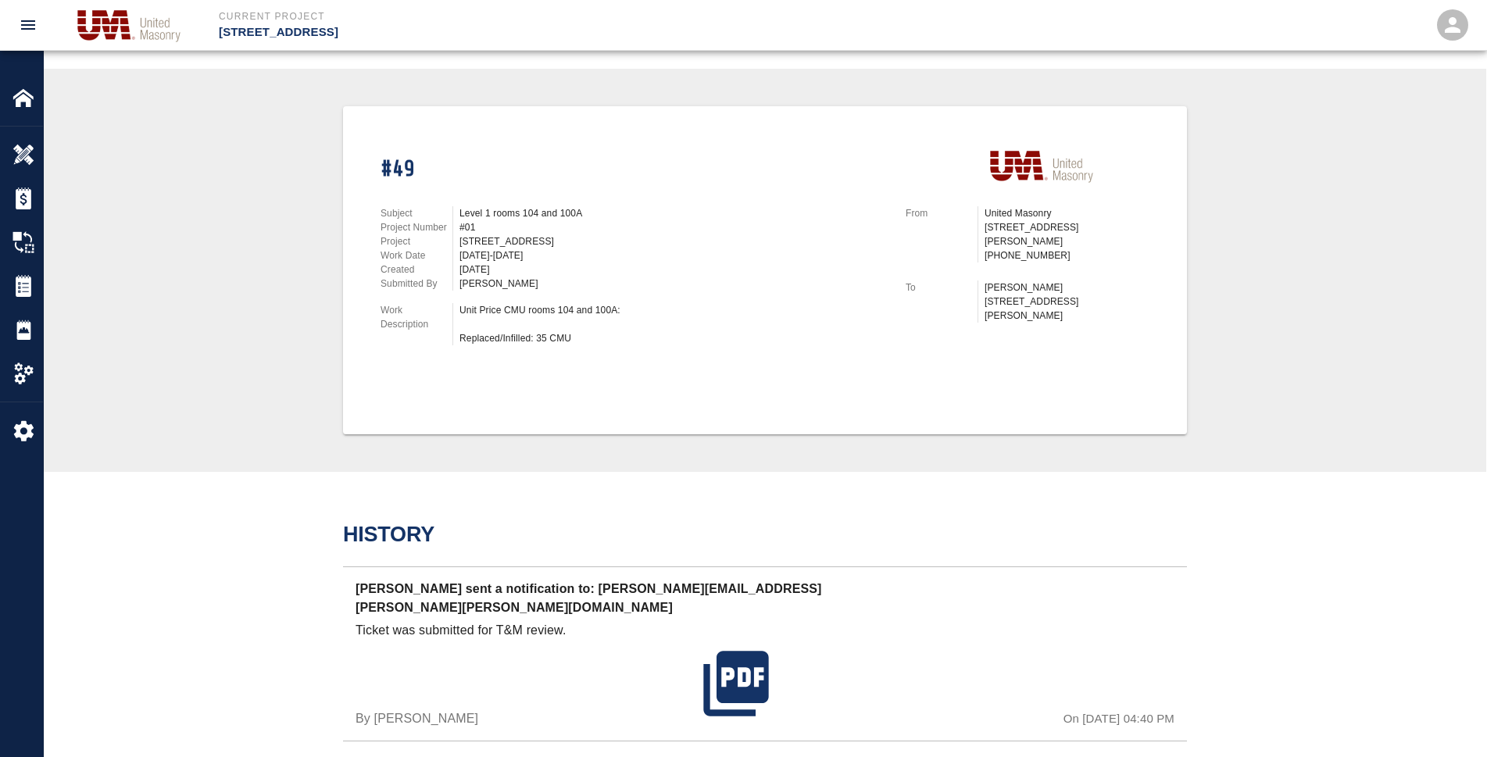
scroll to position [307, 0]
click at [22, 288] on img at bounding box center [24, 286] width 22 height 22
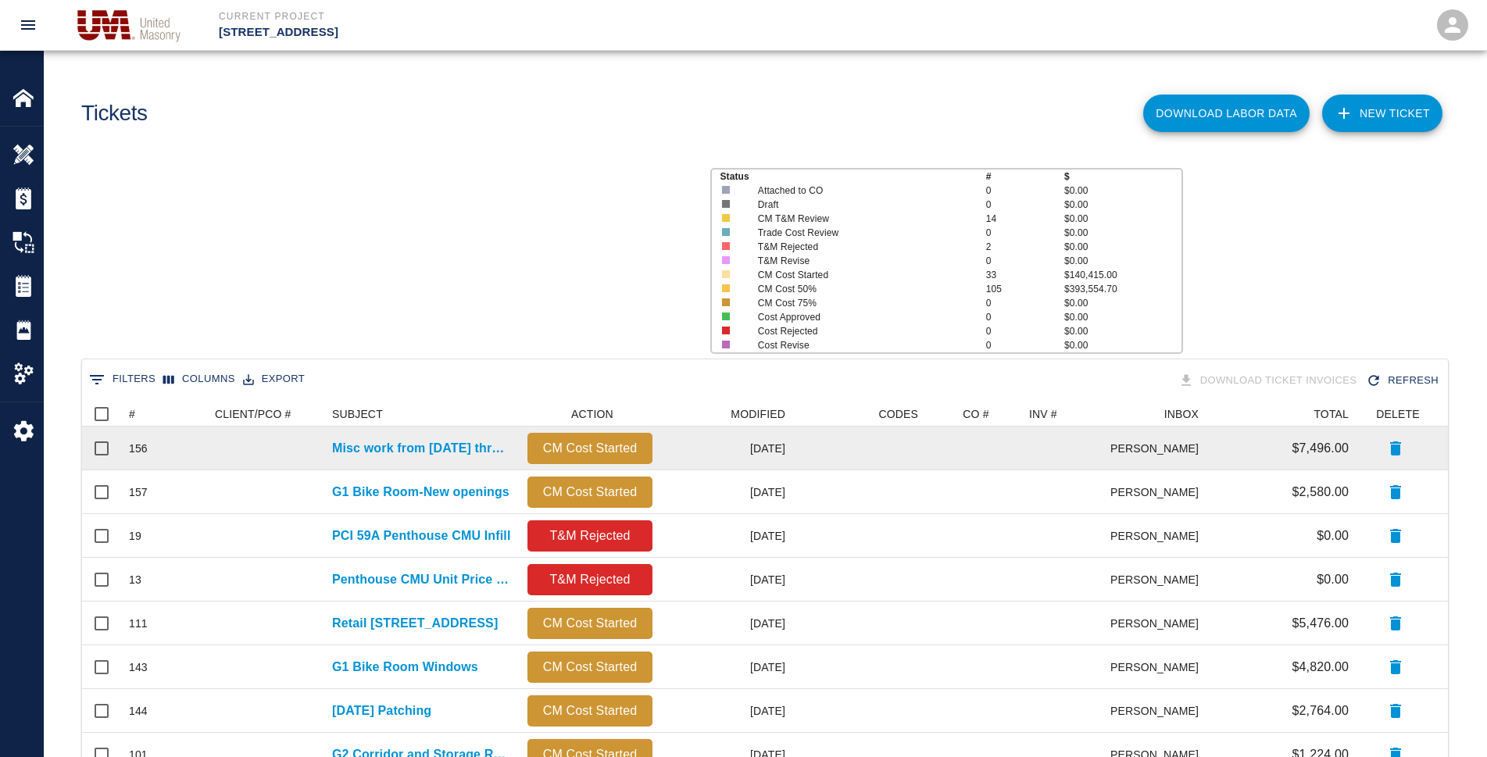
scroll to position [14, 14]
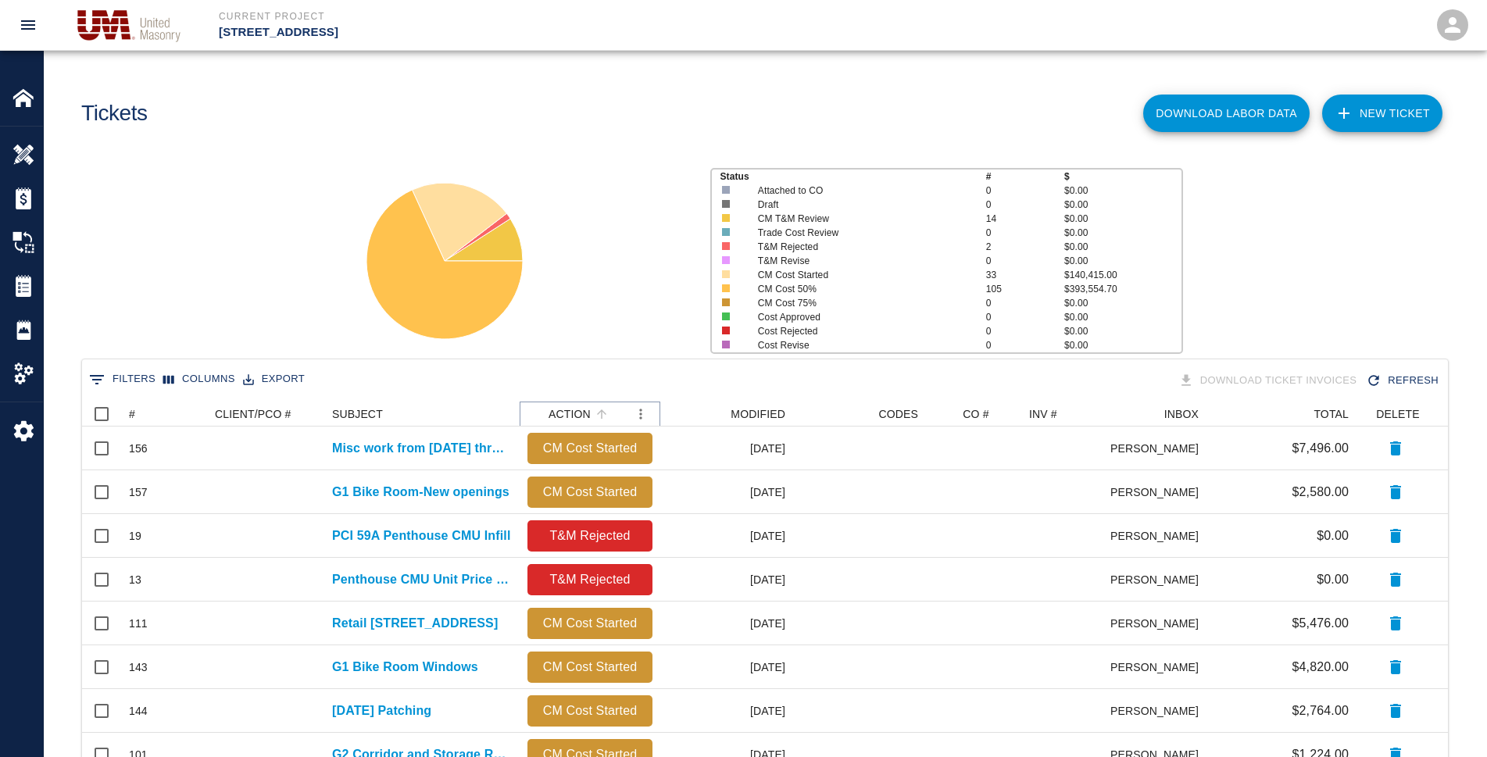
click at [591, 414] on button "Sort" at bounding box center [602, 414] width 22 height 22
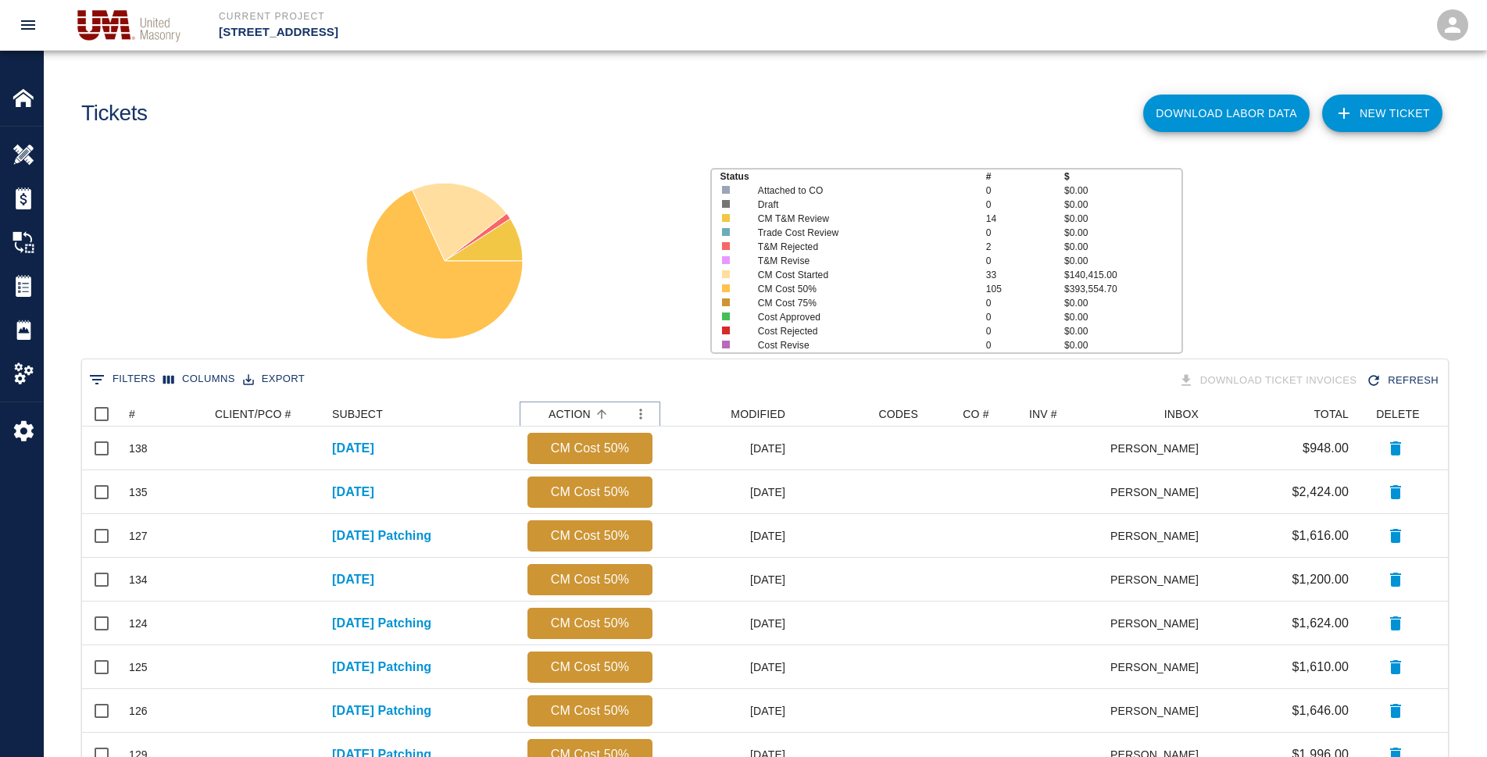
click at [591, 414] on button "Sort" at bounding box center [602, 414] width 22 height 22
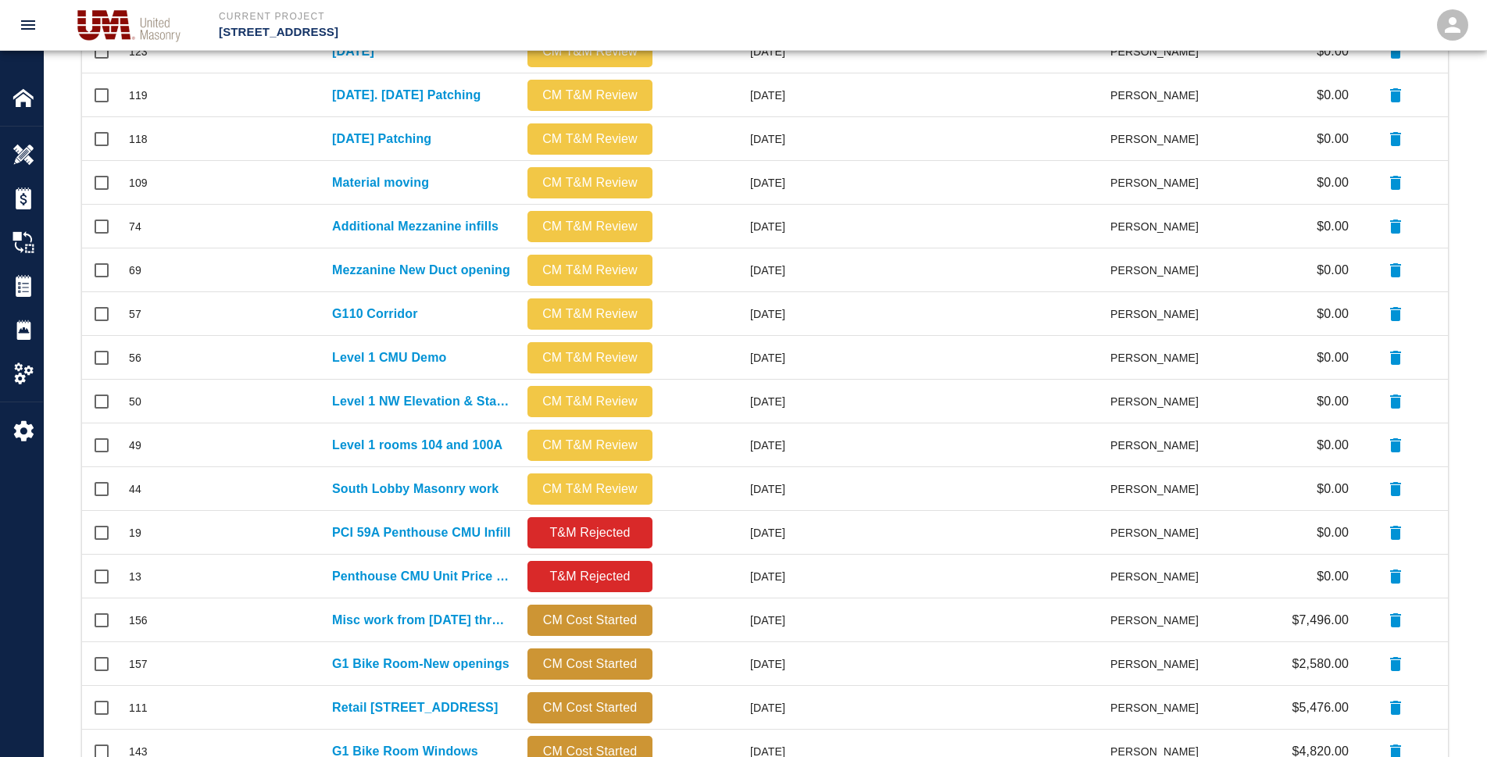
scroll to position [547, 0]
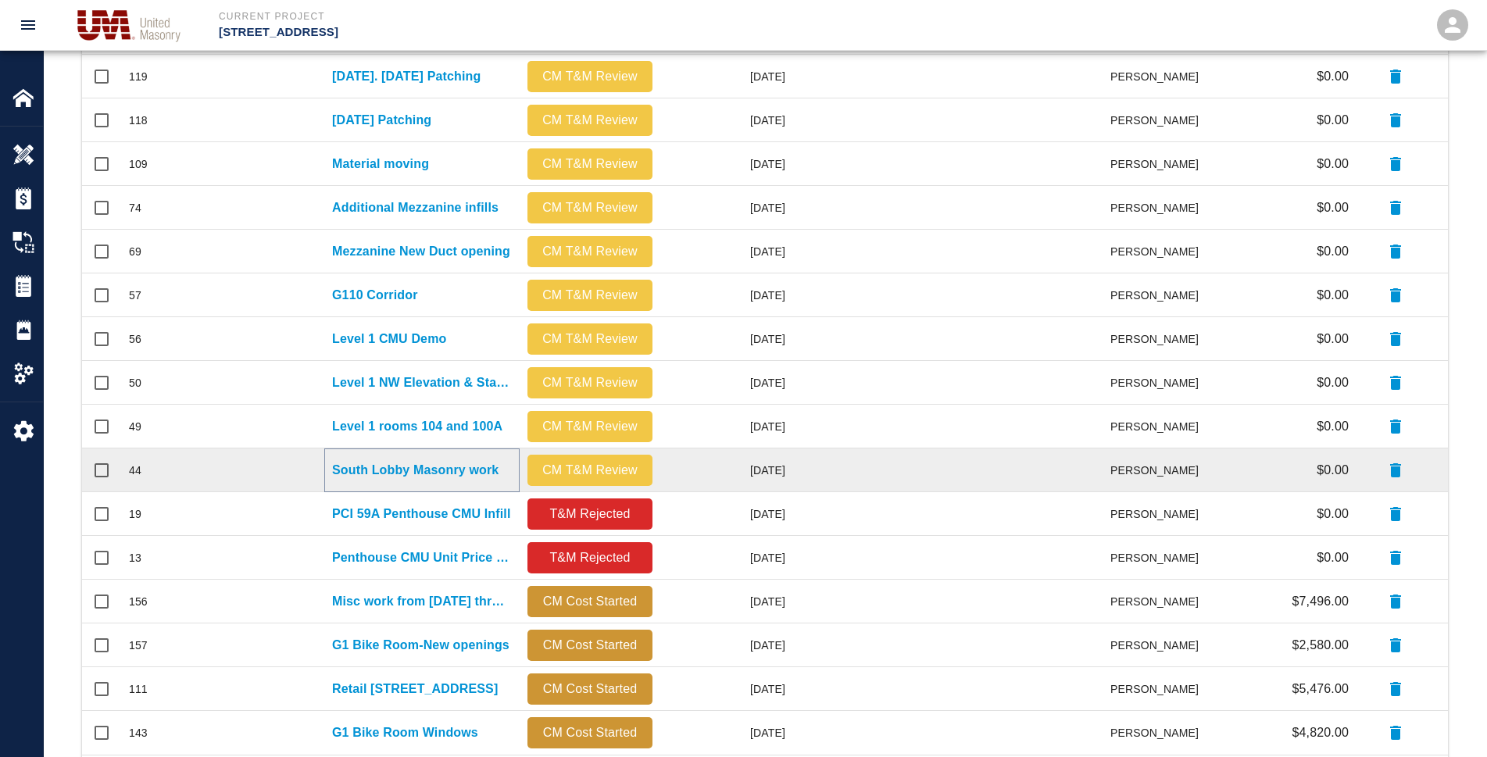
click at [409, 471] on p "South Lobby Masonry work" at bounding box center [415, 470] width 166 height 19
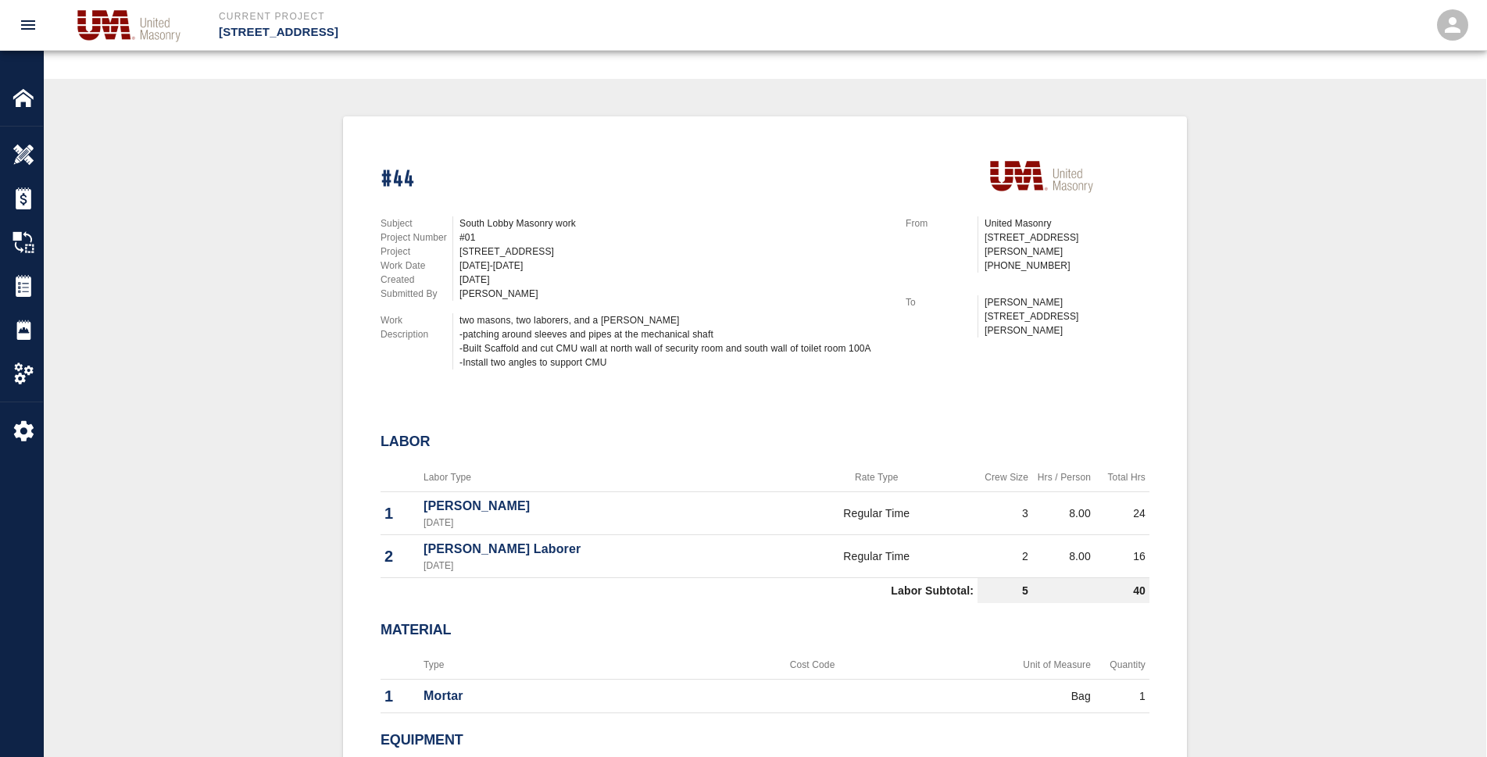
scroll to position [313, 0]
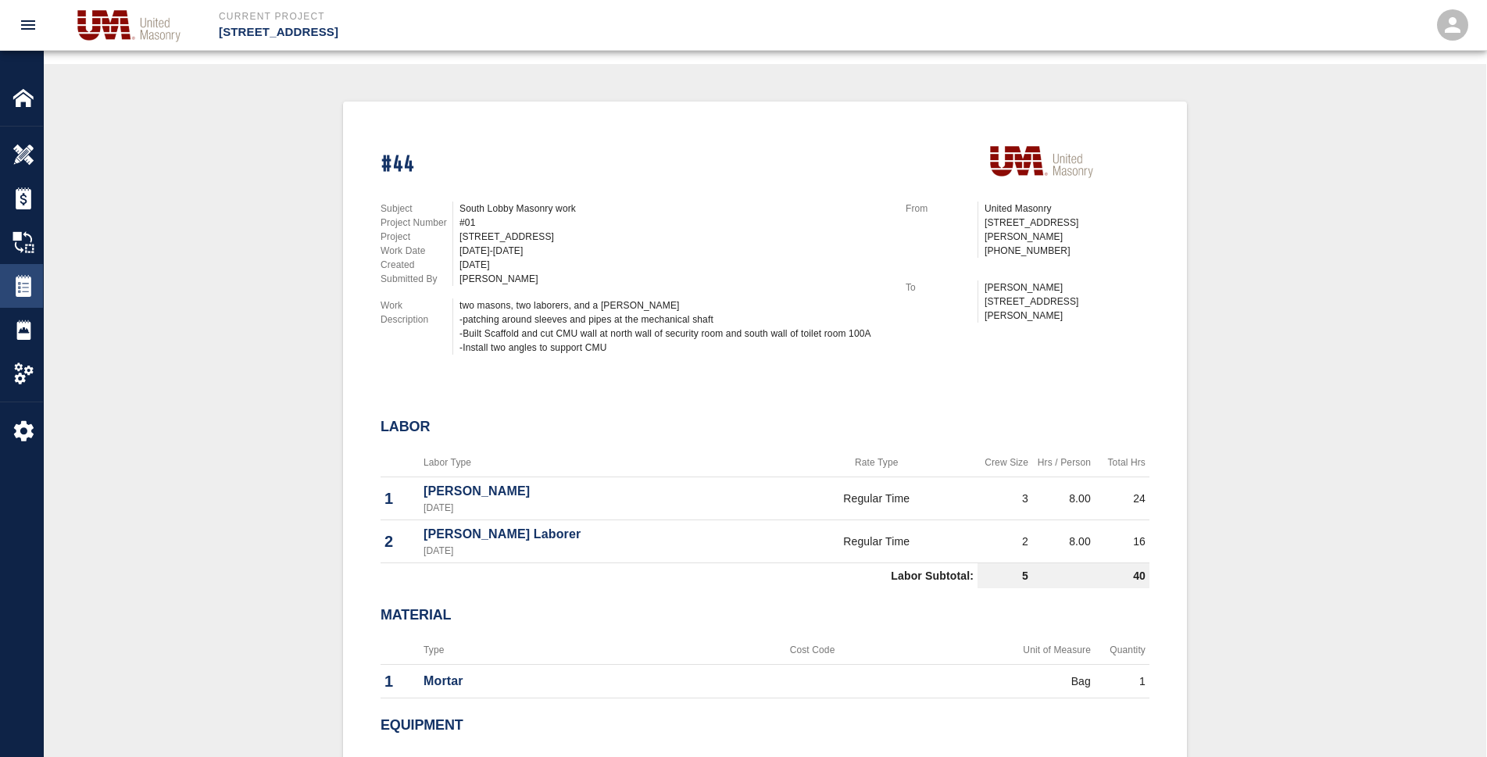
click at [30, 295] on img at bounding box center [24, 286] width 22 height 22
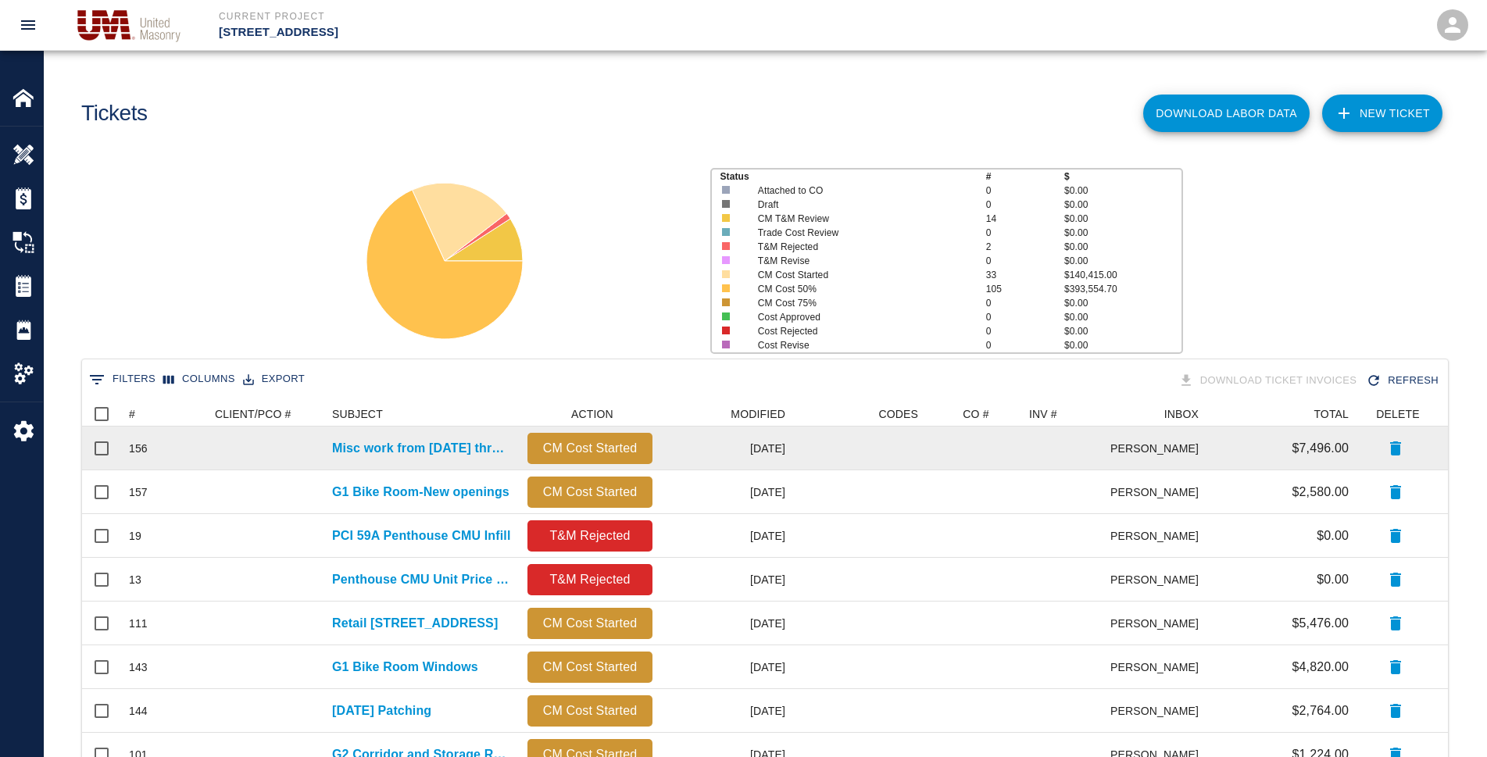
scroll to position [887, 1352]
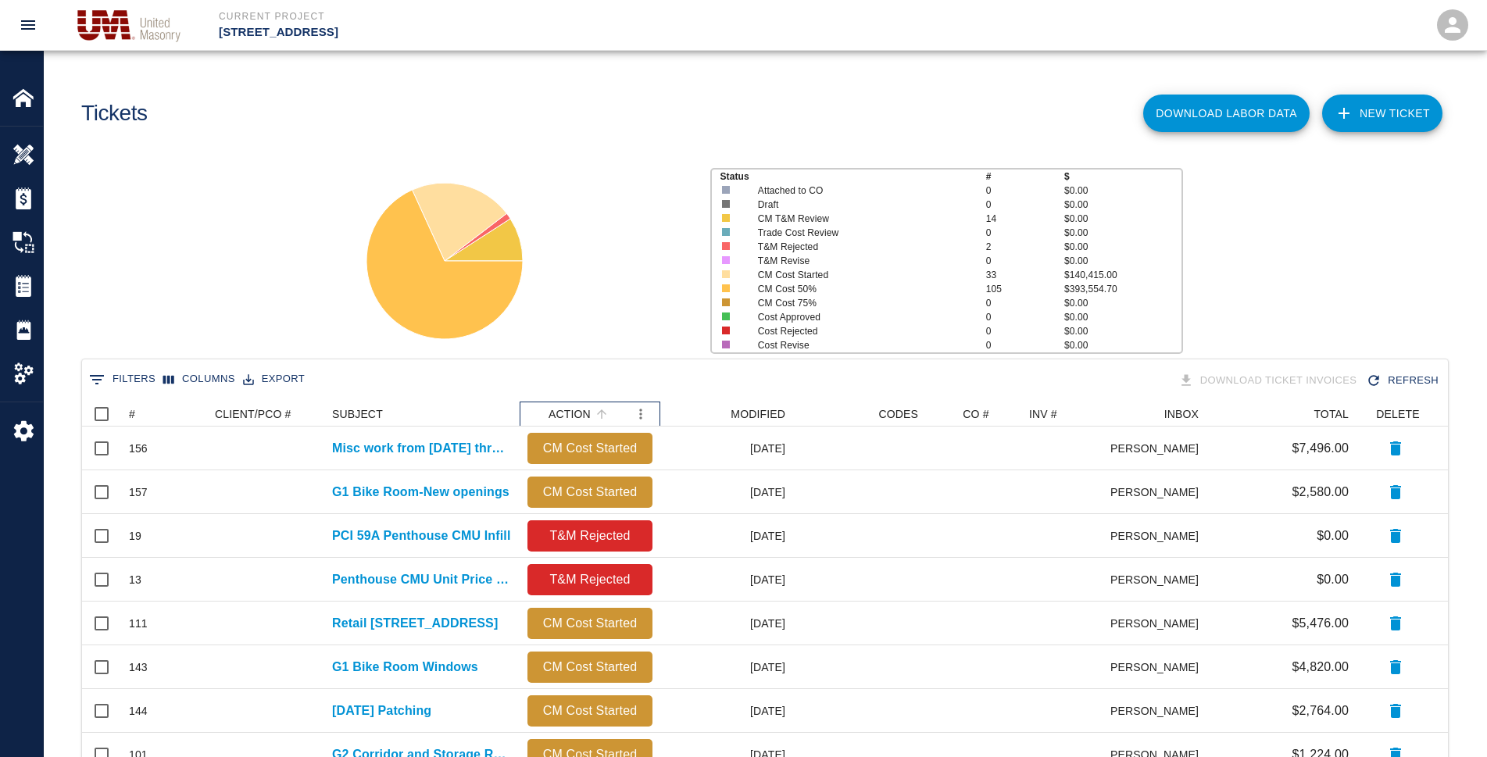
click at [588, 411] on div "ACTION" at bounding box center [569, 414] width 42 height 25
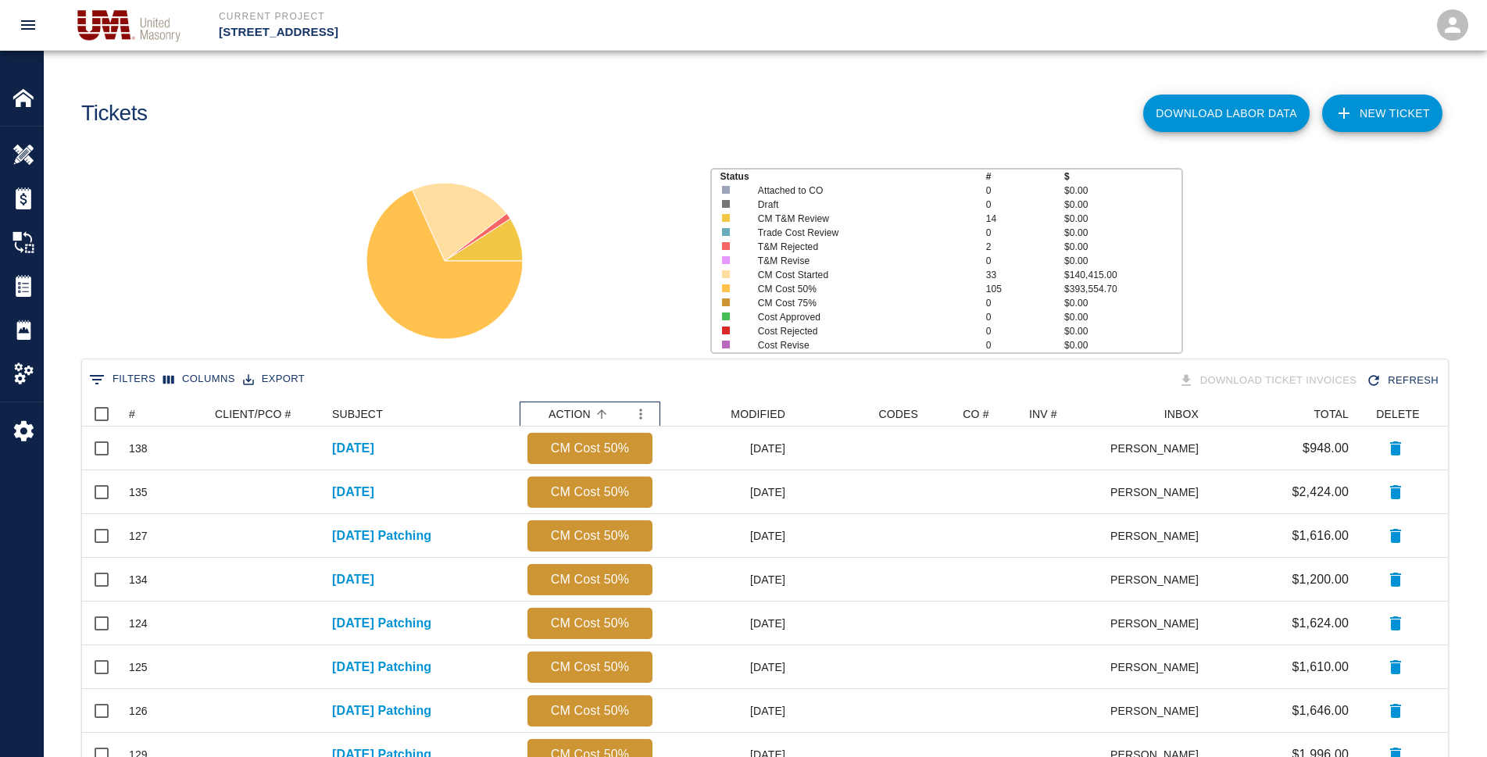
click at [588, 411] on div "ACTION" at bounding box center [569, 414] width 42 height 25
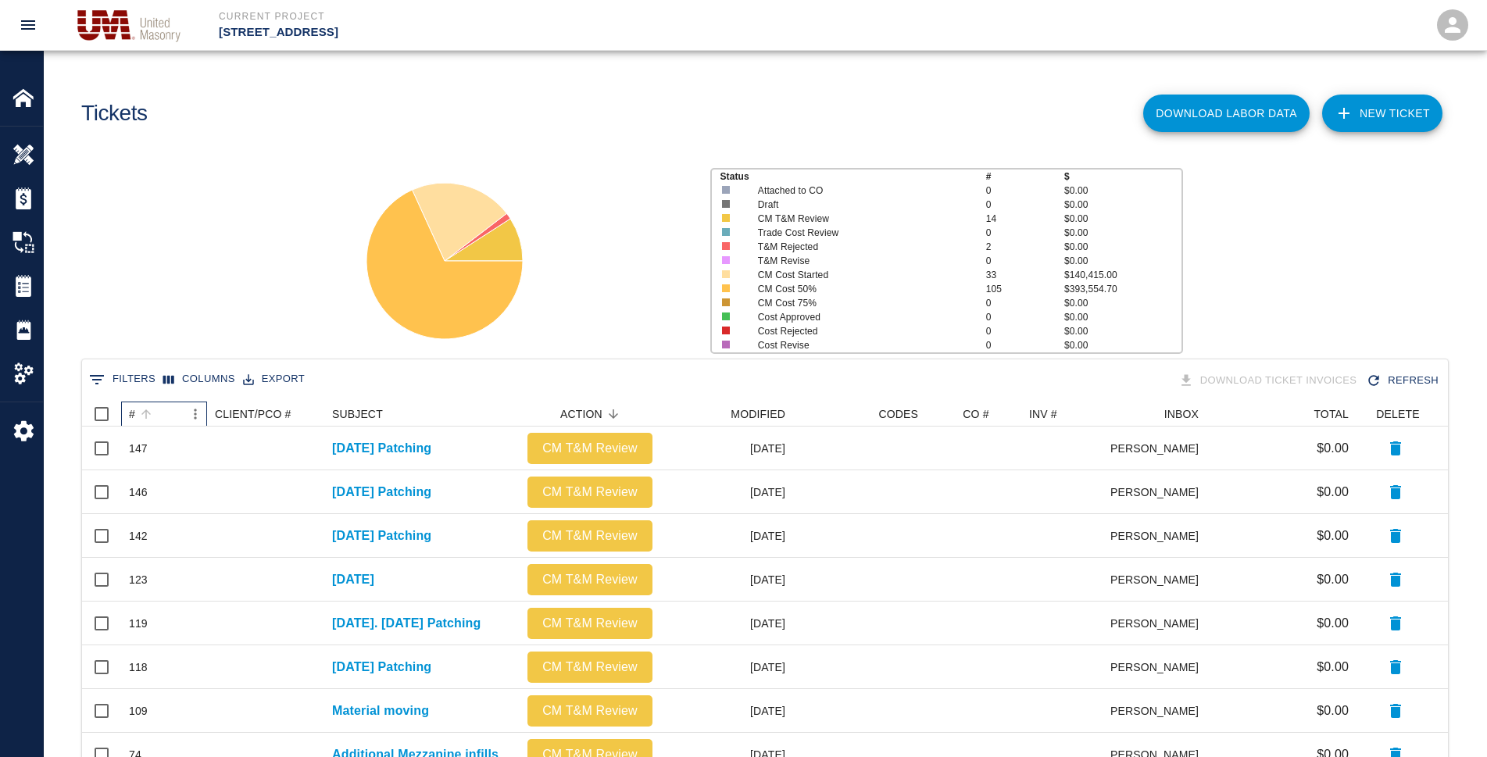
click at [133, 413] on div "#" at bounding box center [132, 414] width 6 height 25
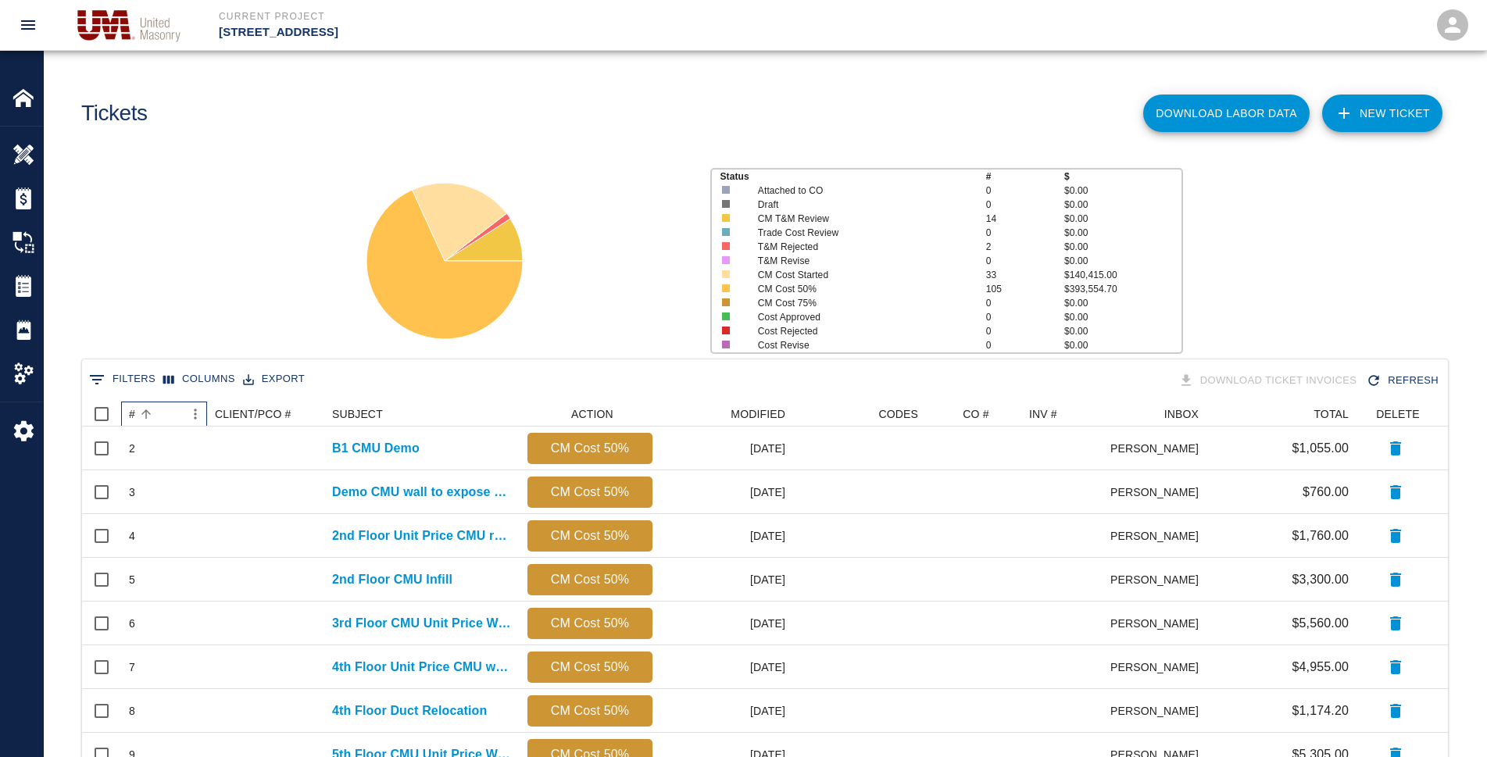
click at [133, 413] on div "#" at bounding box center [132, 414] width 6 height 25
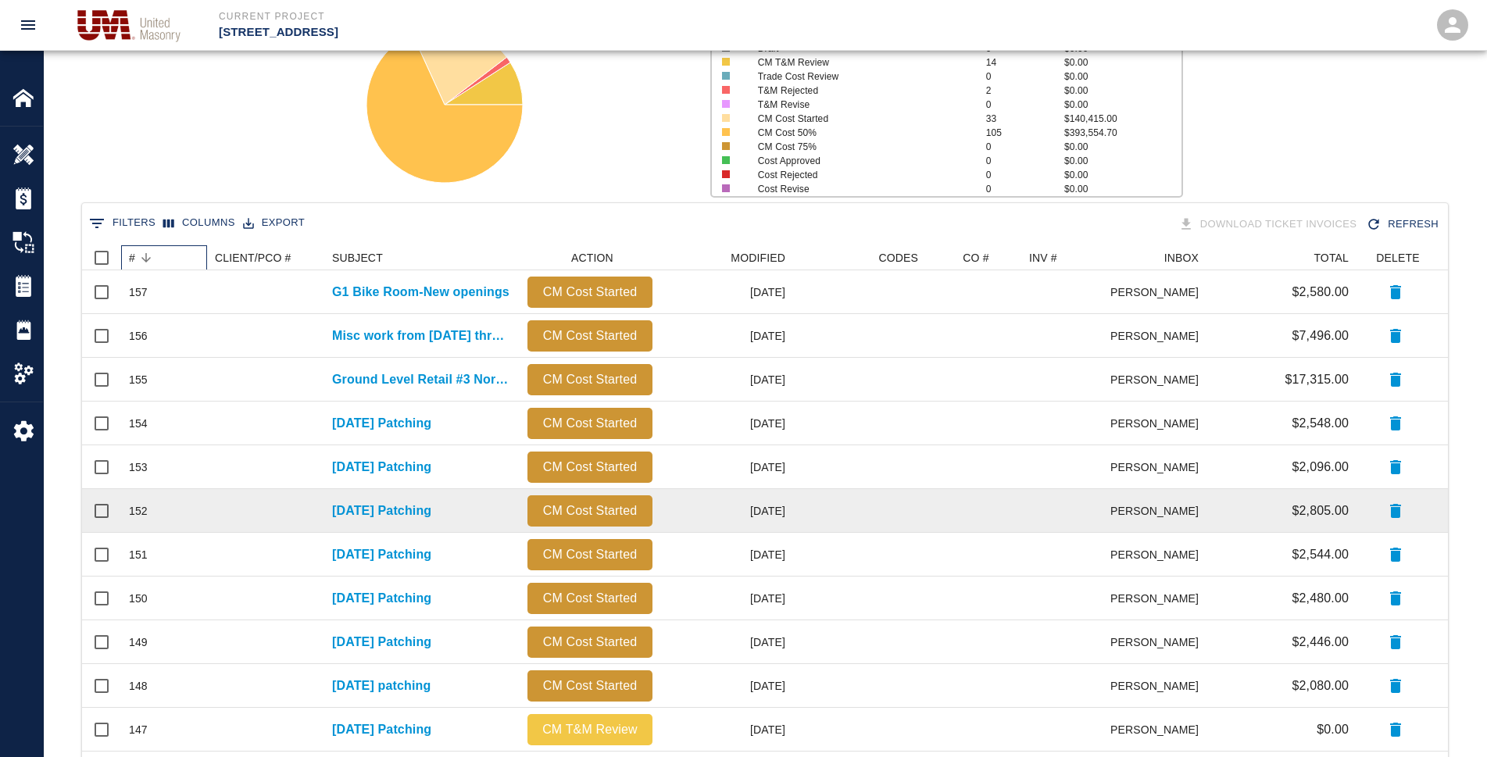
scroll to position [78, 0]
